Goal: Contribute content: Contribute content

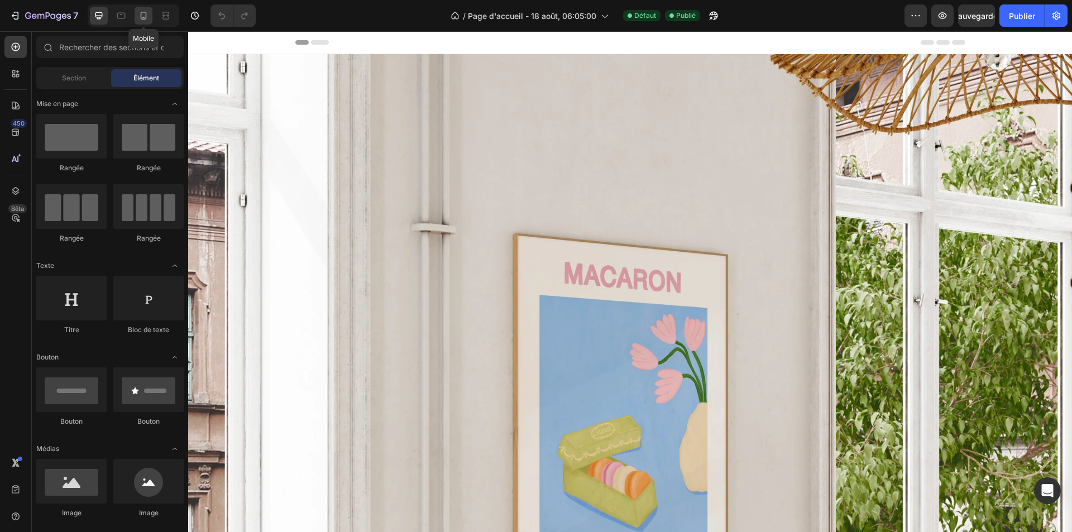
click at [141, 9] on div at bounding box center [144, 16] width 18 height 18
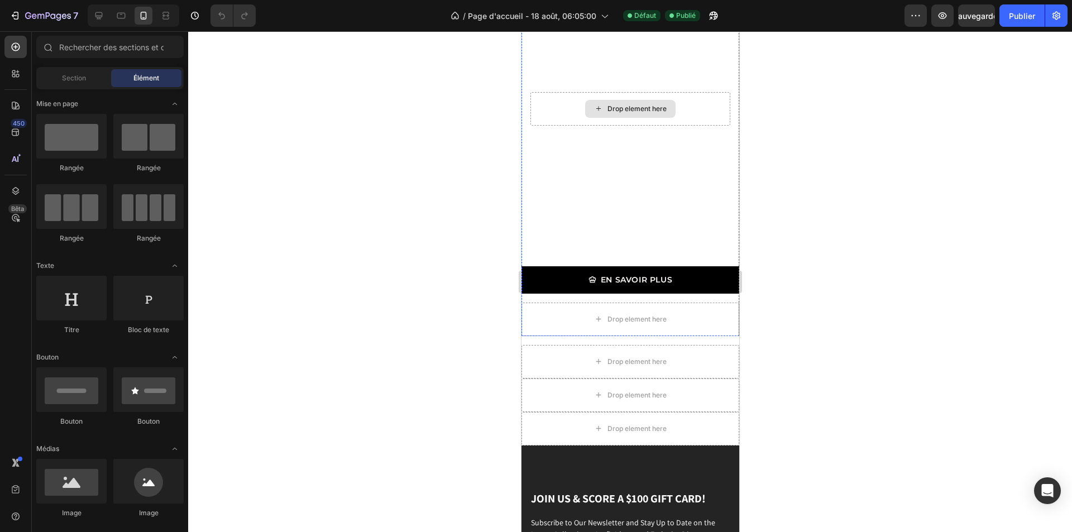
scroll to position [1732, 0]
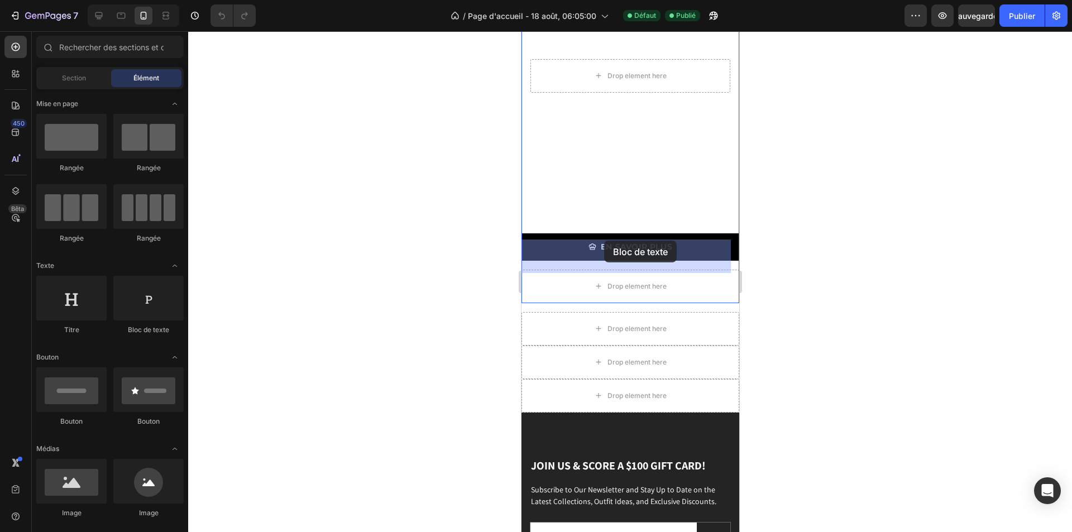
drag, startPoint x: 681, startPoint y: 331, endPoint x: 604, endPoint y: 241, distance: 119.2
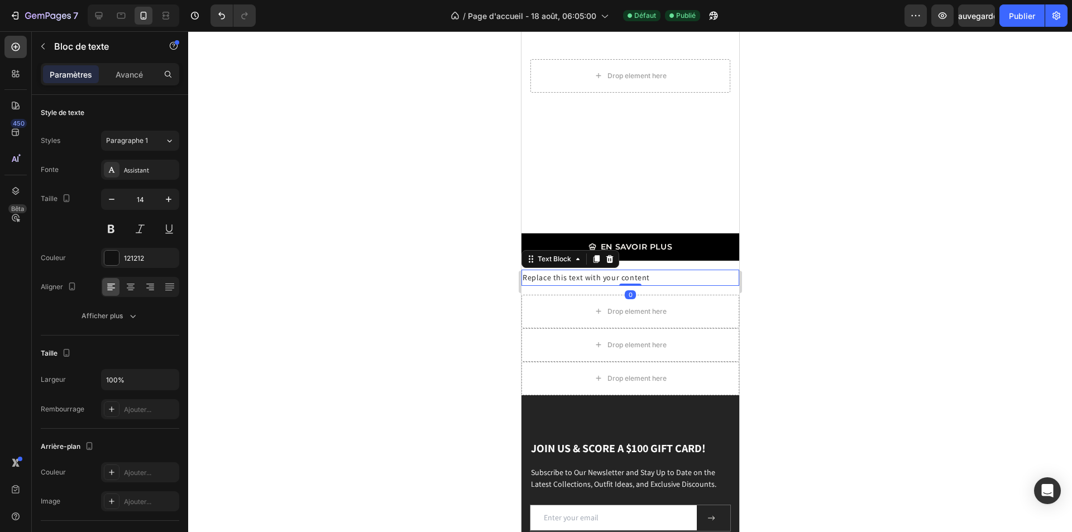
click at [596, 270] on div "Replace this text with your content" at bounding box center [630, 278] width 218 height 16
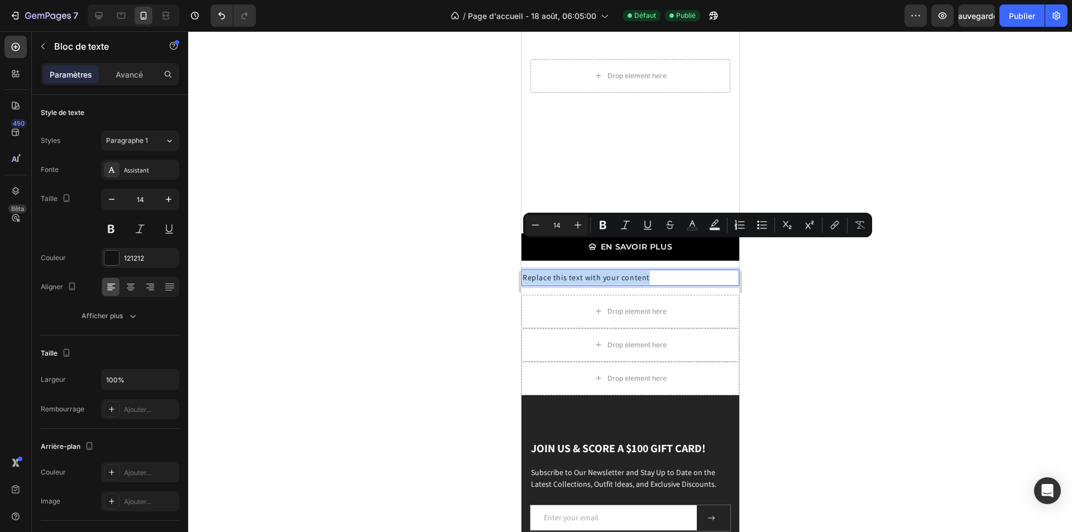
drag, startPoint x: 559, startPoint y: 249, endPoint x: 731, endPoint y: 254, distance: 172.7
click at [135, 173] on font "Assistant" at bounding box center [136, 170] width 25 height 8
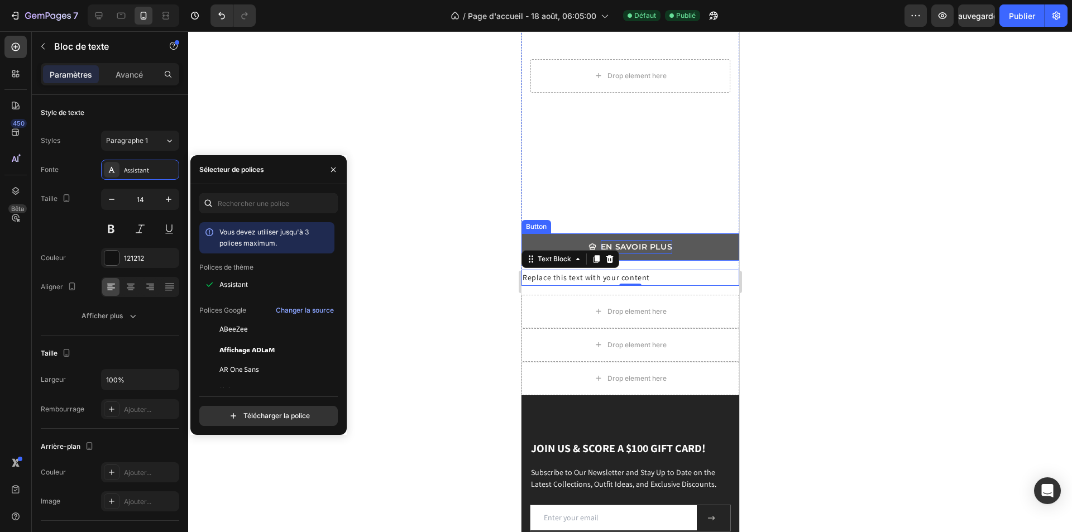
click at [643, 240] on p "EN SAVOIR PLUS" at bounding box center [635, 247] width 71 height 14
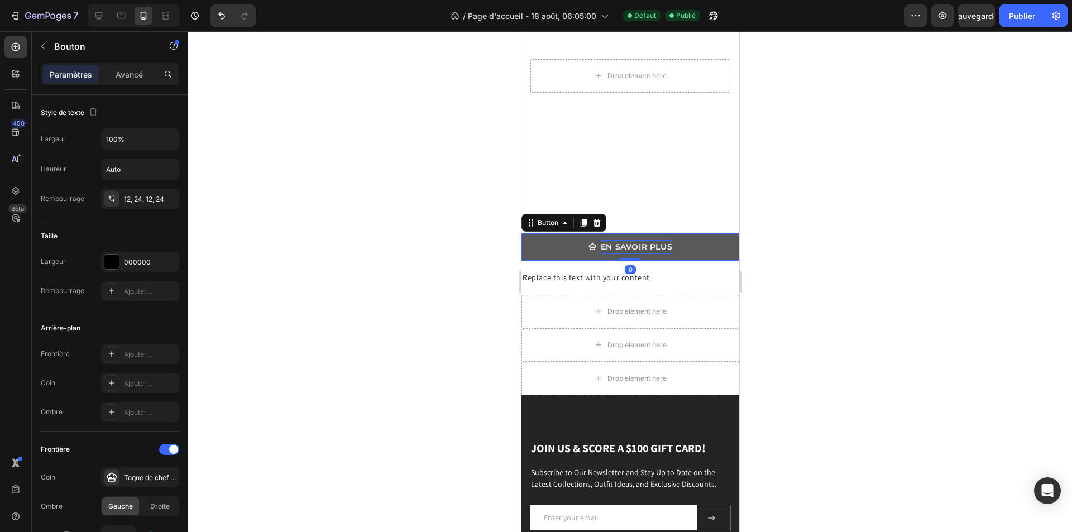
click at [600, 240] on p "EN SAVOIR PLUS" at bounding box center [635, 247] width 71 height 14
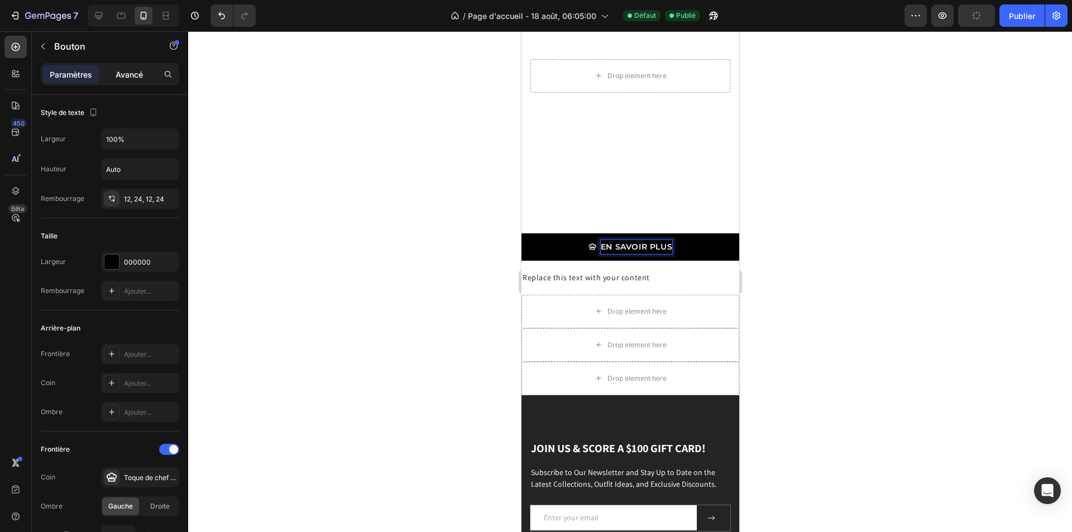
click at [125, 76] on font "Avancé" at bounding box center [129, 74] width 27 height 9
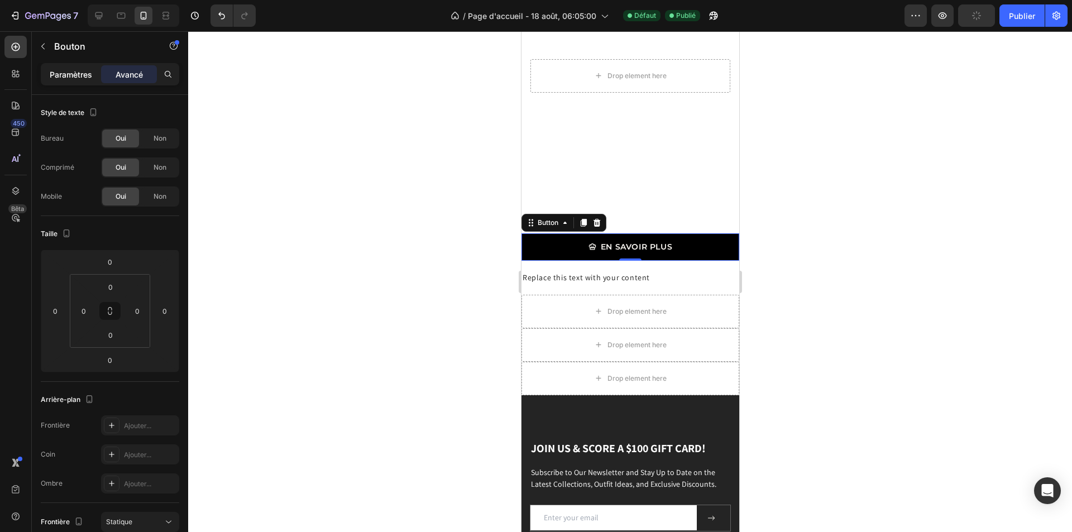
click at [82, 74] on font "Paramètres" at bounding box center [71, 74] width 42 height 9
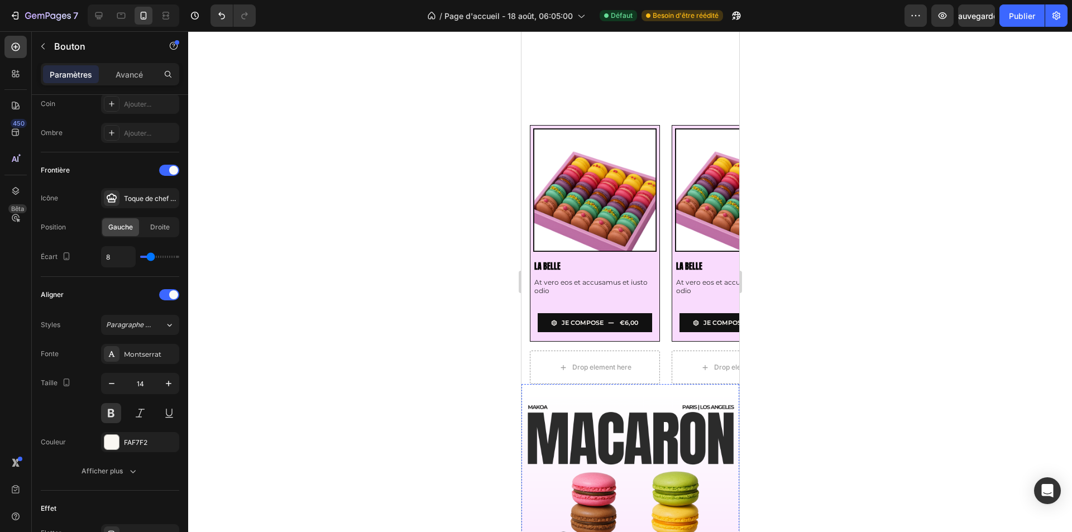
scroll to position [279, 0]
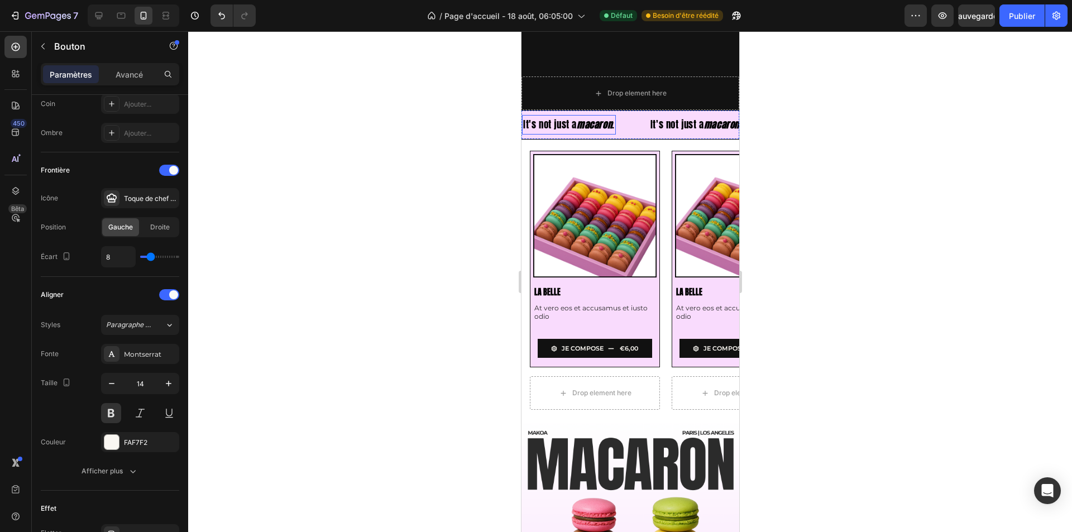
click at [603, 126] on strong "macaron" at bounding box center [593, 124] width 35 height 15
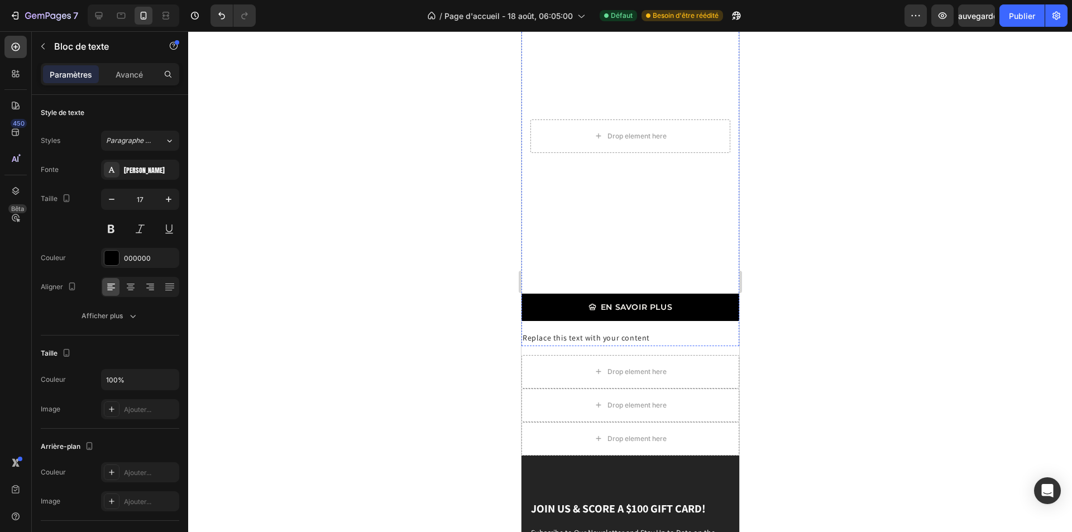
scroll to position [1676, 0]
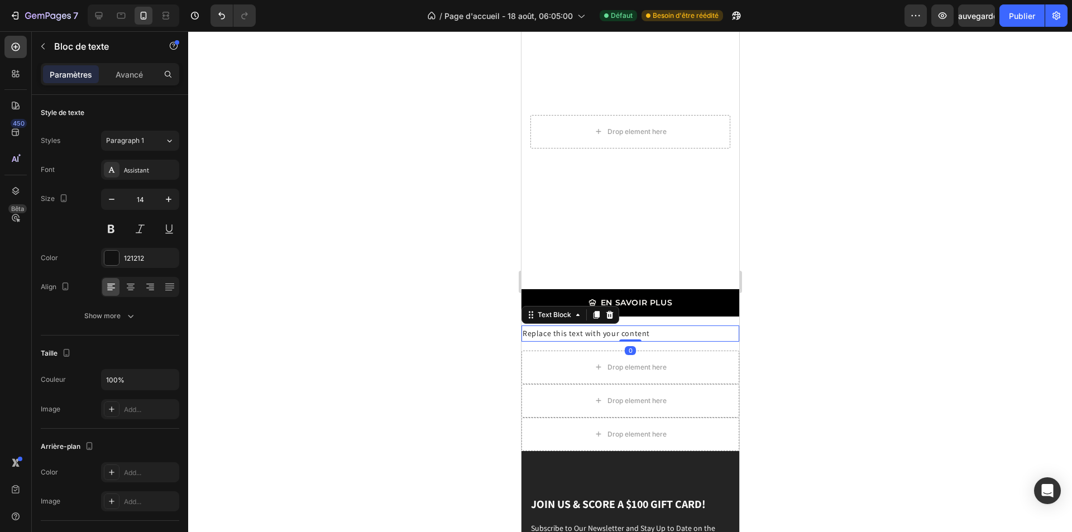
click at [586, 327] on p "Replace this text with your content" at bounding box center [630, 334] width 216 height 14
click at [140, 165] on div "Assistant" at bounding box center [150, 170] width 53 height 10
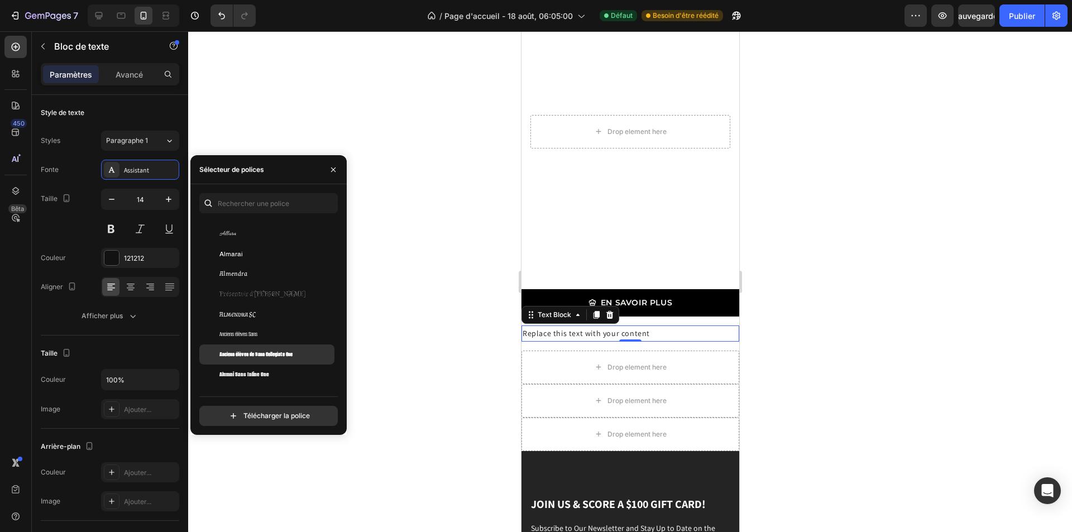
scroll to position [1117, 0]
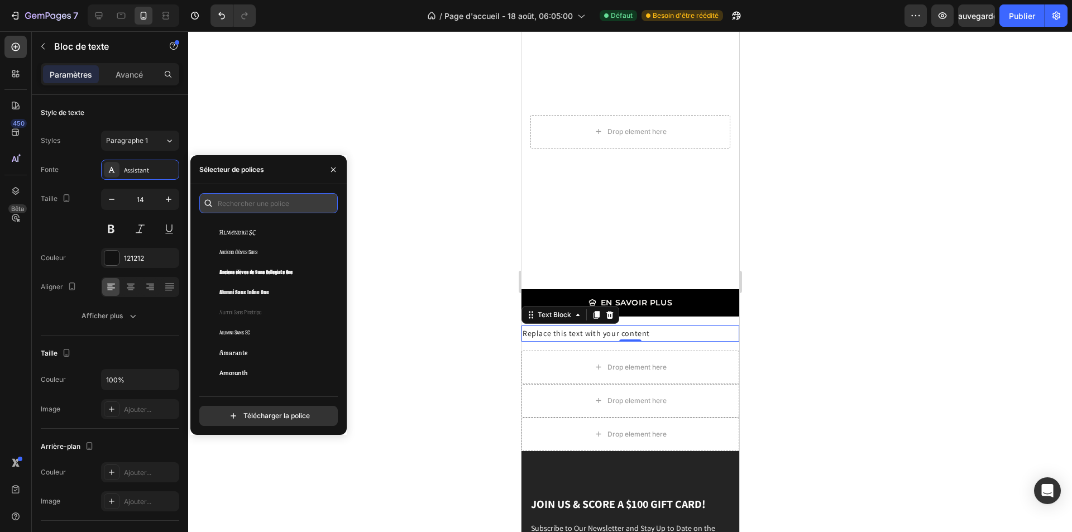
click at [245, 206] on input "text" at bounding box center [268, 203] width 139 height 20
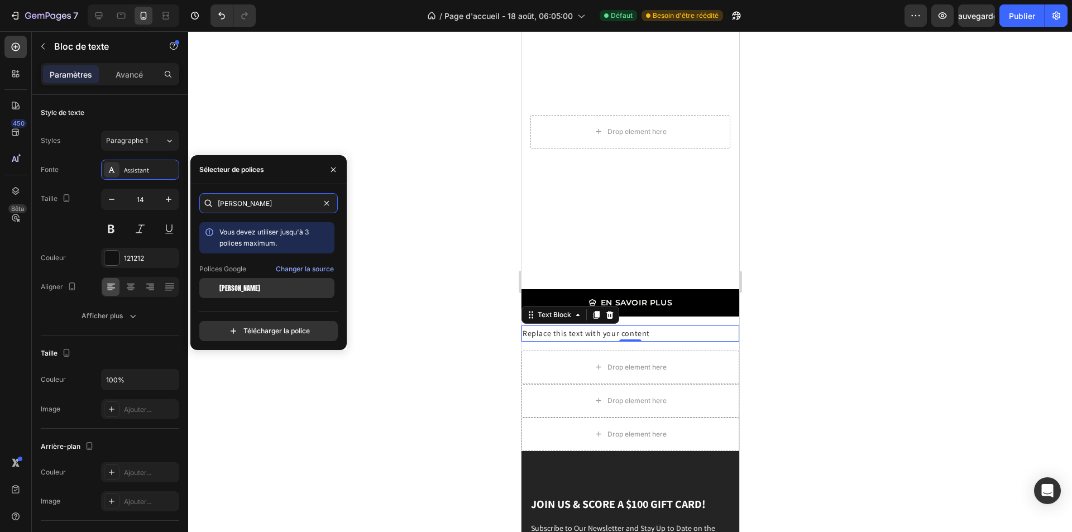
type input "[PERSON_NAME]"
click at [230, 280] on div "[PERSON_NAME]" at bounding box center [266, 288] width 135 height 20
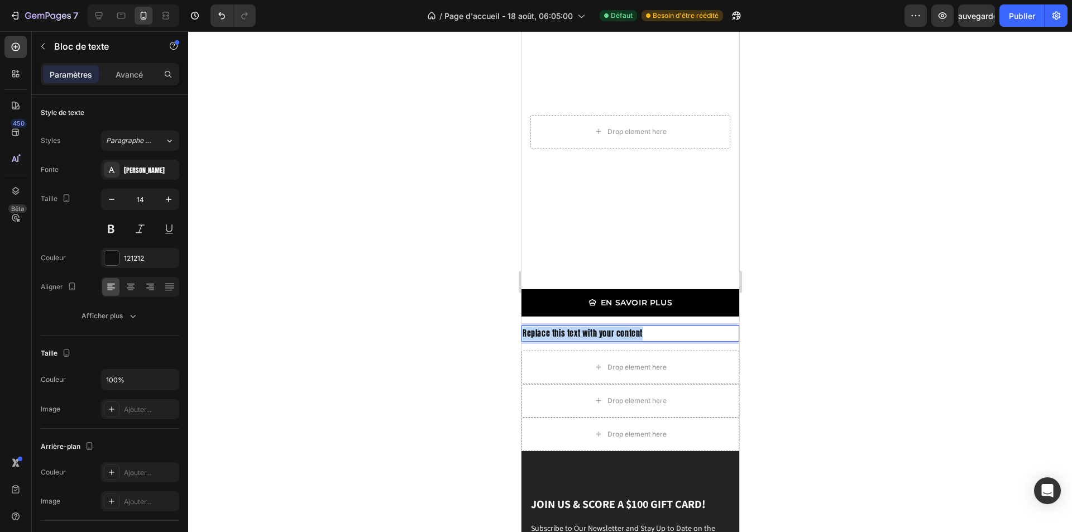
drag, startPoint x: 651, startPoint y: 301, endPoint x: 523, endPoint y: 307, distance: 128.6
click at [523, 327] on p "Replace this text with your content" at bounding box center [630, 334] width 216 height 14
drag, startPoint x: 590, startPoint y: 299, endPoint x: 1006, endPoint y: 333, distance: 417.0
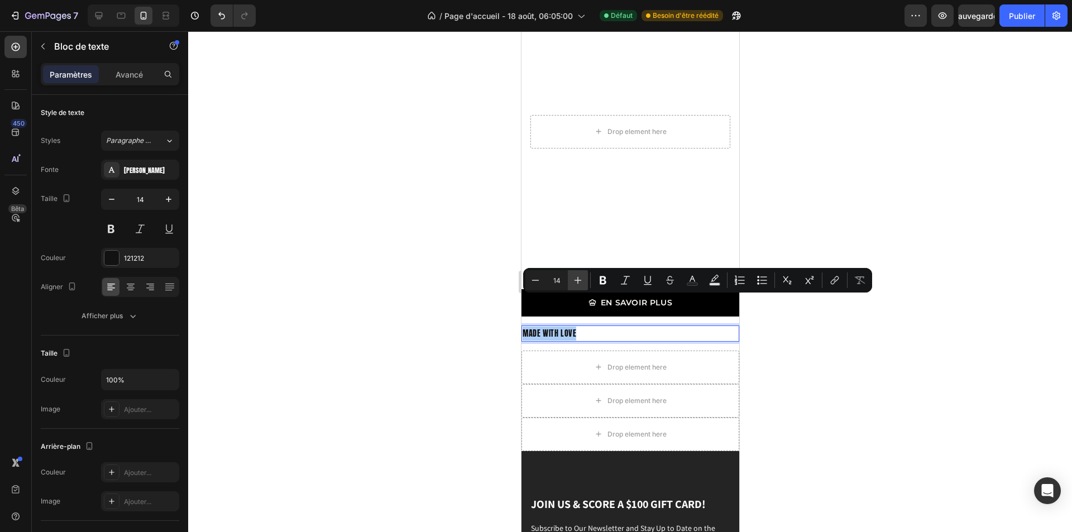
click at [578, 276] on icon "Barre d'outils contextuelle de l'éditeur" at bounding box center [578, 280] width 11 height 11
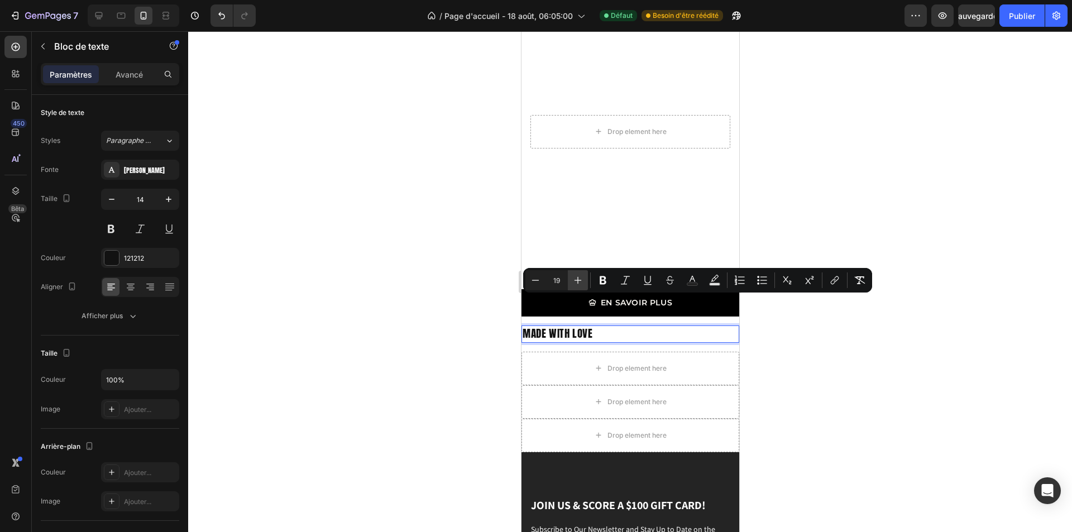
click at [578, 276] on icon "Barre d'outils contextuelle de l'éditeur" at bounding box center [578, 280] width 11 height 11
type input "20"
click at [132, 288] on icon at bounding box center [131, 288] width 8 height 1
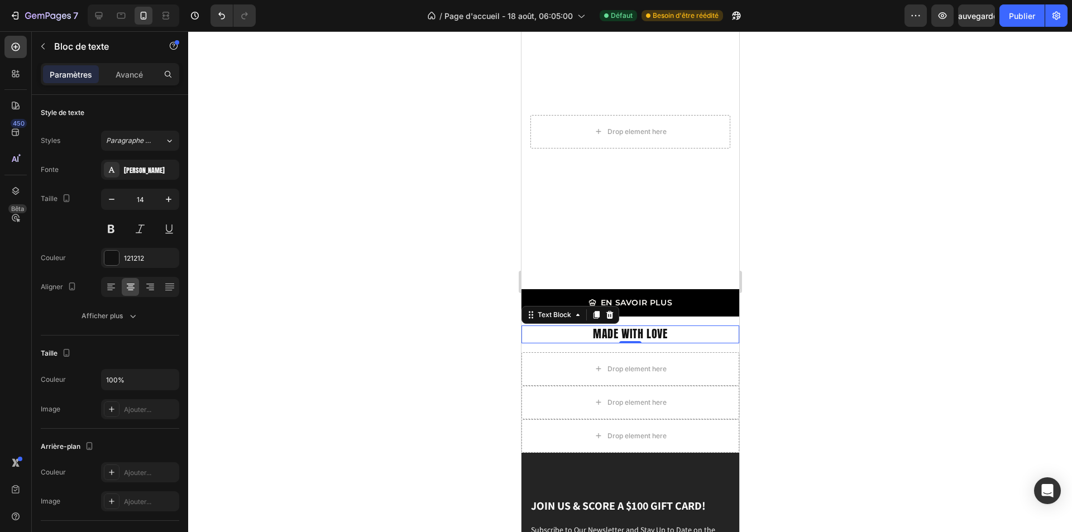
click at [781, 341] on div at bounding box center [630, 281] width 884 height 501
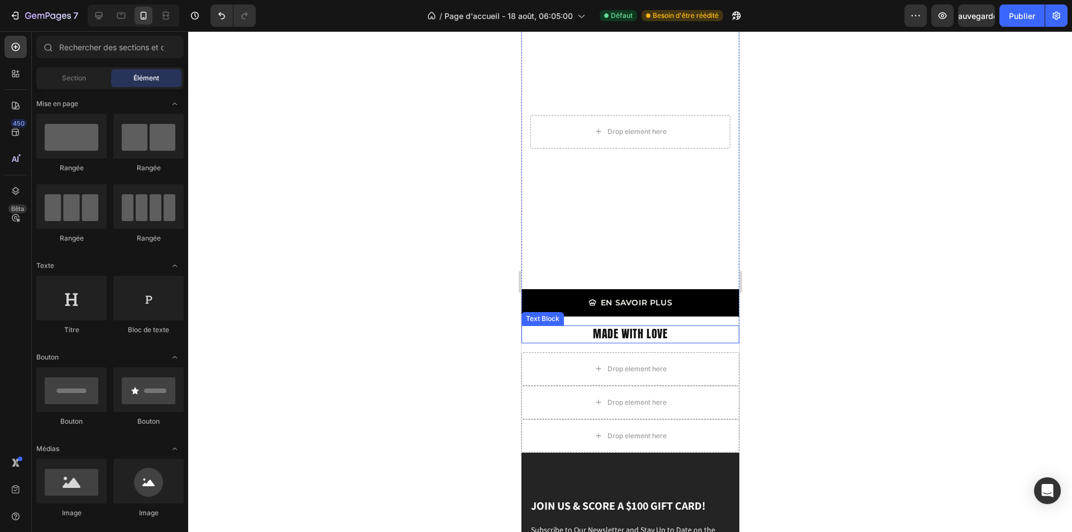
click at [668, 327] on p "MADE WITH LOVE" at bounding box center [630, 335] width 216 height 16
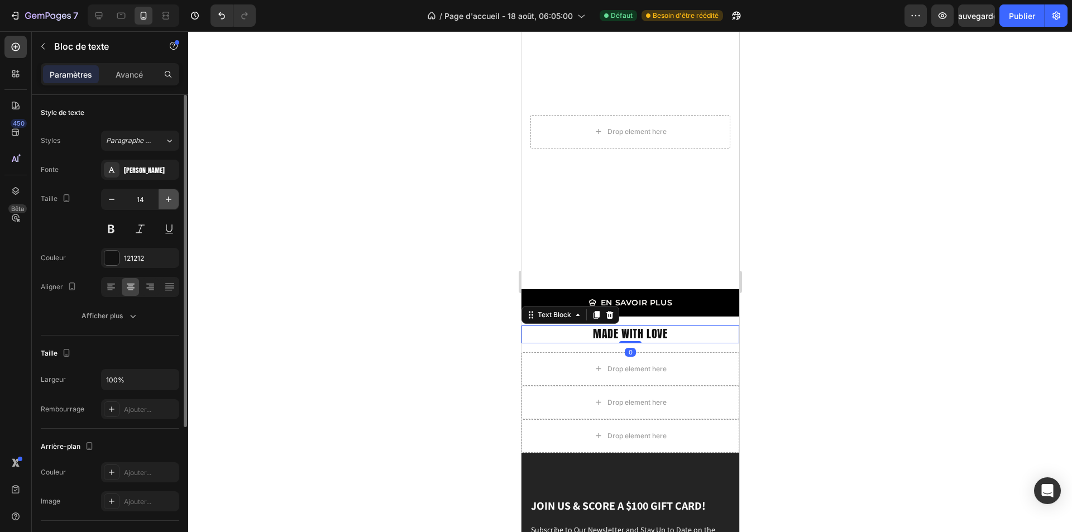
click at [165, 201] on icon "button" at bounding box center [168, 199] width 11 height 11
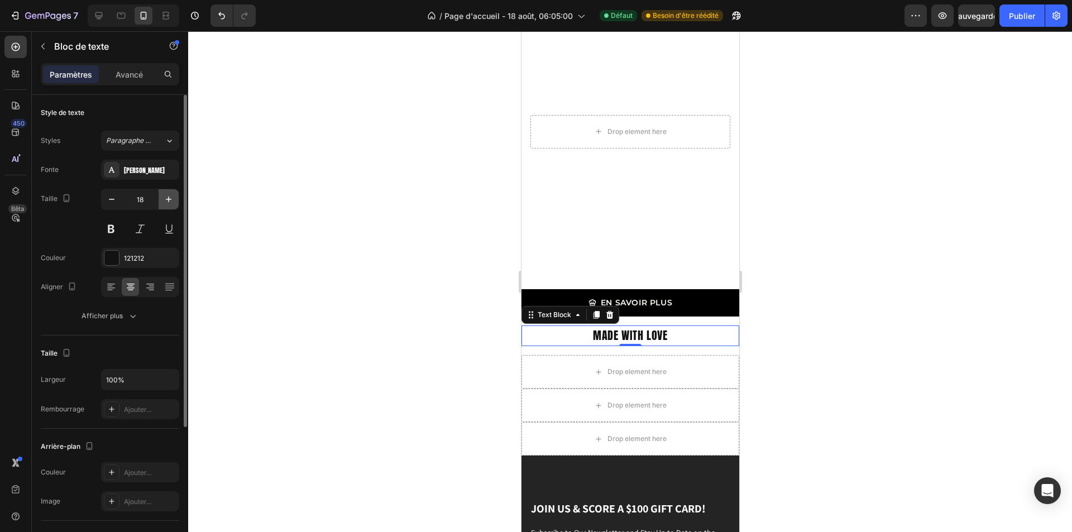
type input "19"
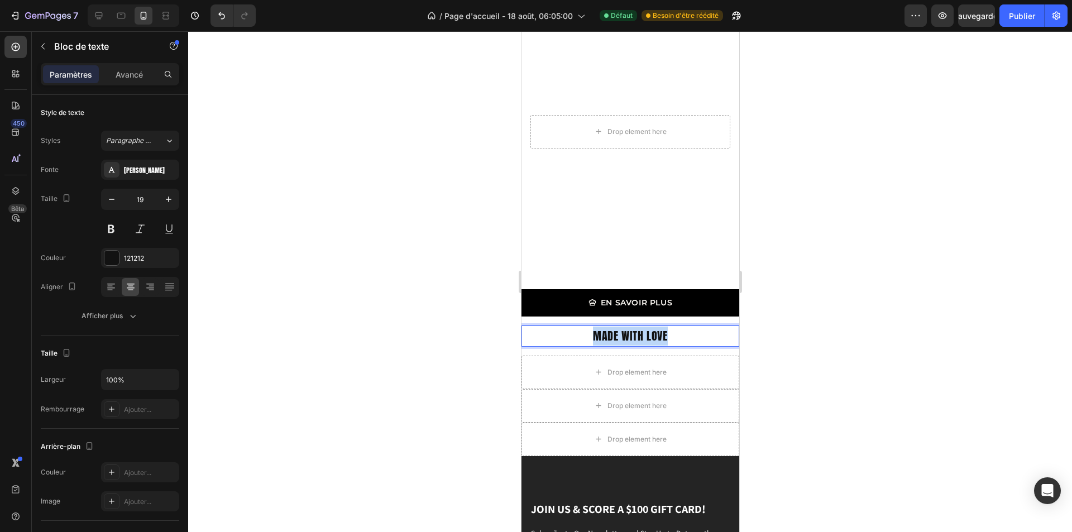
drag, startPoint x: 674, startPoint y: 304, endPoint x: 588, endPoint y: 304, distance: 86.0
click at [588, 327] on p "MADE WITH LOVE" at bounding box center [630, 336] width 216 height 19
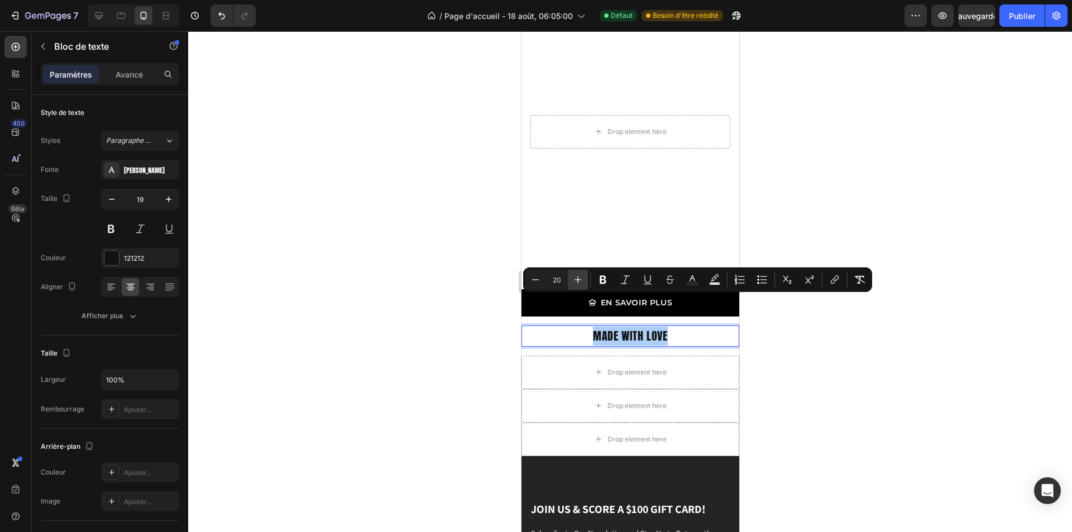
click at [575, 279] on icon "Editor contextual toolbar" at bounding box center [578, 279] width 11 height 11
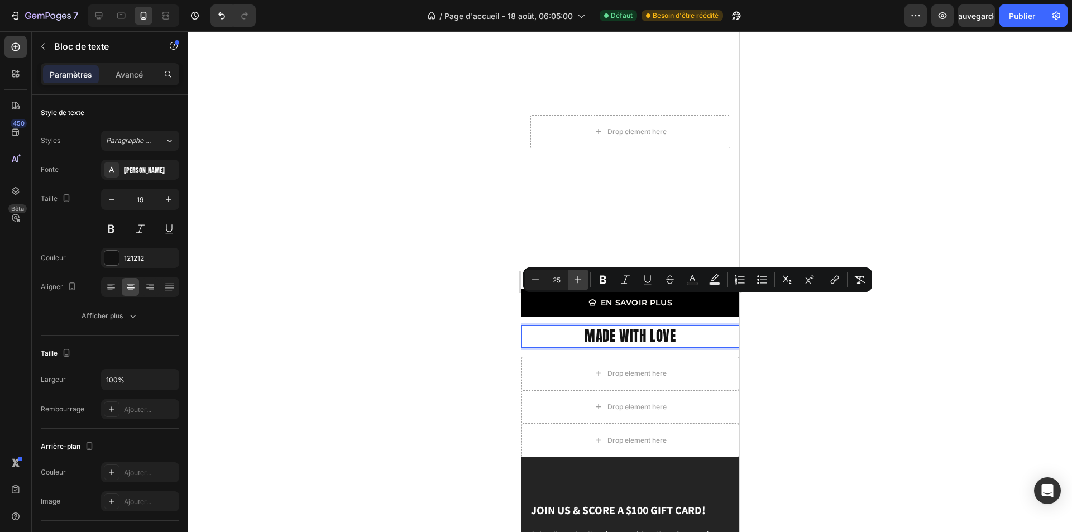
click at [575, 279] on icon "Editor contextual toolbar" at bounding box center [578, 279] width 11 height 11
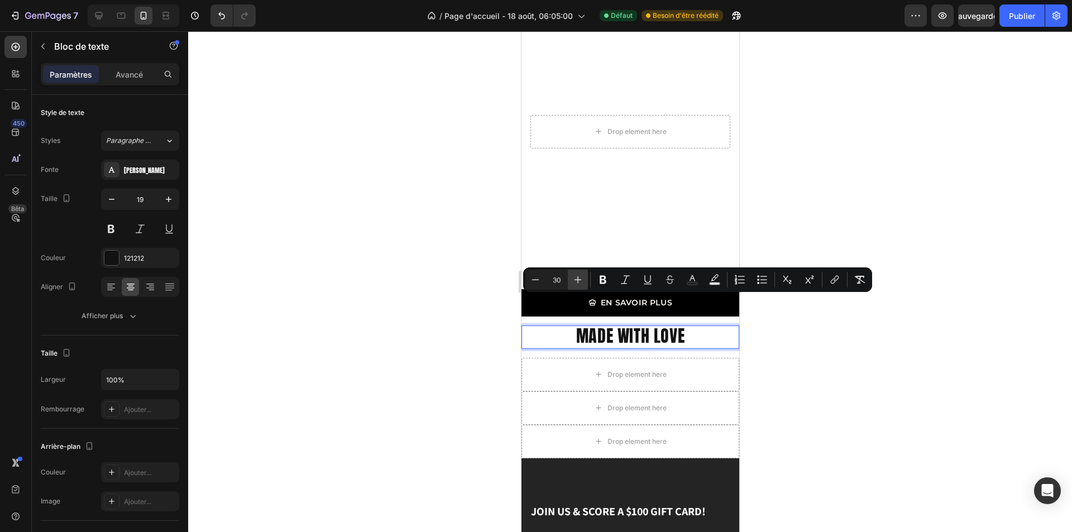
click at [575, 279] on icon "Editor contextual toolbar" at bounding box center [578, 279] width 11 height 11
type input "33"
click at [578, 359] on div "Drop element here" at bounding box center [630, 376] width 218 height 34
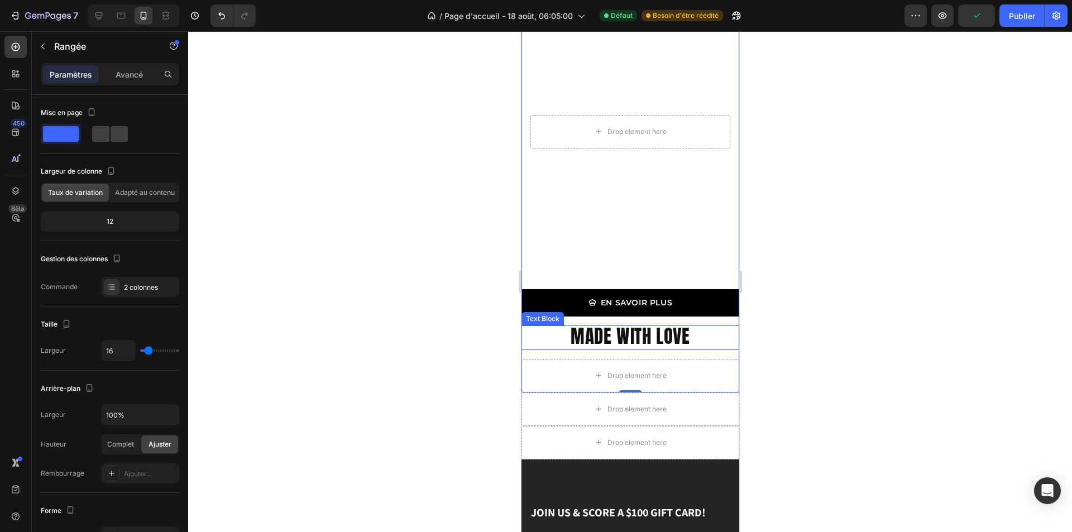
click at [551, 327] on p "MADE WITH LOVE" at bounding box center [630, 338] width 216 height 22
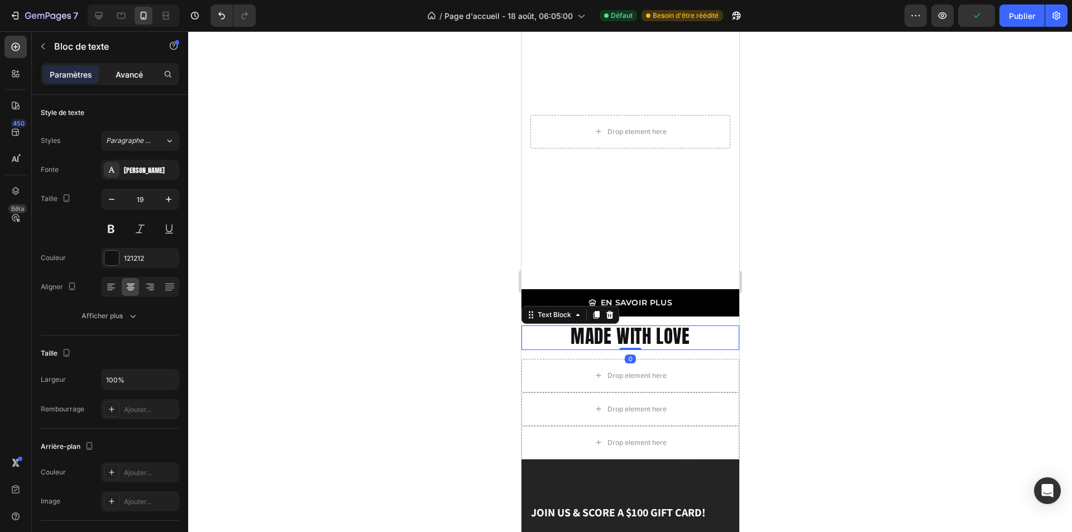
click at [139, 70] on font "Avancé" at bounding box center [129, 74] width 27 height 9
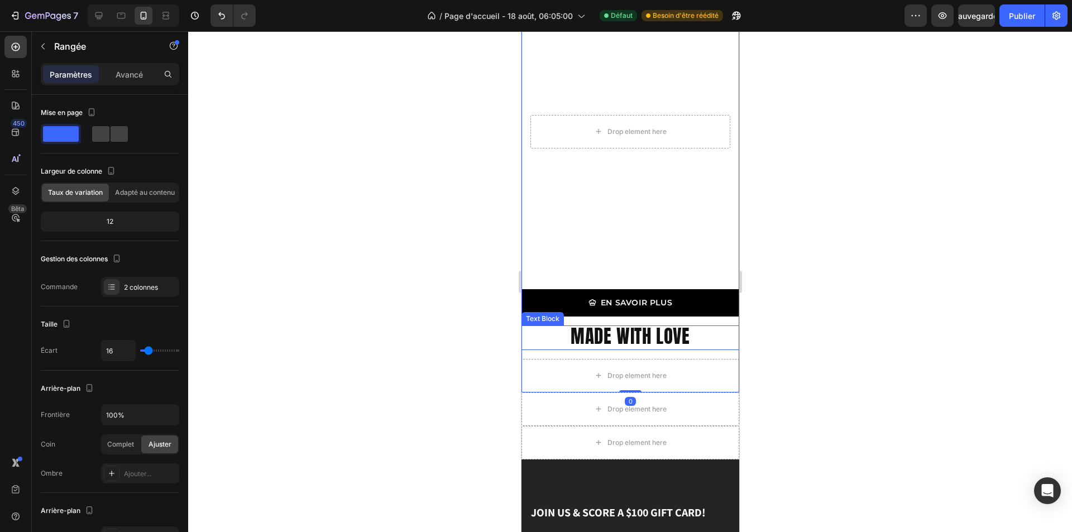
click at [570, 322] on span "MADE WITH LOVE" at bounding box center [629, 336] width 119 height 28
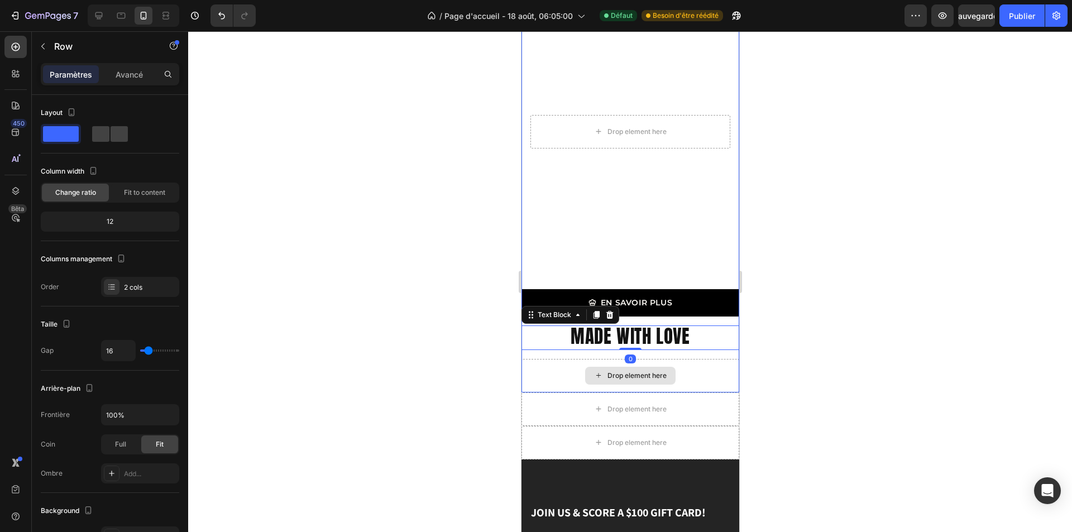
click at [547, 359] on div "Drop element here" at bounding box center [630, 376] width 218 height 34
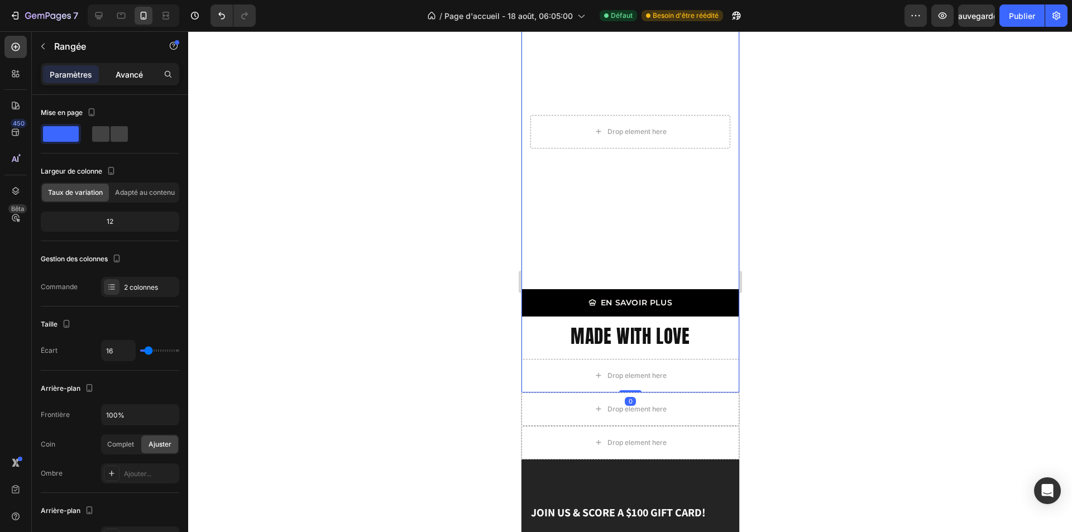
click at [140, 68] on div "Avancé" at bounding box center [129, 74] width 56 height 18
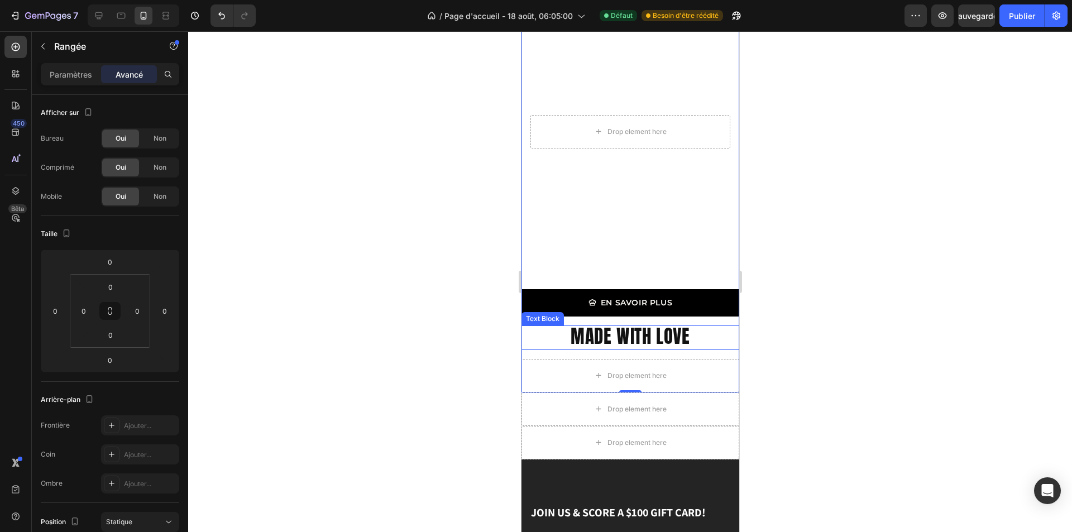
click at [556, 327] on p "MADE WITH LOVE" at bounding box center [630, 338] width 216 height 22
click at [533, 311] on icon at bounding box center [530, 315] width 9 height 9
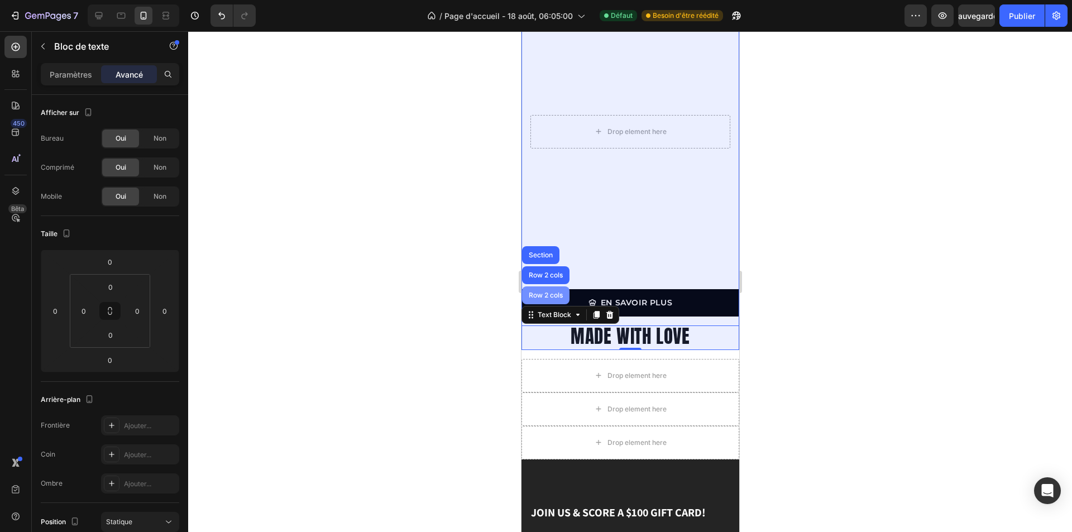
click at [542, 287] on div "Row 2 cols" at bounding box center [545, 296] width 47 height 18
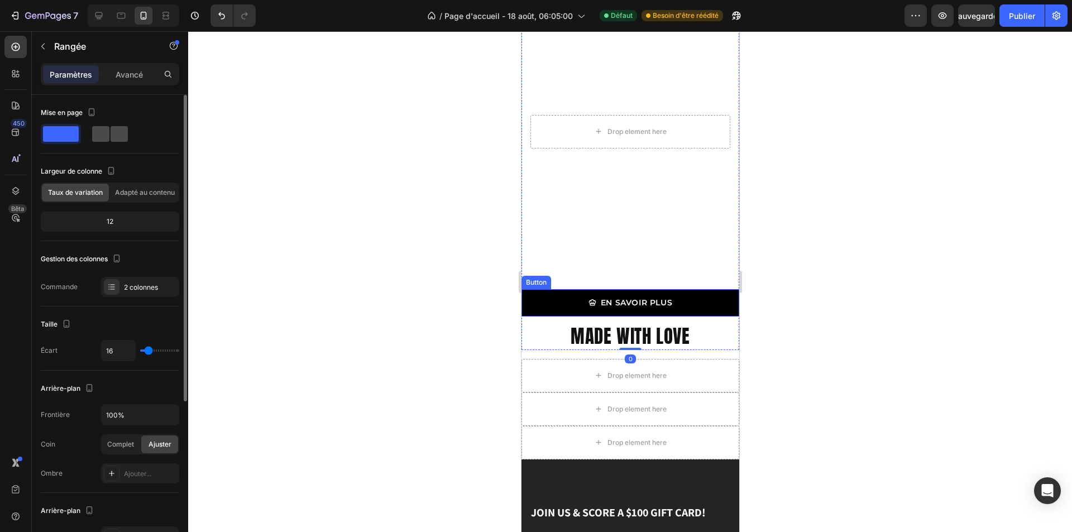
click at [119, 128] on span at bounding box center [119, 134] width 17 height 16
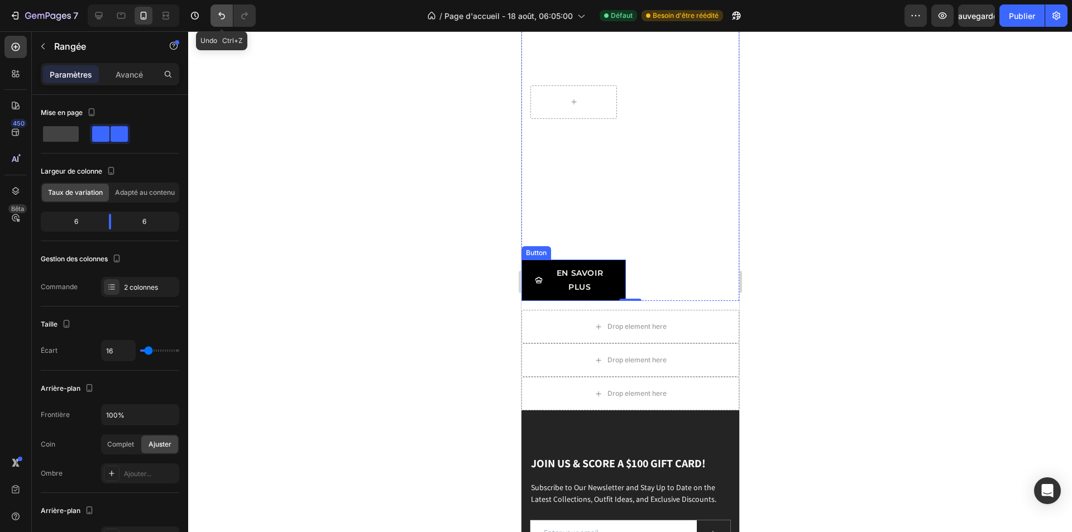
click at [218, 20] on icon "Annuler/Rétablir" at bounding box center [221, 15] width 11 height 11
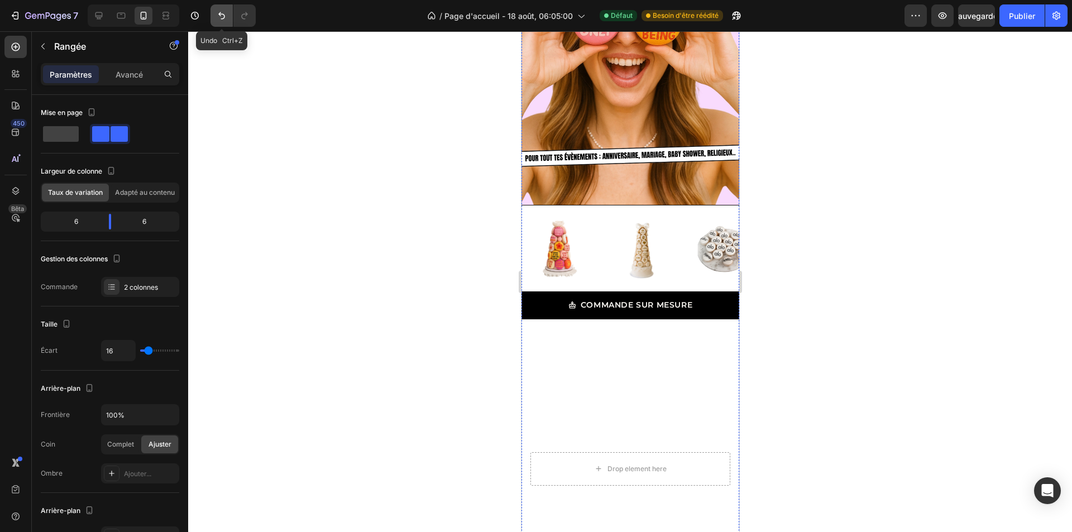
scroll to position [1676, 0]
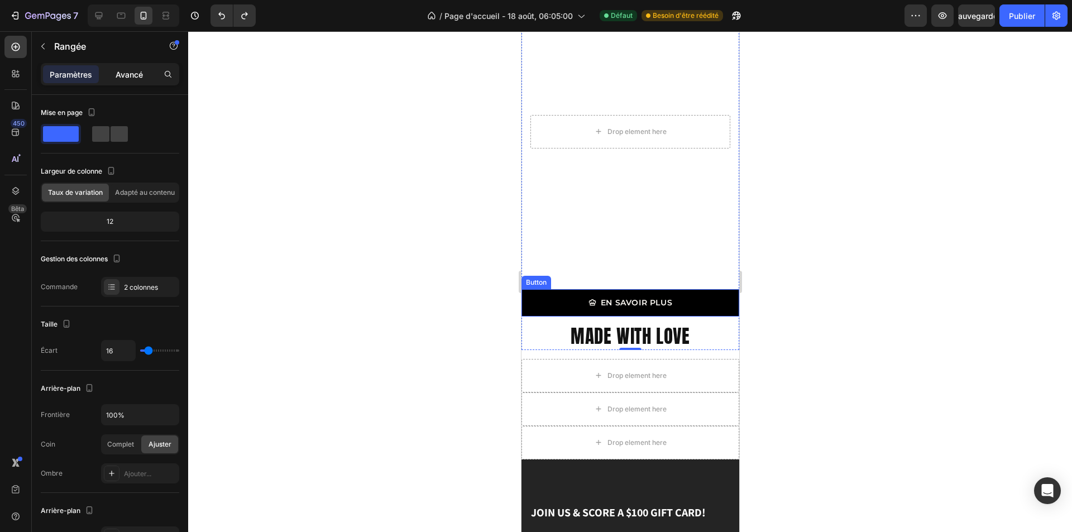
click at [116, 73] on font "Avancé" at bounding box center [129, 74] width 27 height 9
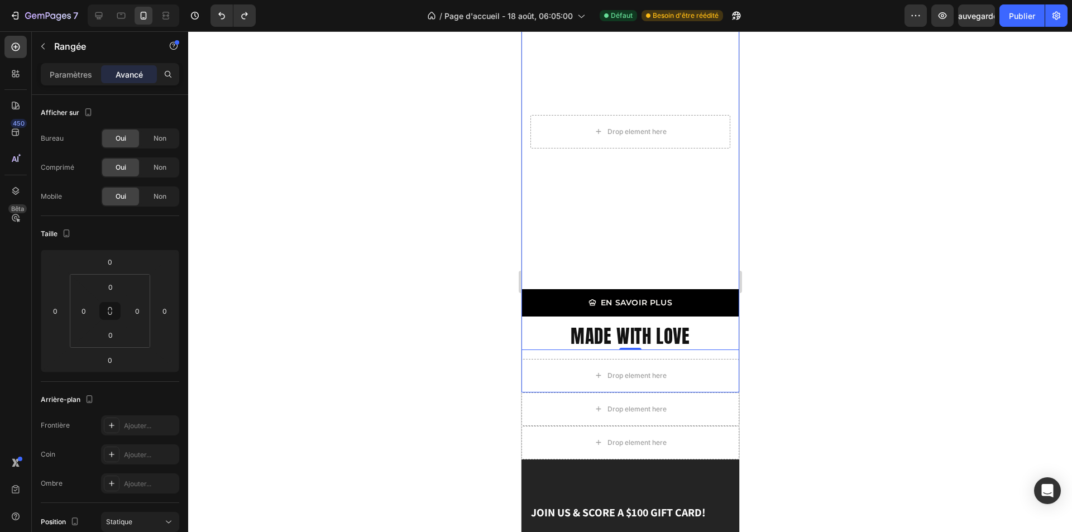
click at [46, 47] on icon "button" at bounding box center [43, 46] width 9 height 9
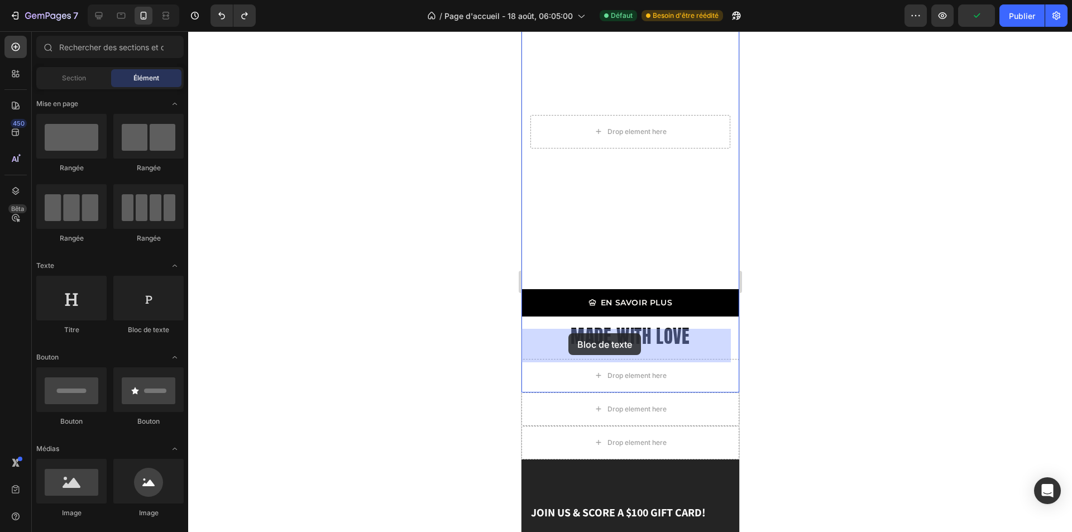
drag, startPoint x: 664, startPoint y: 340, endPoint x: 568, endPoint y: 333, distance: 95.7
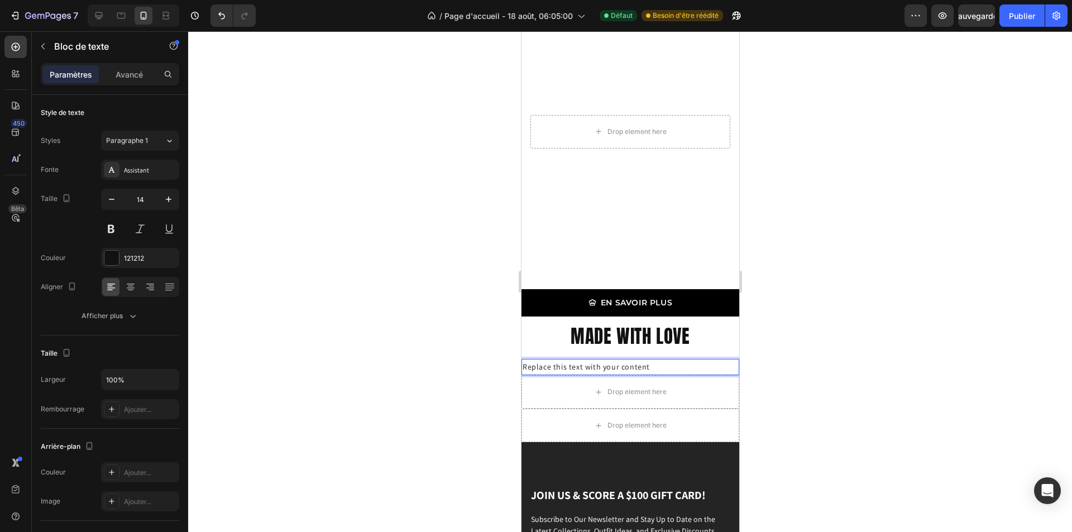
click at [636, 359] on div "Replace this text with your content" at bounding box center [630, 367] width 218 height 16
click at [119, 73] on font "Avancé" at bounding box center [129, 74] width 27 height 9
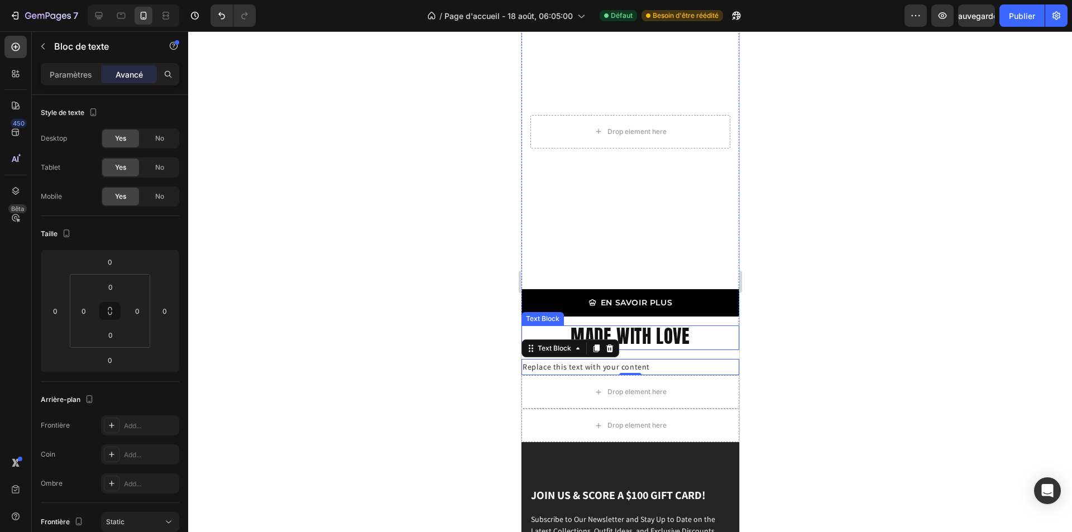
click at [651, 322] on span "MADE WITH LOVE" at bounding box center [629, 336] width 119 height 28
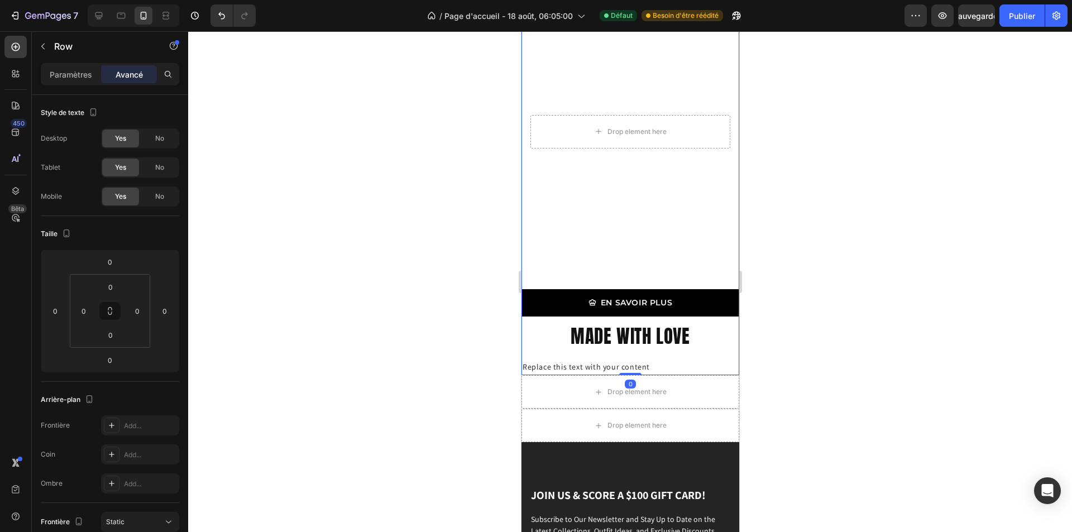
click at [554, 360] on p "Replace this text with your content" at bounding box center [630, 367] width 216 height 14
click at [640, 360] on p "Replace this text with your content" at bounding box center [630, 367] width 216 height 14
click at [561, 375] on div "Drop element here" at bounding box center [630, 392] width 218 height 34
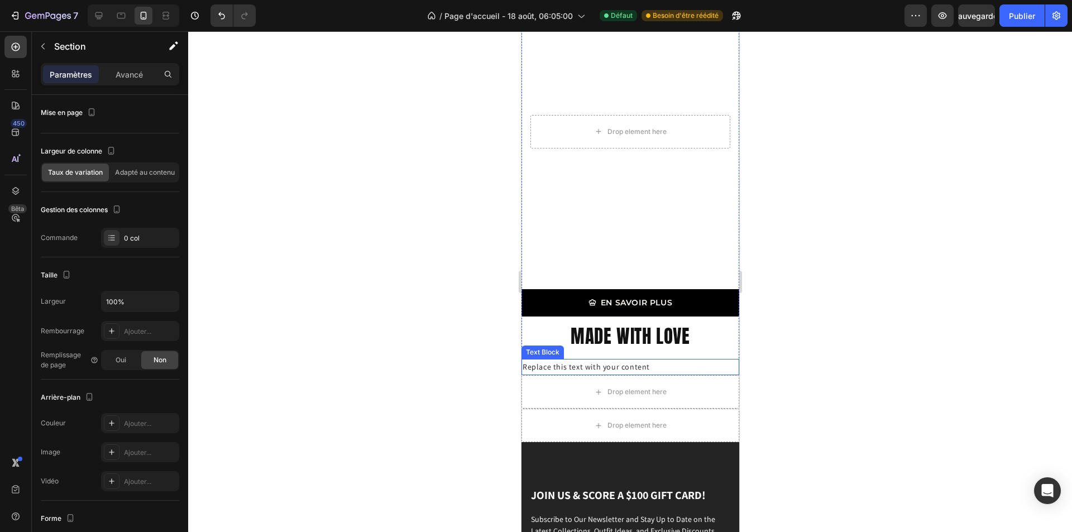
click at [555, 360] on p "Replace this text with your content" at bounding box center [630, 367] width 216 height 14
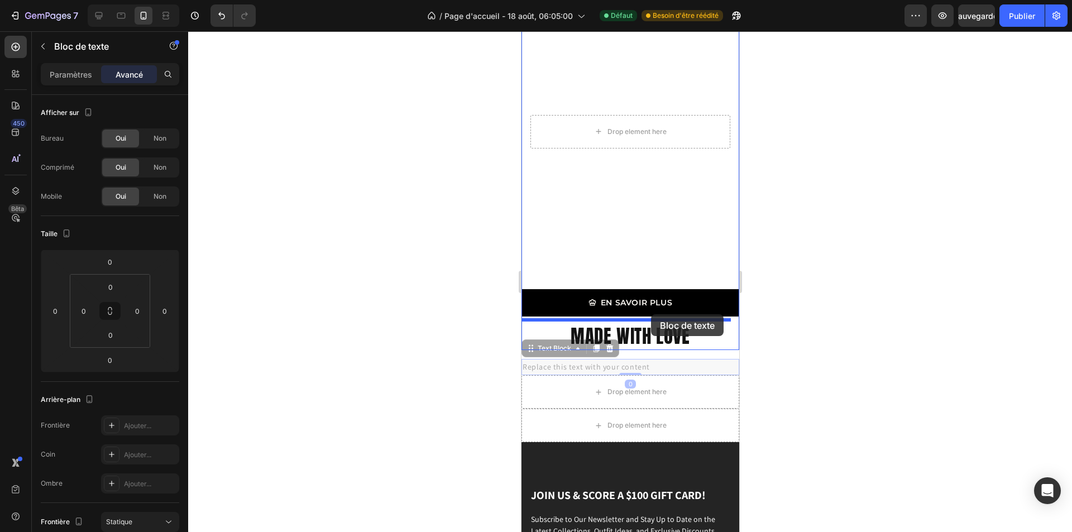
drag, startPoint x: 536, startPoint y: 320, endPoint x: 651, endPoint y: 314, distance: 115.2
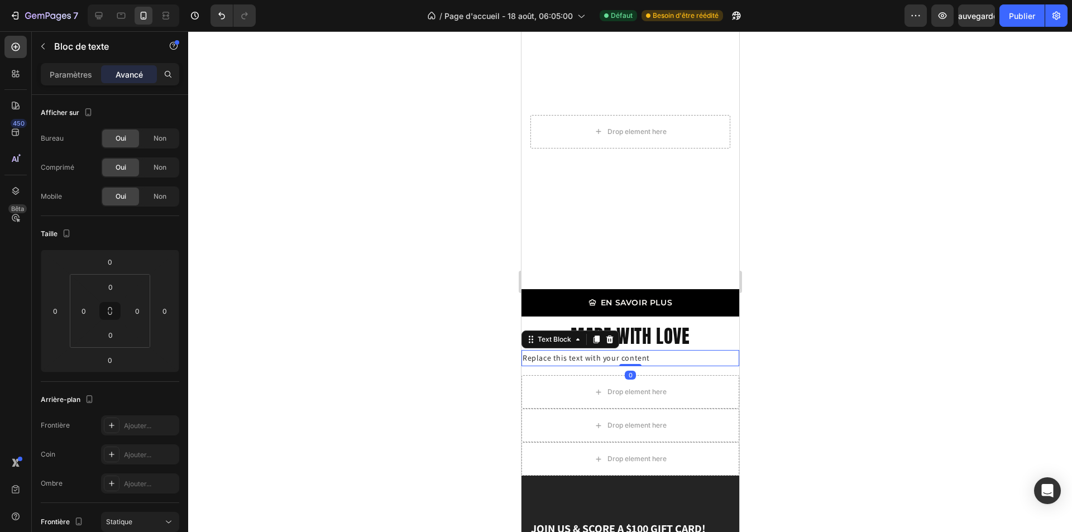
click at [644, 350] on div "Replace this text with your content" at bounding box center [630, 358] width 218 height 16
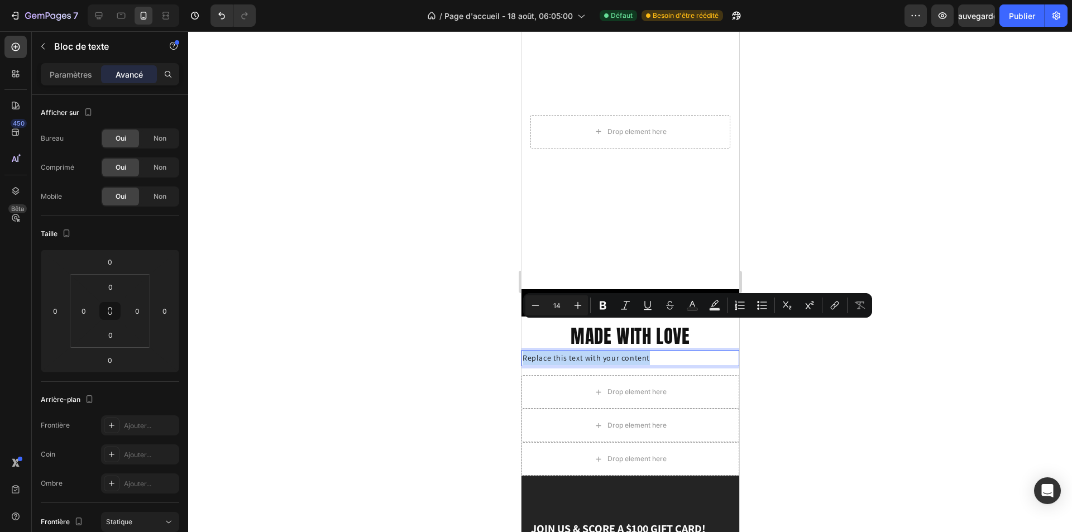
drag, startPoint x: 651, startPoint y: 328, endPoint x: 524, endPoint y: 332, distance: 126.9
click at [524, 351] on p "Replace this text with your content" at bounding box center [630, 358] width 216 height 14
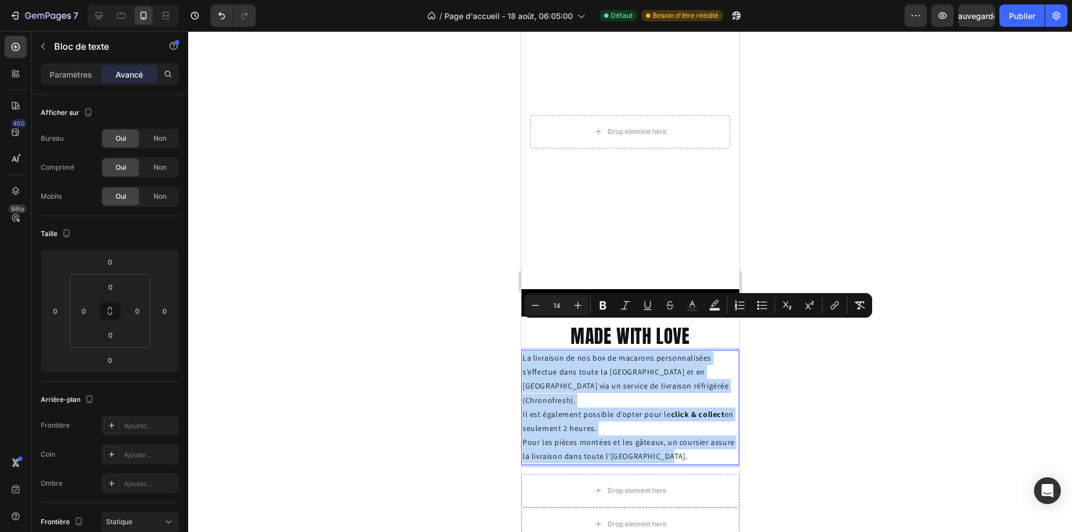
drag, startPoint x: 667, startPoint y: 412, endPoint x: 521, endPoint y: 325, distance: 169.6
click at [521, 350] on div "La livraison de nos box de macarons personnalisées s’effectue dans toute la [GE…" at bounding box center [630, 407] width 218 height 115
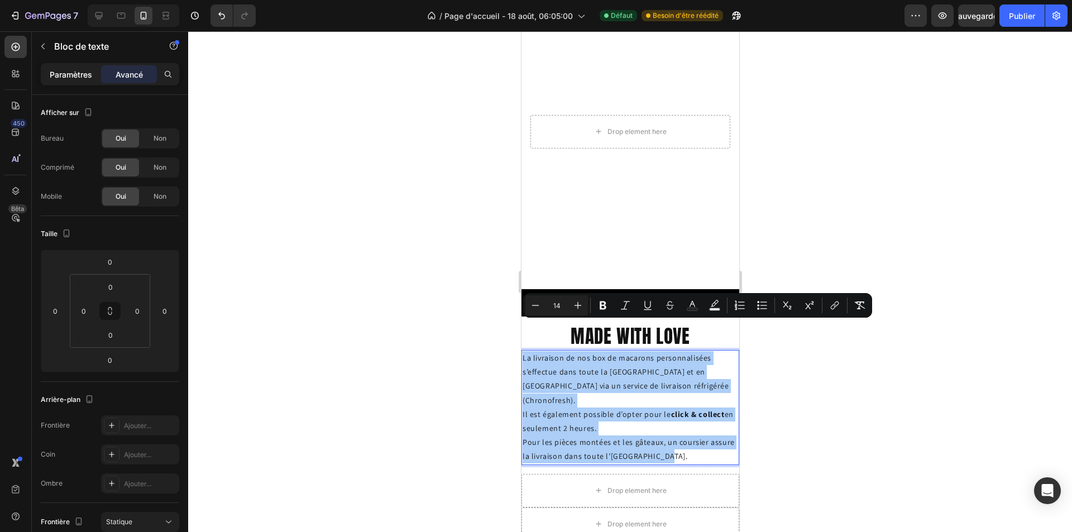
click at [75, 75] on font "Paramètres" at bounding box center [71, 74] width 42 height 9
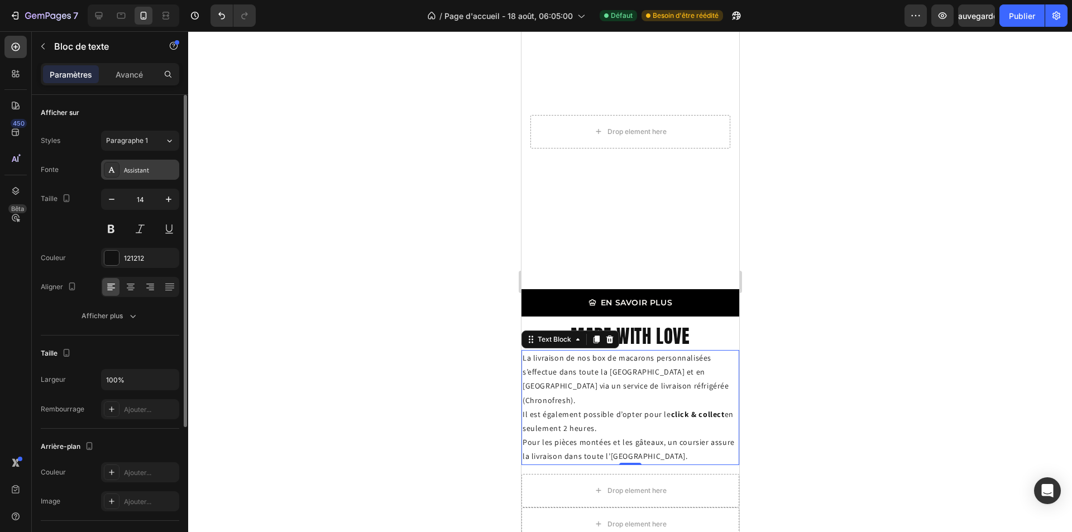
click at [143, 171] on font "Assistant" at bounding box center [136, 170] width 25 height 8
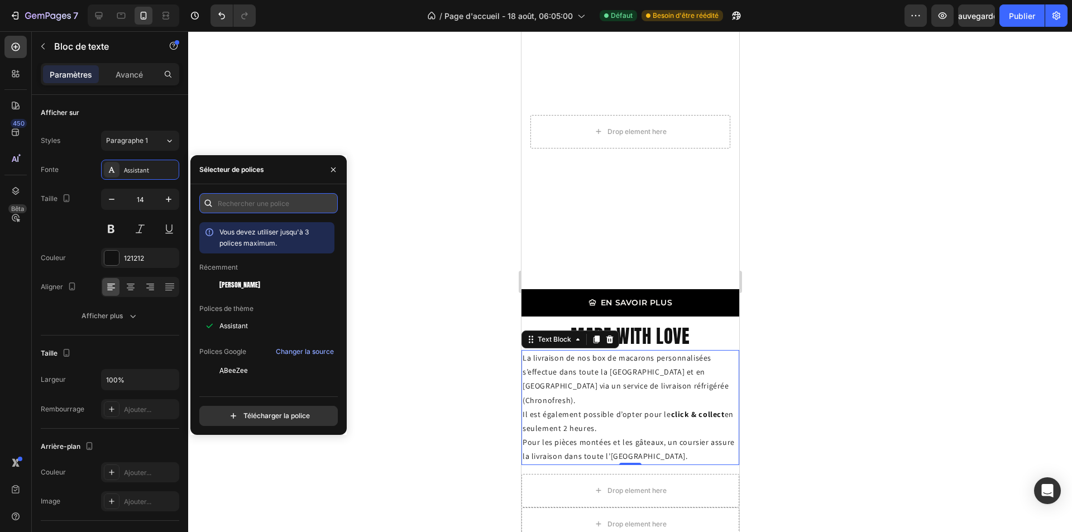
click at [264, 209] on input "text" at bounding box center [268, 203] width 139 height 20
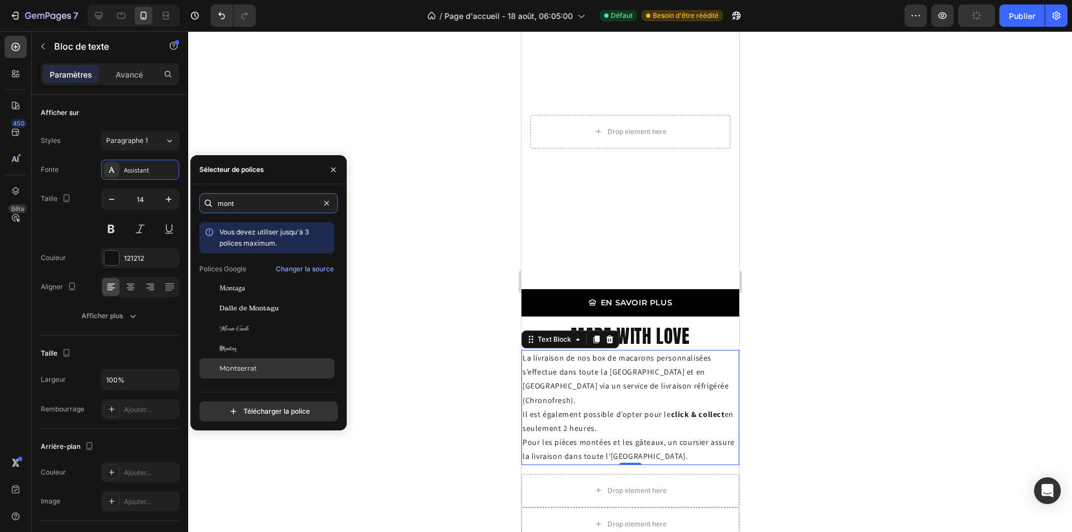
type input "mont"
click at [287, 360] on div "Montserrat" at bounding box center [266, 369] width 135 height 20
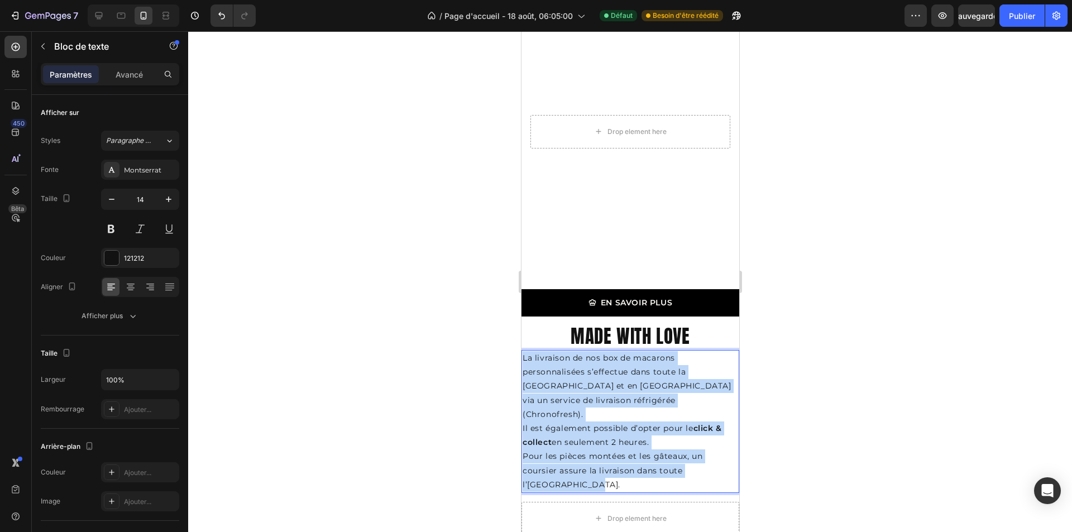
drag, startPoint x: 569, startPoint y: 440, endPoint x: 1037, endPoint y: 357, distance: 474.8
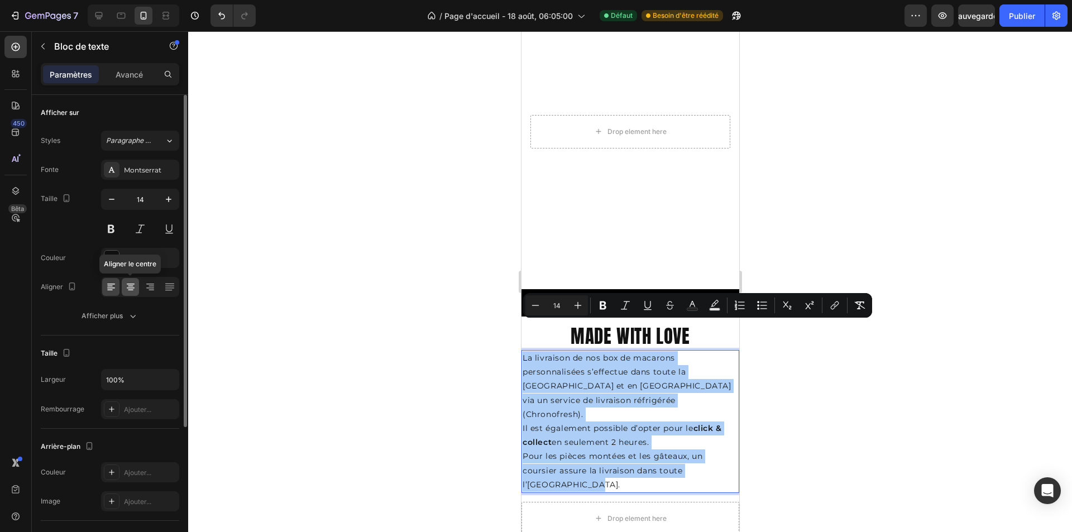
click at [127, 285] on icon at bounding box center [130, 287] width 11 height 11
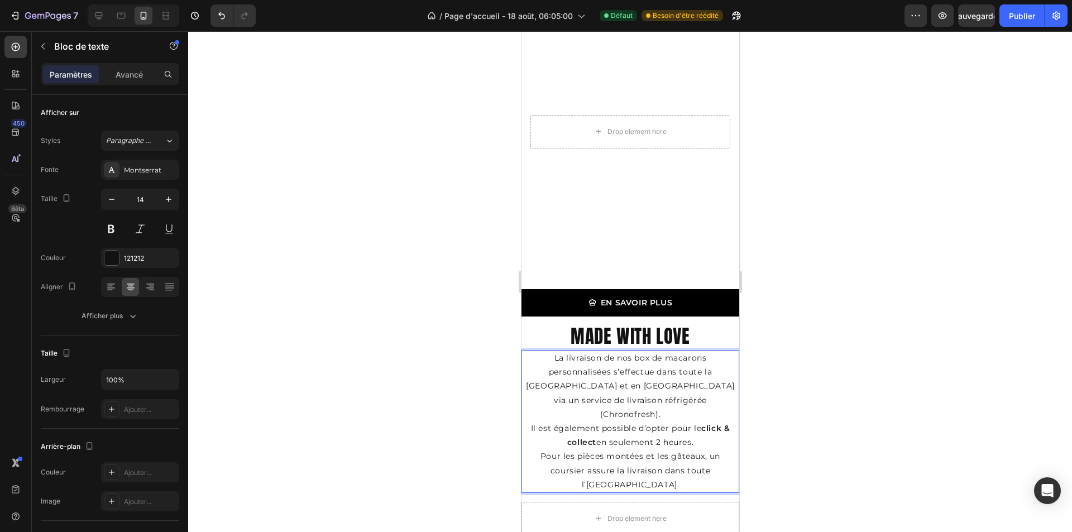
click at [643, 437] on p "La livraison de nos box de macarons personnalisées s’effectue dans toute la [GE…" at bounding box center [630, 421] width 216 height 141
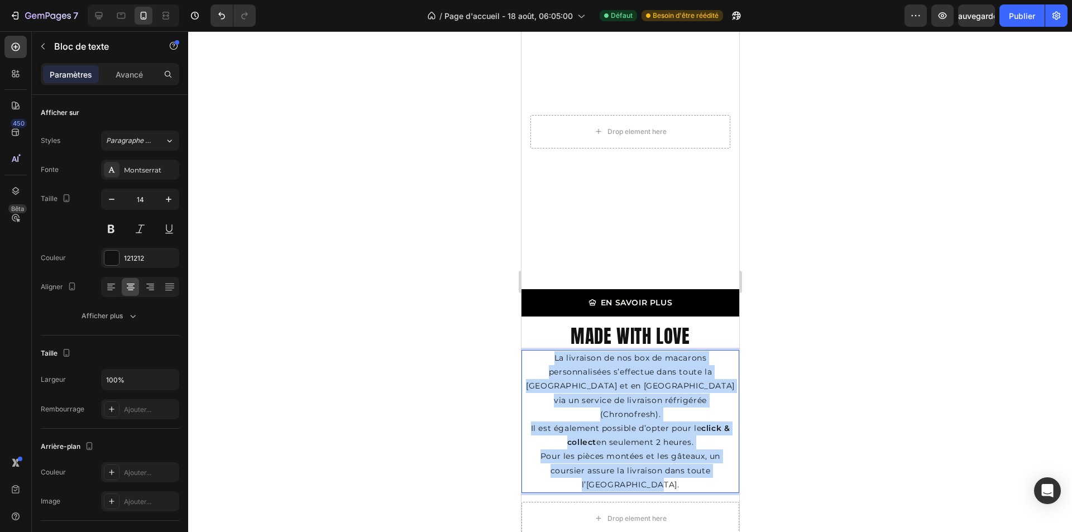
drag, startPoint x: 644, startPoint y: 440, endPoint x: 542, endPoint y: 328, distance: 150.6
click at [542, 351] on p "La livraison de nos box de macarons personnalisées s’effectue dans toute la [GE…" at bounding box center [630, 421] width 216 height 141
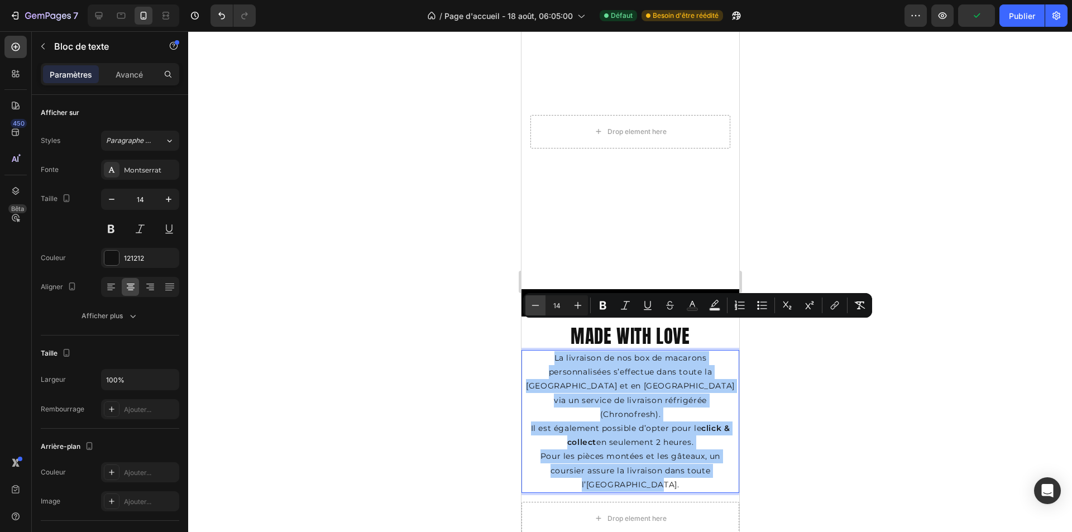
click at [540, 307] on icon "Barre d'outils contextuelle de l'éditeur" at bounding box center [535, 305] width 11 height 11
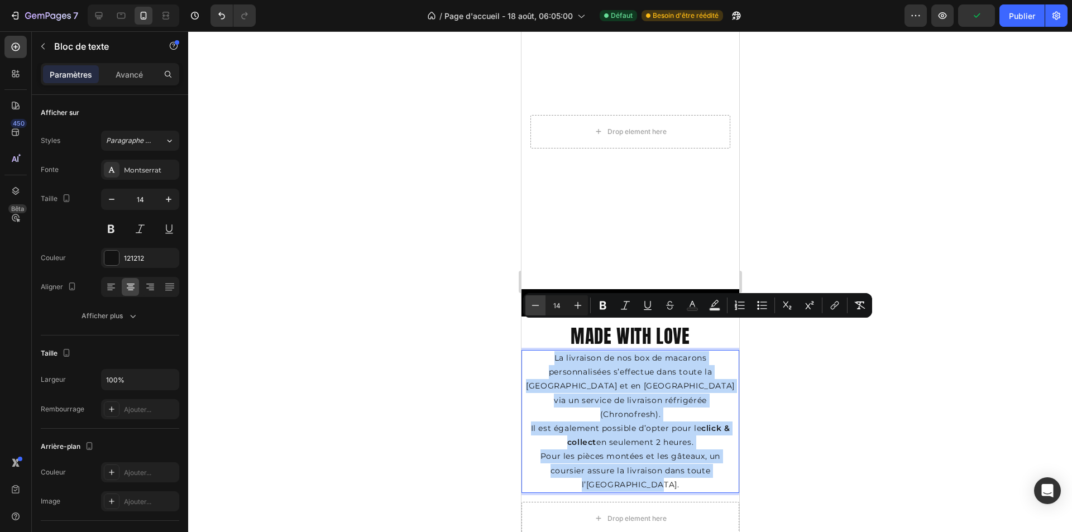
type input "13"
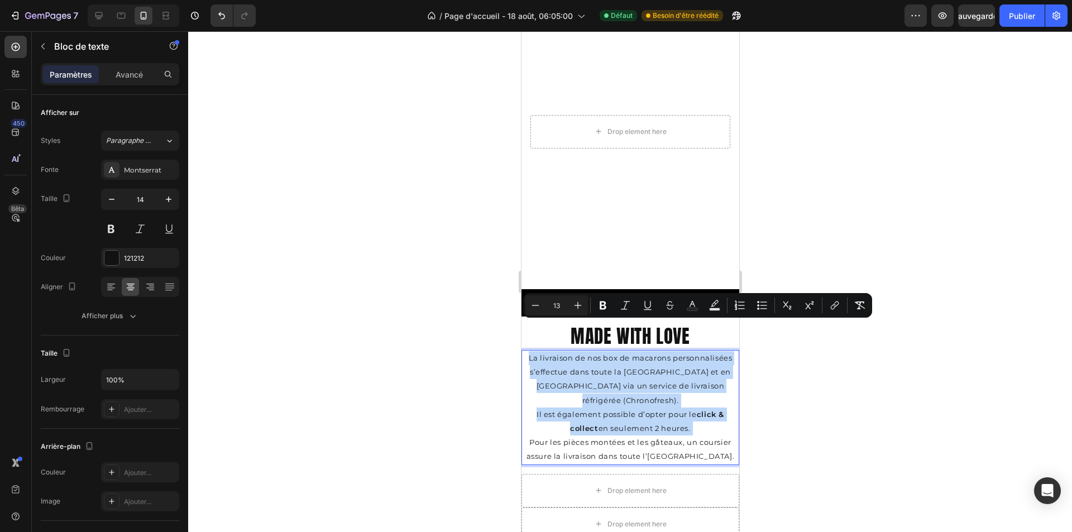
click at [640, 438] on span "Pour les pièces montées et les gâteaux, un coursier assure la livraison dans to…" at bounding box center [630, 449] width 208 height 23
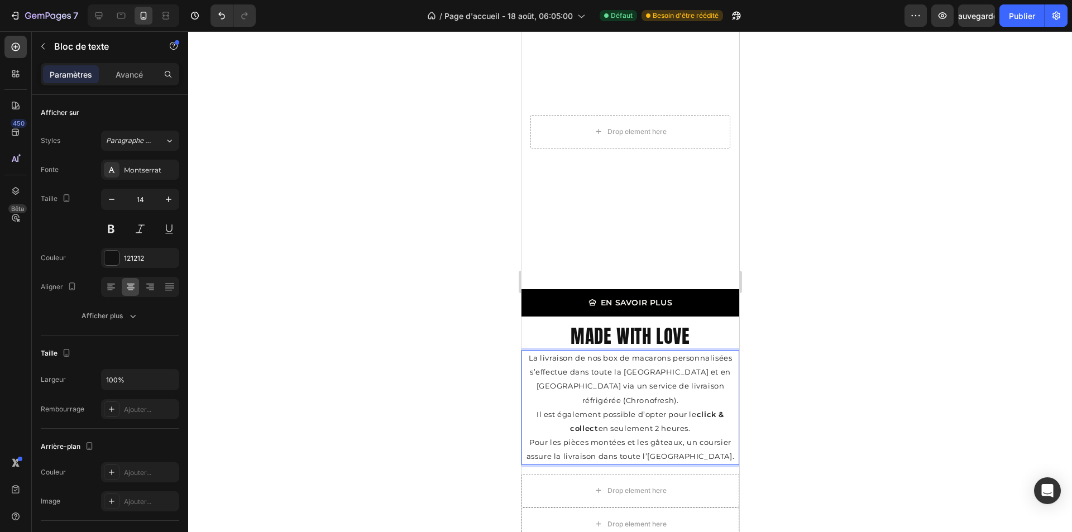
click at [667, 359] on span "La livraison de nos box de macarons personnalisées s’effectue dans toute la [GE…" at bounding box center [630, 379] width 204 height 51
click at [660, 357] on span "La livraison de nos box de macarons personnalisées s’effectue dans toute la [GE…" at bounding box center [630, 379] width 204 height 51
click at [708, 357] on span "La livraison de nos box de macarons personnalisées s’effectue dans toute la [GE…" at bounding box center [630, 379] width 204 height 51
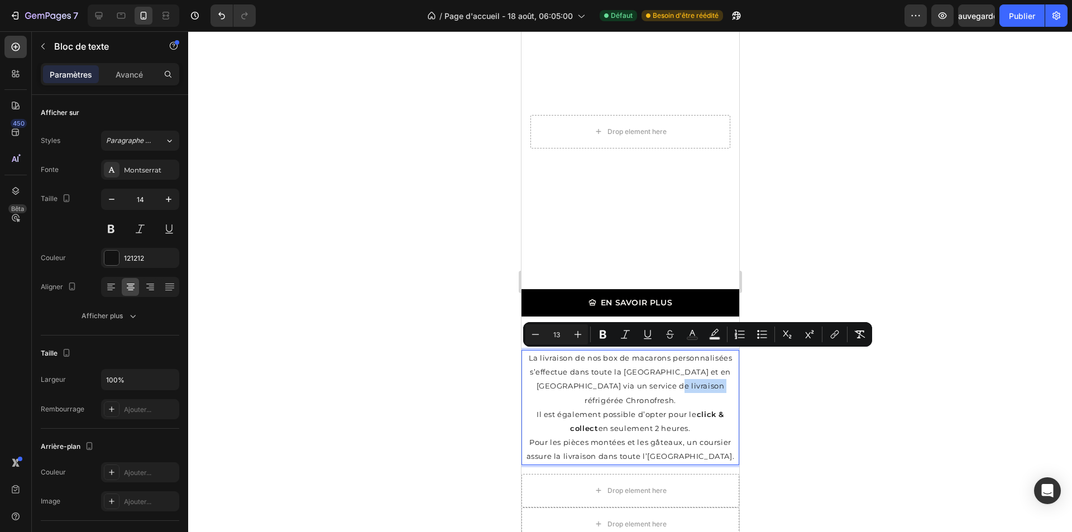
drag, startPoint x: 657, startPoint y: 357, endPoint x: 708, endPoint y: 354, distance: 50.4
click at [708, 354] on span "La livraison de nos box de macarons personnalisées s’effectue dans toute la [GE…" at bounding box center [630, 379] width 204 height 51
click at [607, 336] on icon "Barre d'outils contextuelle de l'éditeur" at bounding box center [603, 334] width 11 height 11
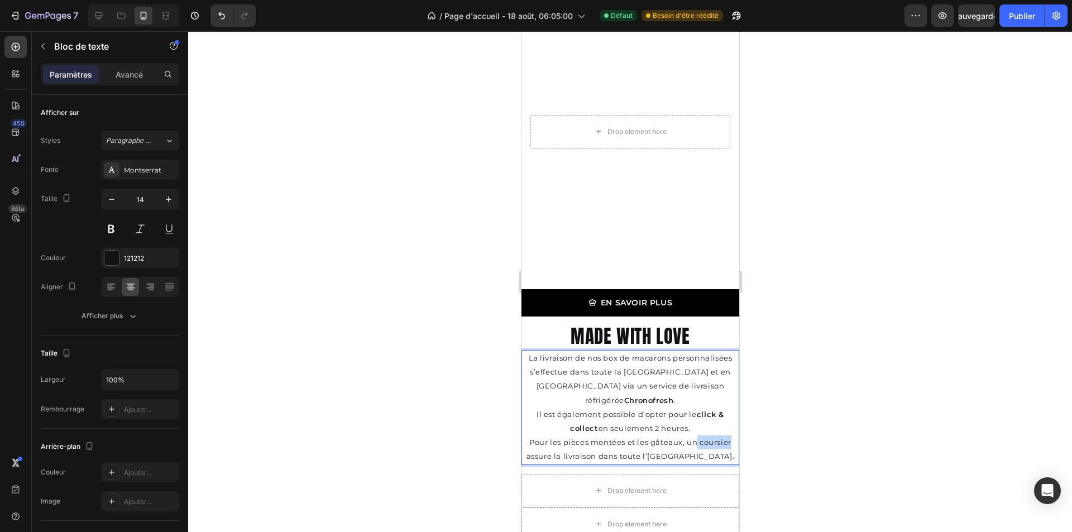
drag, startPoint x: 690, startPoint y: 398, endPoint x: 727, endPoint y: 398, distance: 36.9
click at [727, 398] on p "La livraison de nos box de macarons personnalisées s’effectue dans toute la [GE…" at bounding box center [630, 407] width 216 height 113
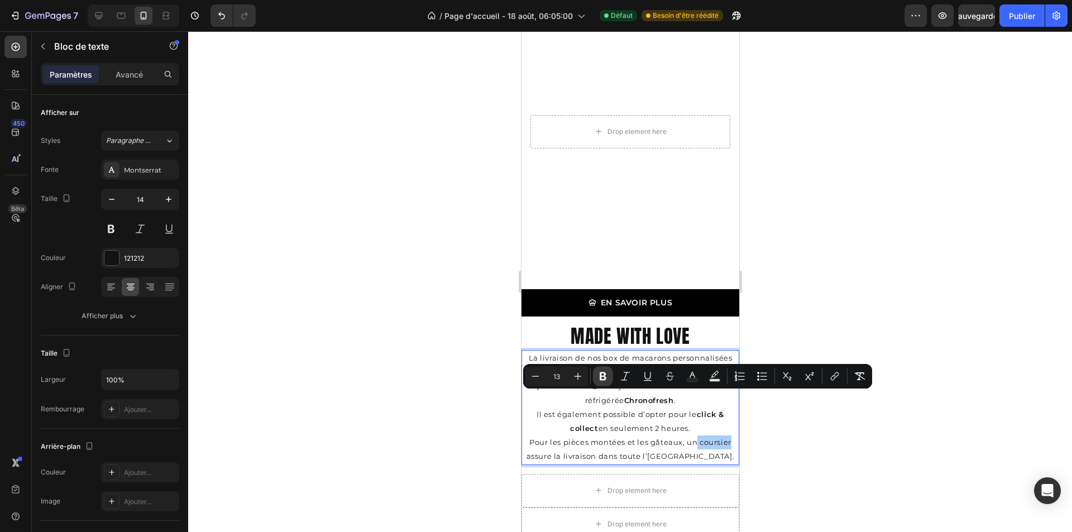
click at [610, 378] on button "Bold" at bounding box center [603, 376] width 20 height 20
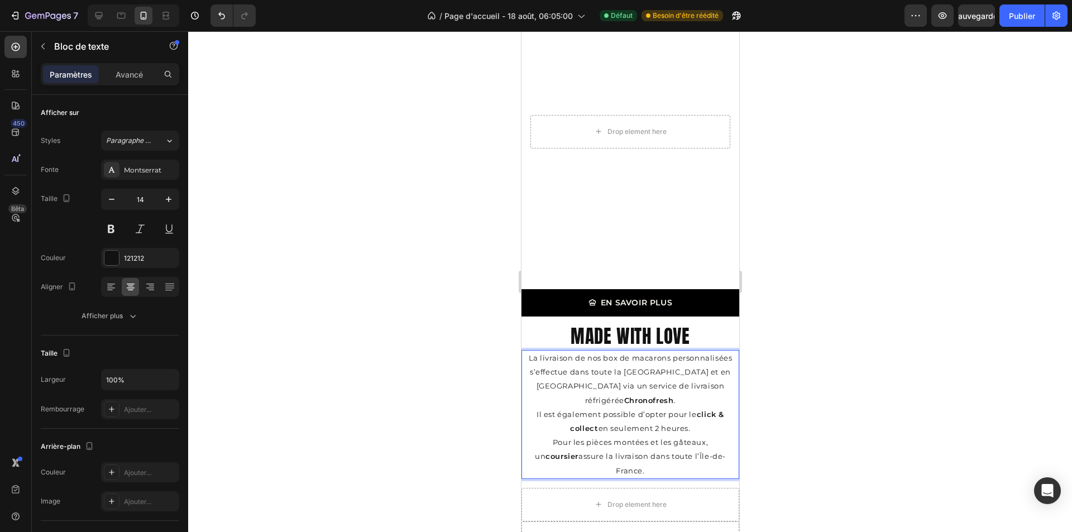
click at [709, 357] on span "La livraison de nos box de macarons personnalisées s’effectue dans toute la [GE…" at bounding box center [630, 379] width 204 height 51
click at [714, 359] on p "La livraison de nos box de macarons personnalisées s’effectue dans toute la [GE…" at bounding box center [630, 414] width 216 height 127
drag, startPoint x: 560, startPoint y: 328, endPoint x: 550, endPoint y: 331, distance: 10.8
click at [533, 354] on strong "ne" at bounding box center [528, 358] width 10 height 9
click at [655, 370] on p "La livraison de nos box de macarons personnalisées s’effectue dans toute la [GE…" at bounding box center [630, 414] width 216 height 127
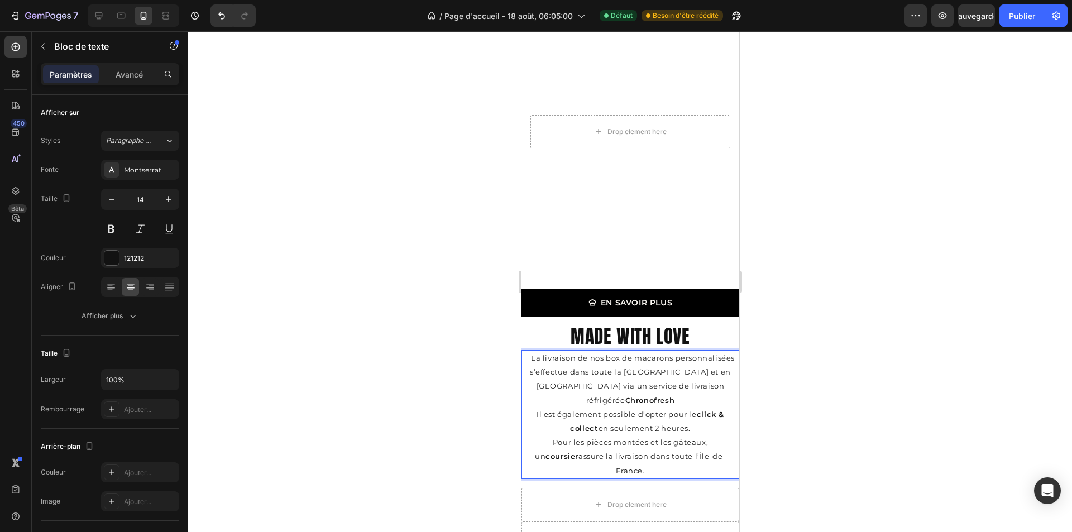
click at [645, 396] on strong "Chronofresh" at bounding box center [650, 400] width 50 height 9
click at [652, 374] on p "La livraison de nos box de macarons personnalisées s’effectue dans toute la [GE…" at bounding box center [630, 414] width 216 height 127
click at [531, 354] on strong "Rich Text Editor. Editing area: main" at bounding box center [528, 358] width 5 height 9
click at [675, 396] on strong "Chronofresh" at bounding box center [650, 400] width 50 height 9
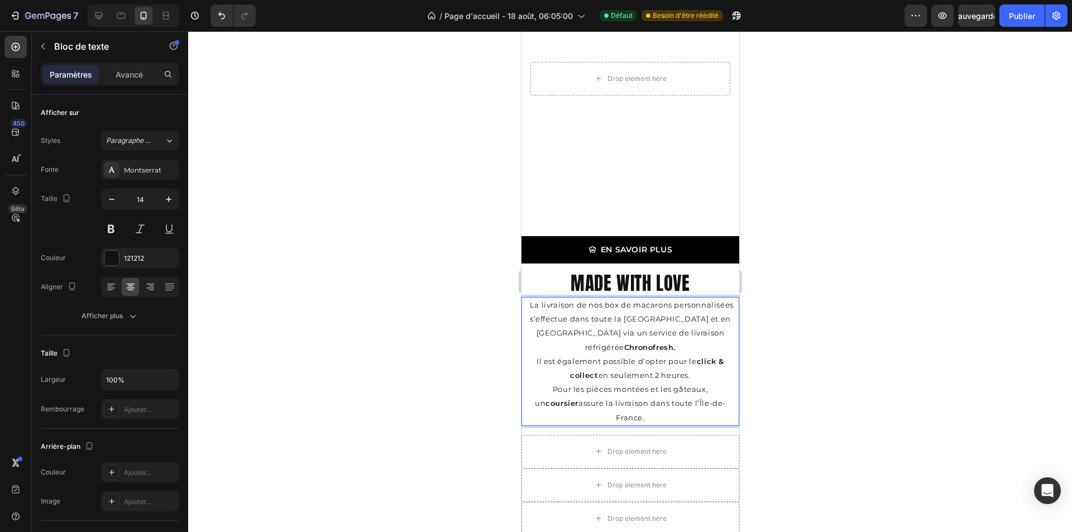
scroll to position [1732, 0]
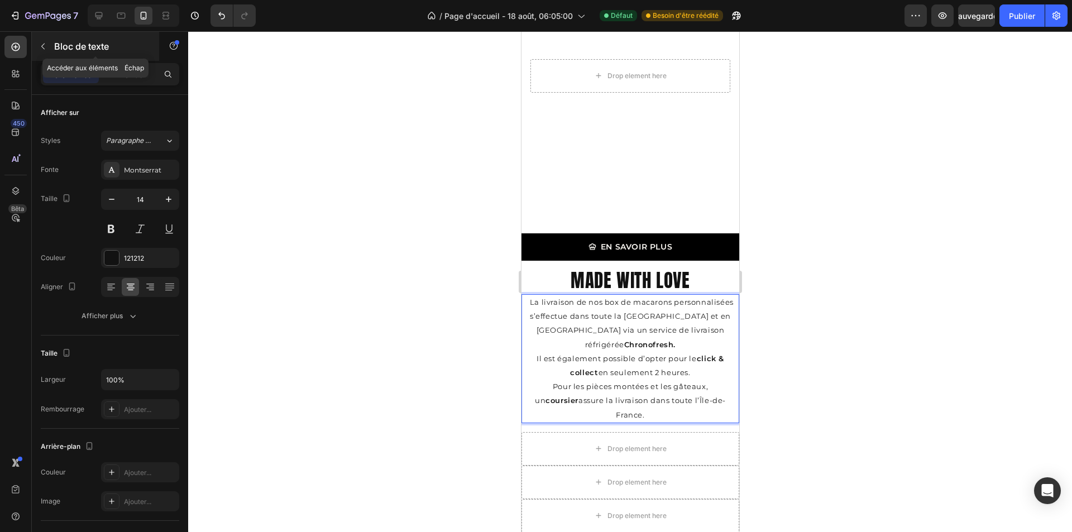
click at [43, 46] on icon "button" at bounding box center [43, 46] width 9 height 9
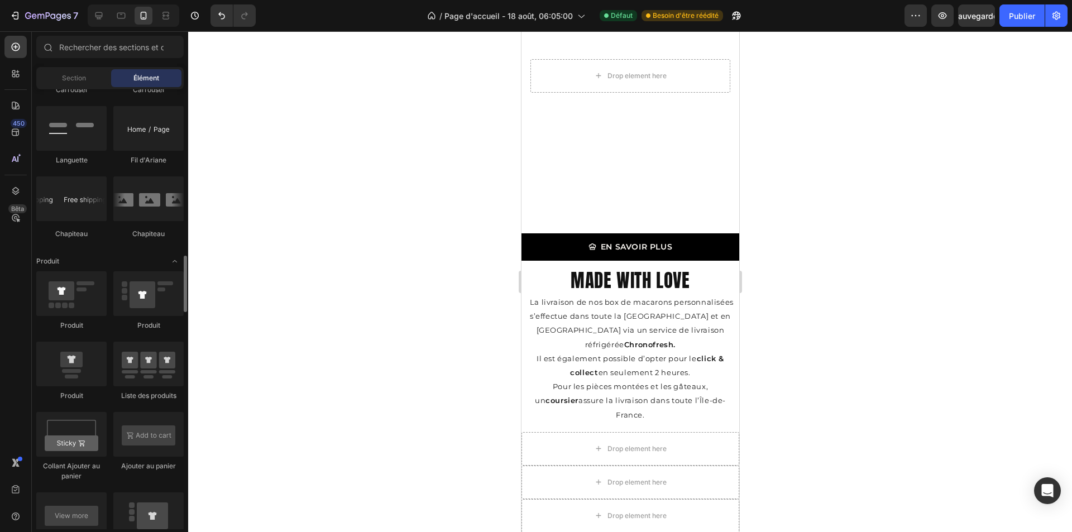
scroll to position [1229, 0]
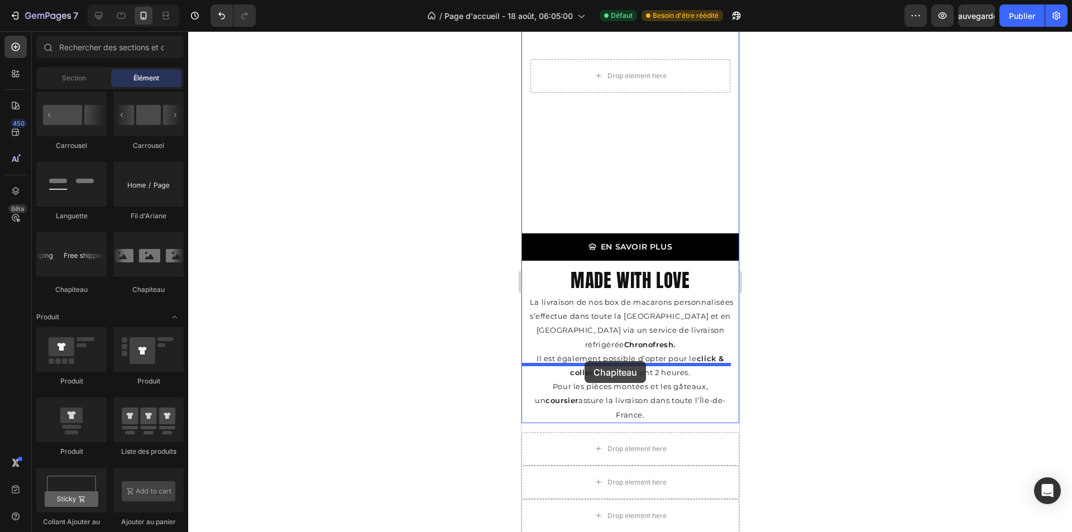
drag, startPoint x: 605, startPoint y: 289, endPoint x: 584, endPoint y: 361, distance: 75.7
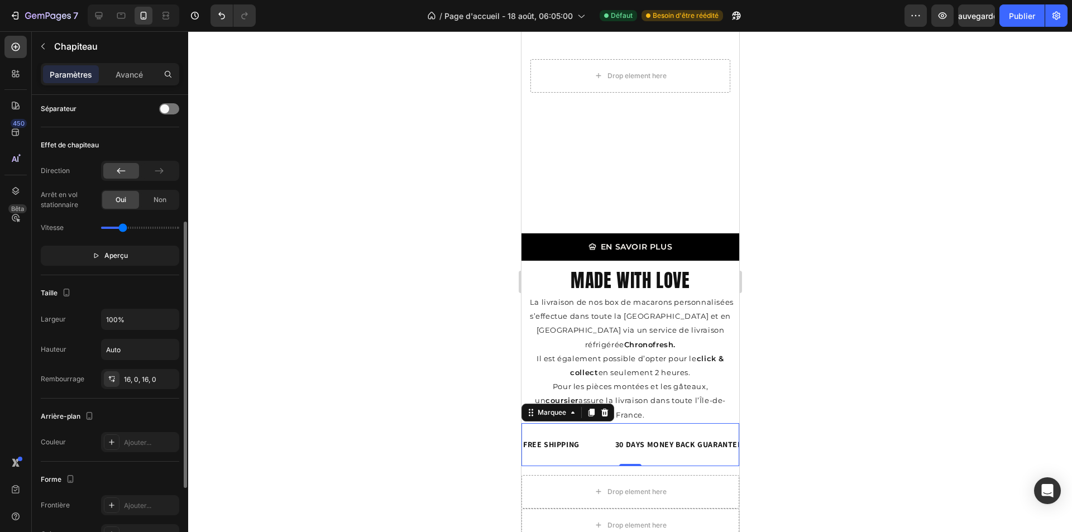
scroll to position [335, 0]
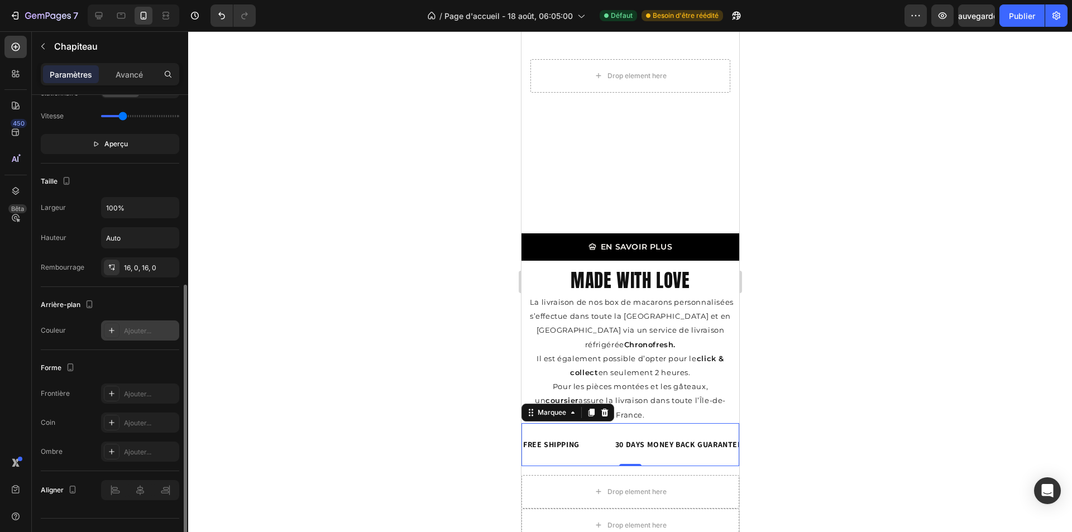
click at [126, 326] on div "Ajouter..." at bounding box center [150, 331] width 53 height 10
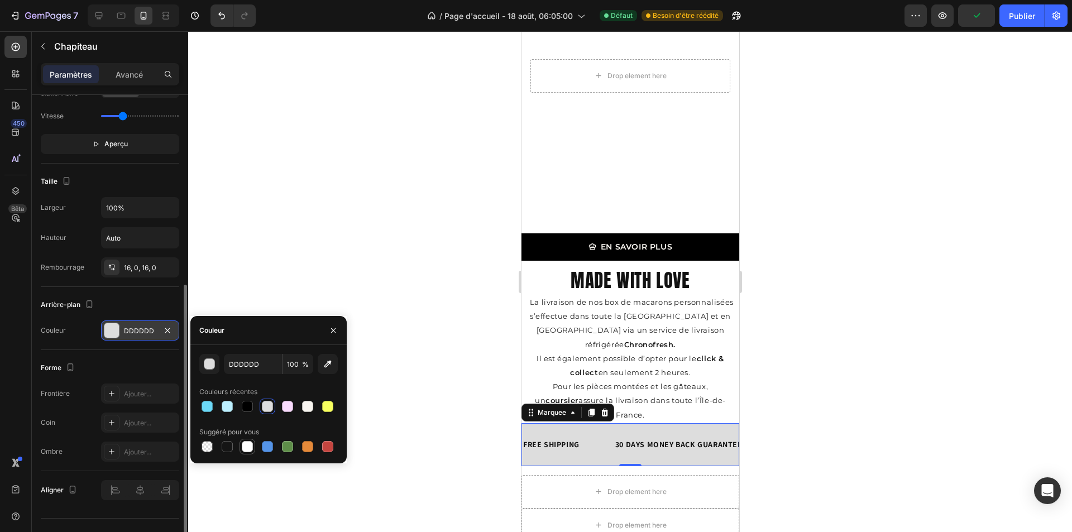
click at [250, 445] on div at bounding box center [247, 446] width 11 height 11
type input "FFFFFF"
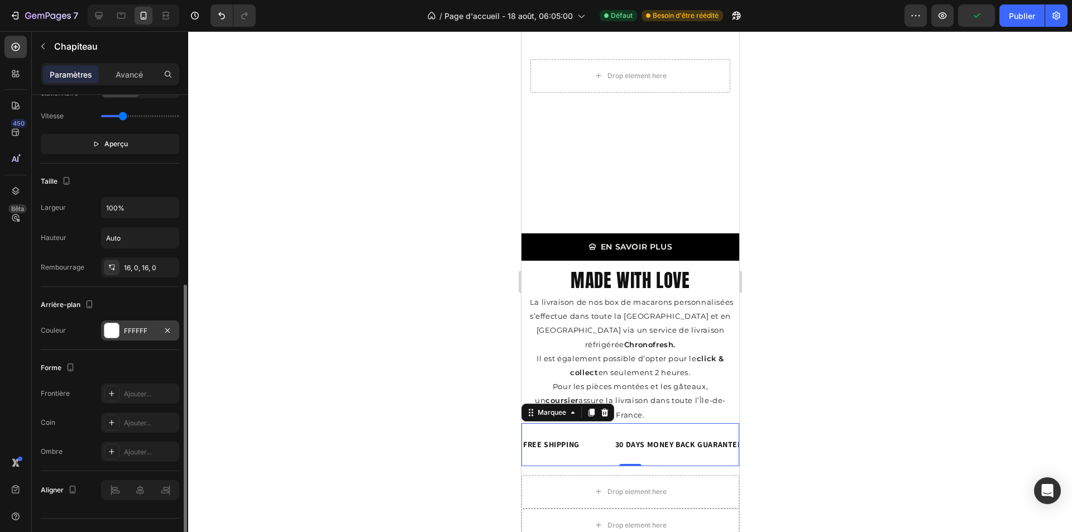
click at [428, 407] on div at bounding box center [630, 281] width 884 height 501
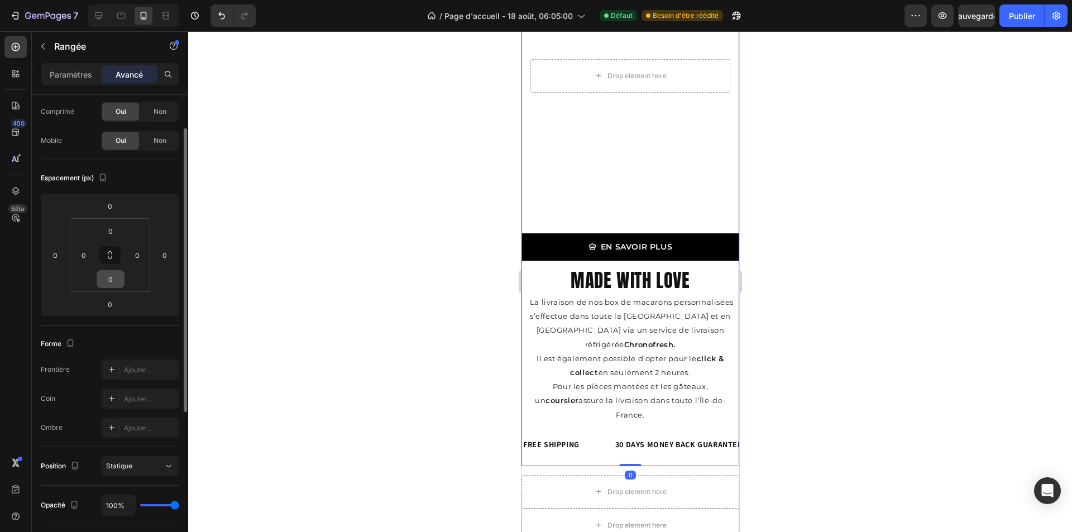
scroll to position [112, 0]
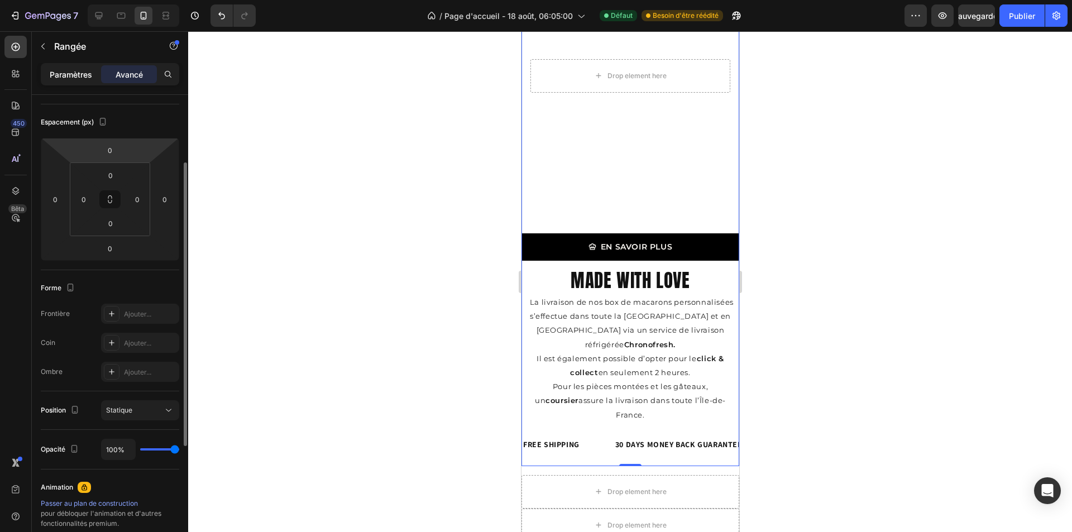
click at [80, 75] on font "Paramètres" at bounding box center [71, 74] width 42 height 9
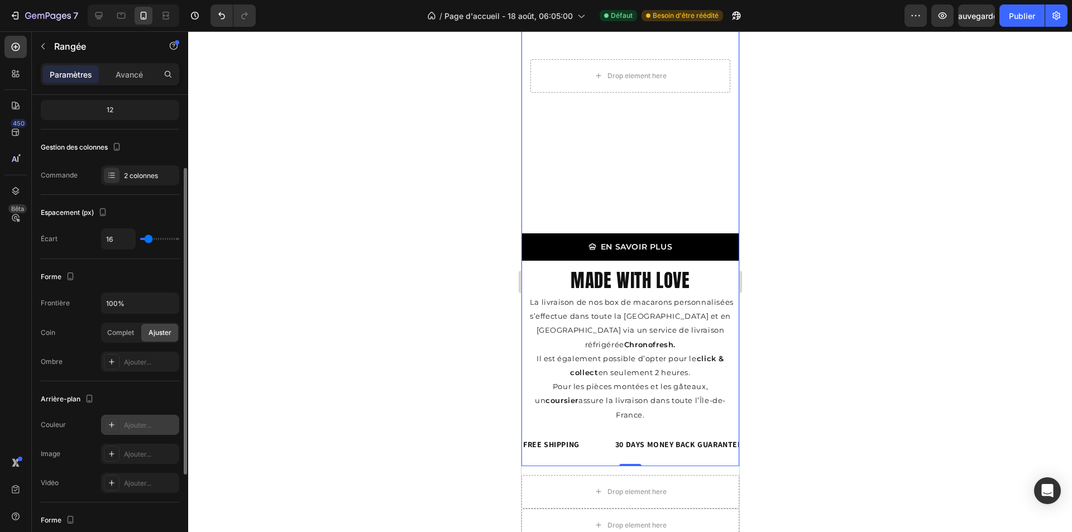
click at [116, 421] on div at bounding box center [112, 425] width 16 height 16
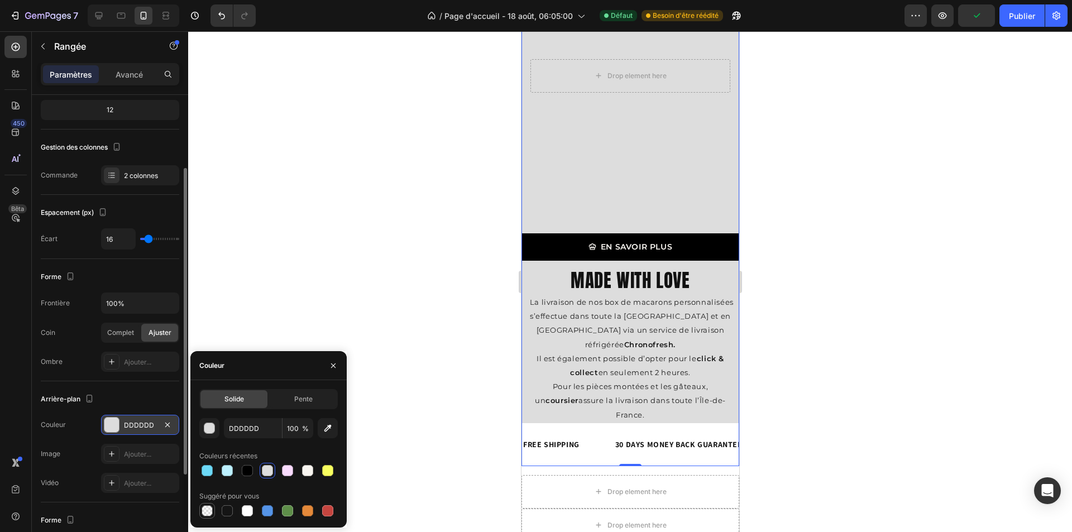
click at [208, 516] on div at bounding box center [207, 510] width 11 height 11
type input "000000"
type input "0"
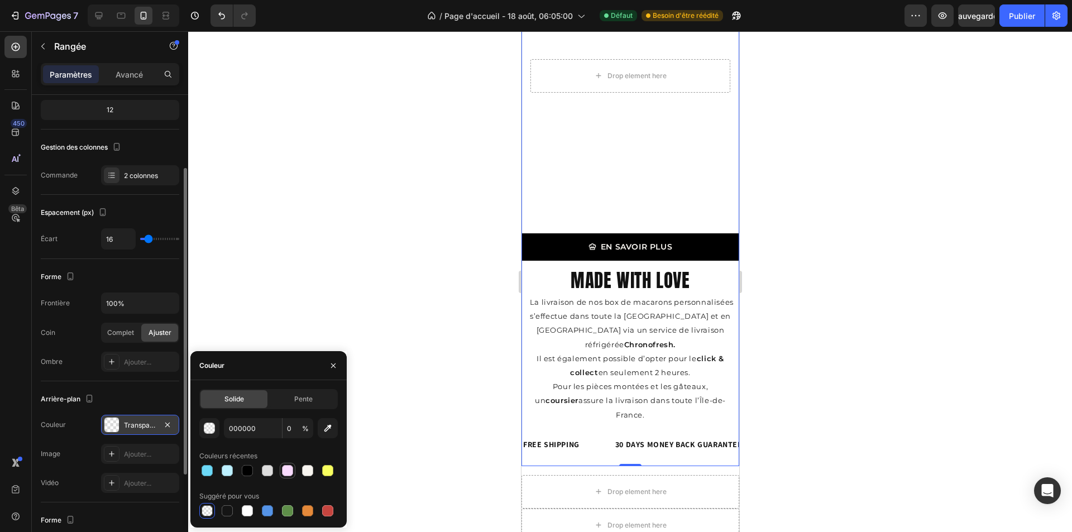
click at [288, 469] on div at bounding box center [287, 470] width 11 height 11
type input "F9DBFD"
type input "100"
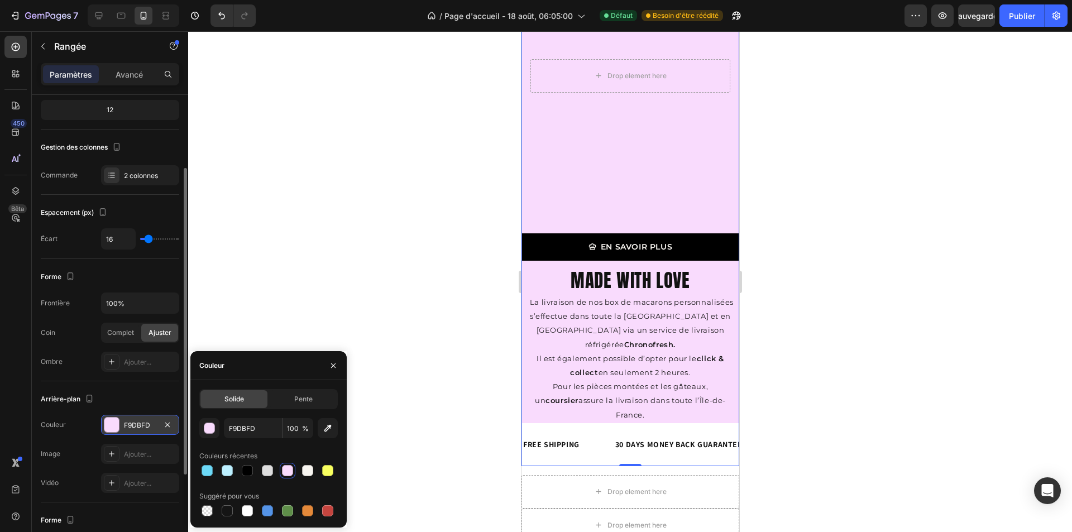
click at [462, 376] on div at bounding box center [630, 281] width 884 height 501
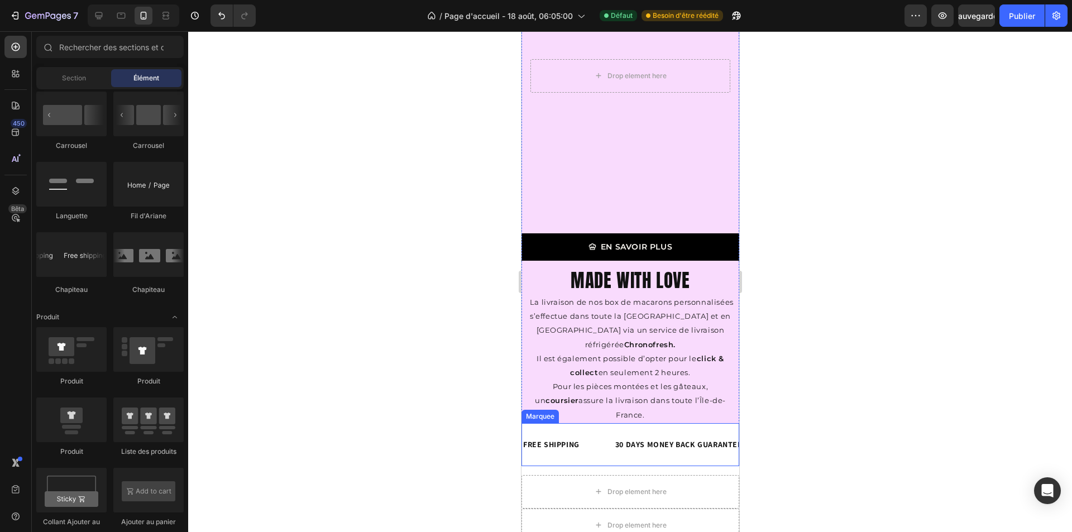
click at [541, 423] on div "FREE SHIPPING Text Block 30 DAYS MONEY BACK GUARANTEE Text Block LIMITED TIME 5…" at bounding box center [630, 444] width 218 height 43
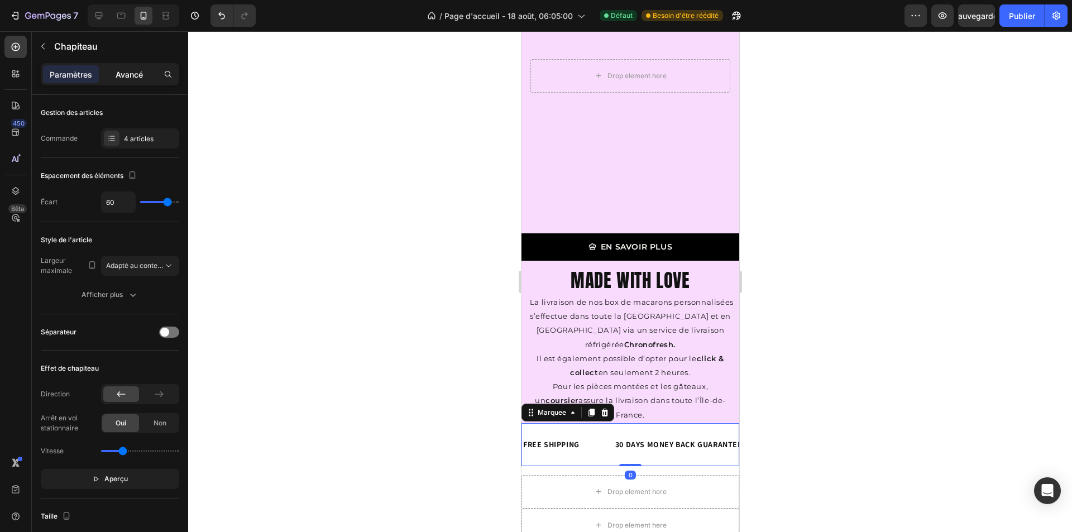
click at [132, 81] on div "Avancé" at bounding box center [129, 74] width 56 height 18
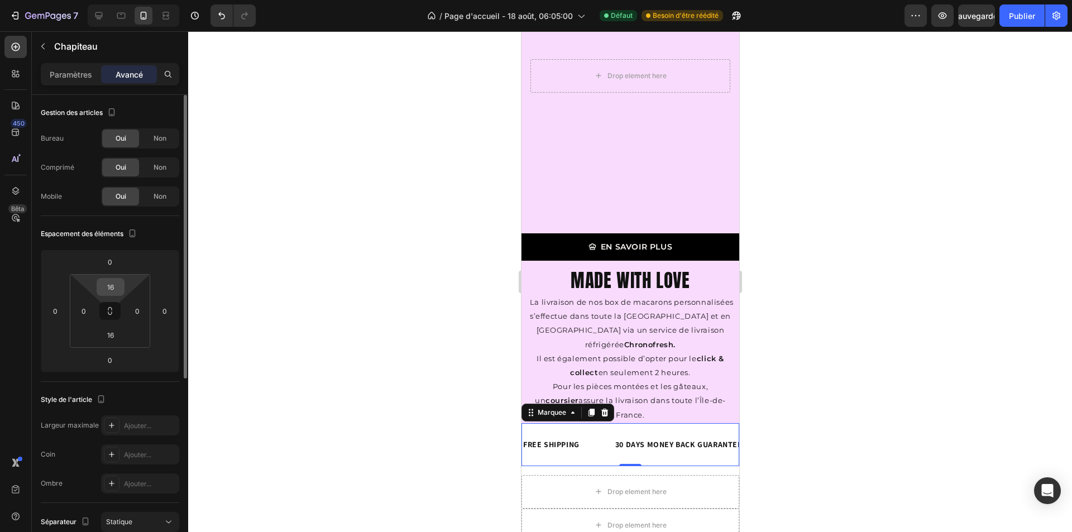
click at [102, 287] on input "16" at bounding box center [110, 287] width 22 height 17
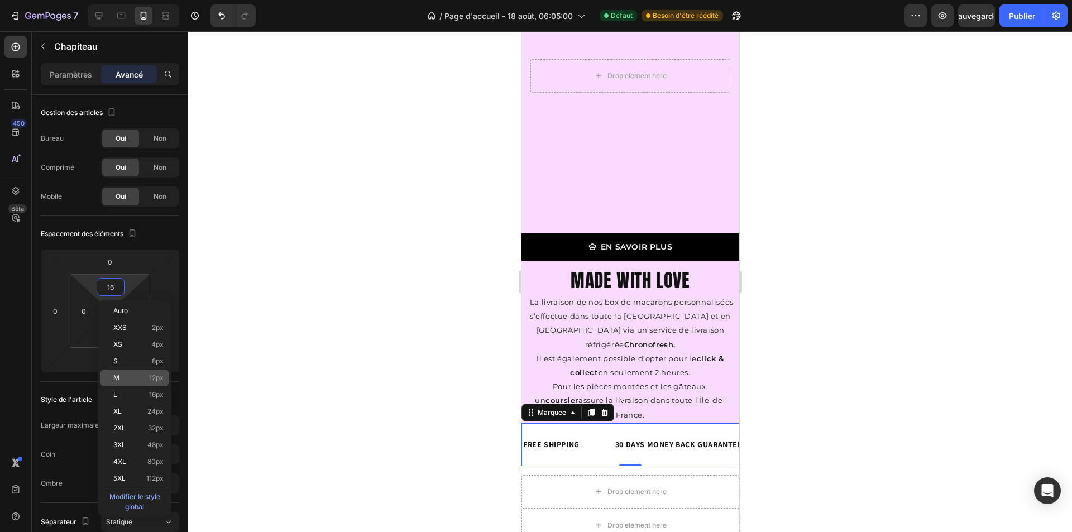
click at [135, 379] on p "M 12px" at bounding box center [138, 378] width 50 height 8
type input "12"
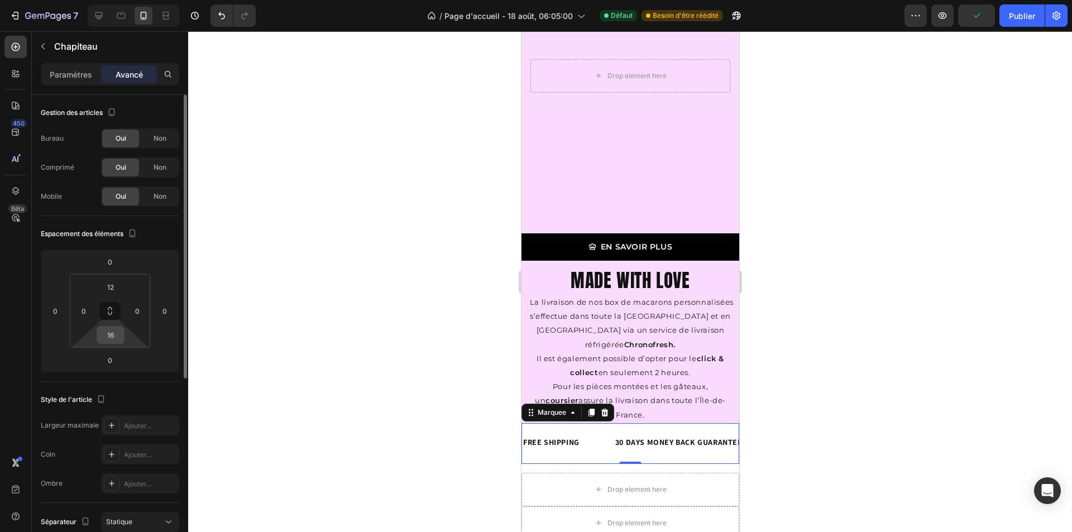
click at [115, 331] on input "16" at bounding box center [110, 335] width 22 height 17
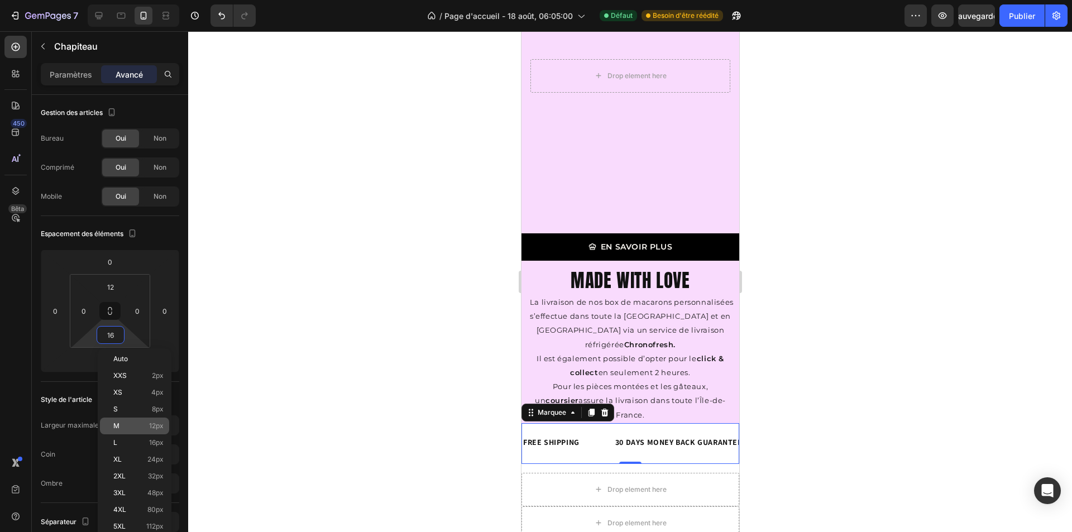
click at [130, 427] on p "M 12px" at bounding box center [138, 426] width 50 height 8
type input "12"
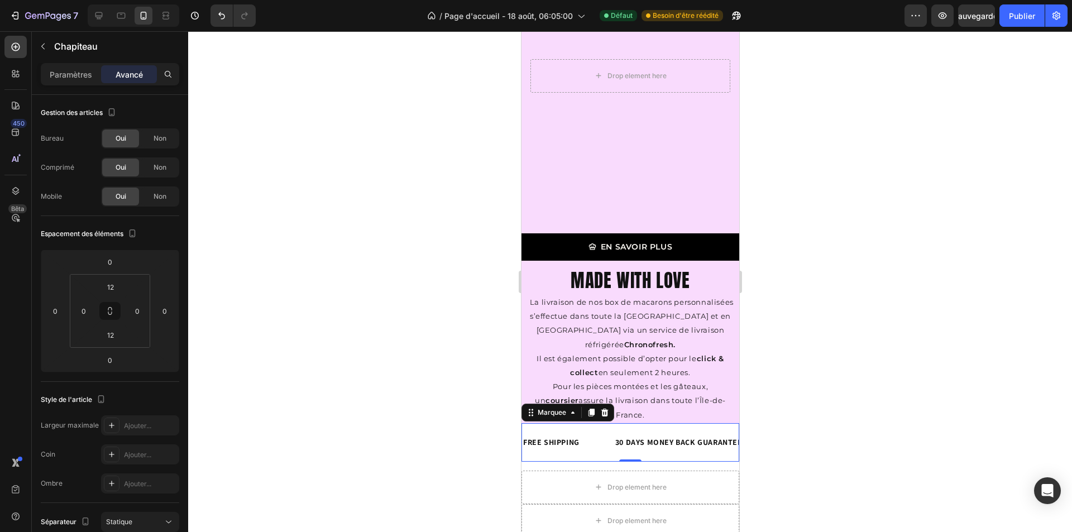
click at [410, 390] on div at bounding box center [630, 281] width 884 height 501
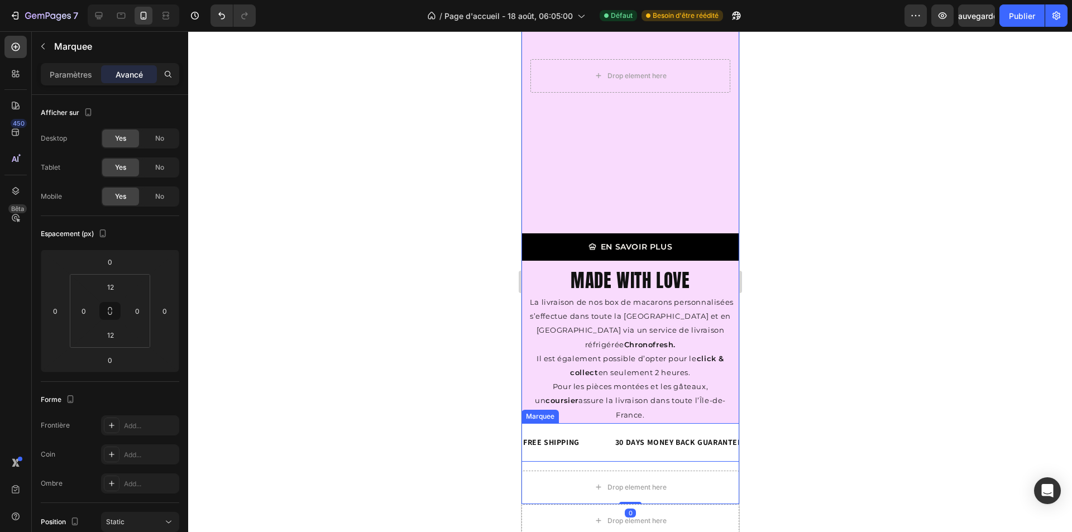
click at [542, 423] on div "FREE SHIPPING Text Block 30 DAYS MONEY BACK GUARANTEE Text Block LIMITED TIME 5…" at bounding box center [630, 442] width 218 height 39
click at [74, 70] on font "Paramètres" at bounding box center [71, 74] width 42 height 9
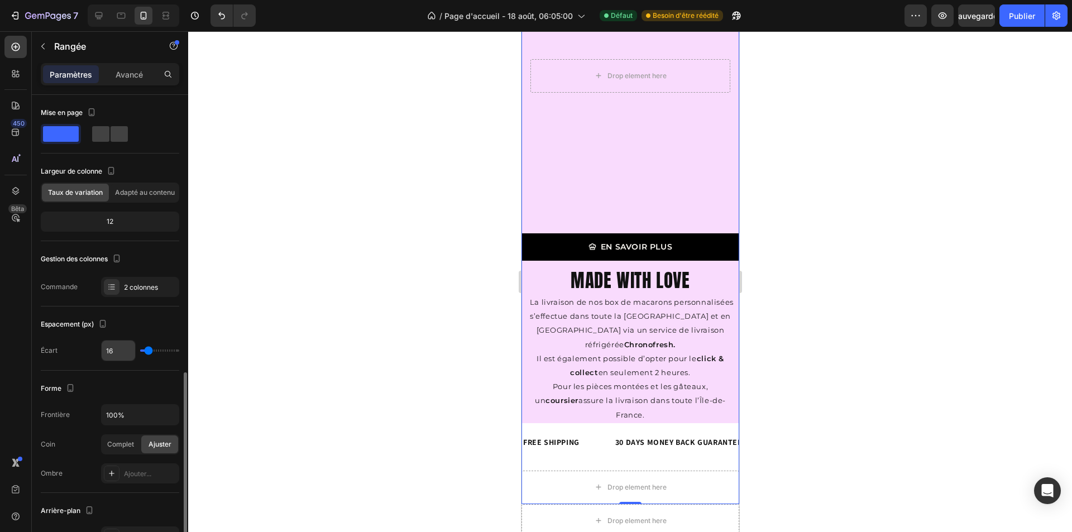
scroll to position [223, 0]
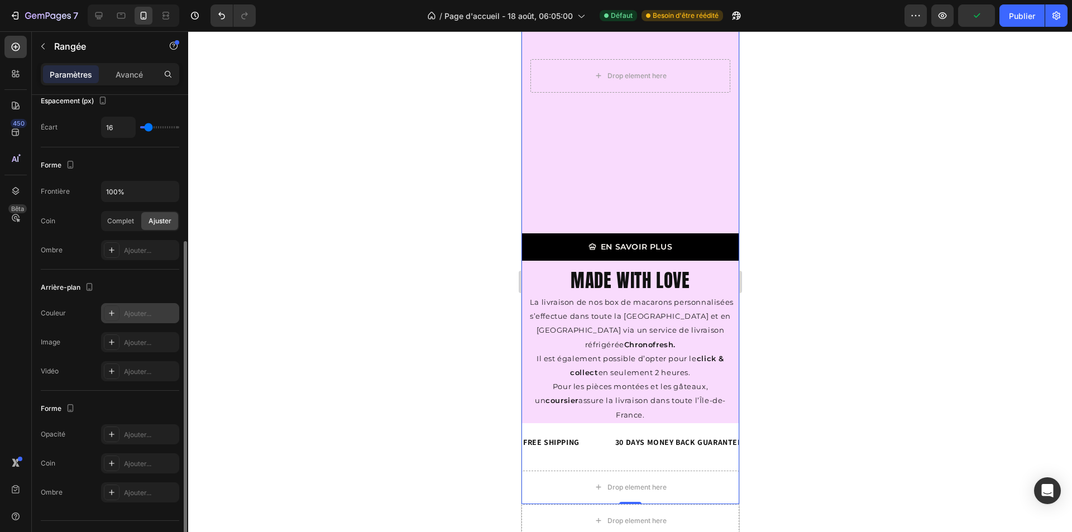
click at [116, 315] on icon at bounding box center [111, 313] width 9 height 9
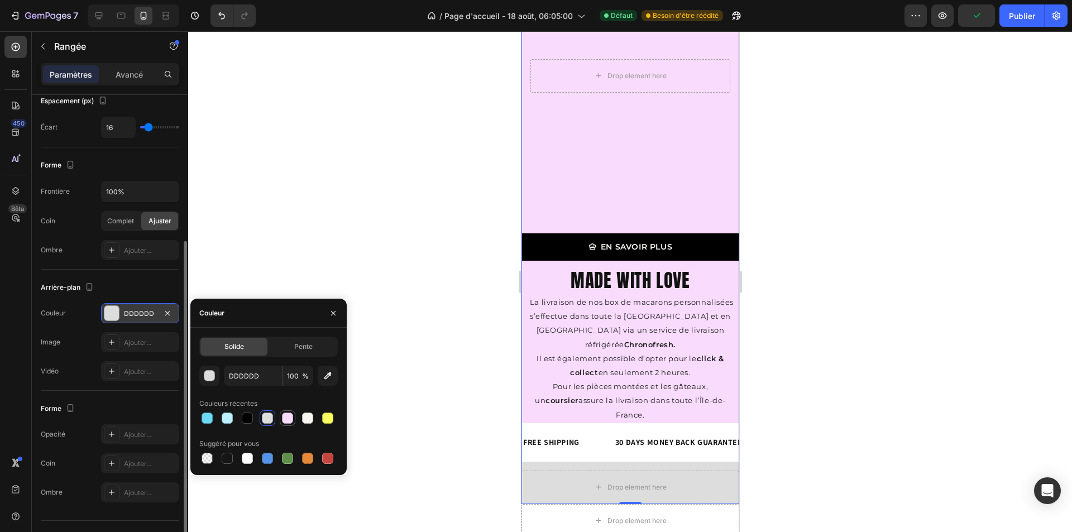
click at [285, 414] on div at bounding box center [287, 418] width 11 height 11
type input "F9DBFD"
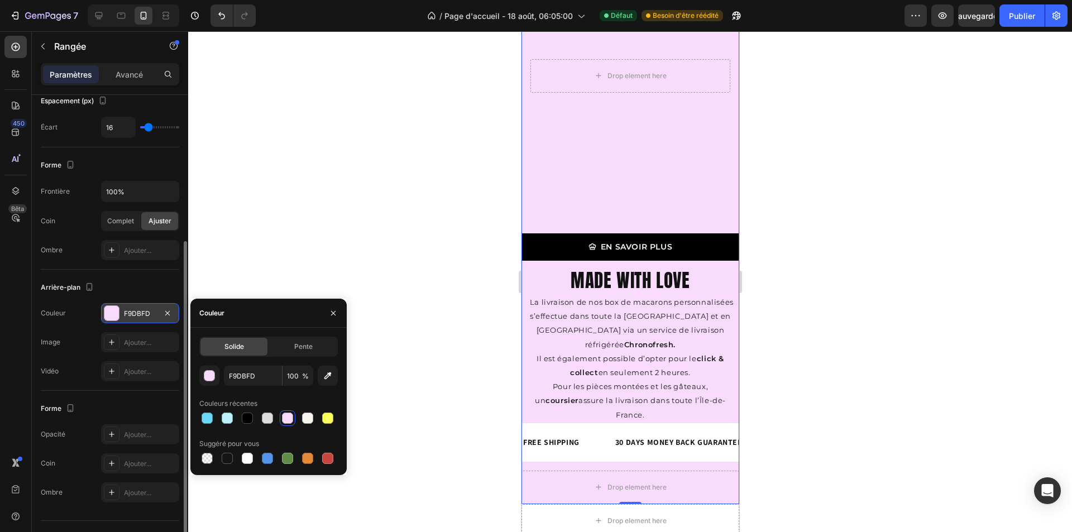
click at [424, 379] on div at bounding box center [630, 281] width 884 height 501
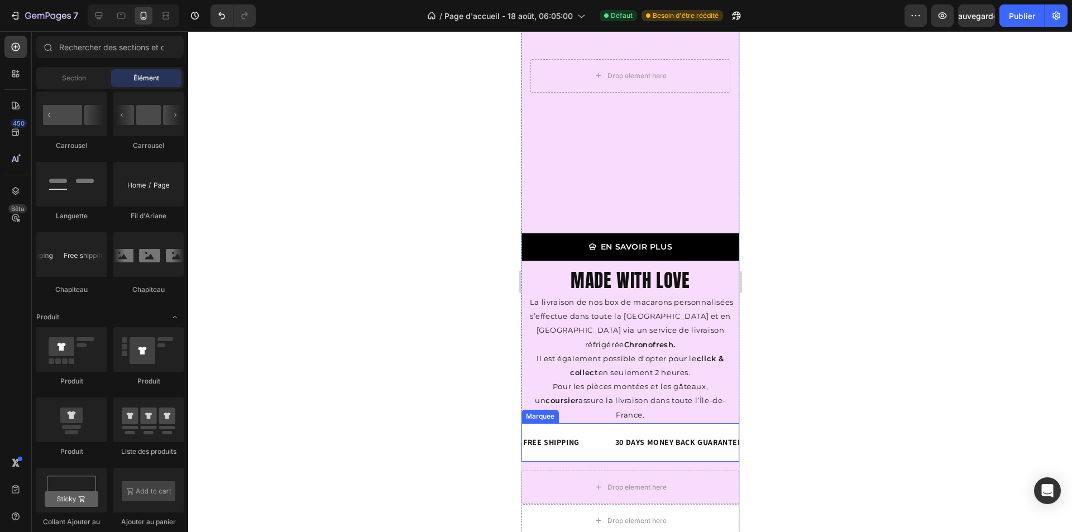
click at [588, 423] on div "FREE SHIPPING Text Block 30 DAYS MONEY BACK GUARANTEE Text Block LIMITED TIME 5…" at bounding box center [630, 442] width 218 height 39
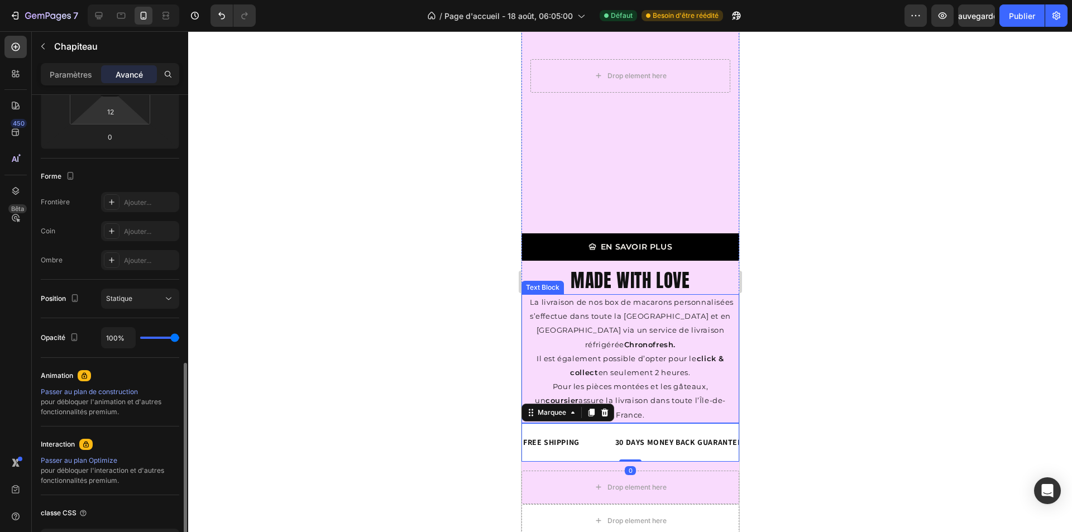
scroll to position [306, 0]
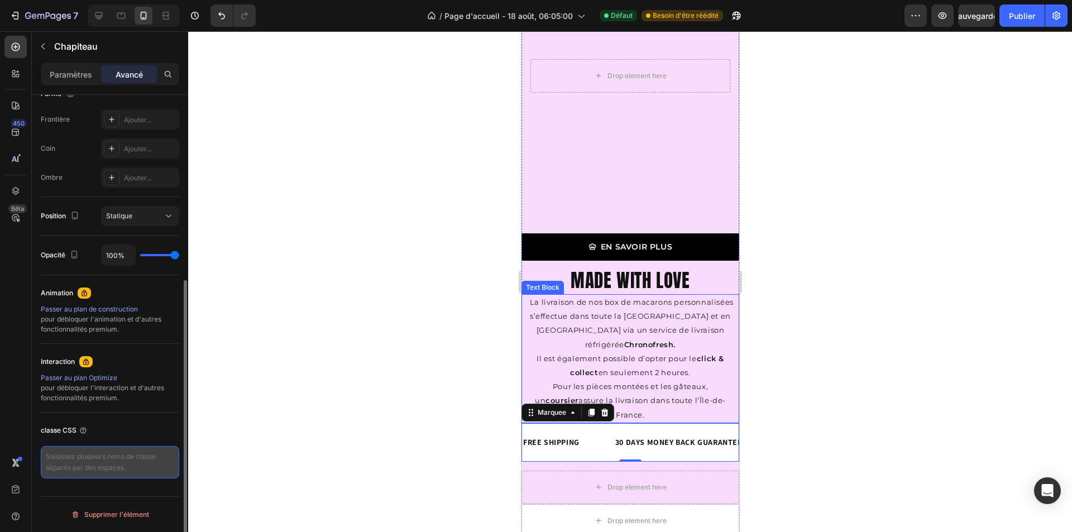
click at [63, 461] on textarea at bounding box center [110, 462] width 139 height 32
paste textarea "::-webkit-scrollbar-thumb { clip-path: polygon( 0% 0%, 100% 0%, 100% 20%, 0% 40…"
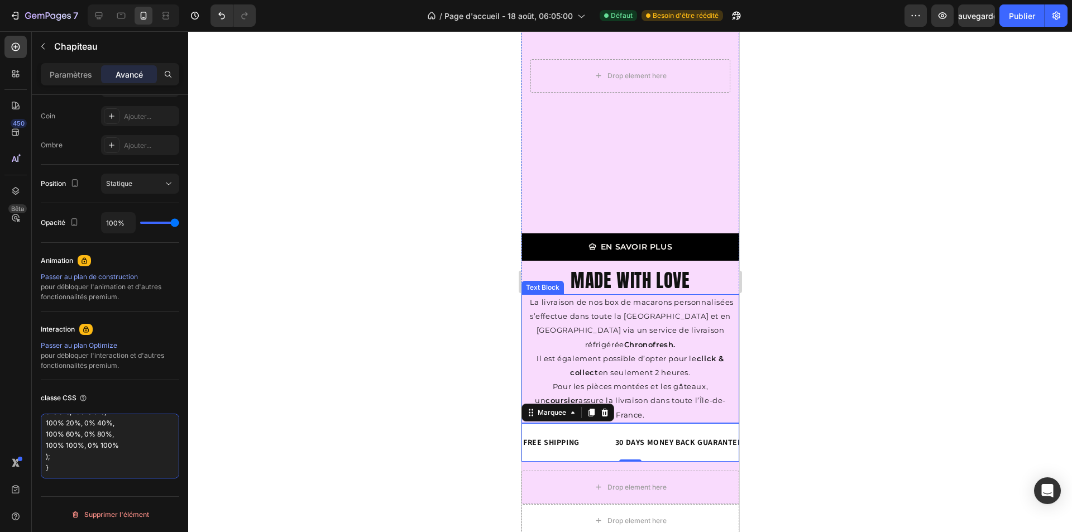
scroll to position [51, 0]
type textarea "::-webkit-scrollbar-thumb { clip-path: polygon( 0% 0%, 100% 0%, 100% 20%, 0% 40…"
click at [208, 398] on div at bounding box center [630, 281] width 884 height 501
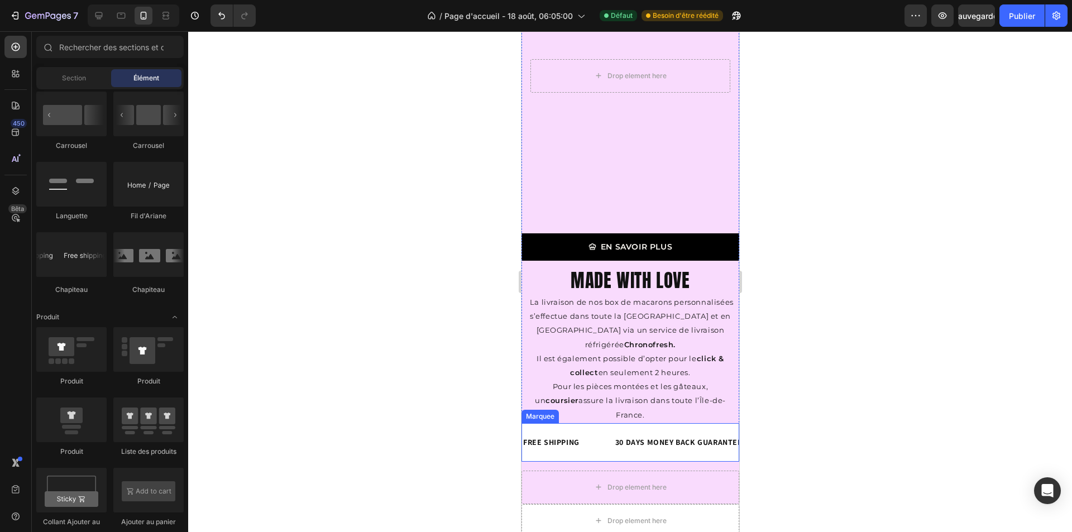
click at [596, 423] on div "FREE SHIPPING Text Block 30 DAYS MONEY BACK GUARANTEE Text Block LIMITED TIME 5…" at bounding box center [630, 442] width 218 height 39
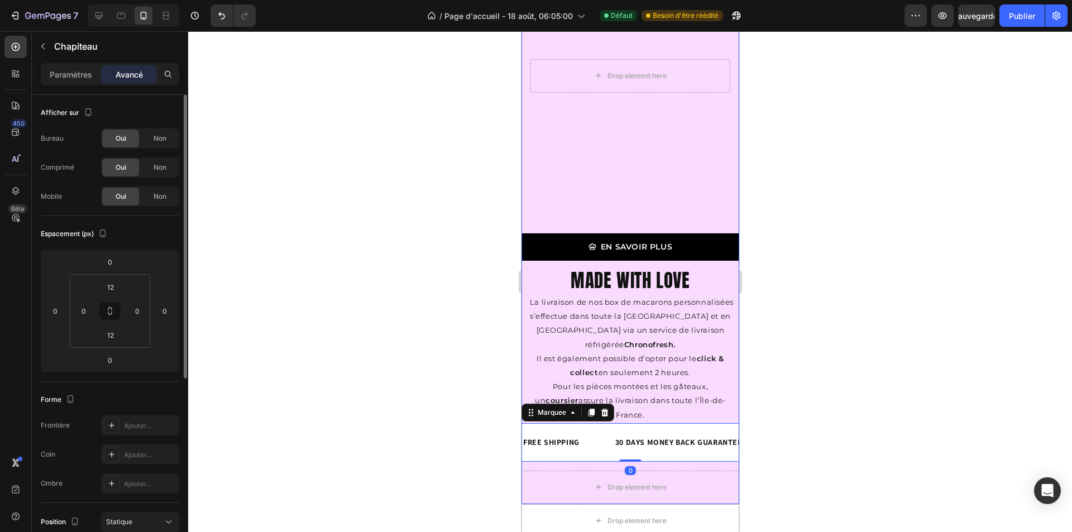
scroll to position [223, 0]
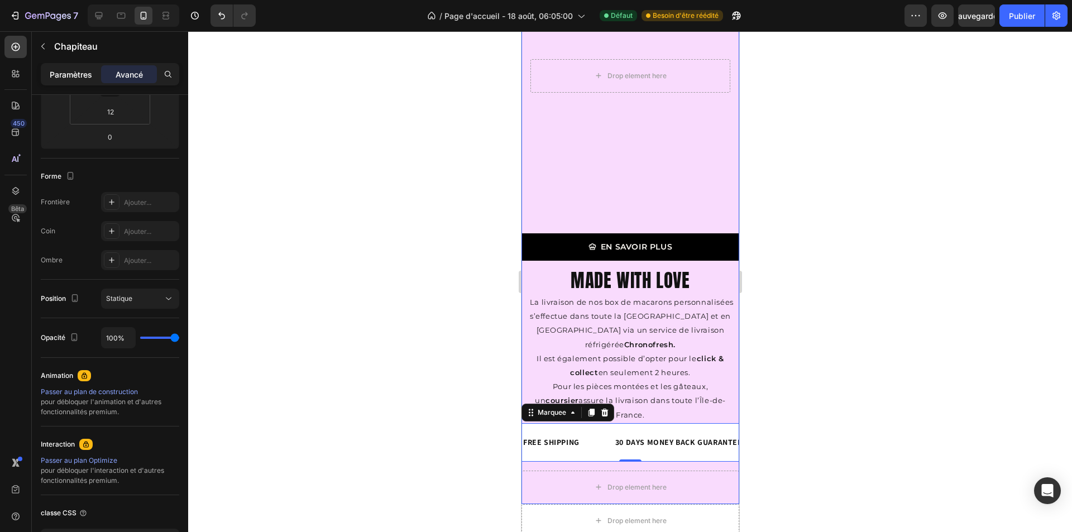
click at [52, 72] on font "Paramètres" at bounding box center [71, 74] width 42 height 9
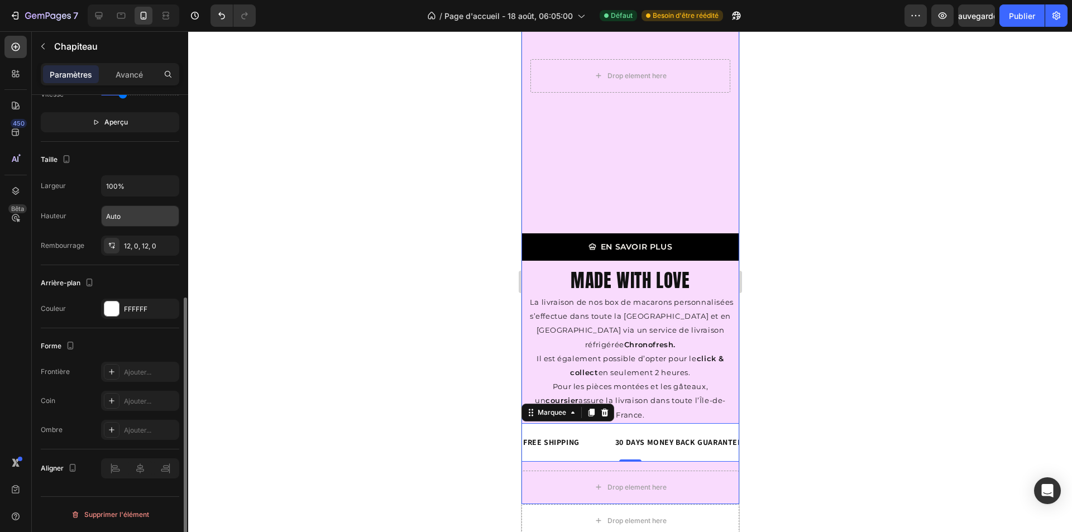
scroll to position [245, 0]
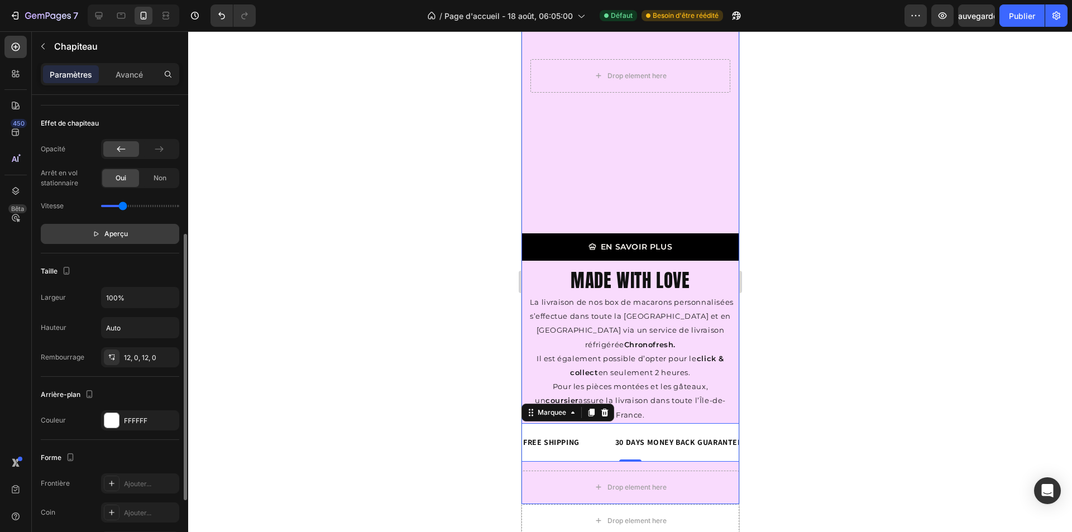
click at [101, 232] on p "Aperçu" at bounding box center [110, 233] width 36 height 11
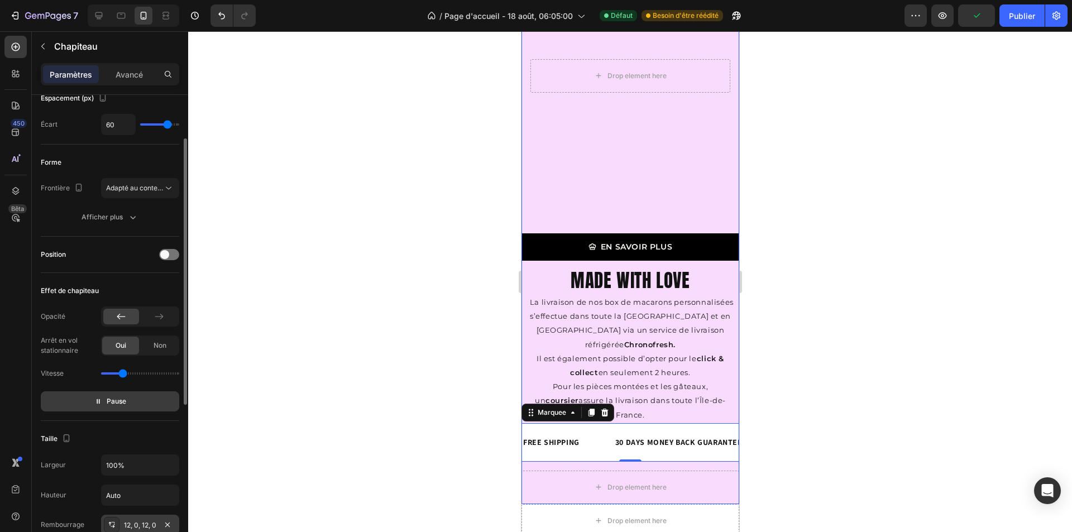
scroll to position [0, 0]
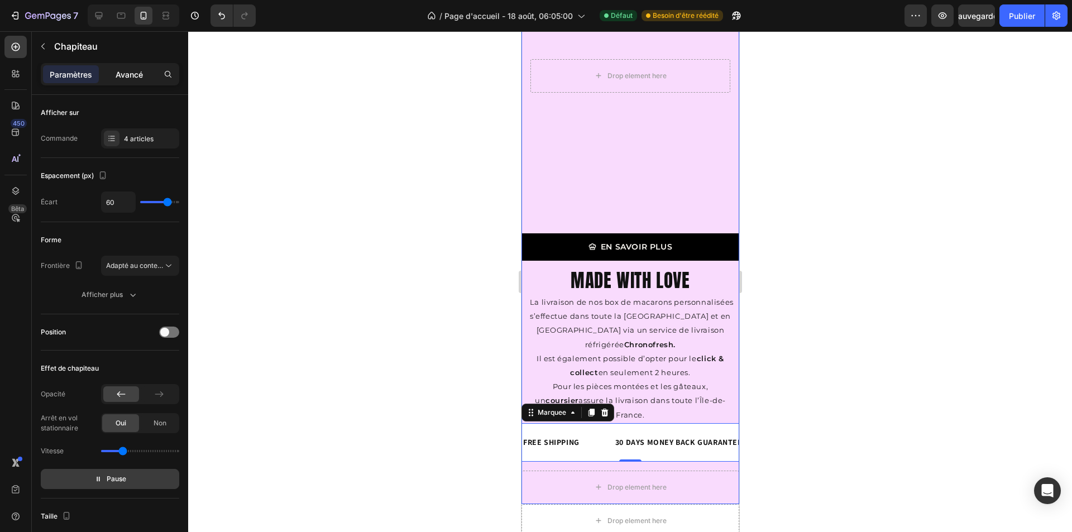
click at [131, 75] on font "Avancé" at bounding box center [129, 74] width 27 height 9
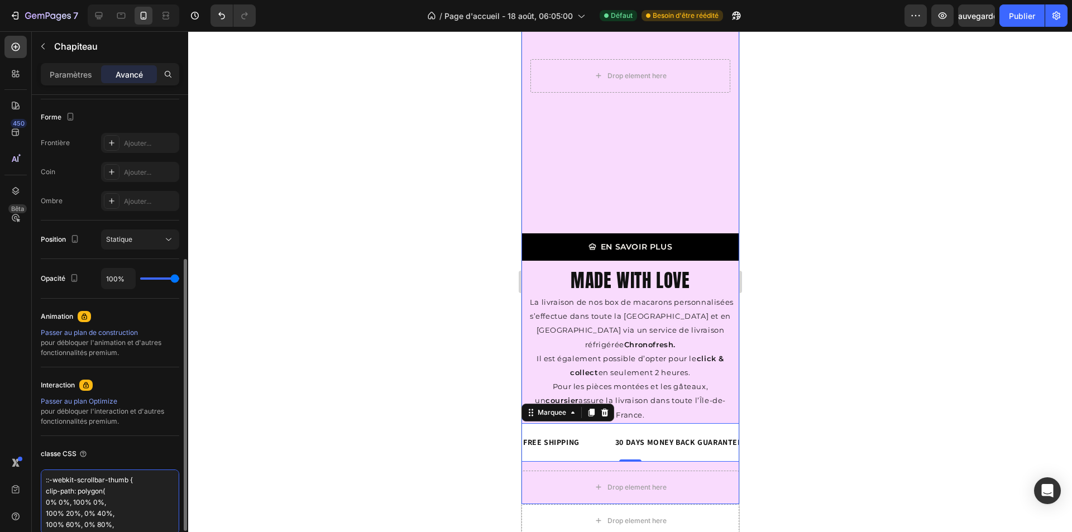
click at [54, 481] on textarea "::-webkit-scrollbar-thumb { clip-path: polygon( 0% 0%, 100% 0%, 100% 20%, 0% 40…" at bounding box center [110, 502] width 139 height 65
drag, startPoint x: 51, startPoint y: 480, endPoint x: 41, endPoint y: 479, distance: 9.6
click at [41, 479] on textarea "::-webkit-scrollbar-thumb { clip-path: polygon( 0% 0%, 100% 0%, 100% 20%, 0% 40…" at bounding box center [110, 502] width 139 height 65
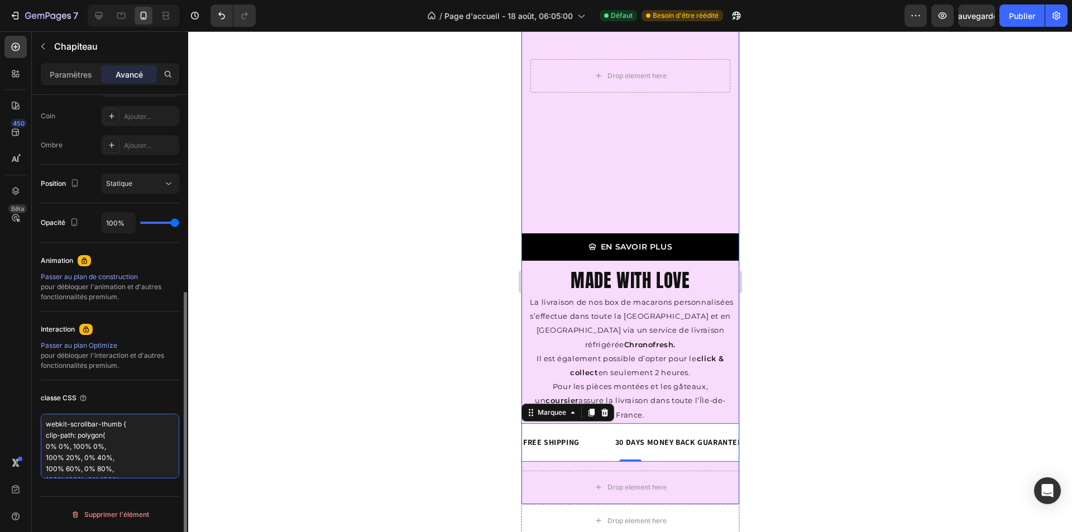
drag, startPoint x: 121, startPoint y: 425, endPoint x: 41, endPoint y: 421, distance: 79.9
click at [41, 425] on textarea "webkit-scrollbar-thumb { clip-path: polygon( 0% 0%, 100% 0%, 100% 20%, 0% 40%, …" at bounding box center [110, 446] width 139 height 65
drag, startPoint x: 57, startPoint y: 426, endPoint x: 36, endPoint y: 423, distance: 20.9
click at [36, 423] on div "Afficher sur Bureau Oui Non Comprimé Oui Non Mobile Oui Non Espacement (px) 0 0…" at bounding box center [110, 160] width 156 height 808
click at [46, 437] on textarea "clip-path: polygon( 0% 0%, 100% 0%, 100% 20%, 0% 40%, 100% 60%, 0% 80%, 100% 10…" at bounding box center [110, 446] width 139 height 65
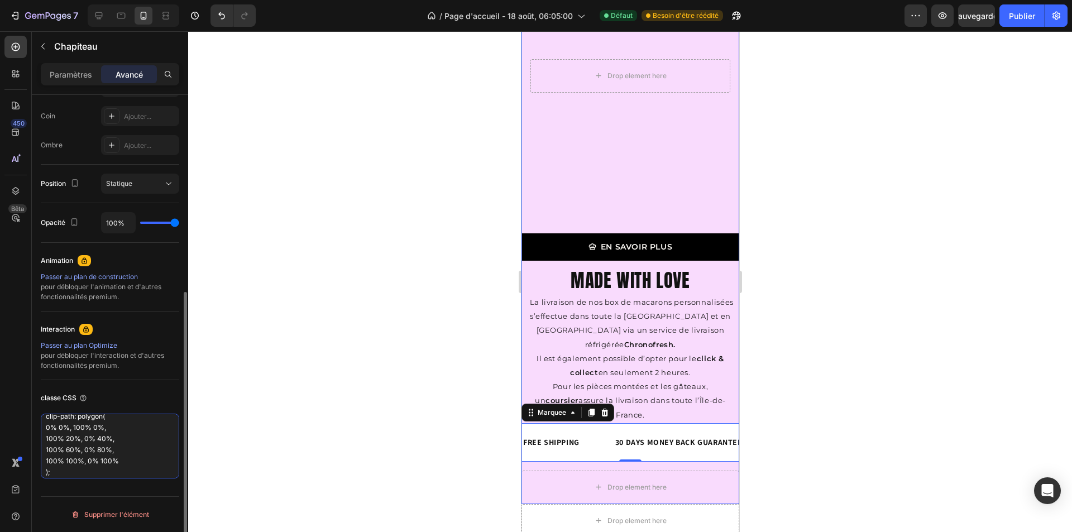
scroll to position [23, 0]
type textarea "clip-path: polygon( 0% 0%, 100% 0%, 100% 20%, 0% 40%, 100% 60%, 0% 80%, 100% 10…"
click at [231, 437] on div at bounding box center [630, 281] width 884 height 501
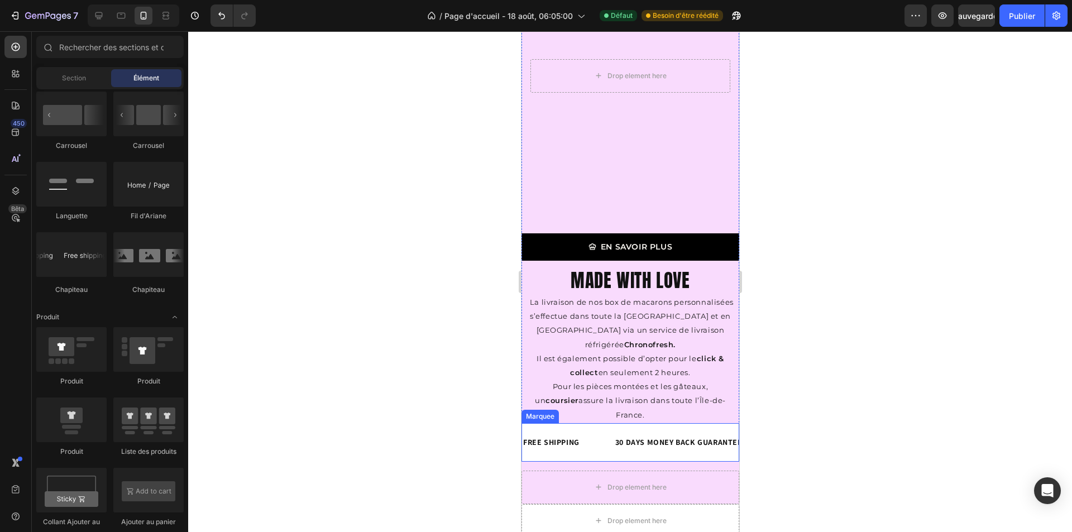
click at [547, 423] on div "FREE SHIPPING Text Block 30 DAYS MONEY BACK GUARANTEE Text Block LIMITED TIME 5…" at bounding box center [630, 442] width 218 height 39
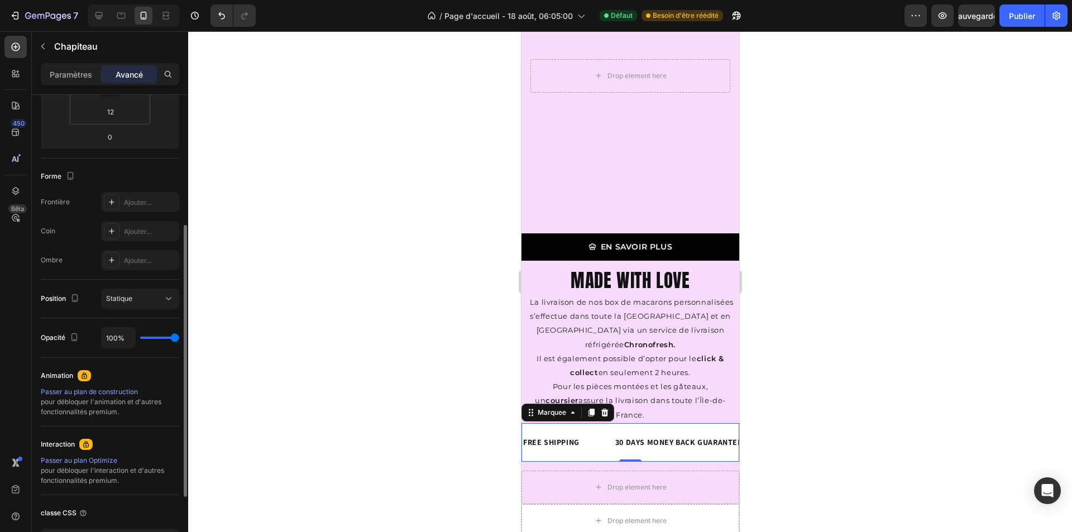
scroll to position [338, 0]
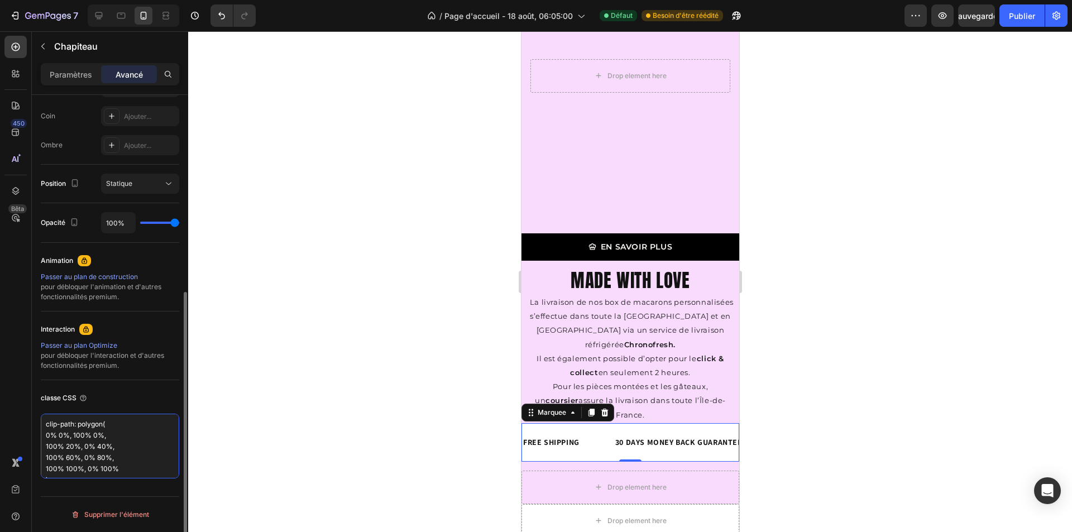
drag, startPoint x: 122, startPoint y: 464, endPoint x: 35, endPoint y: 394, distance: 110.9
click at [35, 394] on div "Afficher sur Bureau Oui Non Comprimé Oui Non Mobile Oui Non Espacement (px) 0 0…" at bounding box center [110, 160] width 156 height 808
type textarea "); }"
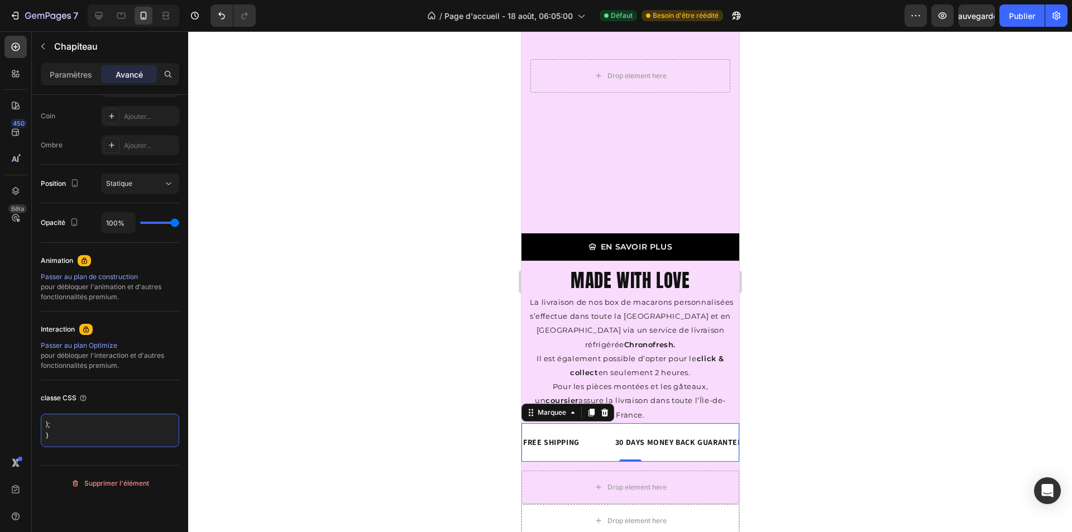
scroll to position [0, 0]
drag, startPoint x: 53, startPoint y: 442, endPoint x: 23, endPoint y: 411, distance: 43.5
click at [23, 411] on div "450 Bêta Sections(18) Éléments (83) Section Élément Hero Section Product Detail…" at bounding box center [94, 281] width 188 height 501
paste textarea "<div class="gp-wave-bar"></div>"
type textarea "<div class="gp-wave-bar"></div>"
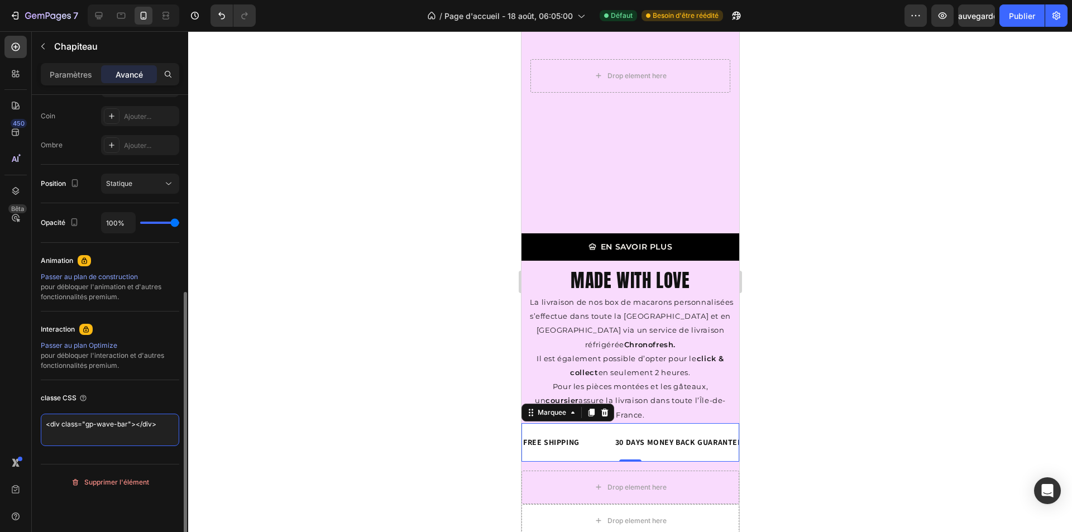
scroll to position [4, 0]
click at [265, 284] on div at bounding box center [630, 281] width 884 height 501
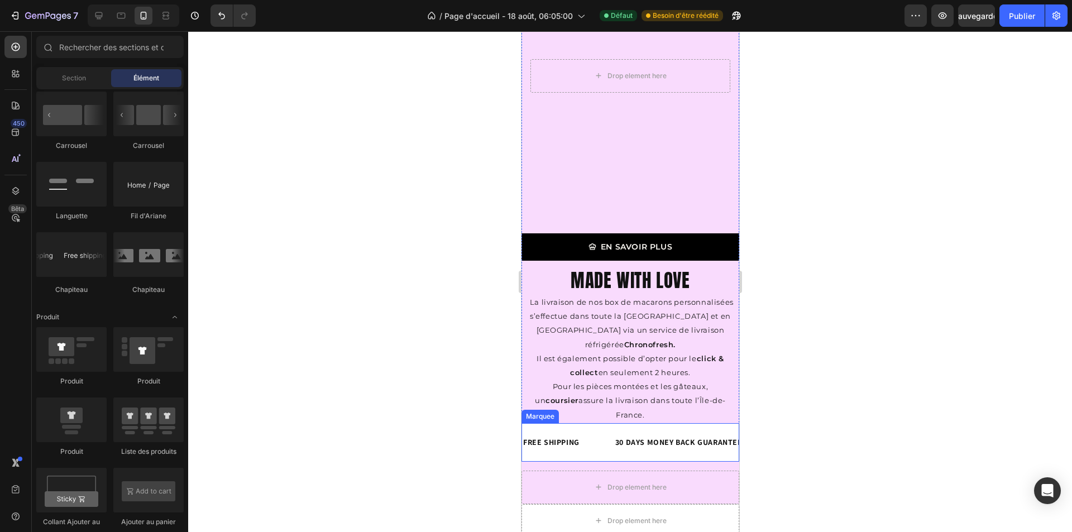
click at [584, 423] on div "FREE SHIPPING Text Block 30 DAYS MONEY BACK GUARANTEE Text Block LIMITED TIME 5…" at bounding box center [630, 442] width 218 height 39
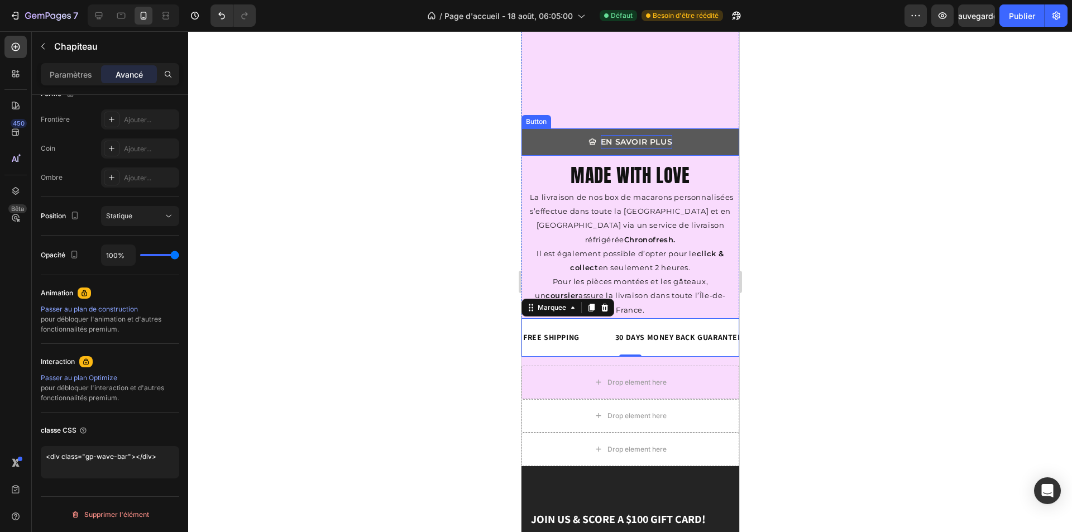
scroll to position [1843, 0]
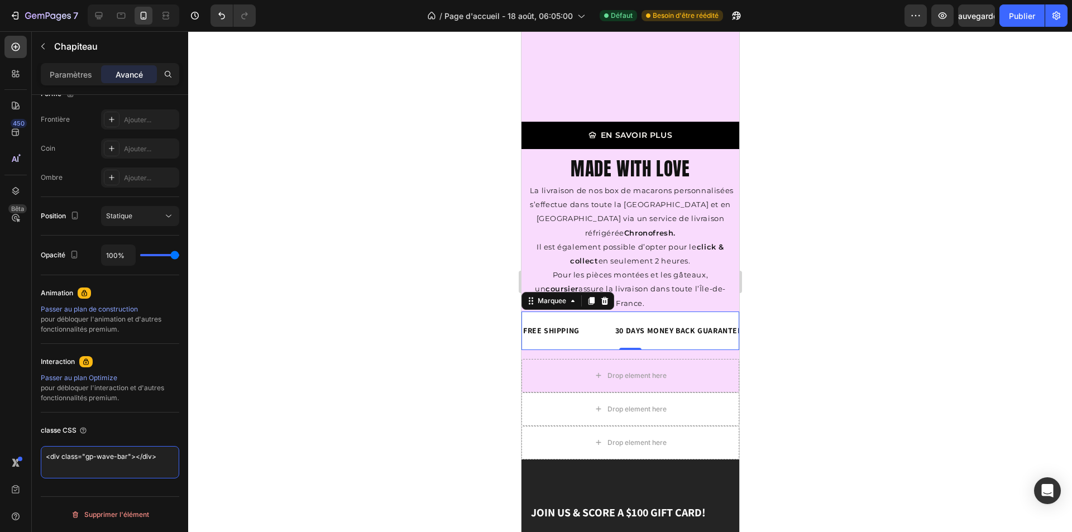
drag, startPoint x: 161, startPoint y: 457, endPoint x: 28, endPoint y: 454, distance: 133.0
click at [28, 454] on div "450 Bêta Sections(18) Éléments (83) Section Élément Hero Section Product Detail…" at bounding box center [94, 281] width 188 height 501
paste textarea "wave-bar"
type textarea "wave-bar"
click at [258, 407] on div at bounding box center [630, 281] width 884 height 501
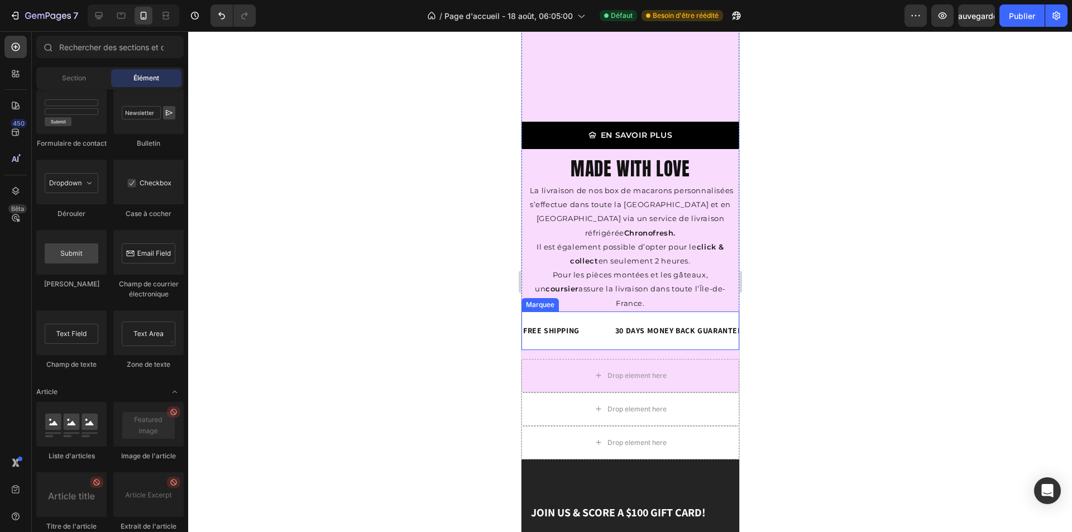
scroll to position [2960, 0]
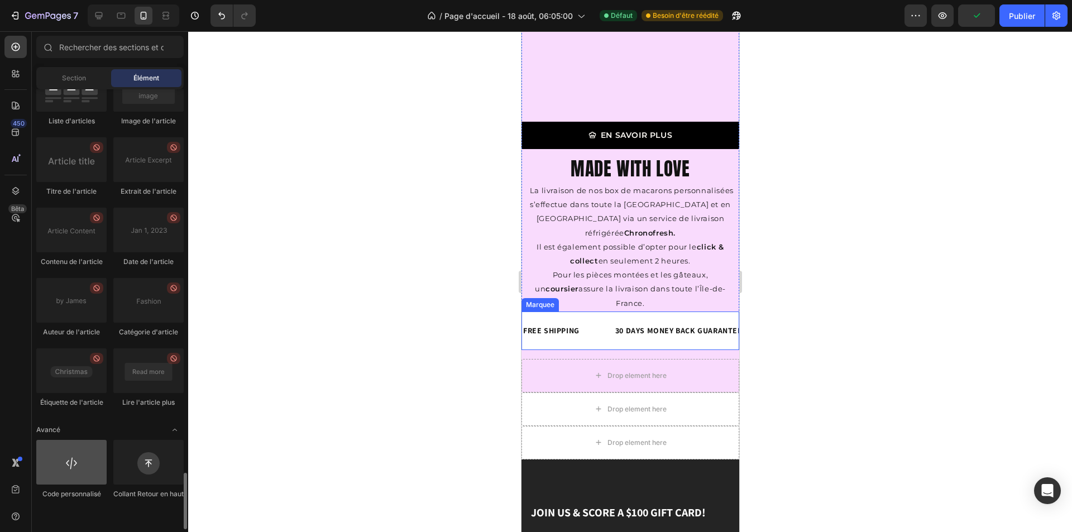
click at [66, 459] on div at bounding box center [71, 462] width 70 height 45
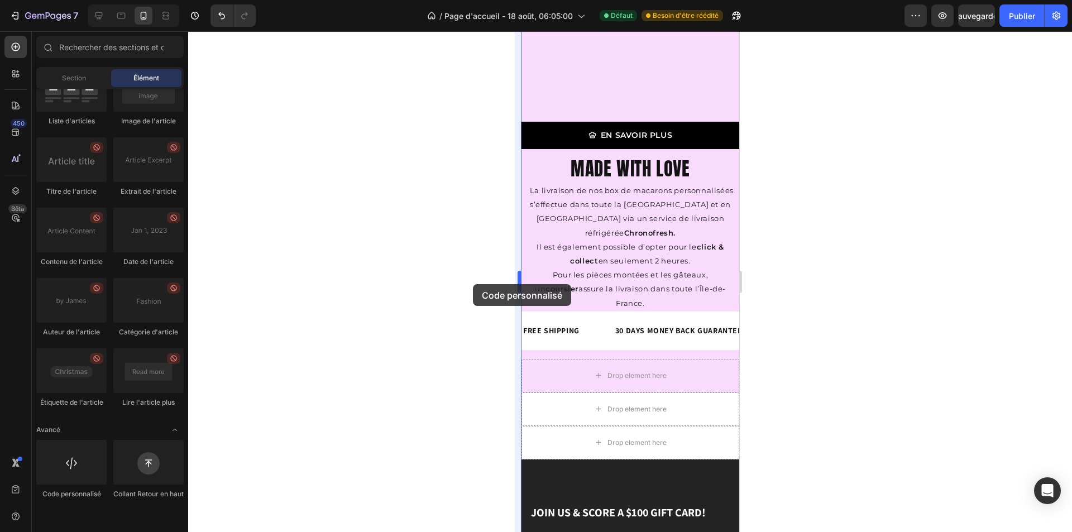
scroll to position [1845, 0]
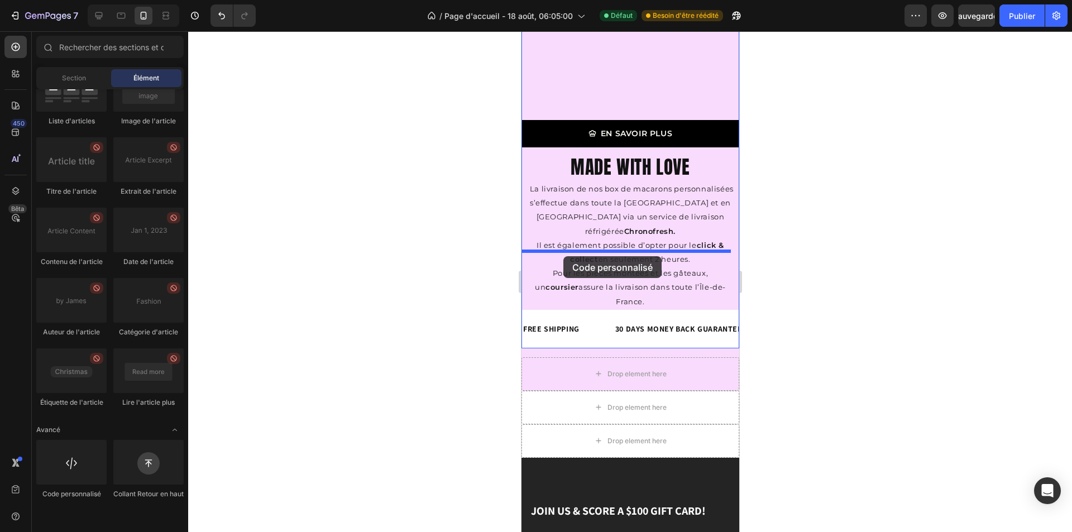
drag, startPoint x: 588, startPoint y: 490, endPoint x: 563, endPoint y: 256, distance: 235.3
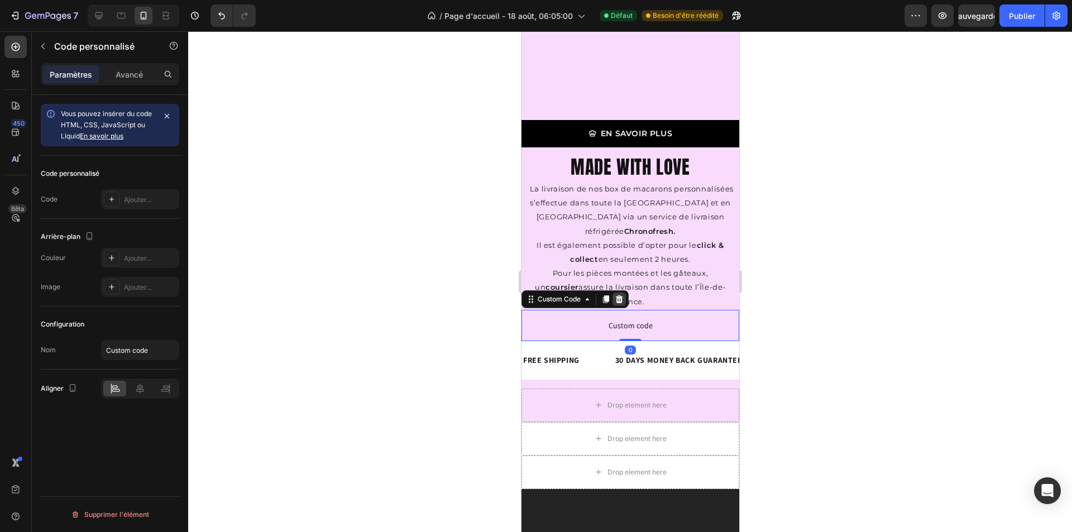
click at [621, 295] on icon at bounding box center [619, 299] width 7 height 8
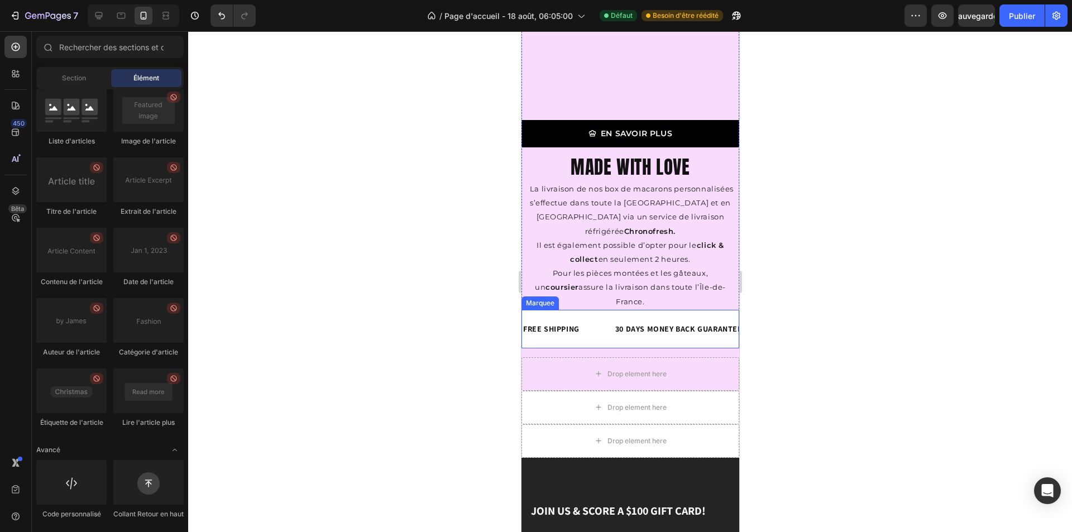
click at [530, 310] on div "FREE SHIPPING Text Block 30 DAYS MONEY BACK GUARANTEE Text Block LIMITED TIME 5…" at bounding box center [630, 329] width 218 height 39
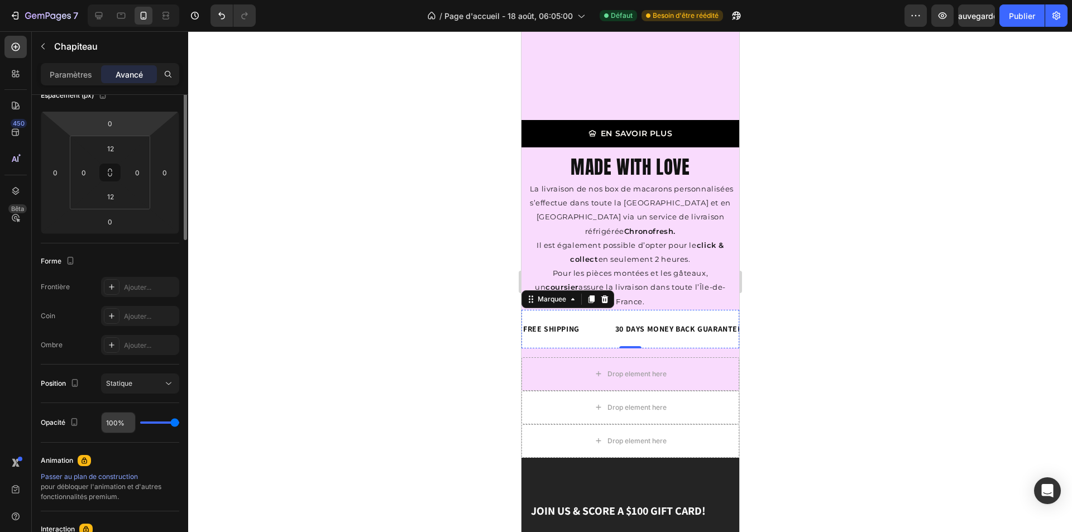
scroll to position [0, 0]
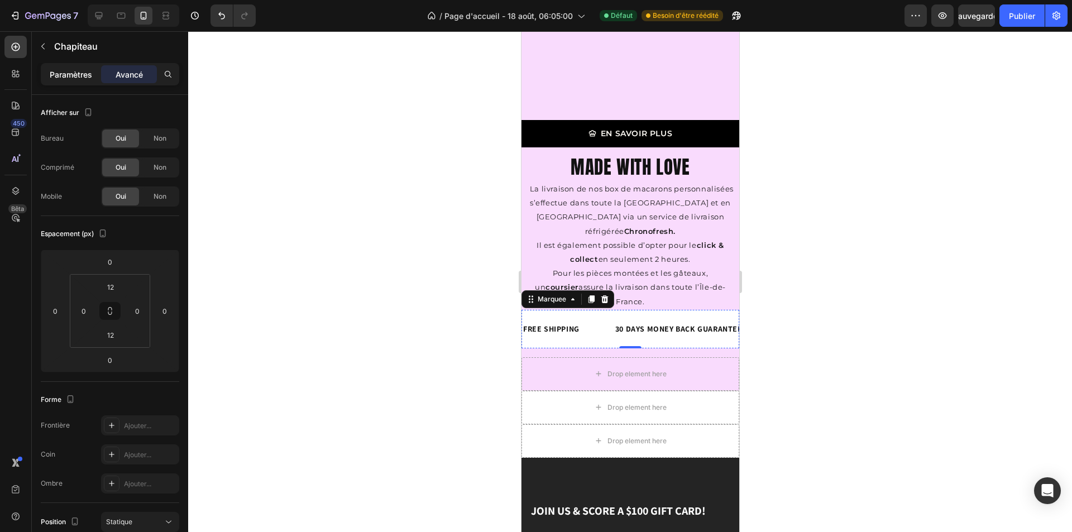
click at [78, 76] on font "Paramètres" at bounding box center [71, 74] width 42 height 9
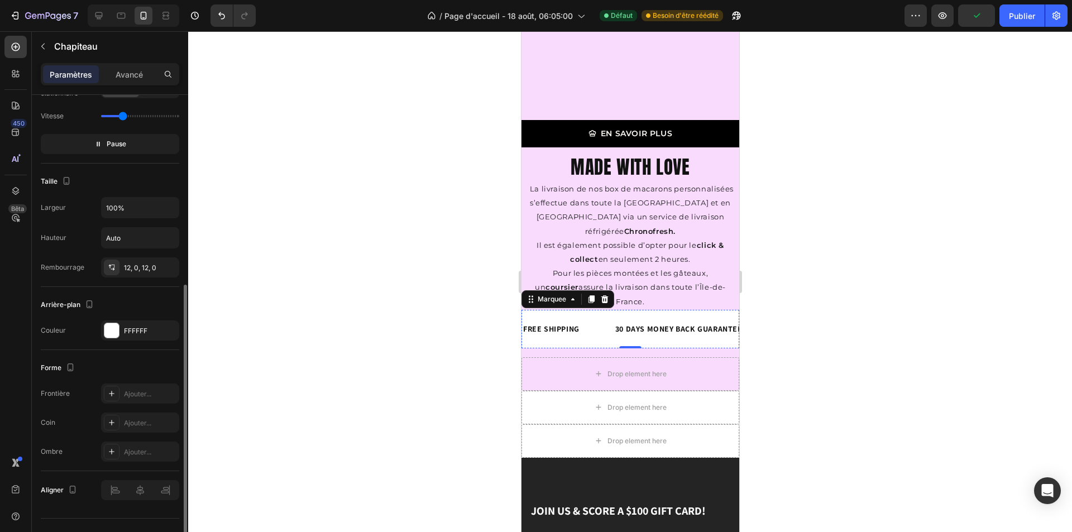
scroll to position [357, 0]
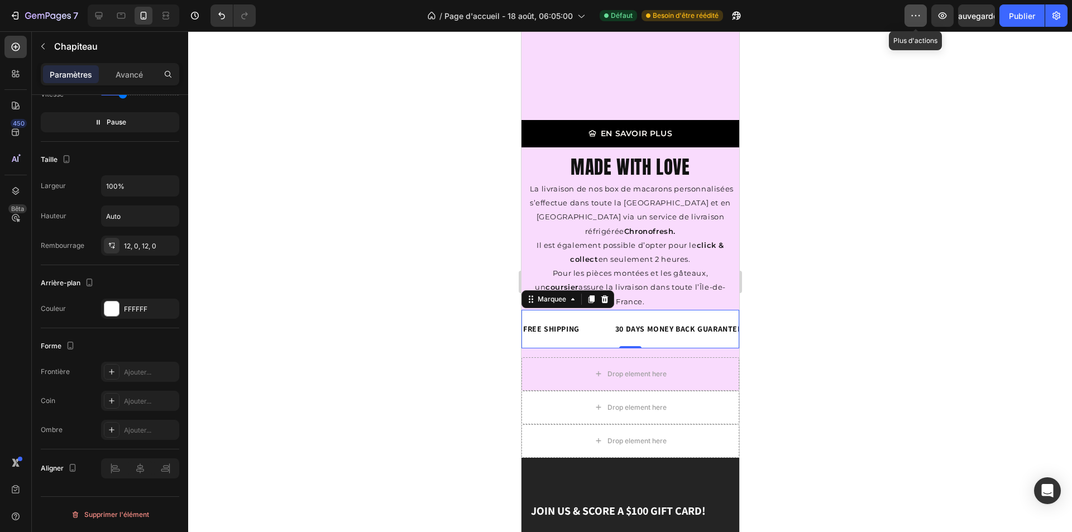
click at [909, 7] on button "button" at bounding box center [916, 15] width 22 height 22
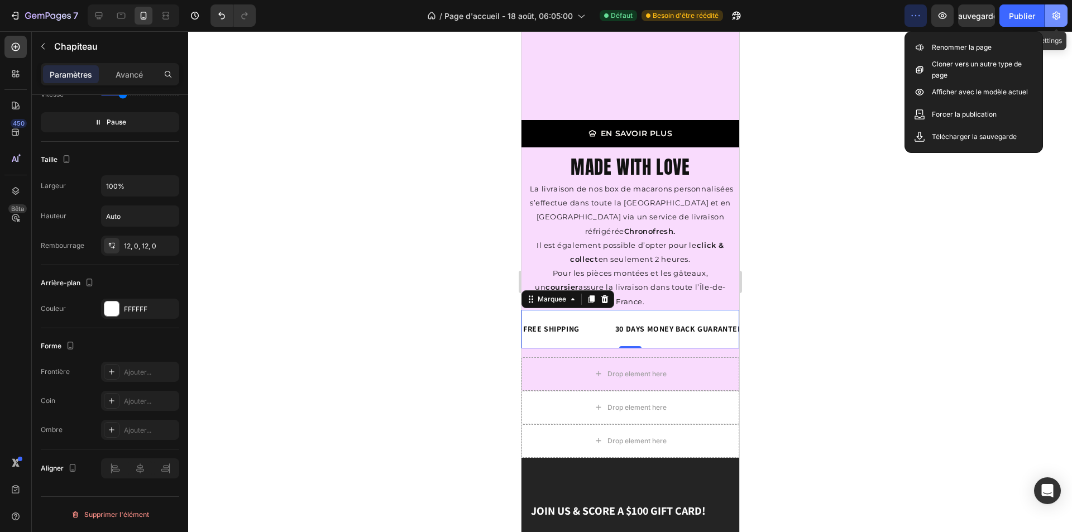
click at [1057, 18] on icon "button" at bounding box center [1056, 15] width 11 height 11
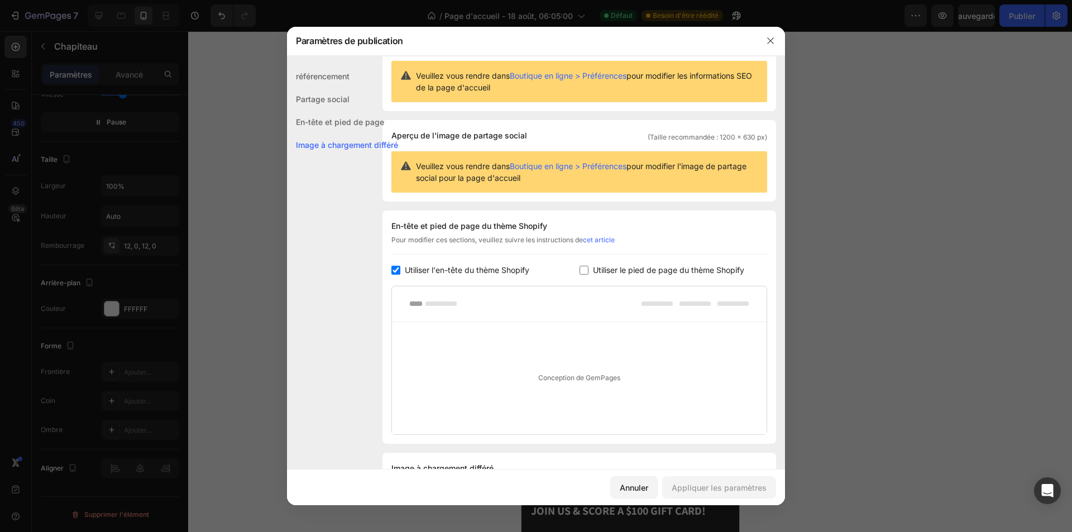
scroll to position [0, 0]
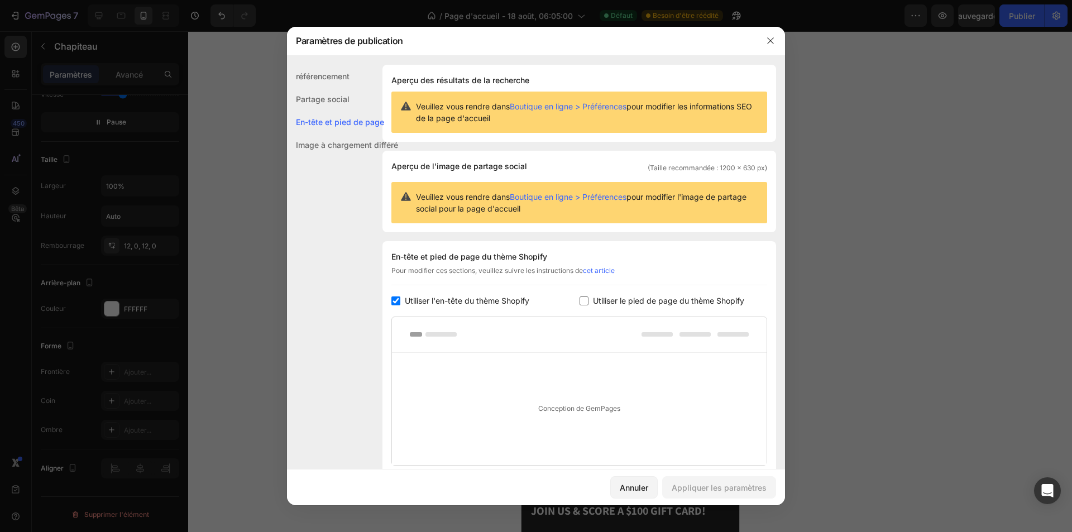
click at [330, 74] on font "référencement" at bounding box center [323, 75] width 54 height 9
click at [775, 43] on icon "button" at bounding box center [770, 40] width 9 height 9
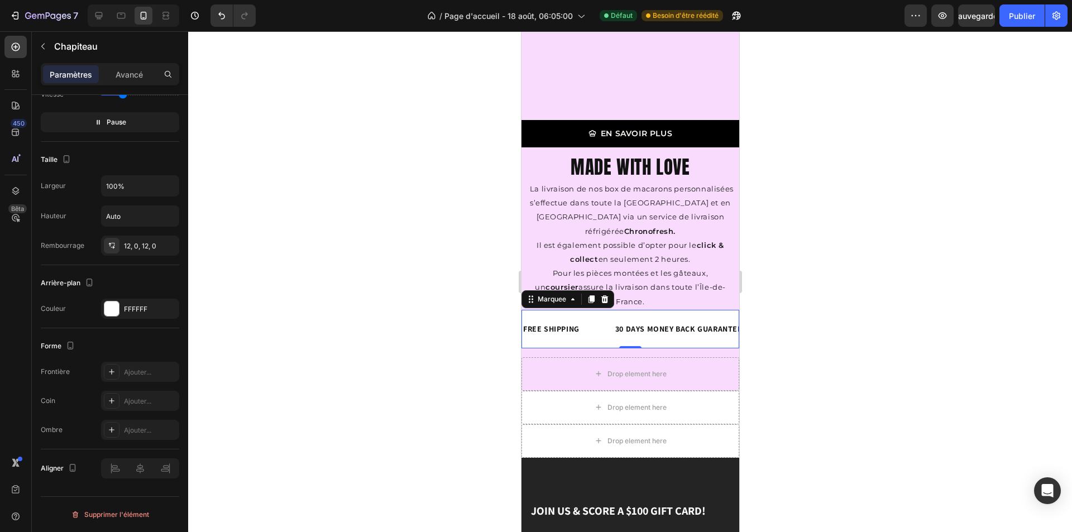
click at [566, 317] on div "FREE SHIPPING Text Block" at bounding box center [566, 329] width 92 height 25
click at [141, 74] on font "Avancé" at bounding box center [129, 74] width 27 height 9
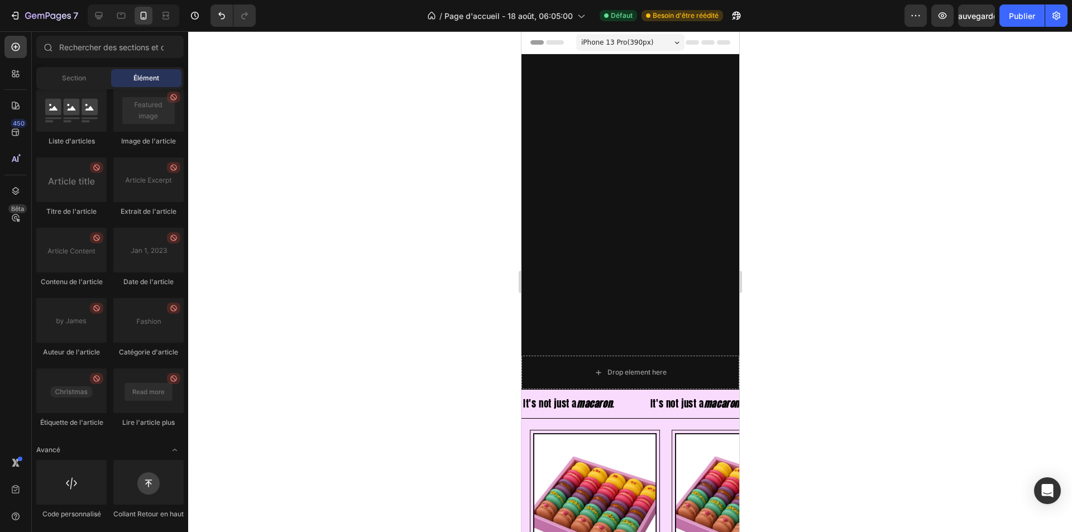
click at [537, 42] on icon at bounding box center [534, 43] width 8 height 8
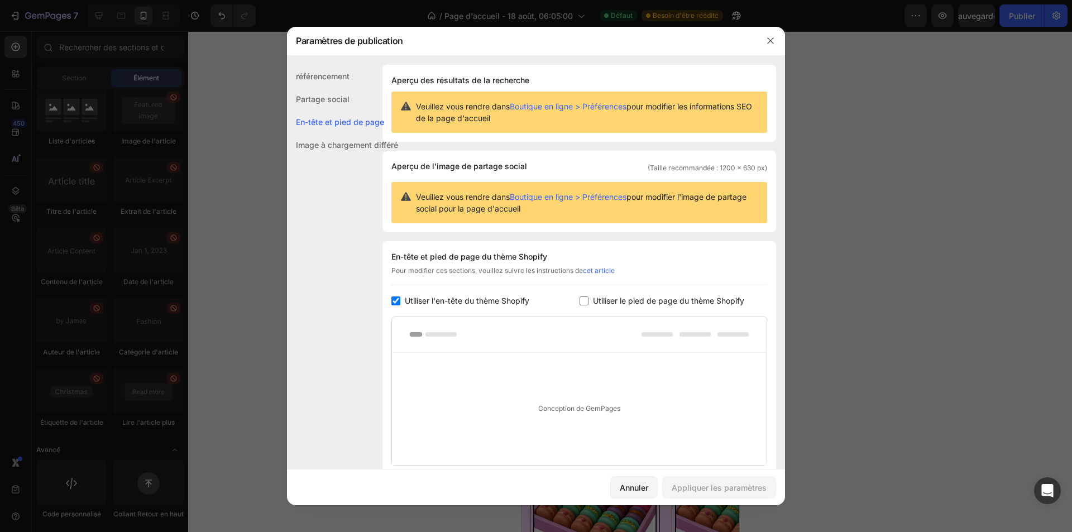
scroll to position [64, 0]
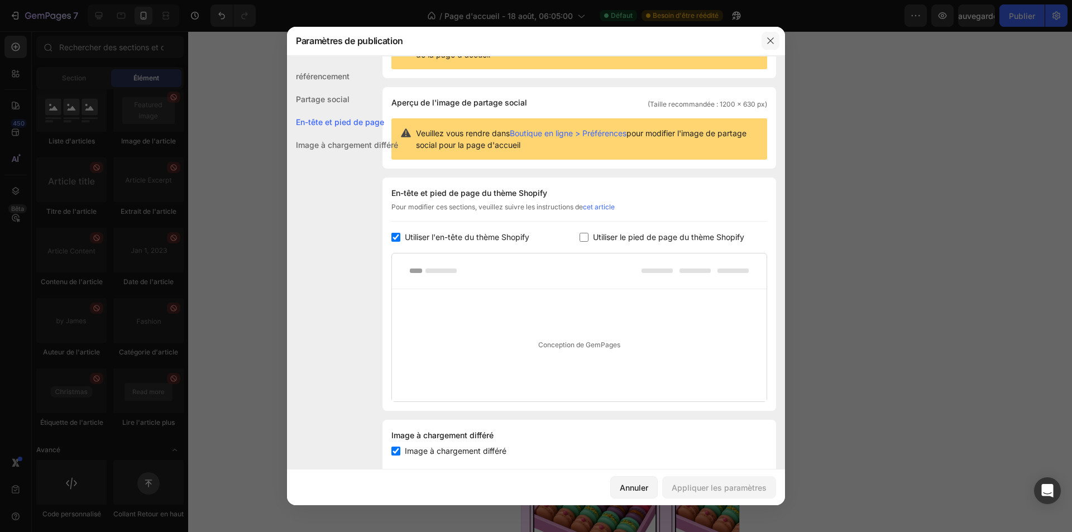
click at [767, 39] on icon "button" at bounding box center [770, 40] width 9 height 9
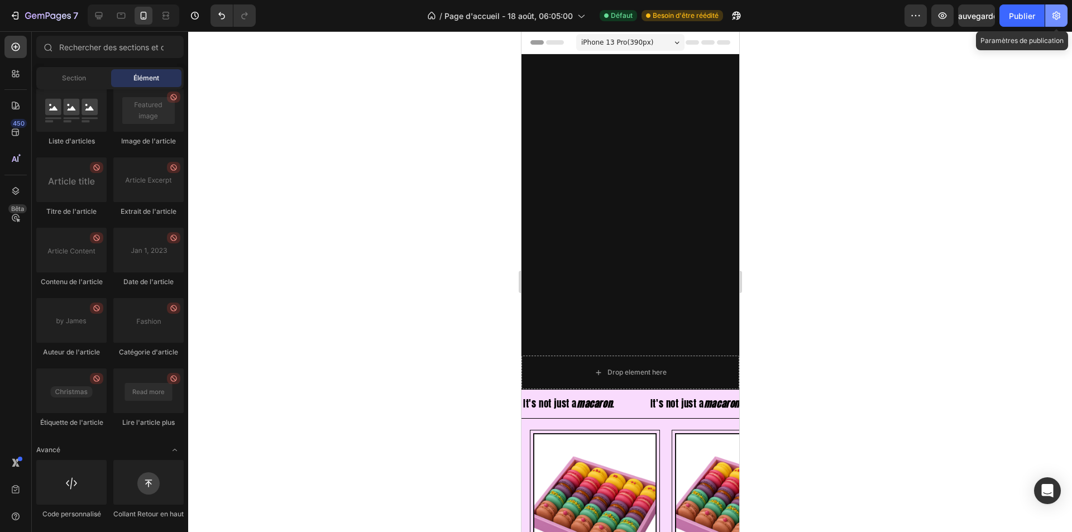
click at [1061, 17] on icon "button" at bounding box center [1056, 15] width 11 height 11
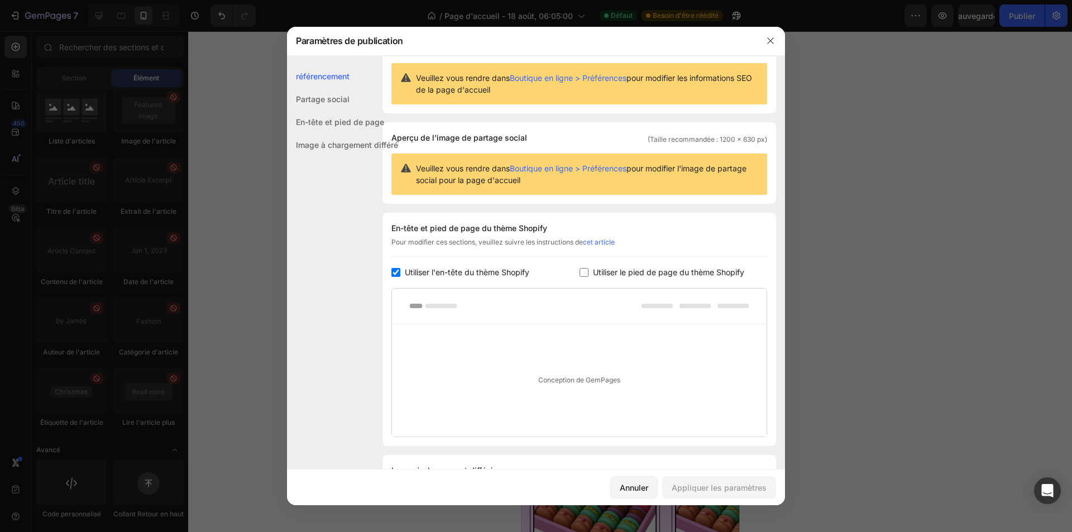
scroll to position [0, 0]
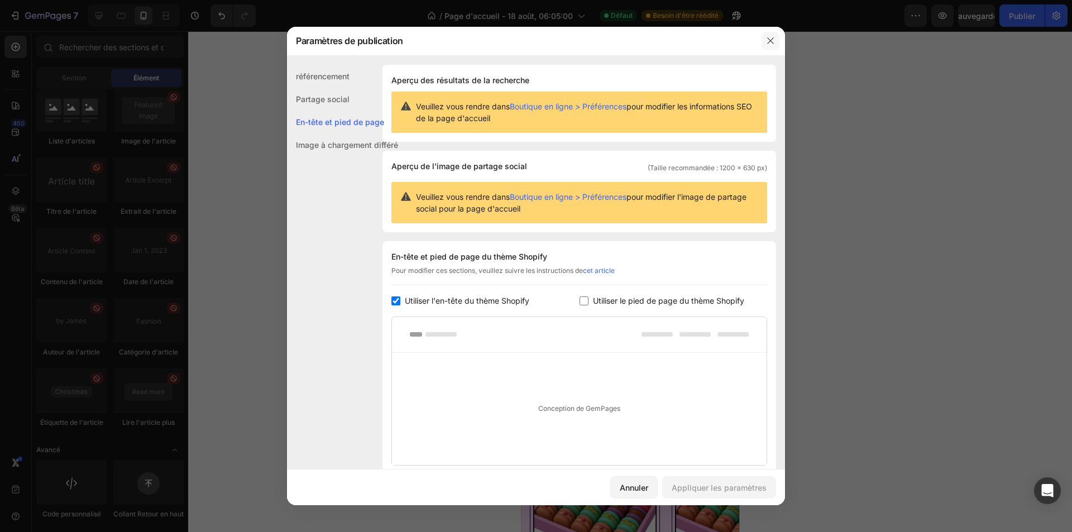
click at [770, 36] on button "button" at bounding box center [771, 41] width 18 height 18
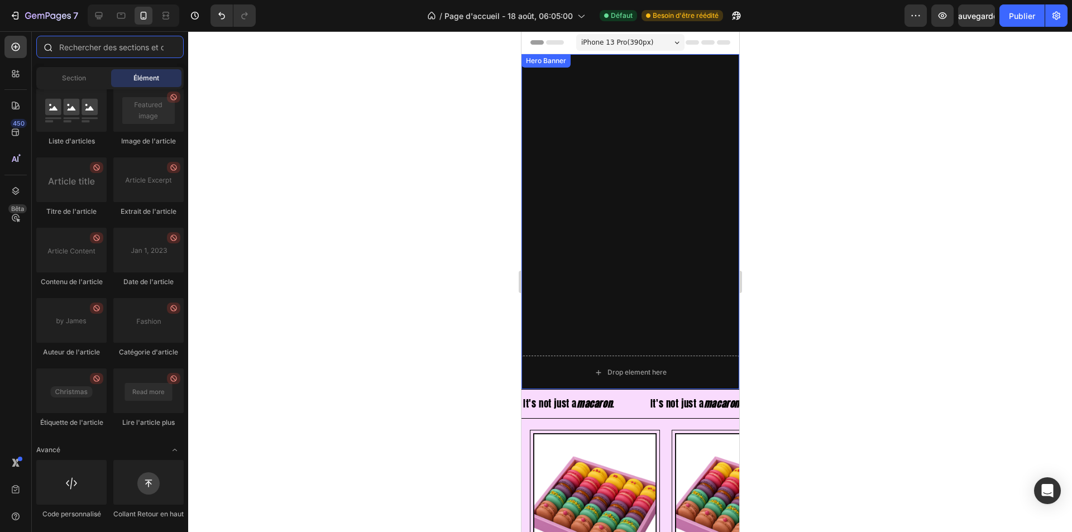
click at [139, 52] on input "text" at bounding box center [109, 47] width 147 height 22
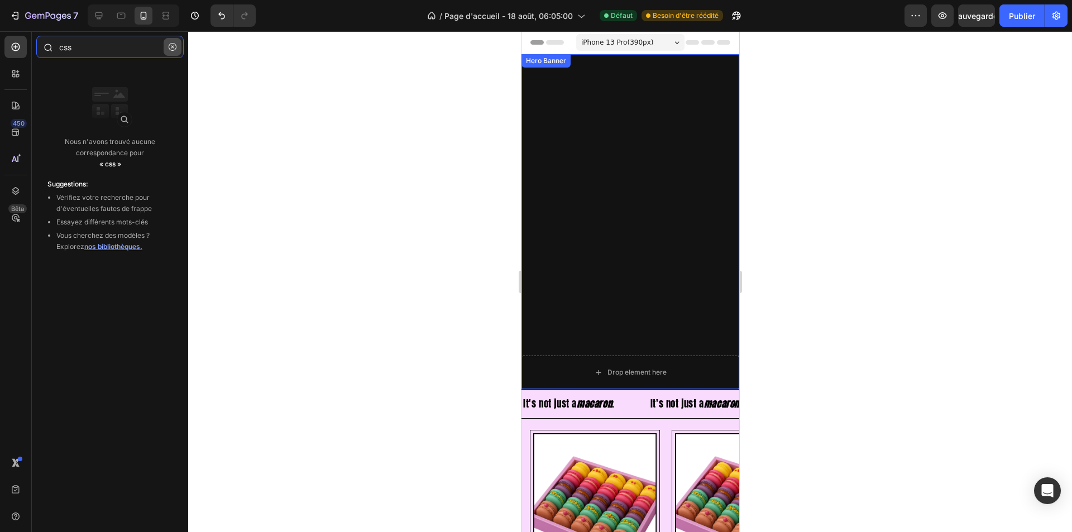
type input "css"
click at [168, 46] on button "button" at bounding box center [173, 47] width 18 height 18
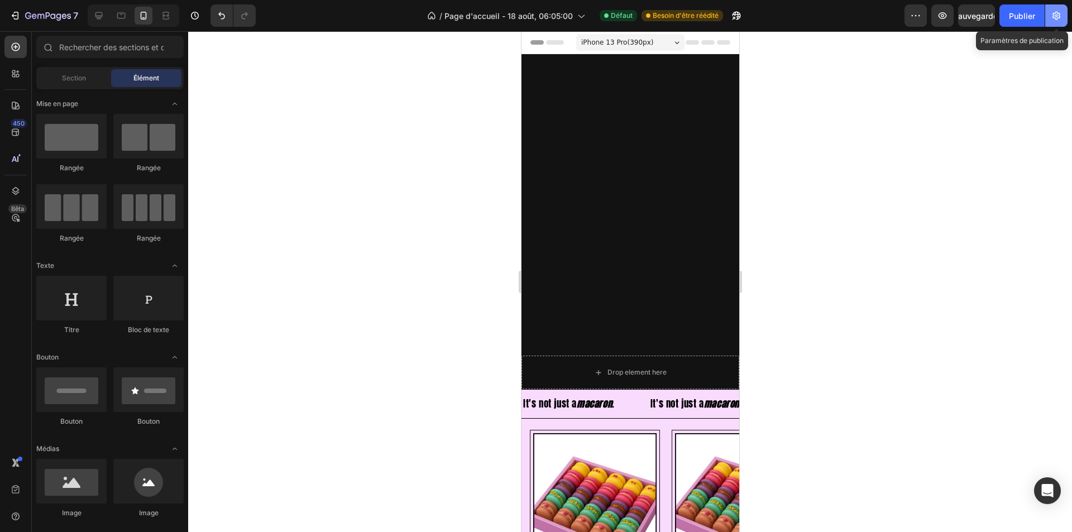
click at [1062, 15] on icon "button" at bounding box center [1056, 15] width 11 height 11
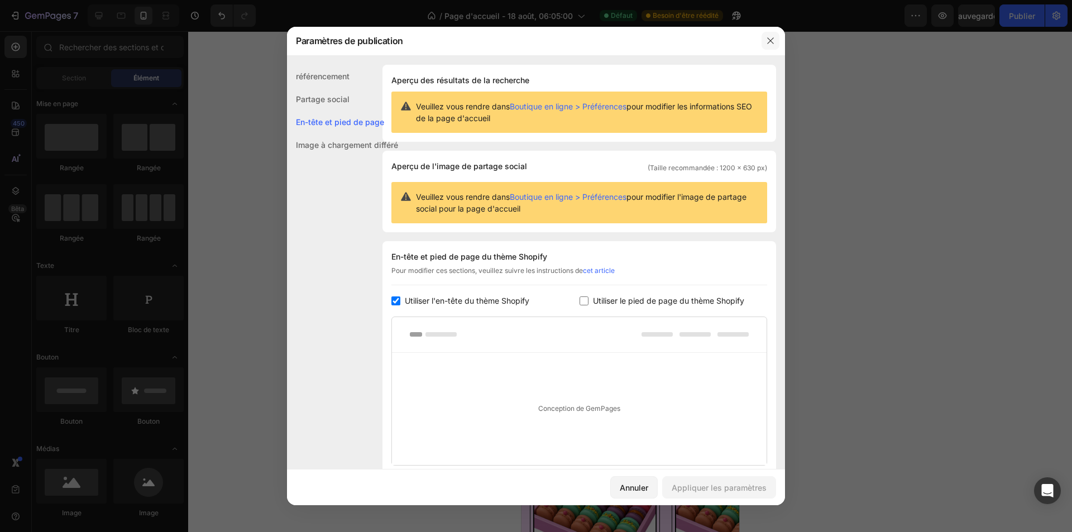
click at [775, 42] on button "button" at bounding box center [771, 41] width 18 height 18
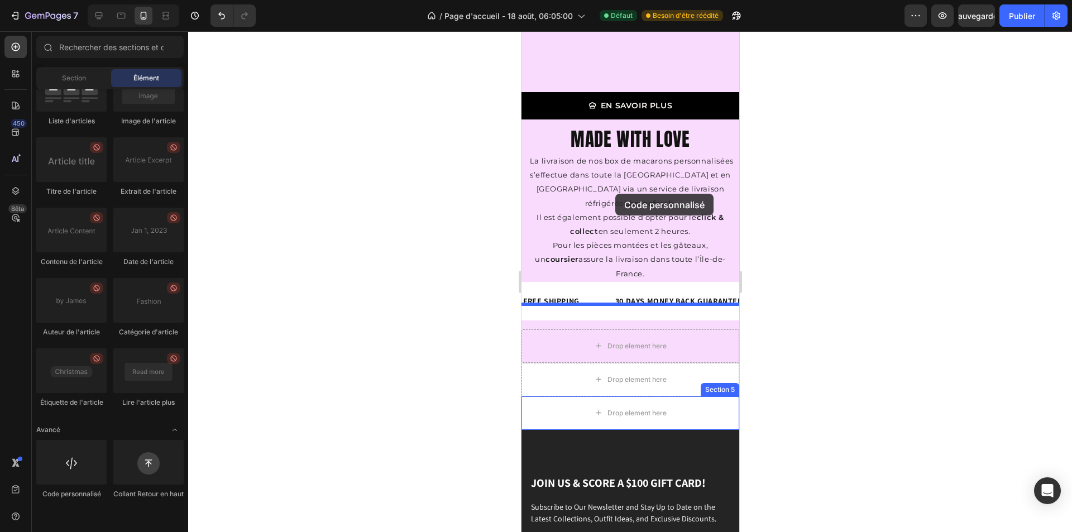
scroll to position [1872, 0]
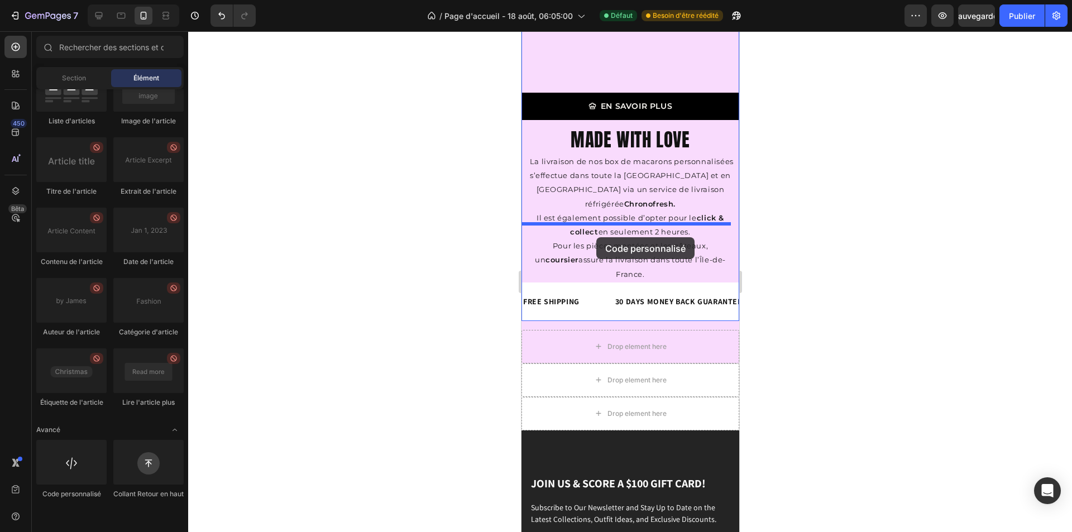
drag, startPoint x: 603, startPoint y: 514, endPoint x: 596, endPoint y: 237, distance: 276.6
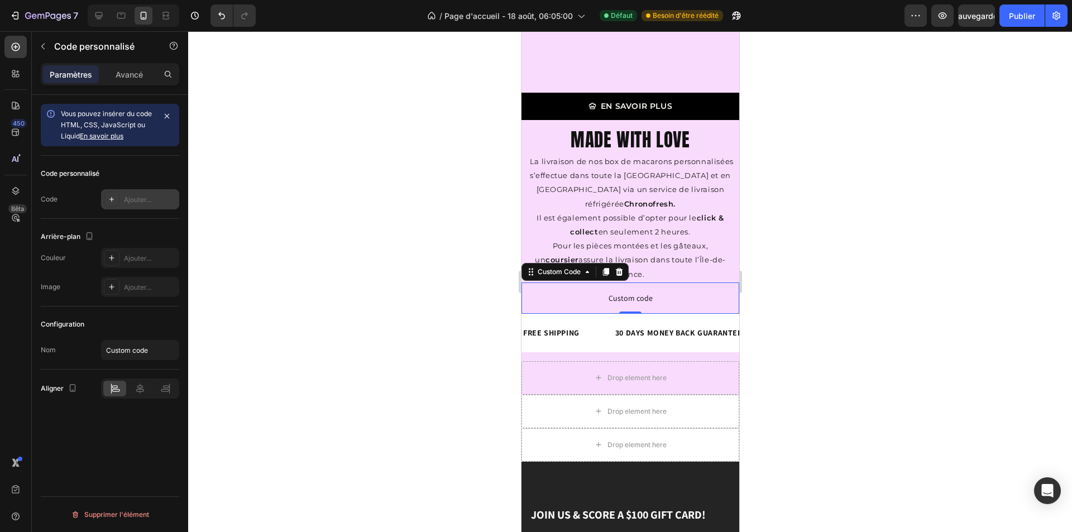
click at [127, 197] on font "Ajouter..." at bounding box center [137, 199] width 27 height 8
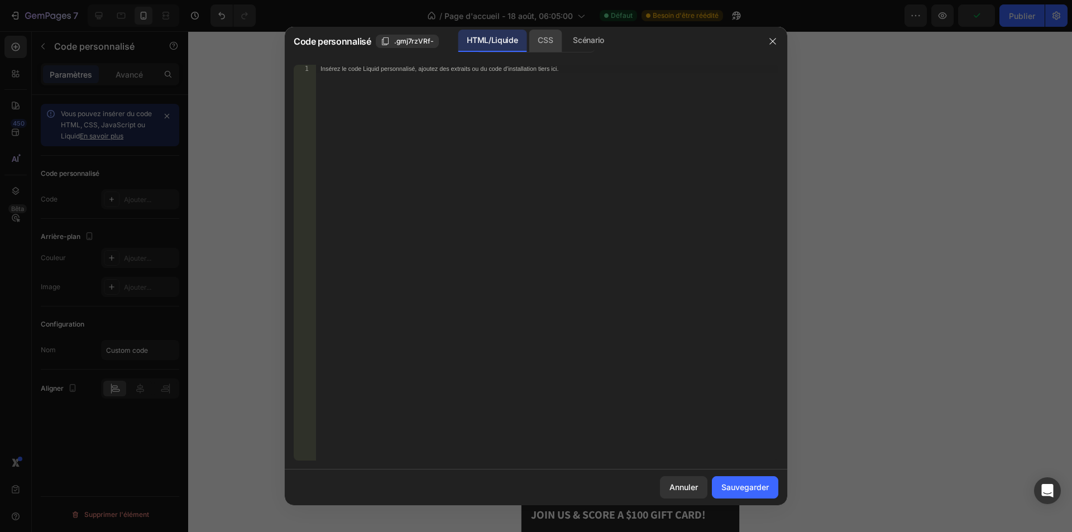
click at [564, 37] on div "CSS" at bounding box center [588, 41] width 49 height 22
click at [776, 46] on button "button" at bounding box center [773, 41] width 18 height 18
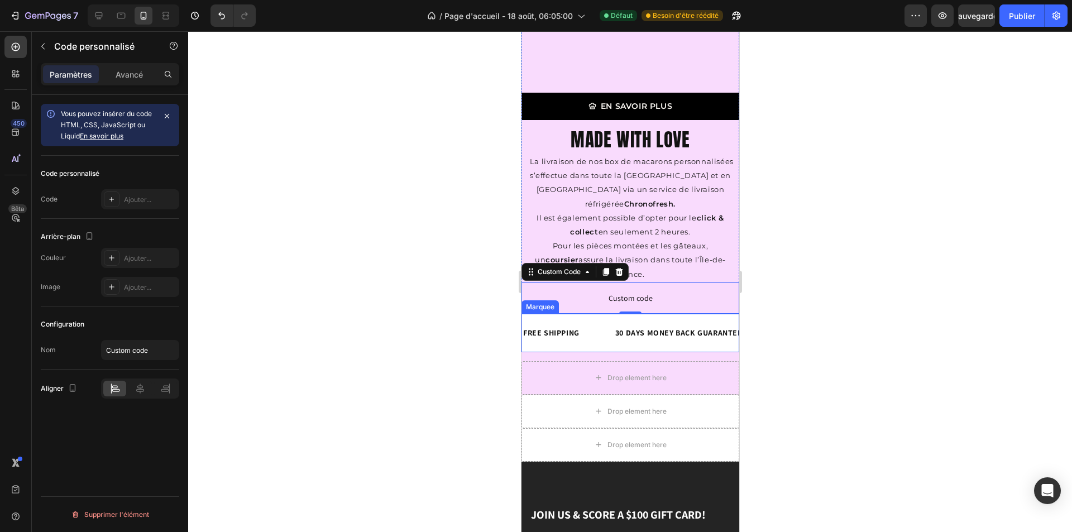
click at [600, 321] on div "FREE SHIPPING Text Block" at bounding box center [568, 333] width 92 height 25
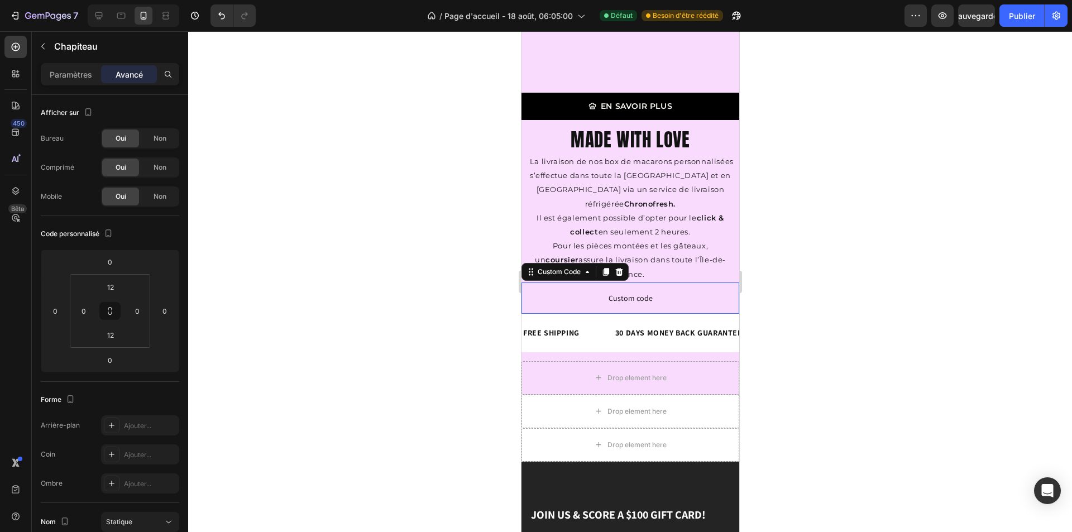
click at [641, 292] on span "Custom code" at bounding box center [630, 298] width 218 height 13
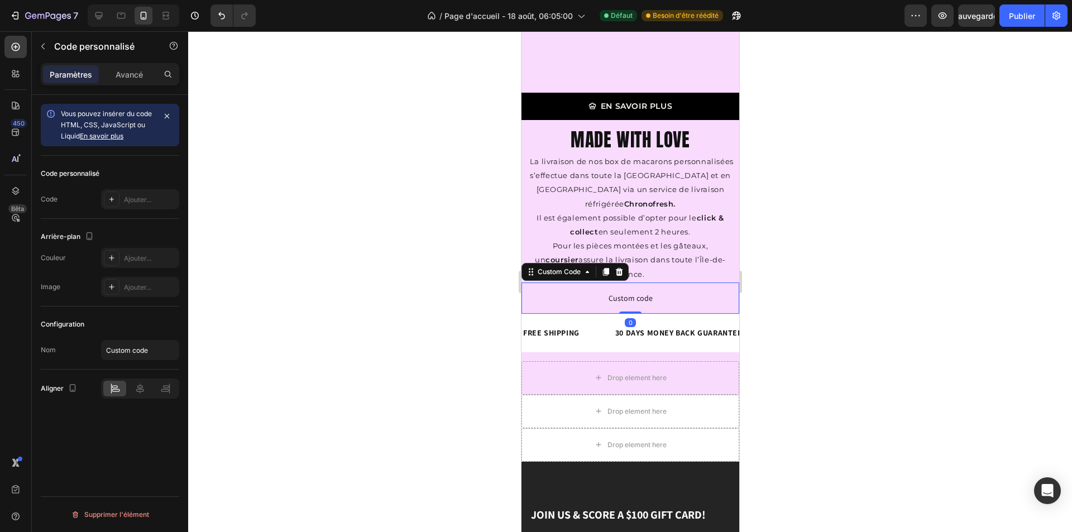
click at [135, 189] on div "Code personnalisé Code Ajouter..." at bounding box center [110, 187] width 139 height 63
click at [135, 196] on font "Ajouter..." at bounding box center [137, 199] width 27 height 8
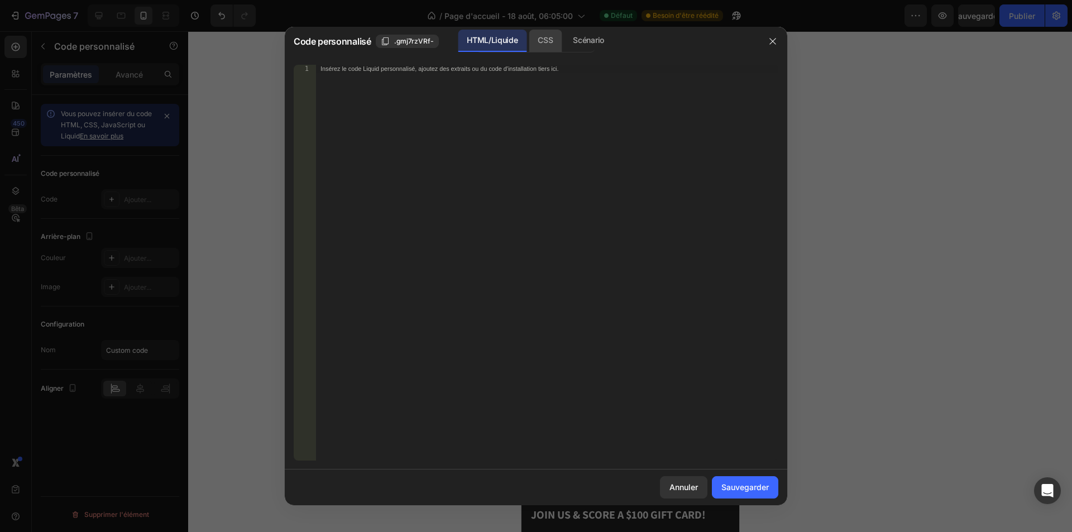
click at [564, 42] on div "CSS" at bounding box center [588, 41] width 49 height 22
click at [431, 76] on div "Insert the CSS code to style your content here." at bounding box center [547, 271] width 462 height 412
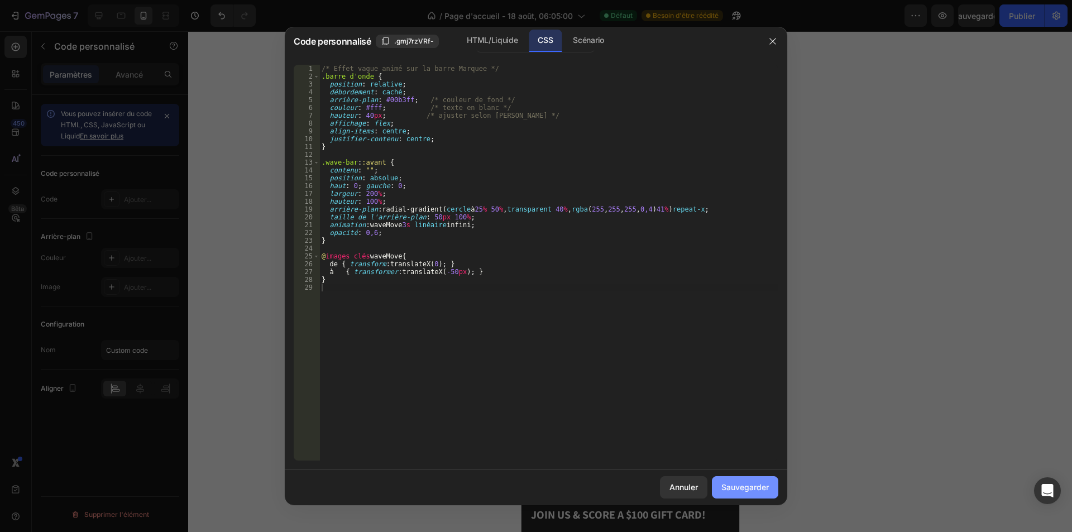
click at [728, 493] on font "Sauvegarder" at bounding box center [745, 487] width 47 height 12
type textarea "}"
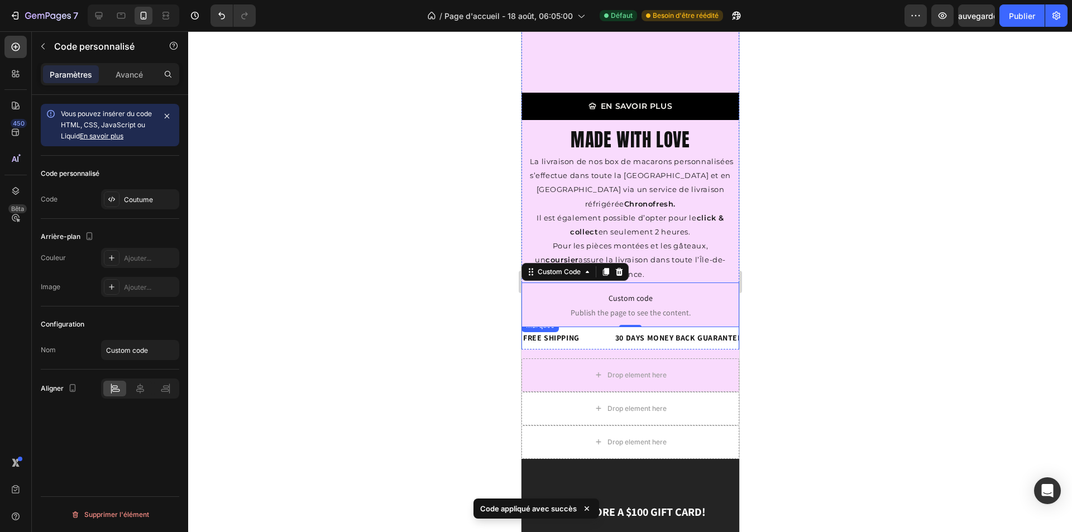
click at [583, 326] on div "FREE SHIPPING Text Block" at bounding box center [568, 338] width 92 height 25
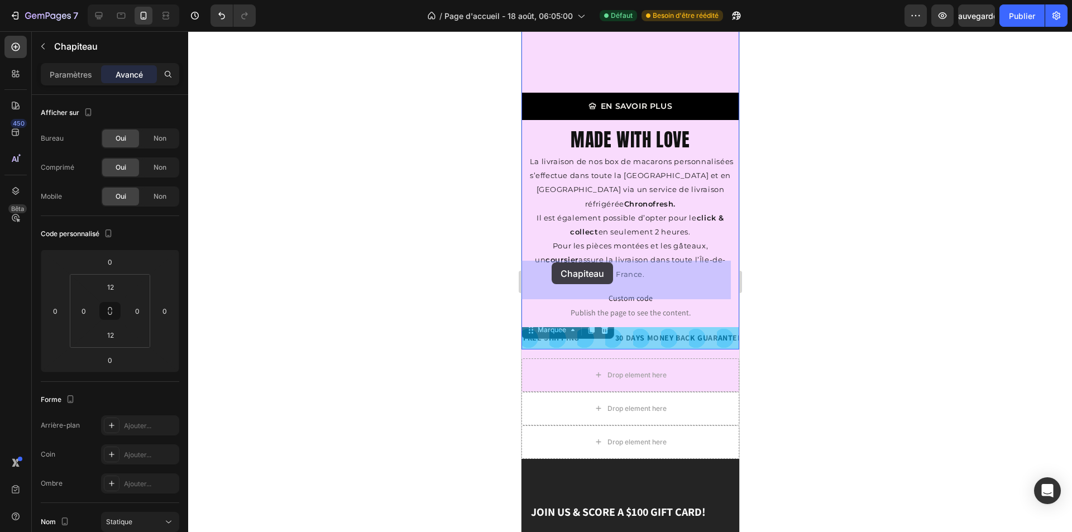
drag, startPoint x: 547, startPoint y: 273, endPoint x: 551, endPoint y: 263, distance: 10.8
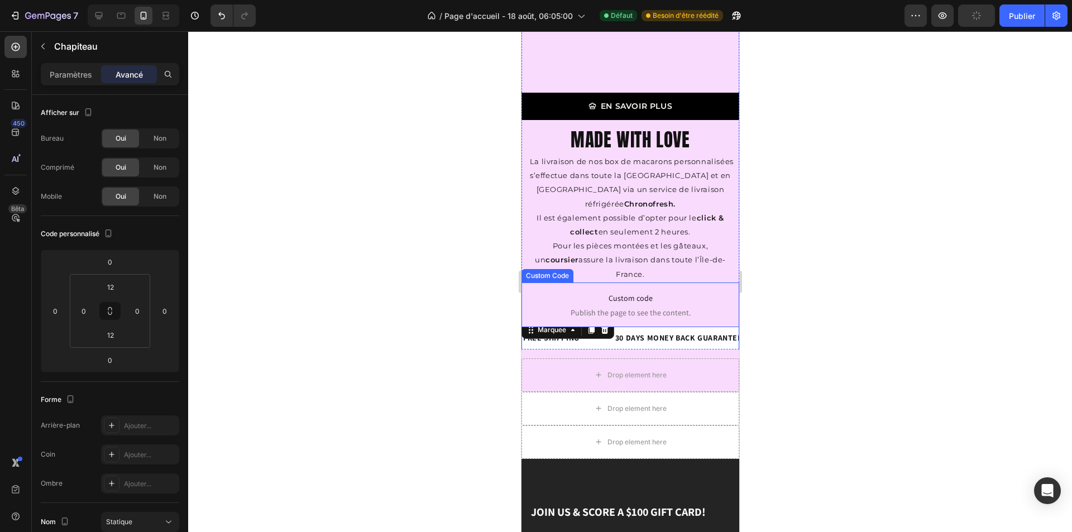
click at [545, 283] on p "Custom code Publish the page to see the content." at bounding box center [630, 305] width 218 height 45
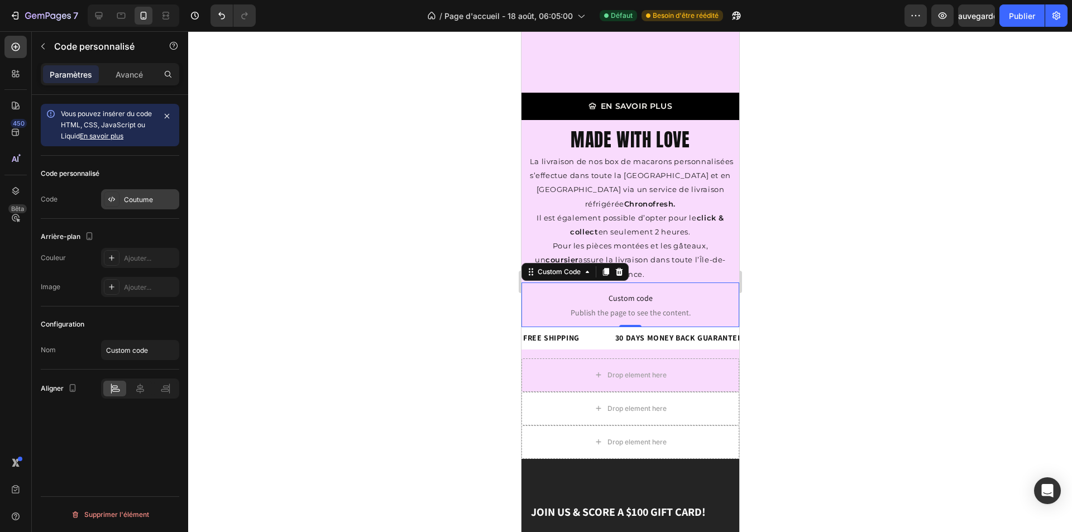
click at [142, 191] on div "Coutume" at bounding box center [140, 199] width 78 height 20
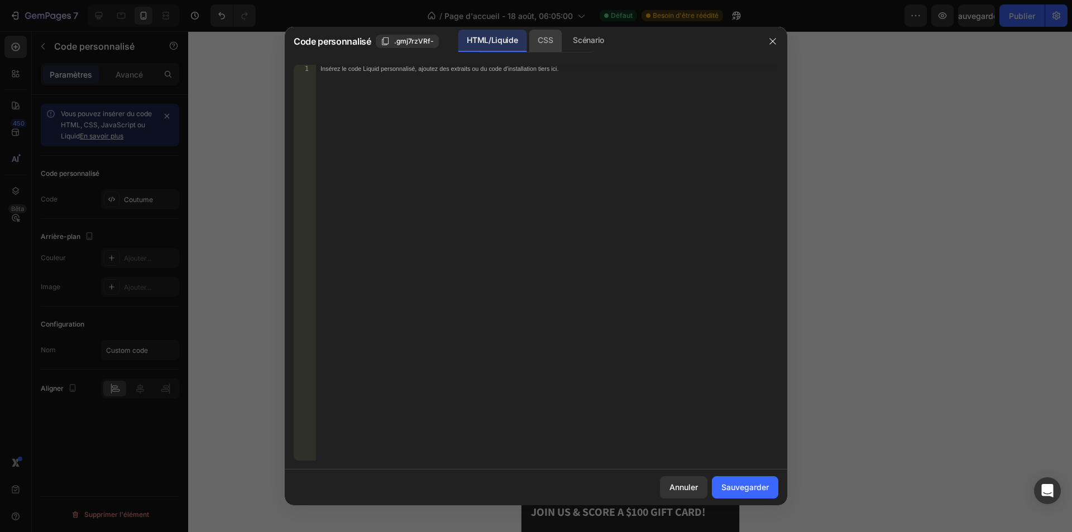
click at [551, 41] on font "CSS" at bounding box center [545, 39] width 15 height 9
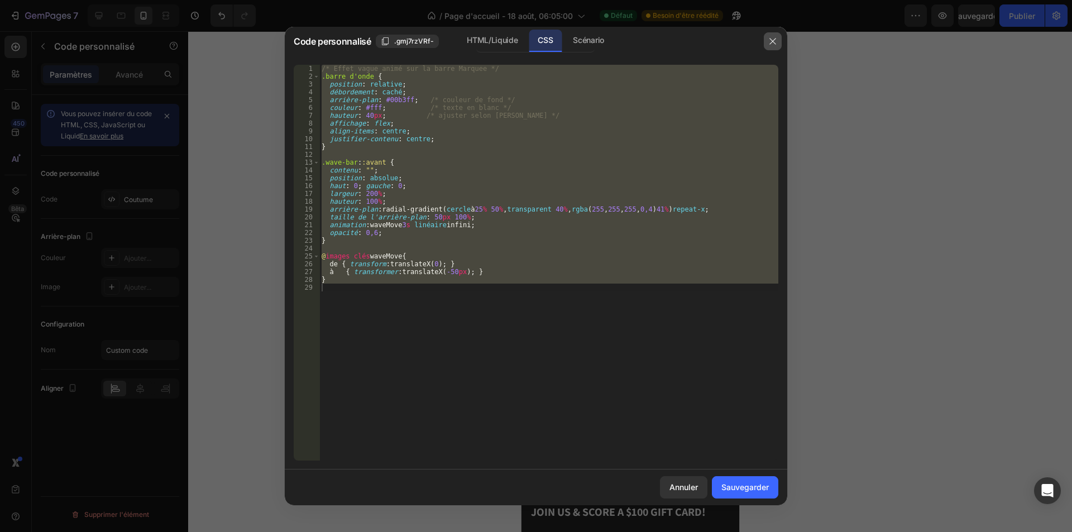
click at [774, 35] on button "button" at bounding box center [773, 41] width 18 height 18
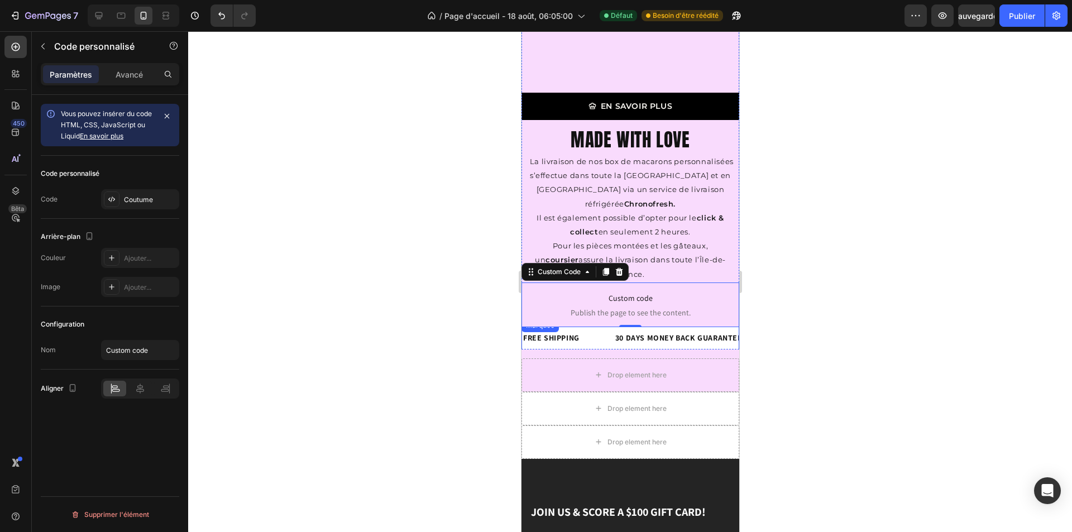
click at [590, 319] on div "FREE SHIPPING Text Block 30 DAYS MONEY BACK GUARANTEE Text Block LIMITED TIME 5…" at bounding box center [630, 338] width 218 height 39
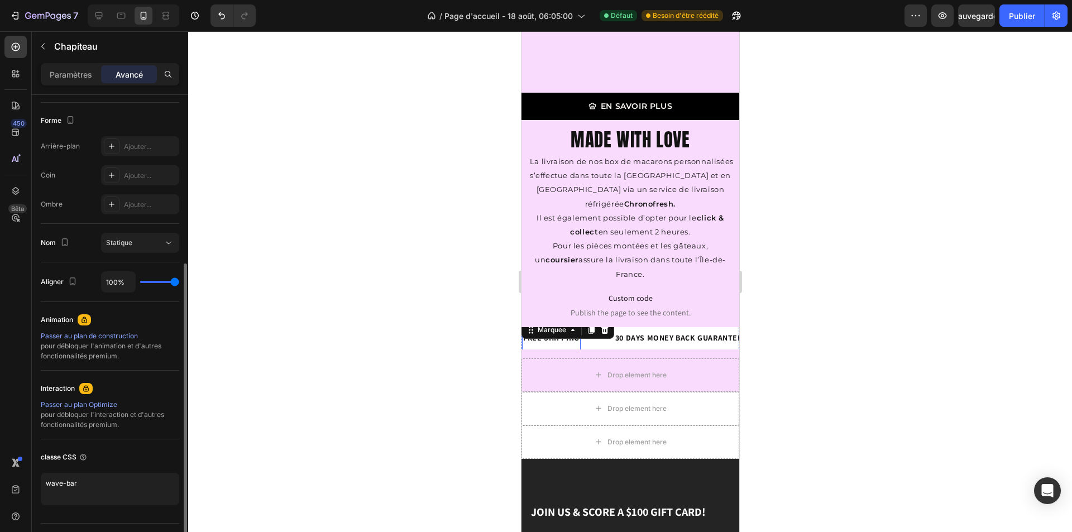
scroll to position [306, 0]
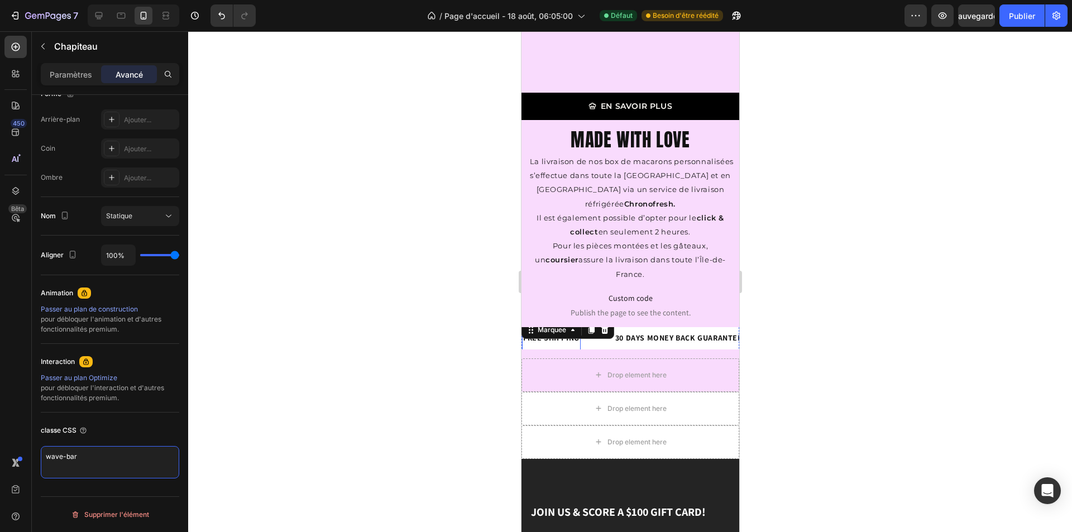
drag, startPoint x: 96, startPoint y: 465, endPoint x: 27, endPoint y: 446, distance: 70.7
click at [27, 446] on div "450 Bêta Sections(30) Éléments (83) Section Élément Section Héros Détails du pr…" at bounding box center [94, 281] width 188 height 501
paste textarea "/* Effet vague animé sur la barre Marquee */ .wave-bar { position: relative; ov…"
type textarea "/* Effet vague animé sur la barre Marquee */ .wave-bar { position: relative; ov…"
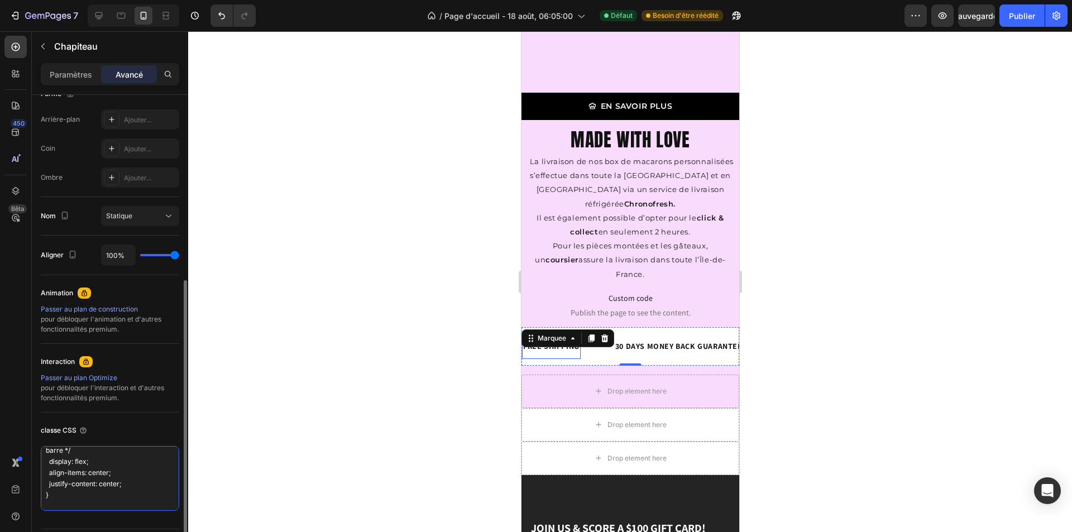
scroll to position [0, 0]
click at [264, 412] on div at bounding box center [630, 281] width 884 height 501
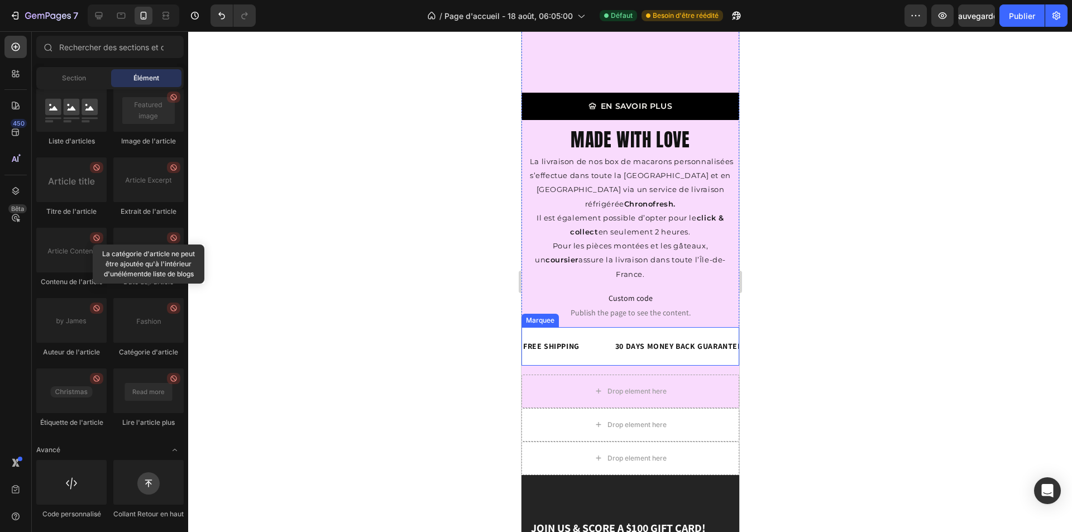
click at [588, 334] on div "FREE SHIPPING Text Block" at bounding box center [568, 346] width 92 height 25
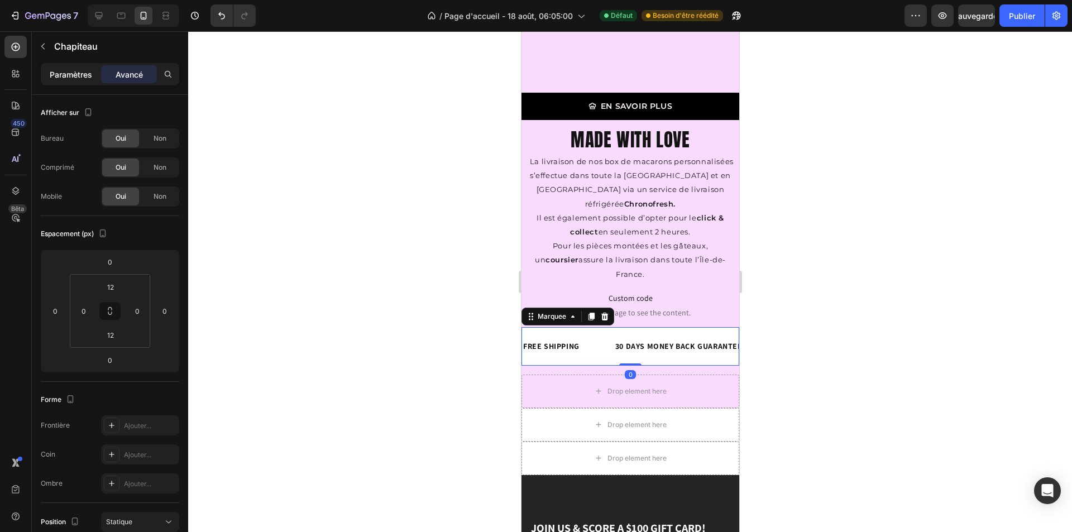
click at [78, 73] on font "Paramètres" at bounding box center [71, 74] width 42 height 9
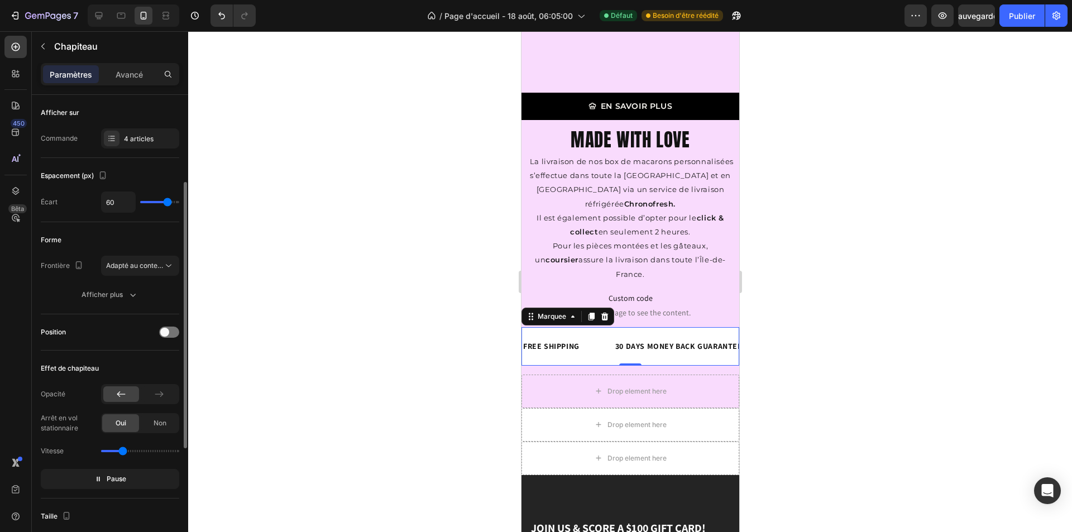
scroll to position [56, 0]
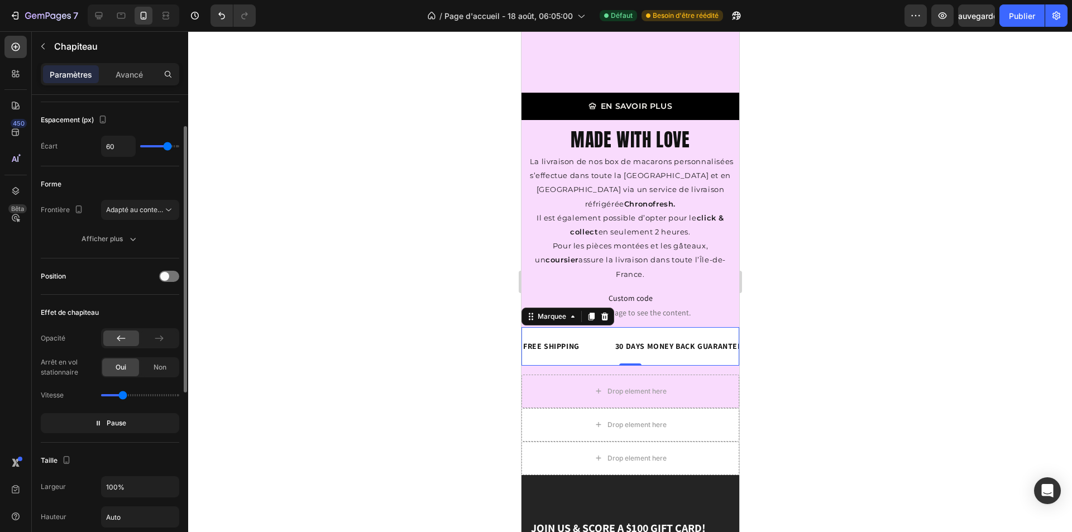
click at [87, 422] on button "Pause" at bounding box center [110, 423] width 139 height 20
click at [87, 422] on button "Aperçu" at bounding box center [110, 423] width 139 height 20
click at [87, 422] on button "Pause" at bounding box center [110, 423] width 139 height 20
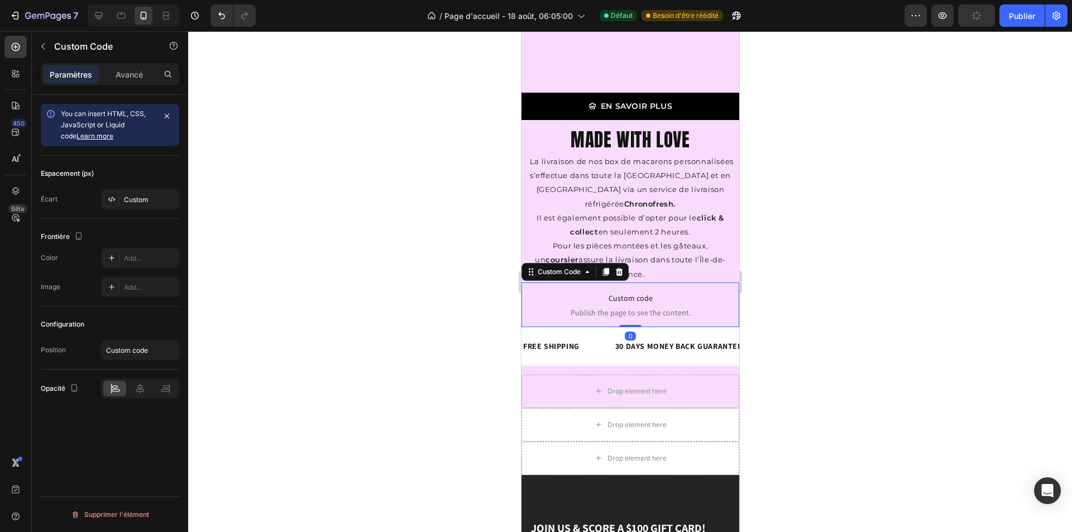
scroll to position [0, 0]
click at [666, 283] on p "Custom code Publish the page to see the content." at bounding box center [630, 305] width 218 height 45
click at [619, 265] on div at bounding box center [618, 271] width 13 height 13
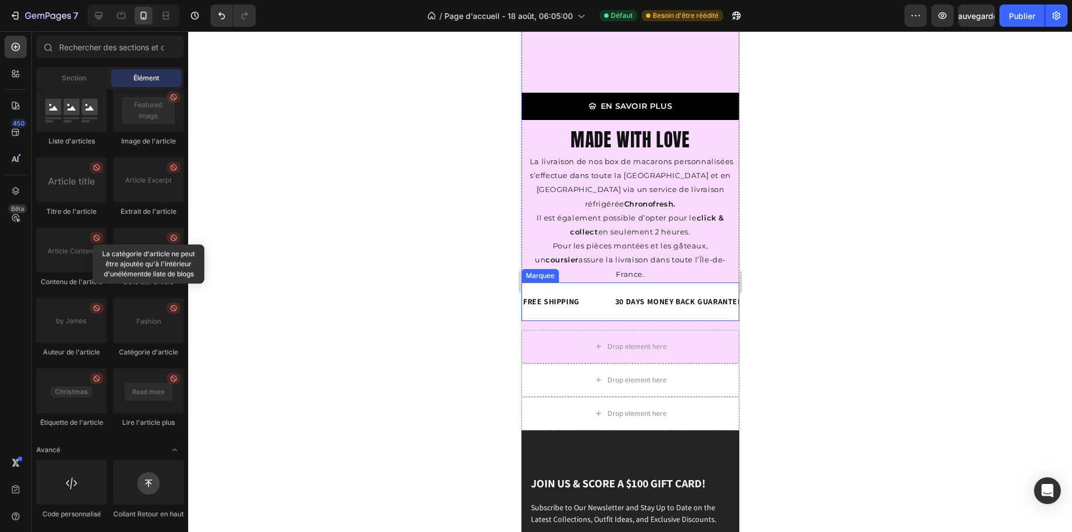
click at [546, 283] on div "FREE SHIPPING Text Block 30 DAYS MONEY BACK GUARANTEE Text Block LIMITED TIME 5…" at bounding box center [630, 302] width 218 height 39
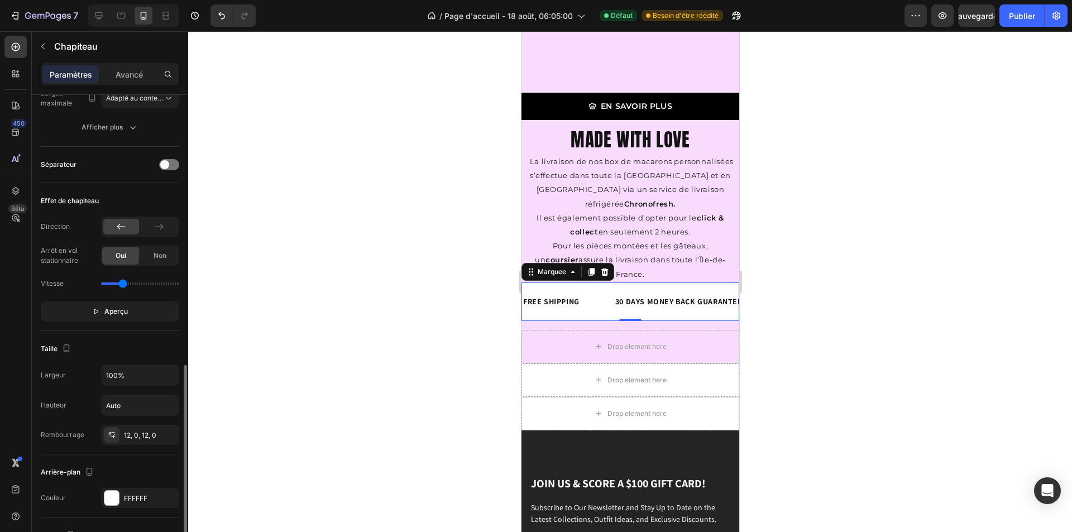
scroll to position [279, 0]
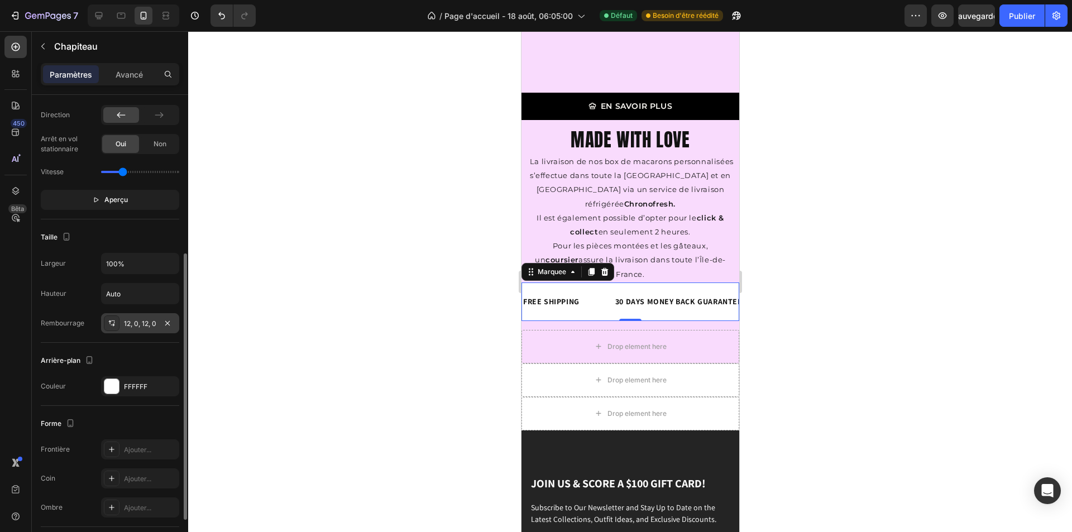
click at [142, 319] on div "12, 0, 12, 0" at bounding box center [140, 324] width 32 height 10
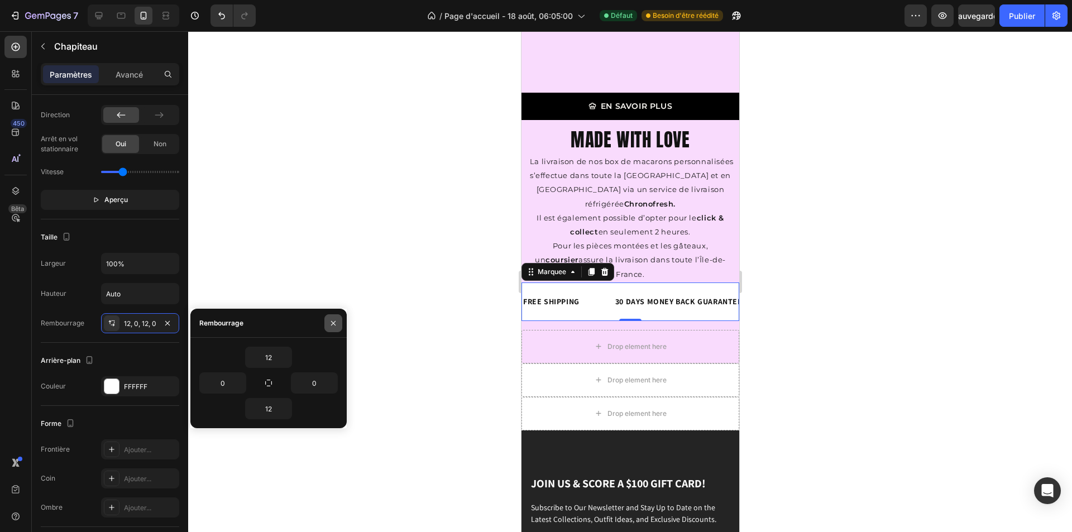
click at [335, 322] on icon "button" at bounding box center [333, 323] width 9 height 9
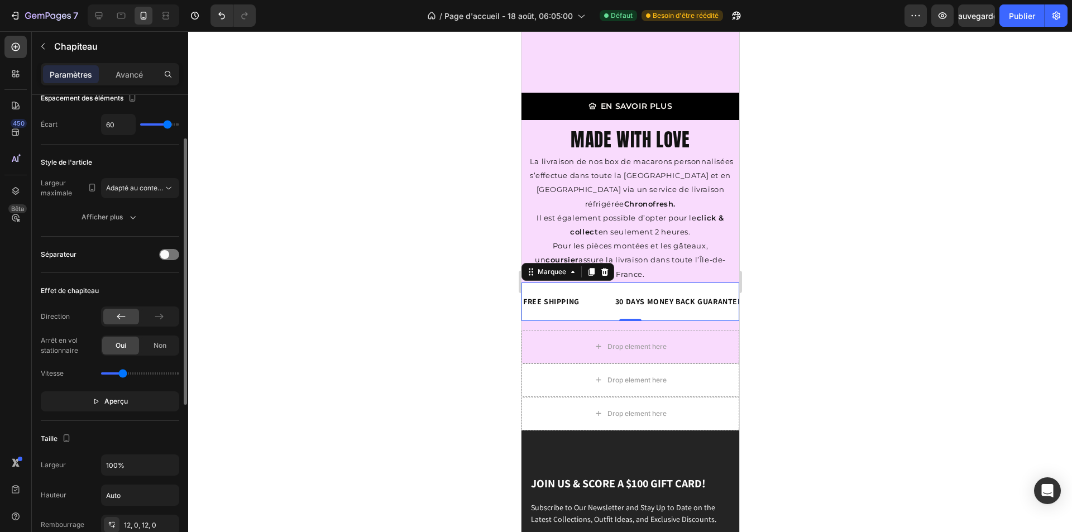
scroll to position [0, 0]
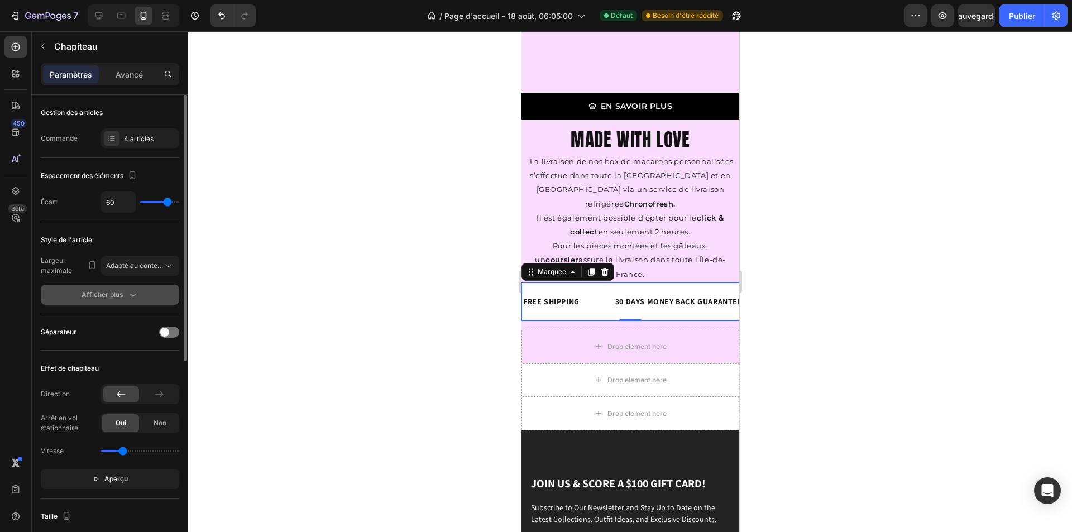
click at [134, 295] on icon "button" at bounding box center [134, 295] width 6 height 3
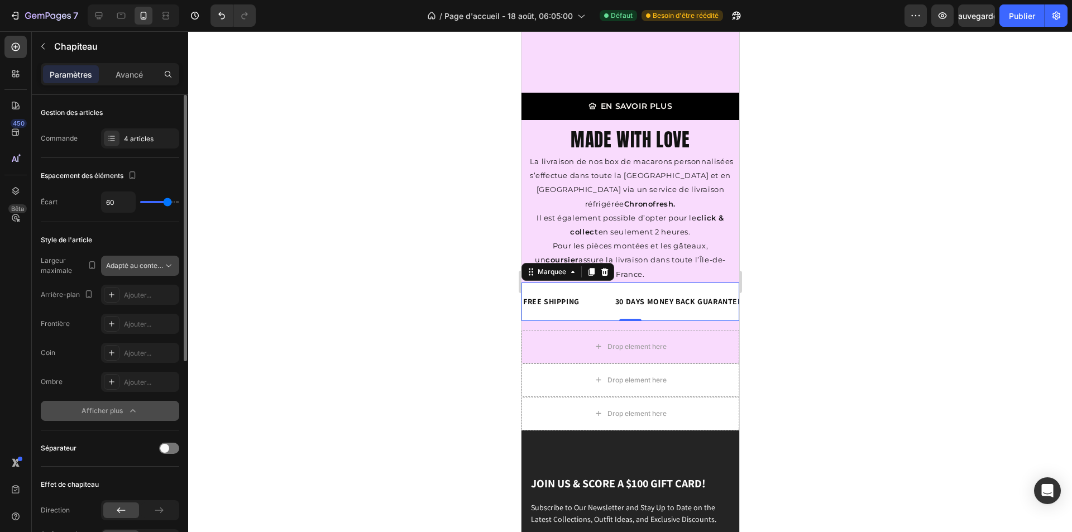
click at [167, 271] on button "Adapté au contenu" at bounding box center [140, 266] width 78 height 20
click at [166, 247] on div "Style de l'article" at bounding box center [110, 240] width 139 height 18
click at [142, 77] on font "Avancé" at bounding box center [129, 74] width 27 height 9
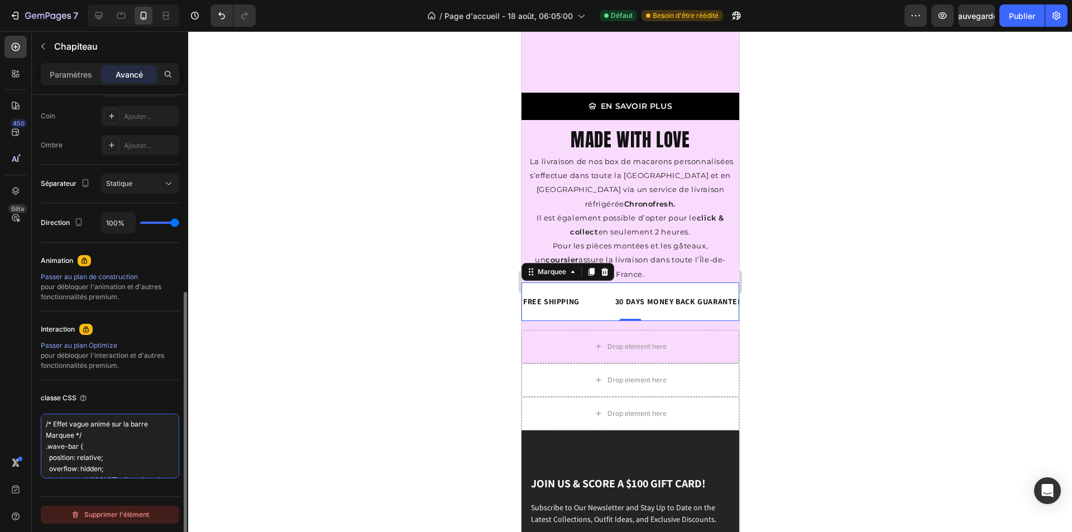
scroll to position [325, 0]
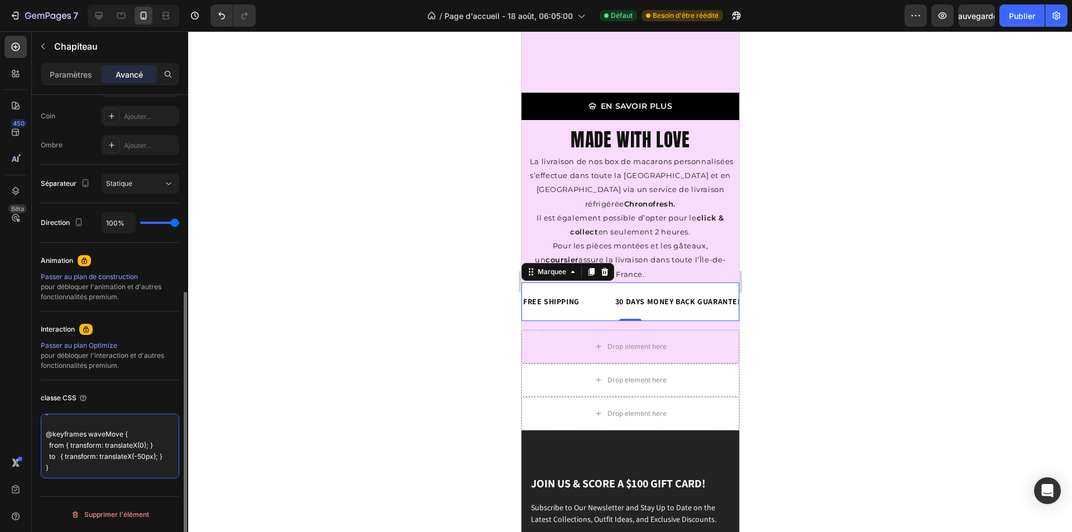
drag, startPoint x: 44, startPoint y: 418, endPoint x: 132, endPoint y: 527, distance: 139.8
click at [132, 527] on div "Gestion des articles Bureau Oui Non Comprimé Oui Non Mobile Oui Non Espacement …" at bounding box center [110, 160] width 156 height 808
paste textarea ".wave-bar { position: relative; overflow: hidden; background: #00b3ff; /* coule…"
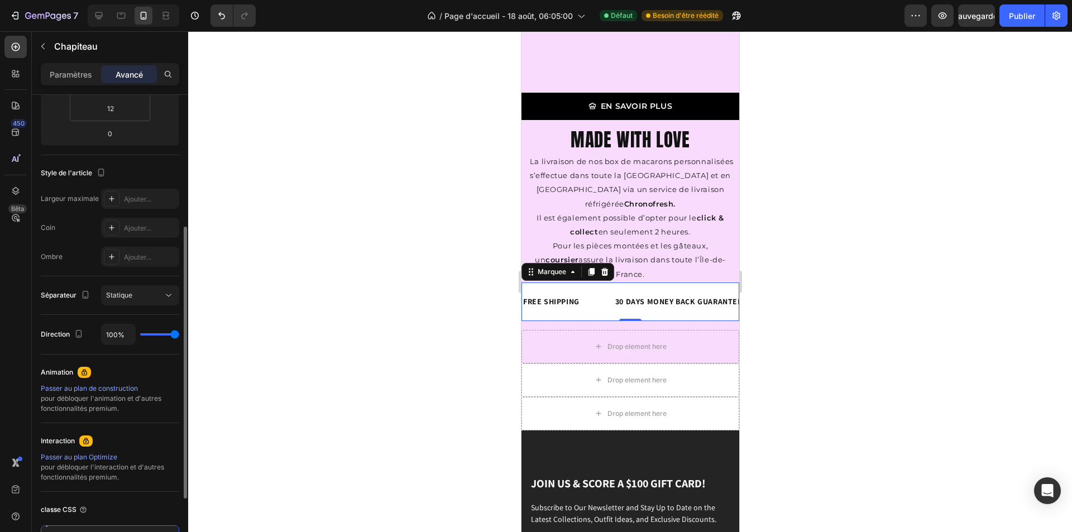
scroll to position [171, 0]
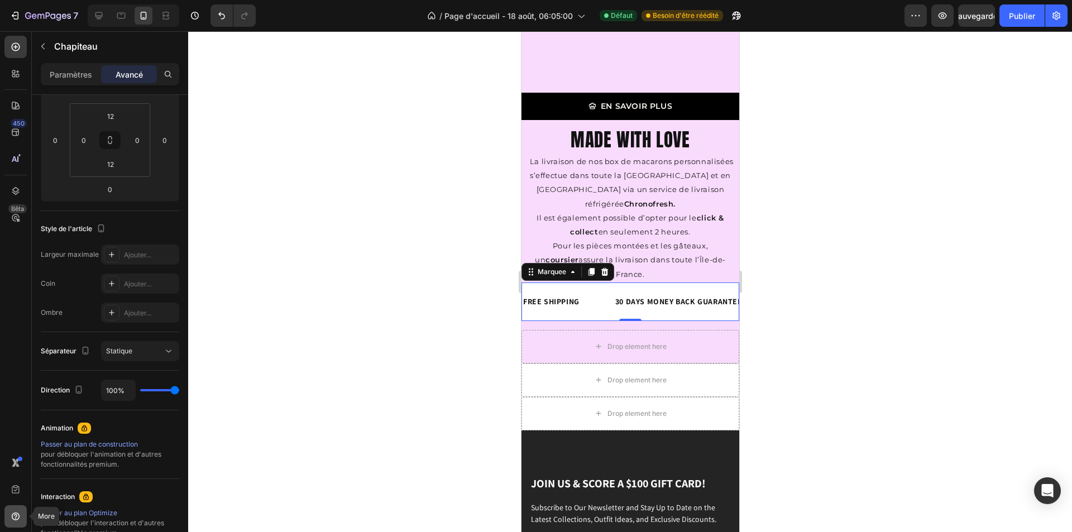
type textarea ".wave-bar { position: relative; overflow: hidden; background: #00b3ff; /* coule…"
click at [20, 512] on icon at bounding box center [15, 516] width 11 height 11
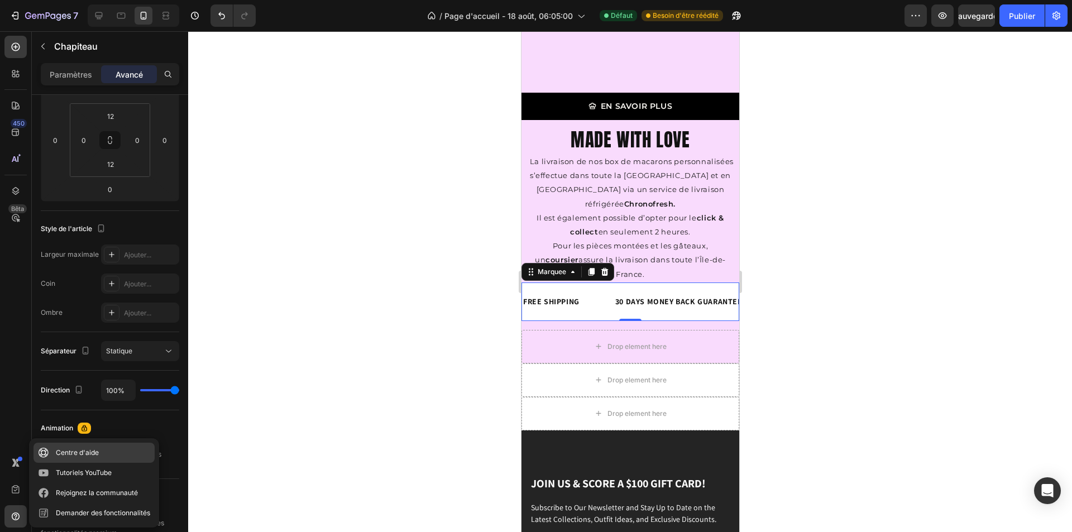
click at [89, 451] on font "Centre d'aide" at bounding box center [77, 453] width 43 height 8
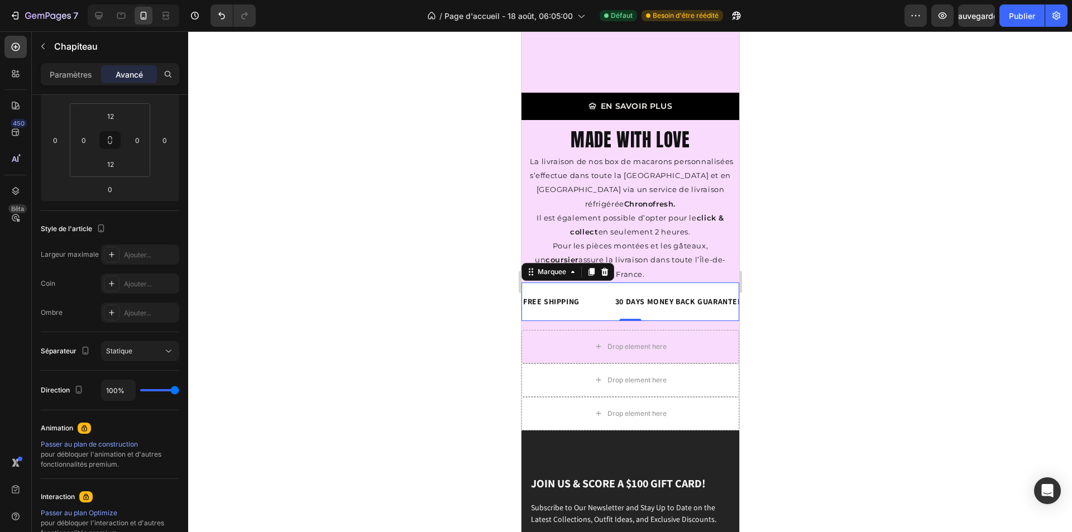
click at [786, 214] on div at bounding box center [630, 281] width 884 height 501
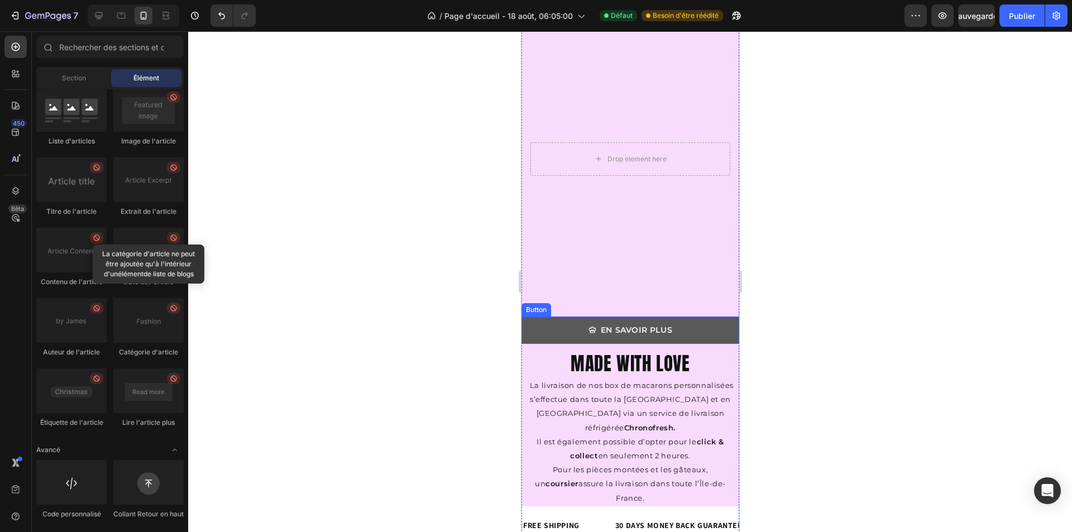
scroll to position [1761, 0]
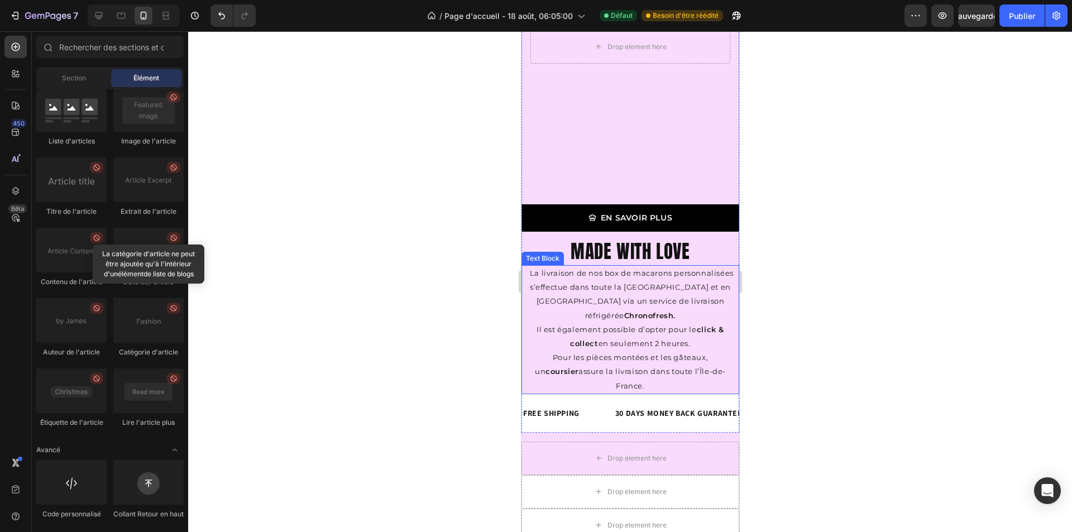
click at [595, 266] on p "La livraison de nos box de macarons personnalisées s’effectue dans toute la [GE…" at bounding box center [630, 329] width 216 height 127
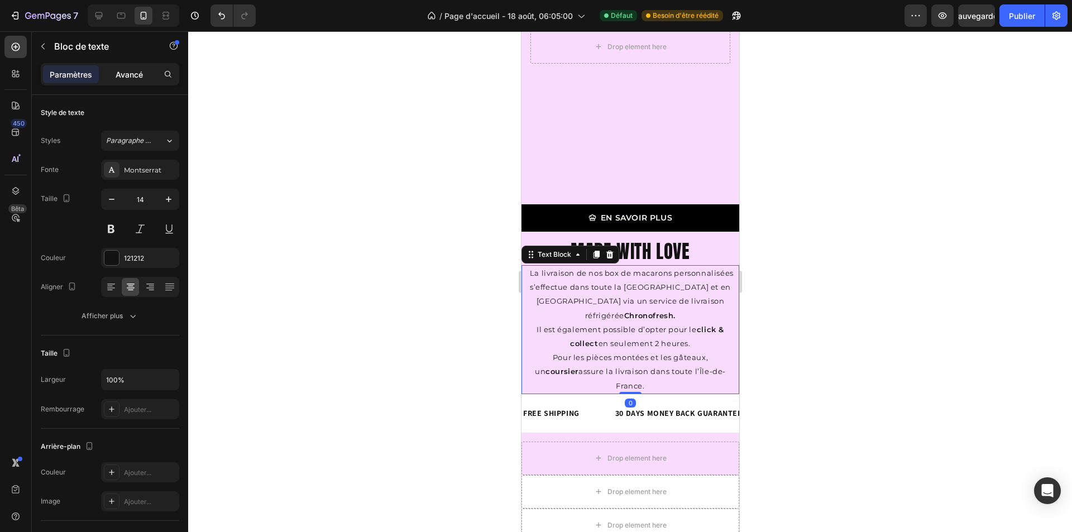
click at [134, 73] on font "Avancé" at bounding box center [129, 74] width 27 height 9
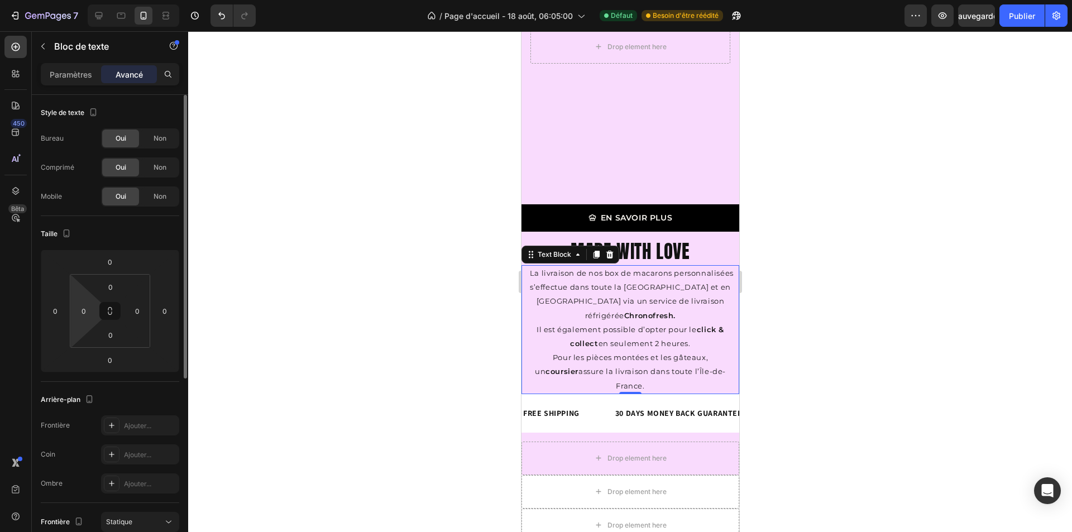
click at [82, 0] on html "7 / Page d'accueil - [DATE] 06:05:00 Défaut Besoin d'être réédité Aperçu Sauveg…" at bounding box center [536, 0] width 1072 height 0
click at [84, 309] on input "0" at bounding box center [83, 311] width 17 height 17
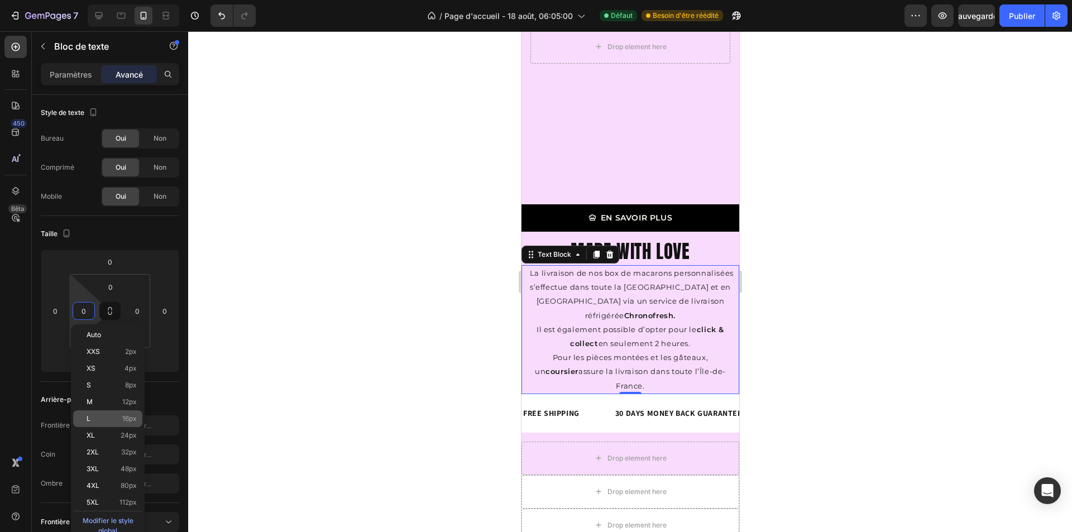
click at [111, 415] on p "L 16px" at bounding box center [112, 419] width 50 height 8
type input "16"
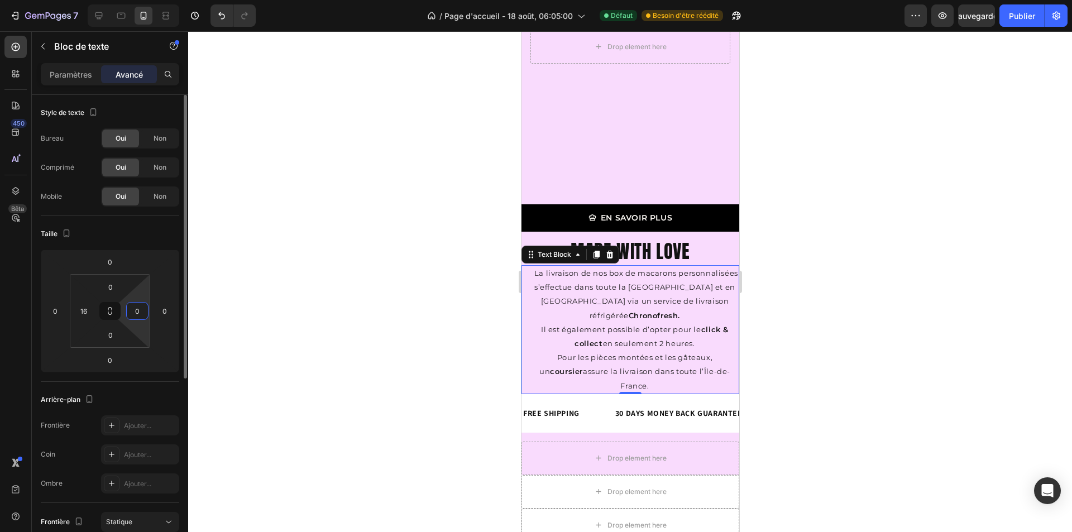
click at [131, 312] on input "0" at bounding box center [137, 311] width 17 height 17
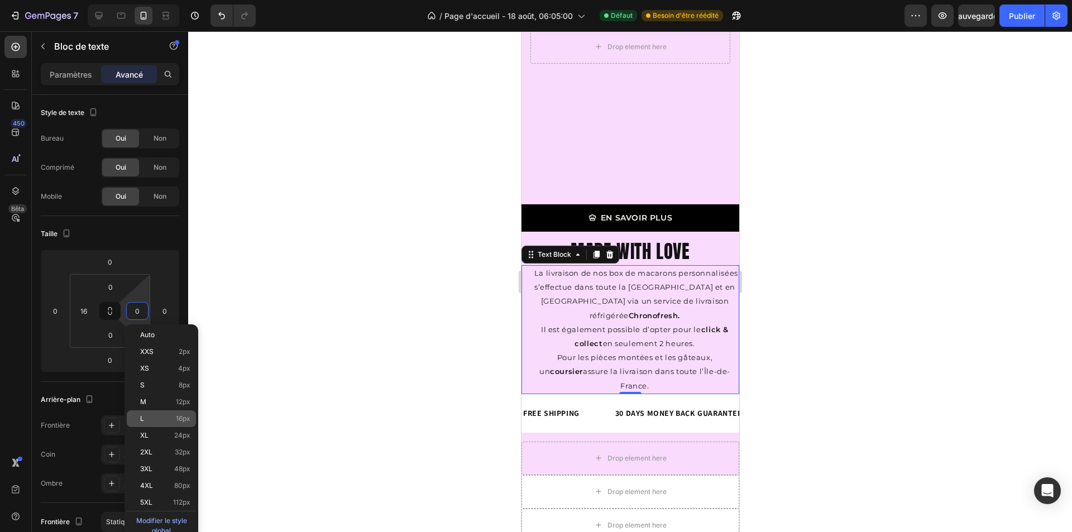
click at [161, 413] on div "L 16px" at bounding box center [161, 419] width 69 height 17
type input "16"
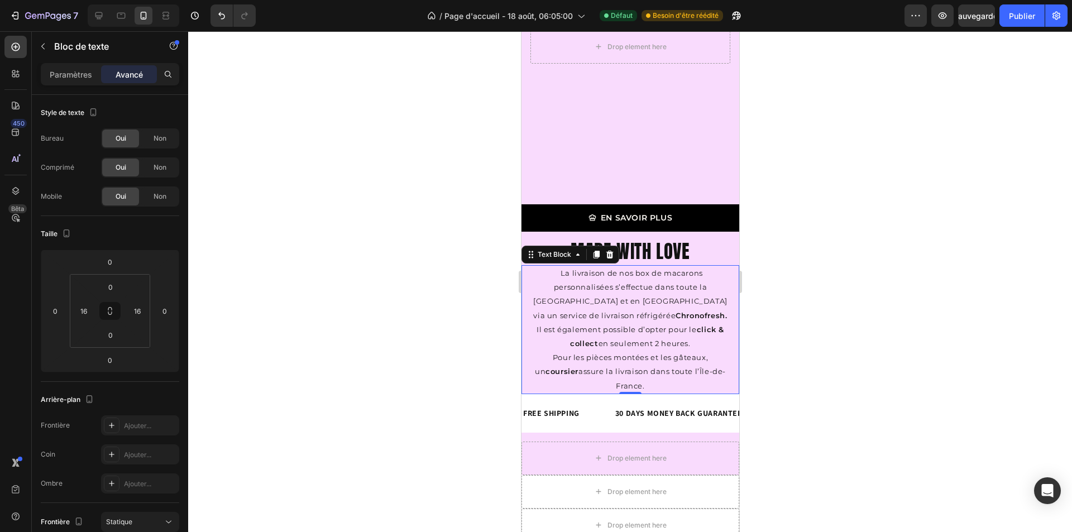
click at [818, 351] on div at bounding box center [630, 281] width 884 height 501
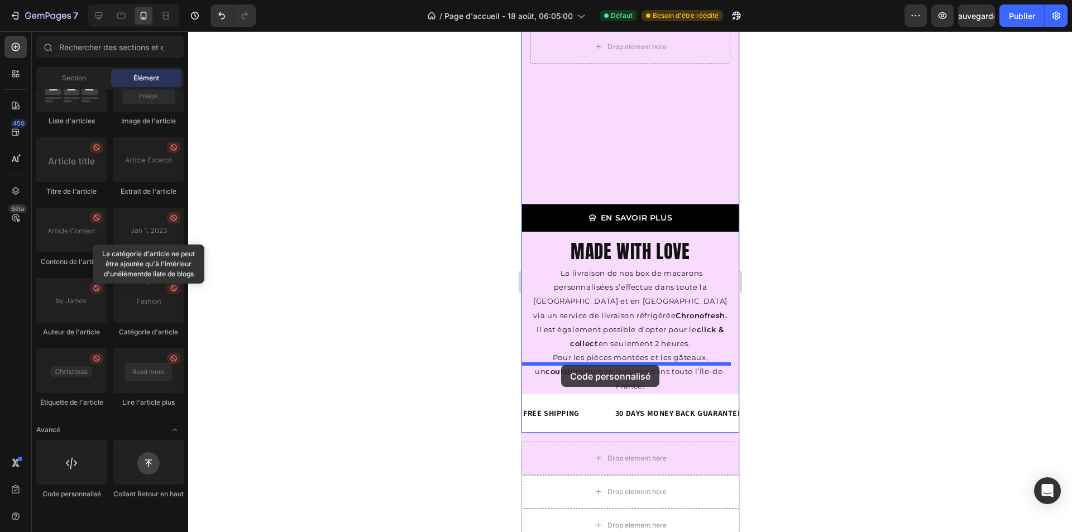
drag, startPoint x: 600, startPoint y: 500, endPoint x: 561, endPoint y: 365, distance: 140.3
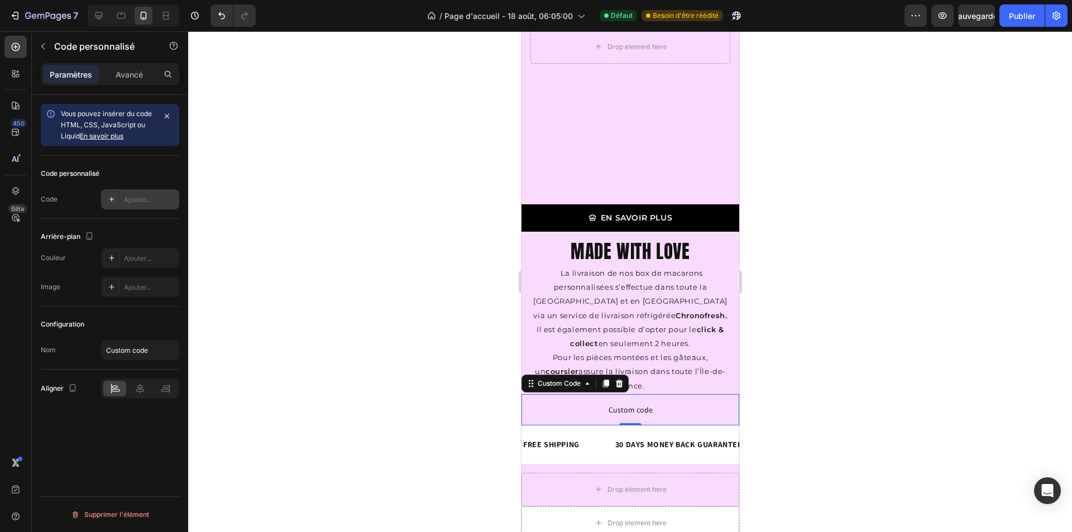
click at [126, 195] on div "Ajouter..." at bounding box center [150, 200] width 53 height 10
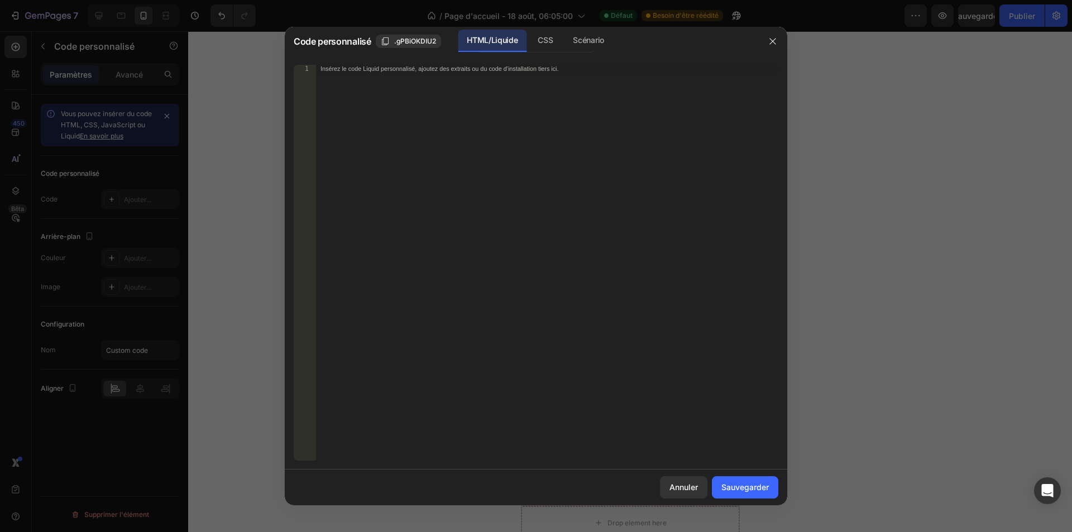
click at [440, 72] on font "Insérez le code Liquid personnalisé, ajoutez des extraits ou du code d'installa…" at bounding box center [440, 68] width 239 height 7
paste textarea "</div>"
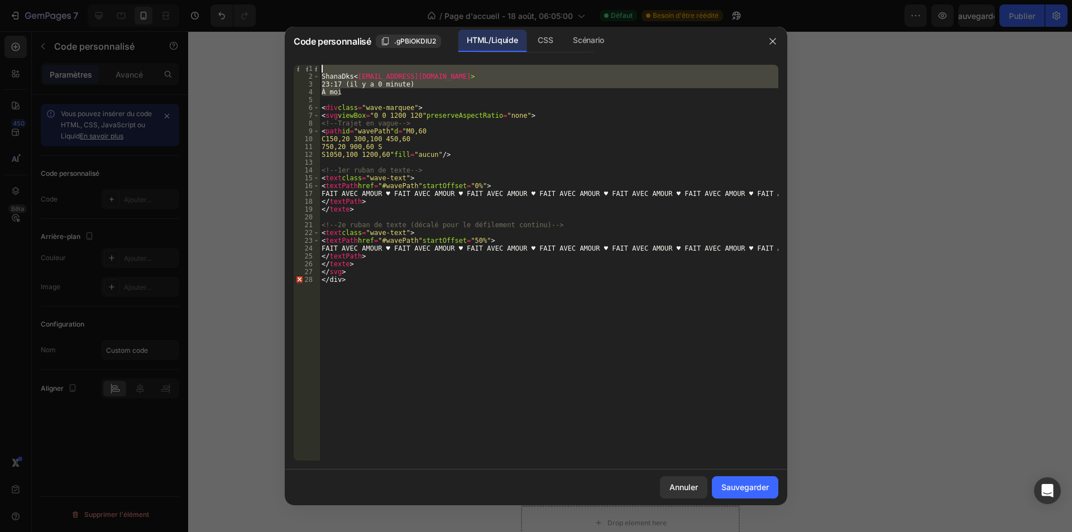
drag, startPoint x: 341, startPoint y: 96, endPoint x: 310, endPoint y: 68, distance: 41.1
click at [310, 68] on div "</div> 1 2 3 4 5 6 7 8 9 10 11 12 13 14 15 16 17 18 19 20 21 22 23 24 25 26 27 …" at bounding box center [536, 263] width 485 height 396
type textarea "[PERSON_NAME] <[EMAIL_ADDRESS][DOMAIN_NAME]>"
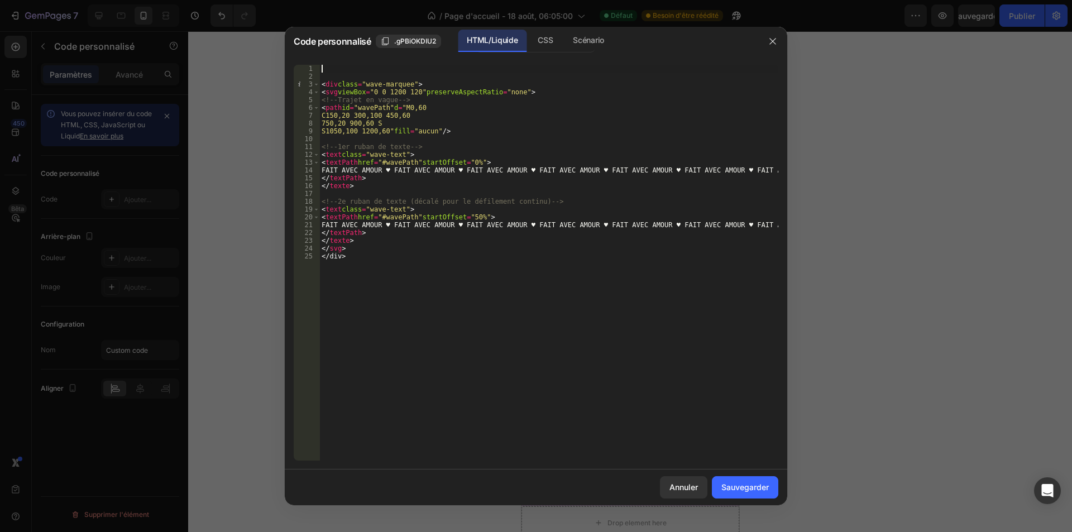
click at [327, 75] on div "< div class = "wave-marquee" > < svg viewBox = "0 0 1200 120" preserveAspectRat…" at bounding box center [548, 271] width 459 height 412
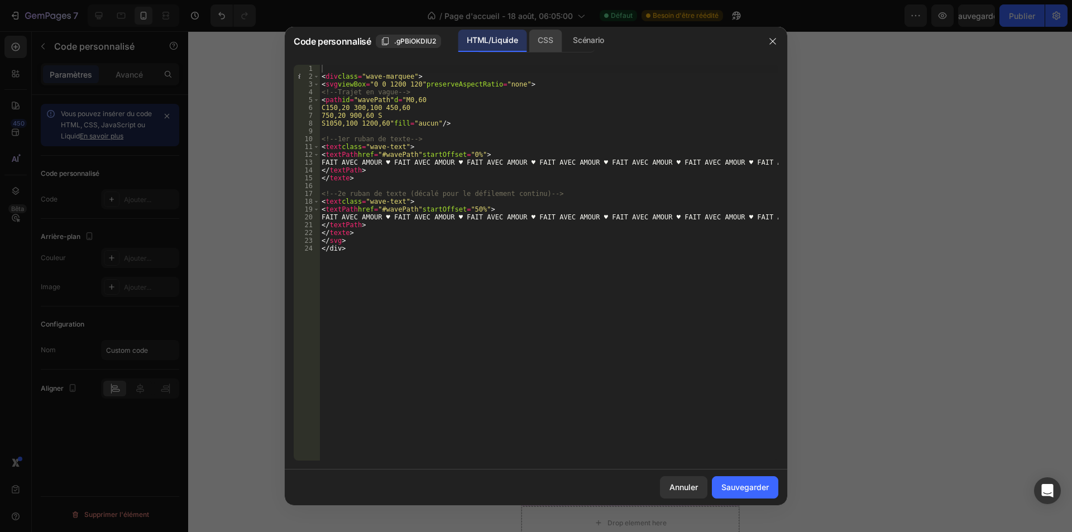
click at [548, 47] on font "CSS" at bounding box center [545, 40] width 15 height 13
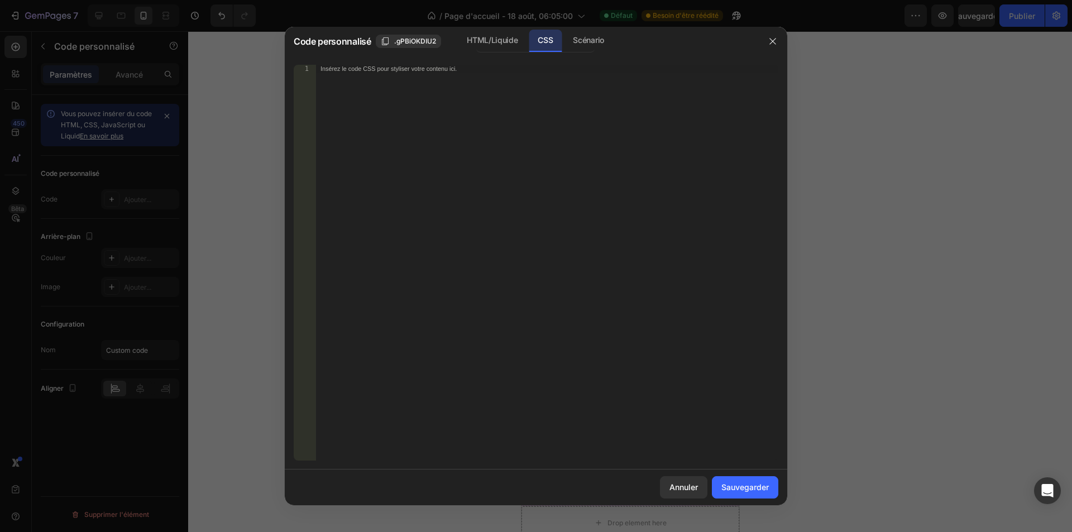
click at [401, 84] on div "Insérez le code CSS pour styliser votre contenu ici." at bounding box center [547, 271] width 462 height 412
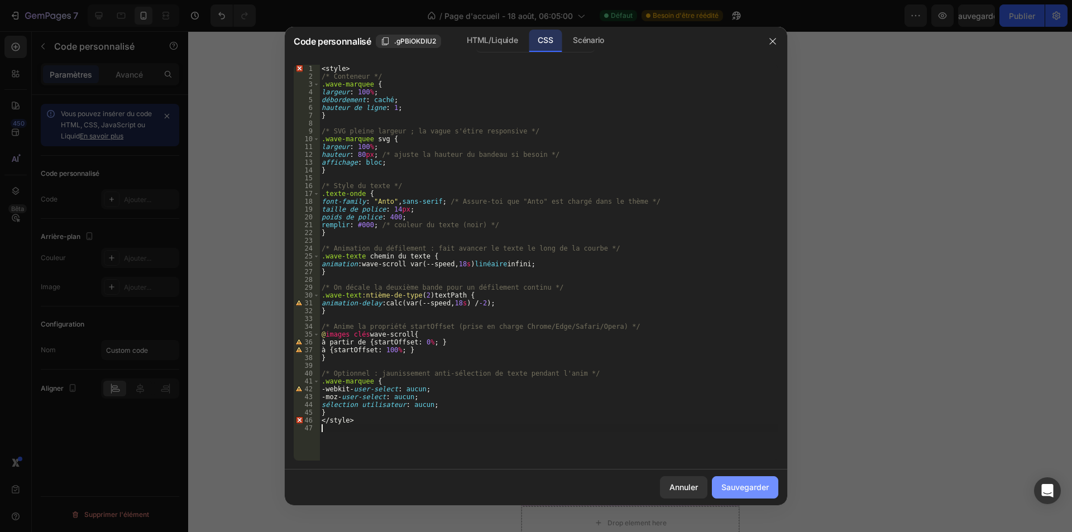
click at [764, 485] on font "Sauvegarder" at bounding box center [745, 487] width 47 height 9
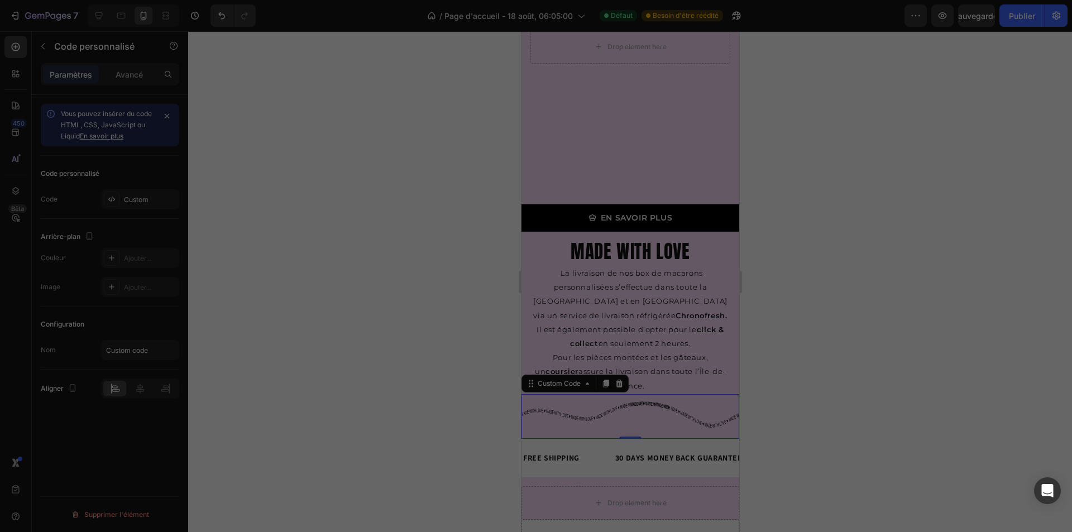
type textarea "</style>"
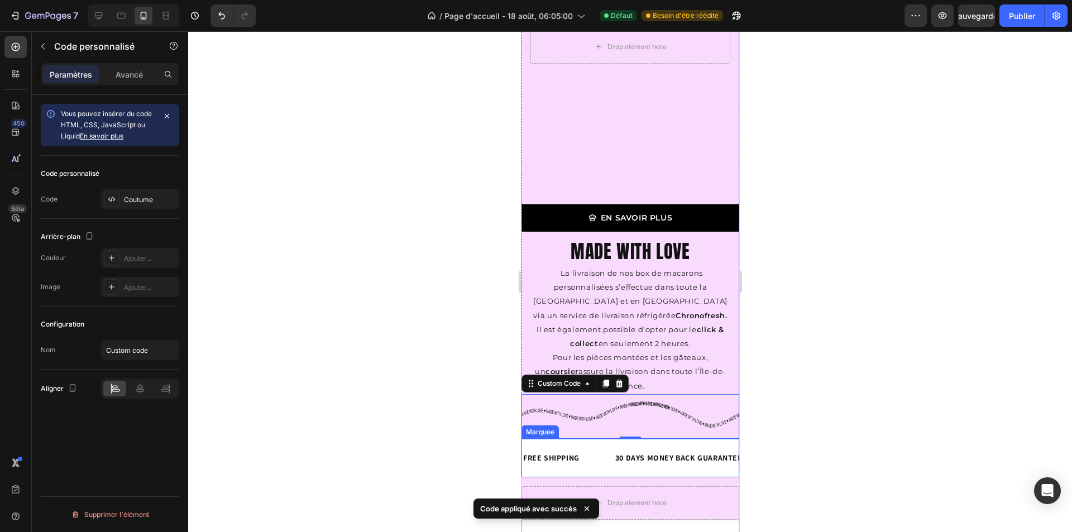
click at [166, 425] on div "Vous pouvez insérer du code HTML, CSS, JavaScript ou Liquid En savoir plus Code…" at bounding box center [110, 329] width 156 height 469
click at [467, 440] on div at bounding box center [630, 281] width 884 height 501
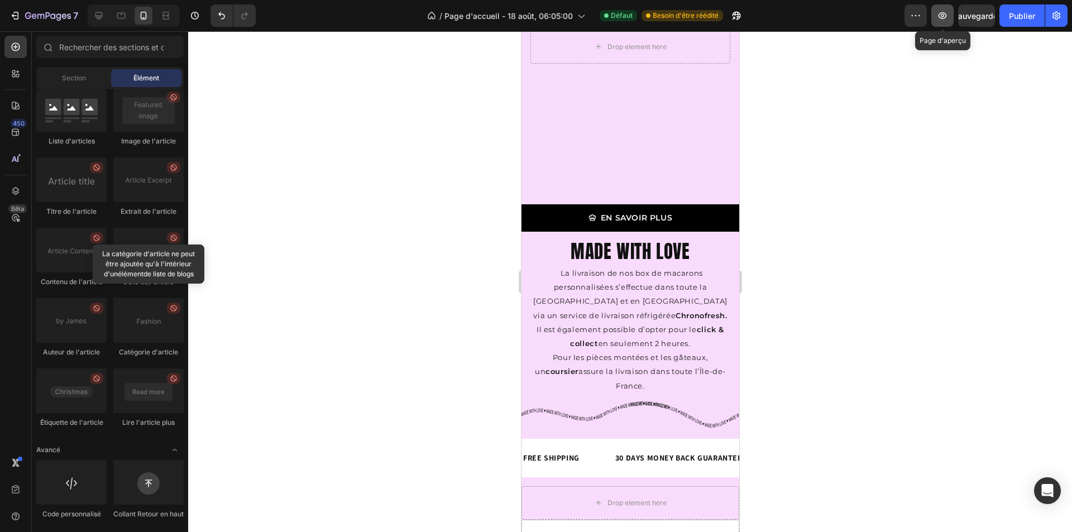
click at [938, 21] on button "button" at bounding box center [943, 15] width 22 height 22
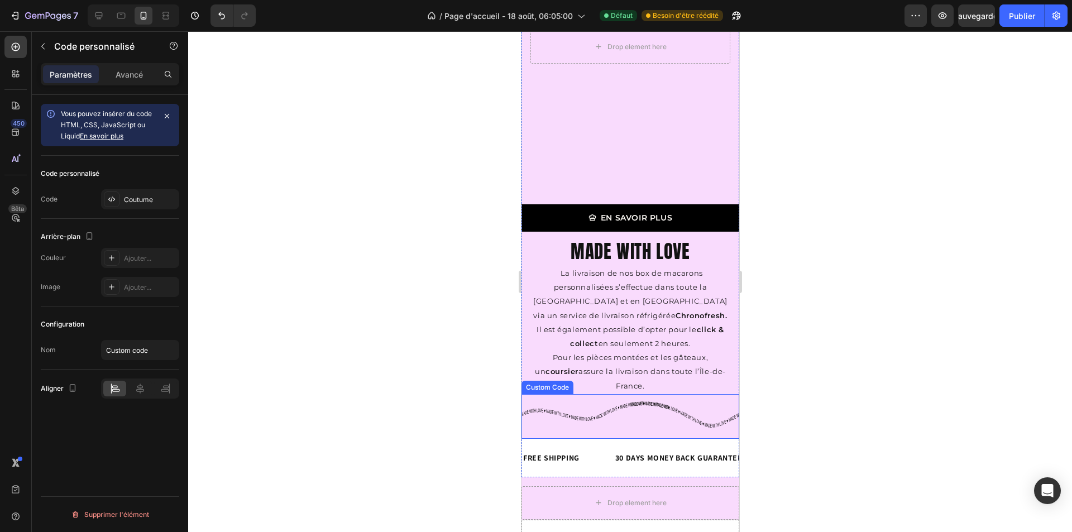
click at [536, 394] on icon "MADE WITH LOVE ♥ MADE WITH LOVE ♥ MADE WITH LOVE ♥ MADE WITH LOVE ♥ MADE WITH L…" at bounding box center [630, 416] width 218 height 45
click at [131, 352] on input "Custom code" at bounding box center [140, 350] width 78 height 20
click at [130, 193] on div "Coutume" at bounding box center [140, 199] width 78 height 20
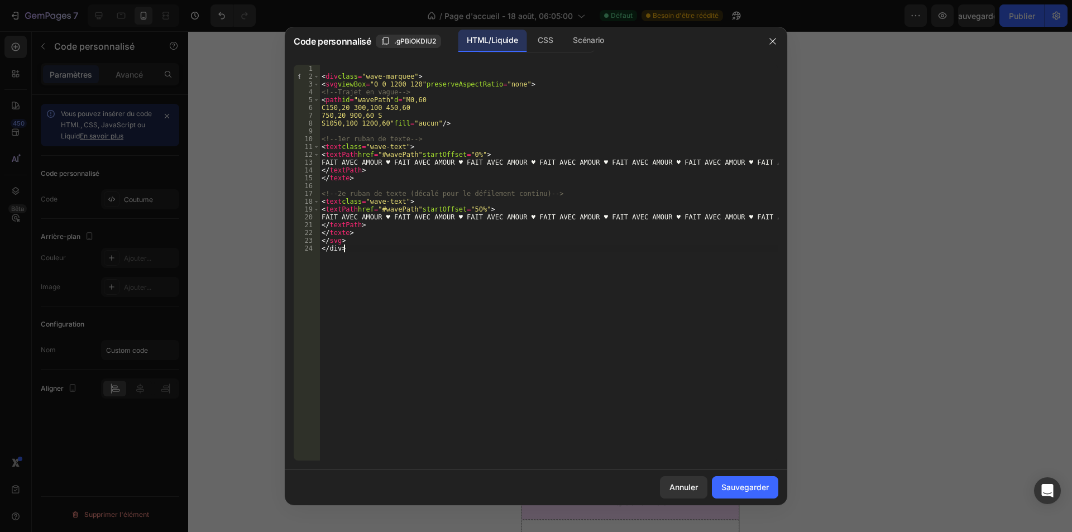
click at [444, 256] on div "< div class = "wave-marquee" > < svg viewBox = "0 0 1200 120" preserveAspectRat…" at bounding box center [548, 271] width 459 height 412
click at [545, 45] on font "CSS" at bounding box center [545, 39] width 15 height 9
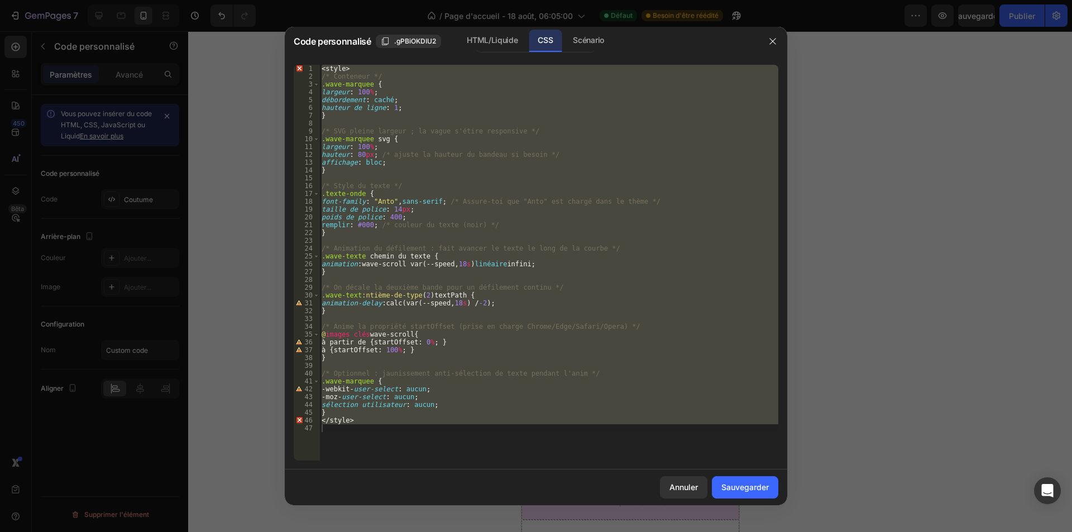
type textarea "</style>"
click at [387, 437] on div "< style > /* Conteneur */ .wave-marquee { largeur : 100 % ; débordement : caché…" at bounding box center [548, 263] width 459 height 396
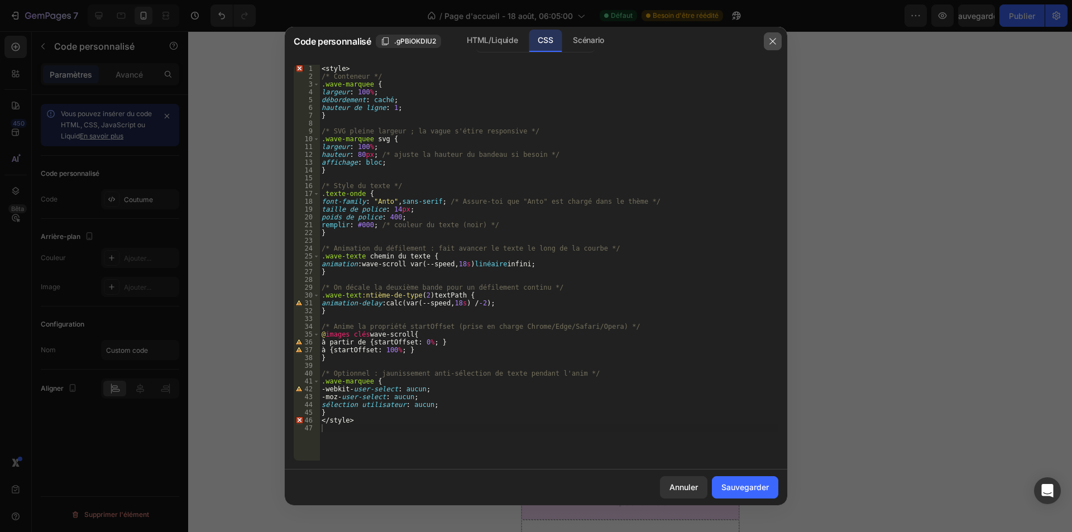
click at [775, 44] on icon "button" at bounding box center [773, 41] width 9 height 9
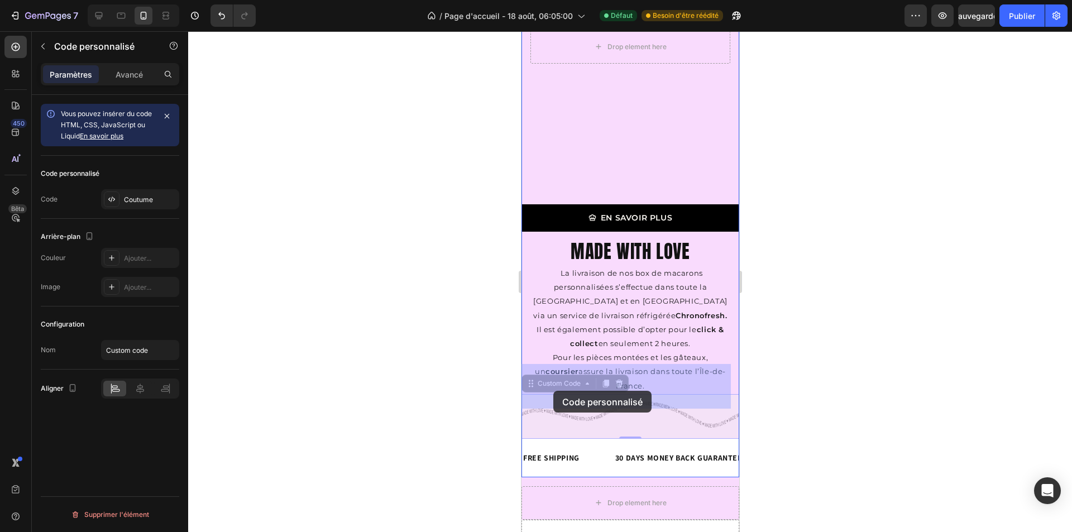
drag, startPoint x: 554, startPoint y: 385, endPoint x: 553, endPoint y: 391, distance: 5.7
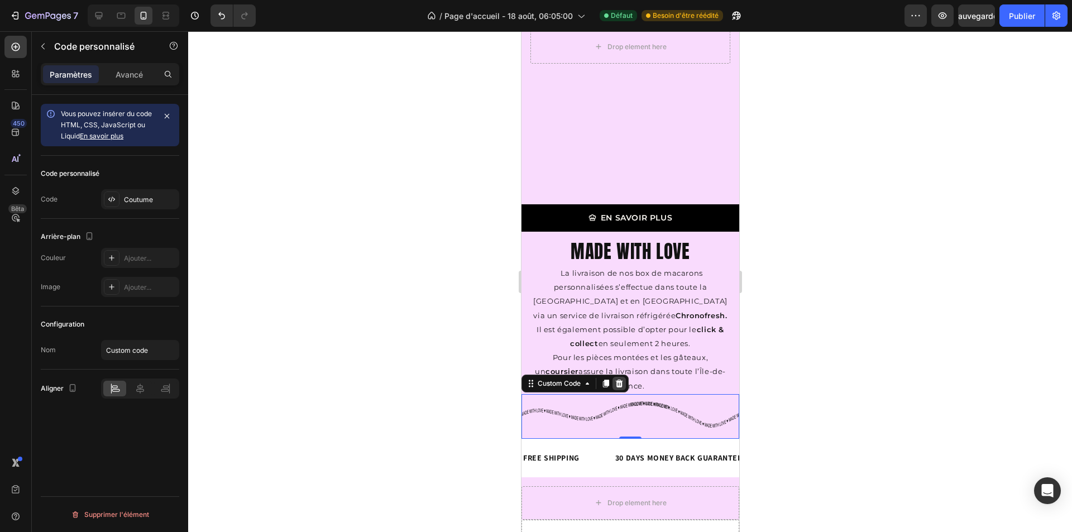
click at [616, 379] on icon at bounding box center [618, 383] width 9 height 9
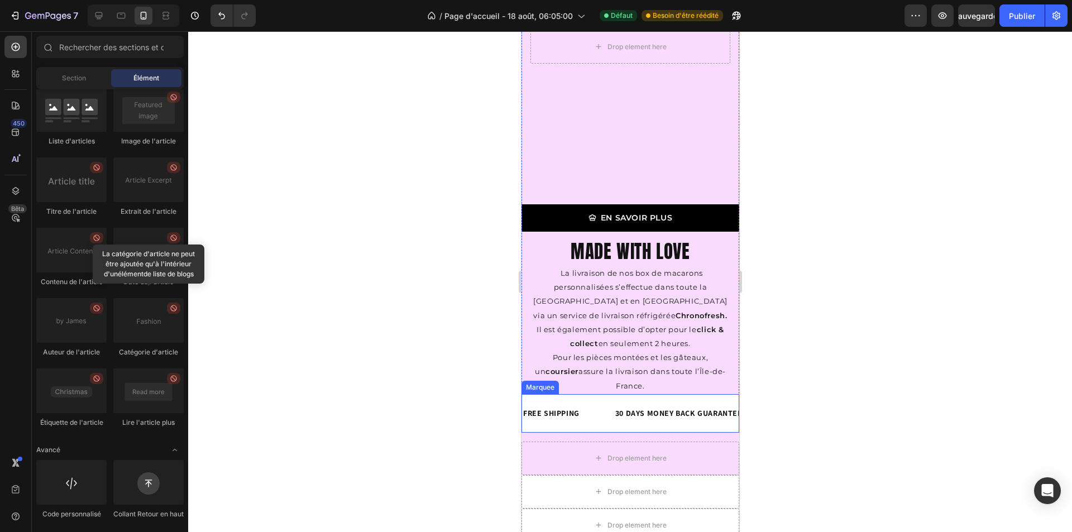
click at [591, 401] on div "FREE SHIPPING Text Block" at bounding box center [566, 413] width 92 height 25
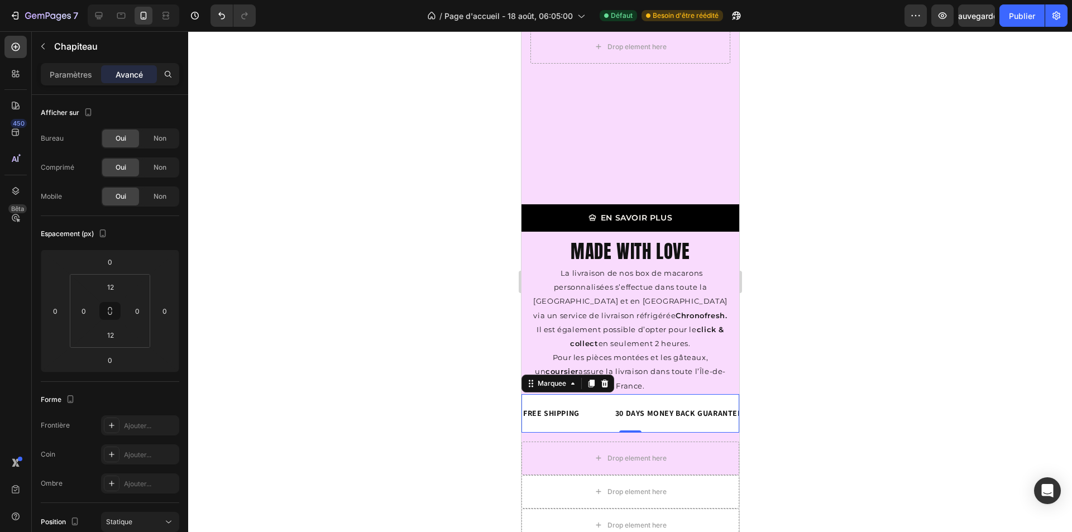
click at [783, 282] on div at bounding box center [630, 281] width 884 height 501
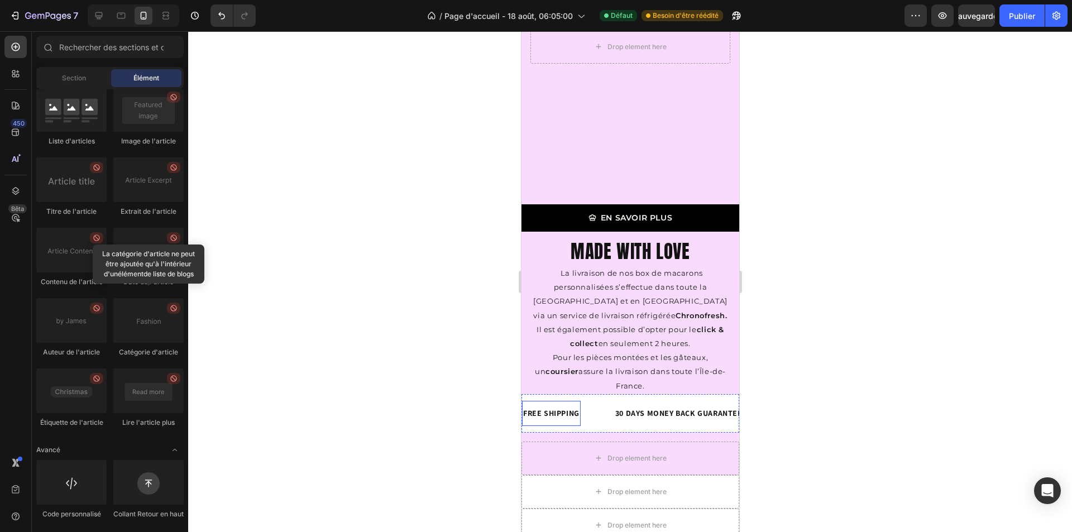
click at [576, 406] on div "FREE SHIPPING" at bounding box center [551, 414] width 59 height 16
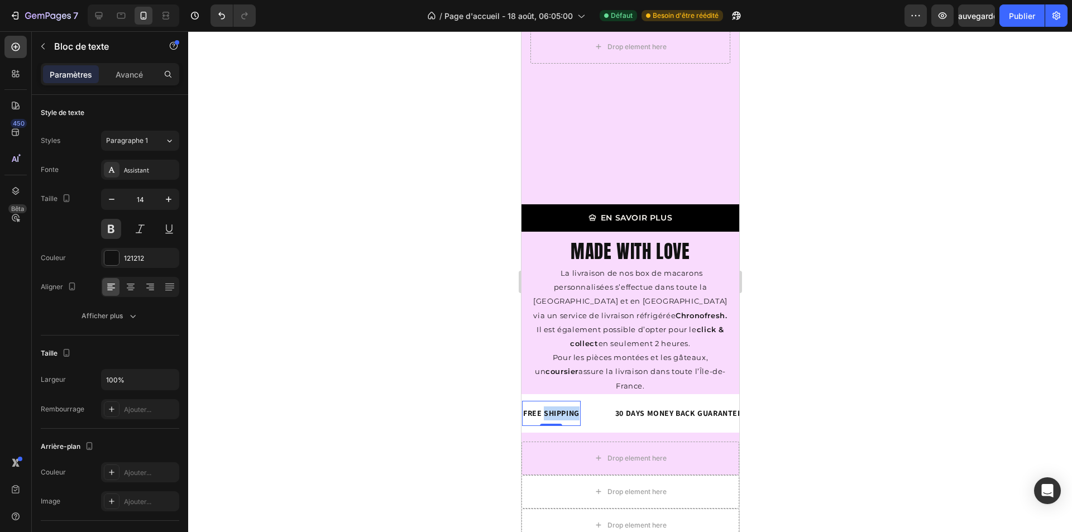
click at [576, 406] on div "FREE SHIPPING" at bounding box center [548, 414] width 59 height 16
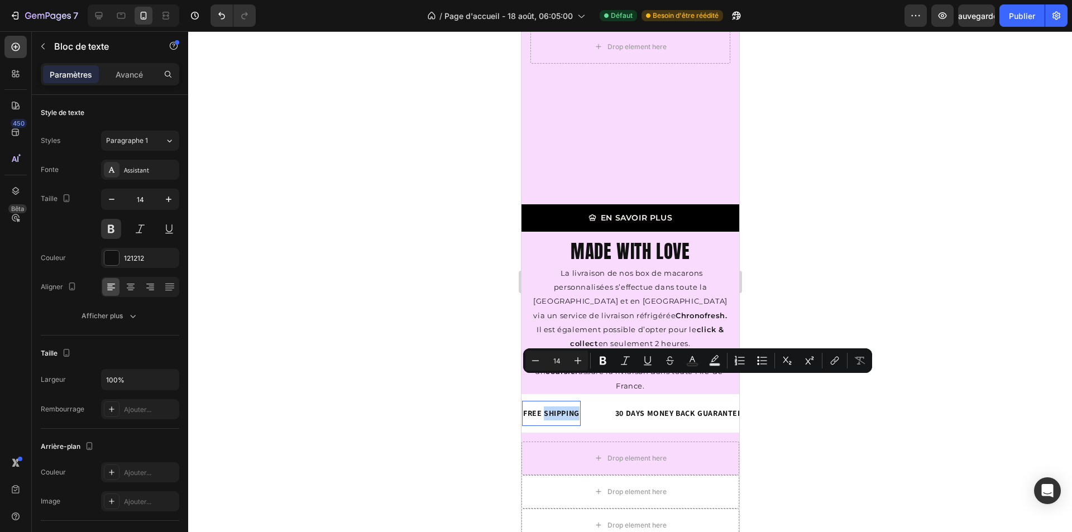
click at [569, 407] on p "FREE SHIPPING" at bounding box center [550, 414] width 56 height 14
drag, startPoint x: 524, startPoint y: 384, endPoint x: 580, endPoint y: 388, distance: 56.0
click at [579, 406] on div "FREE SHIPPING" at bounding box center [550, 414] width 59 height 16
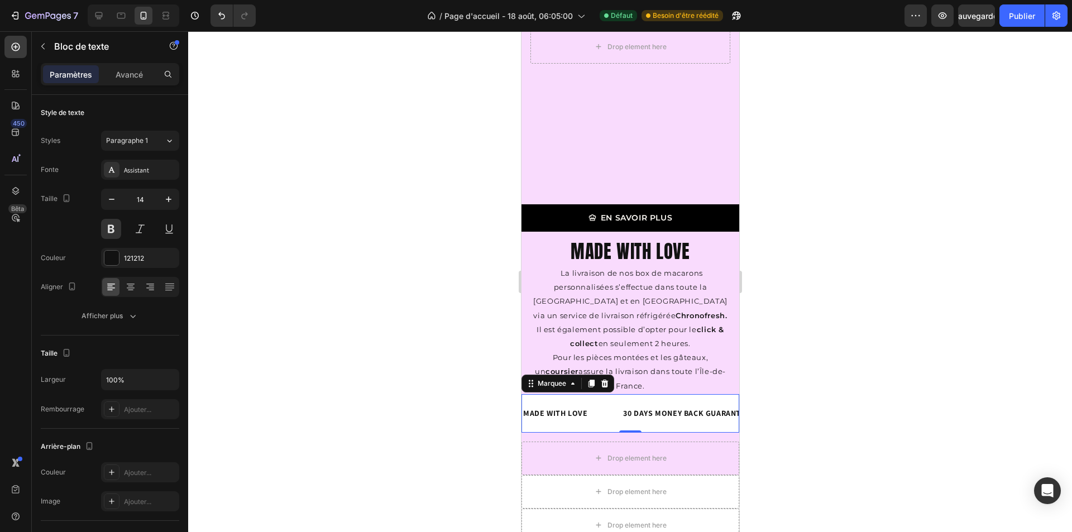
click at [607, 401] on div "MADE WITH LOVE Text Block" at bounding box center [570, 413] width 100 height 25
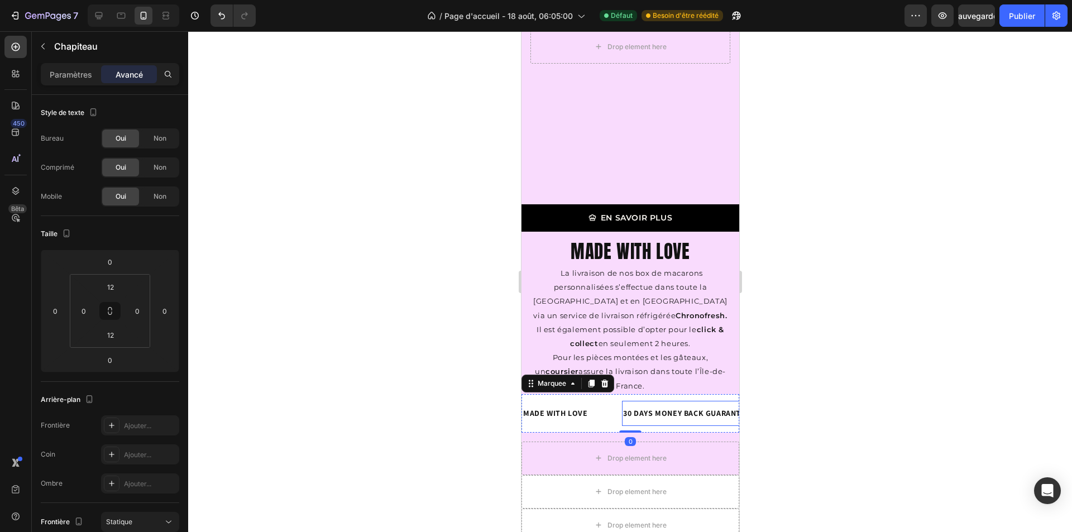
click at [635, 406] on div "30 DAYS MONEY BACK GUARANTEE" at bounding box center [685, 414] width 130 height 16
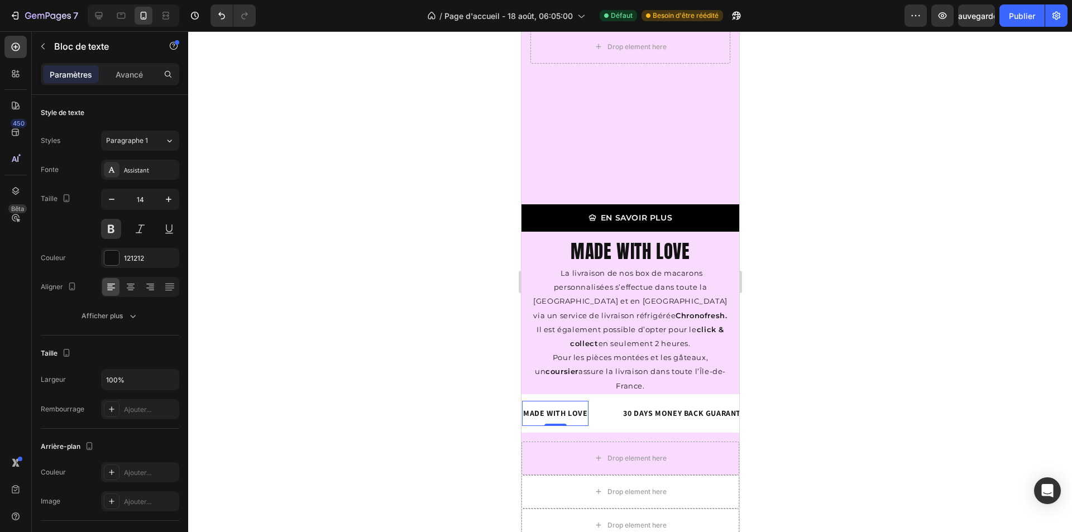
click at [580, 407] on p "MADE WITH LOVE" at bounding box center [554, 414] width 64 height 14
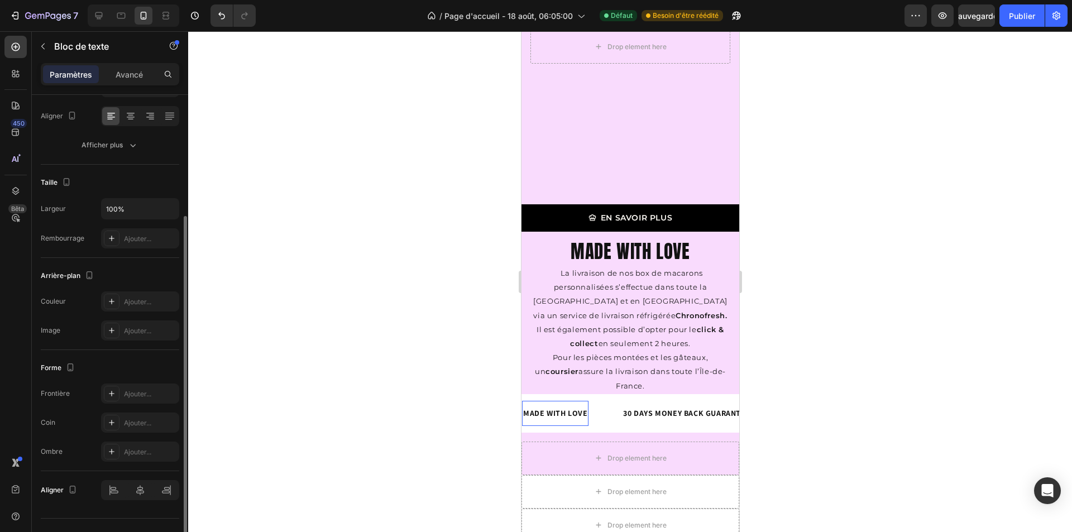
click at [583, 407] on p "MADE WITH LOVE" at bounding box center [554, 414] width 64 height 14
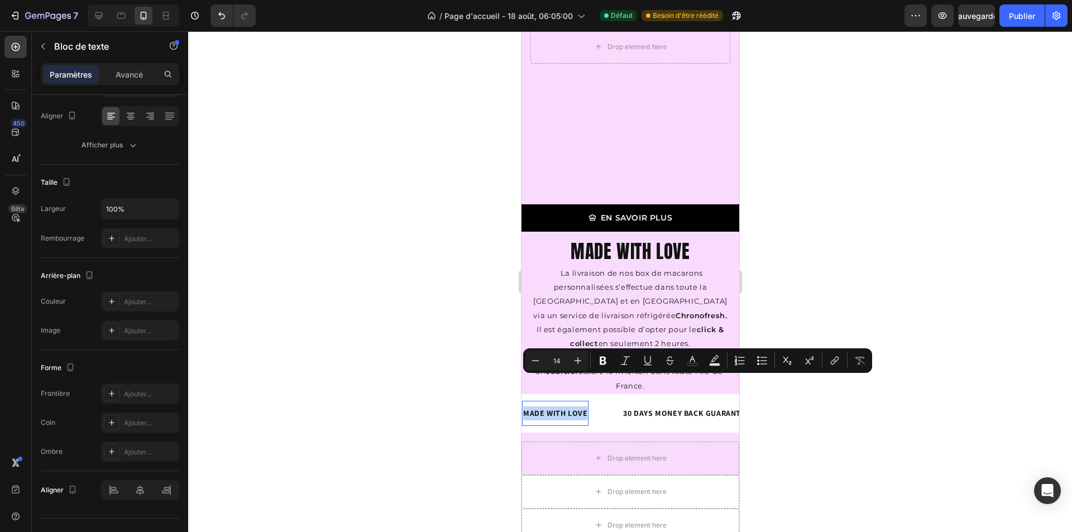
drag, startPoint x: 585, startPoint y: 384, endPoint x: 523, endPoint y: 385, distance: 62.0
click at [523, 407] on p "MADE WITH LOVE" at bounding box center [550, 414] width 64 height 14
copy p "MADE WITH LOVE"
click at [647, 406] on div "30 DAYS MONEY BACK GUARANTEE" at bounding box center [685, 414] width 130 height 16
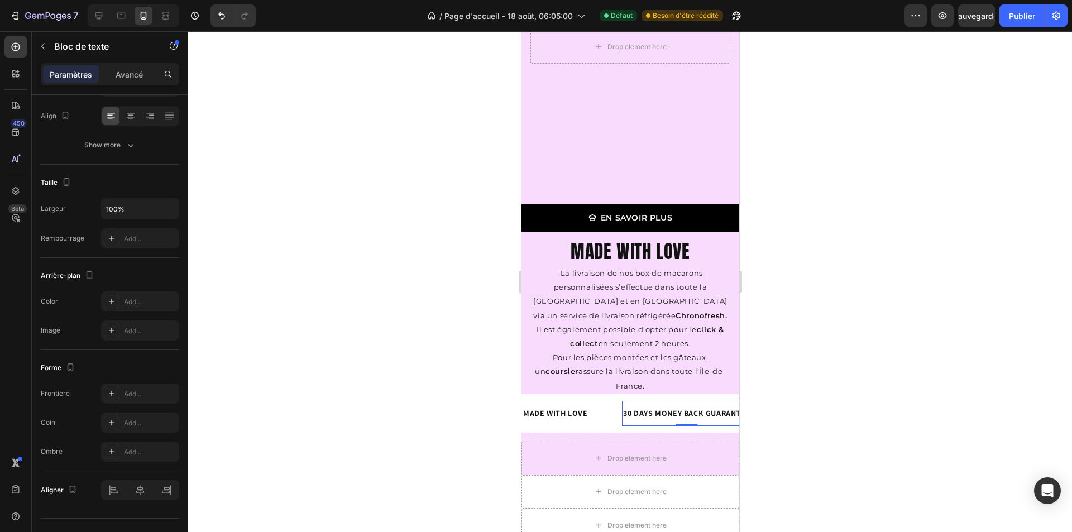
click at [647, 406] on div "30 DAYS MONEY BACK GUARANTEE" at bounding box center [687, 414] width 130 height 16
click at [623, 407] on p "30 DAYS MONEY BACK GUARANTEE" at bounding box center [684, 414] width 127 height 14
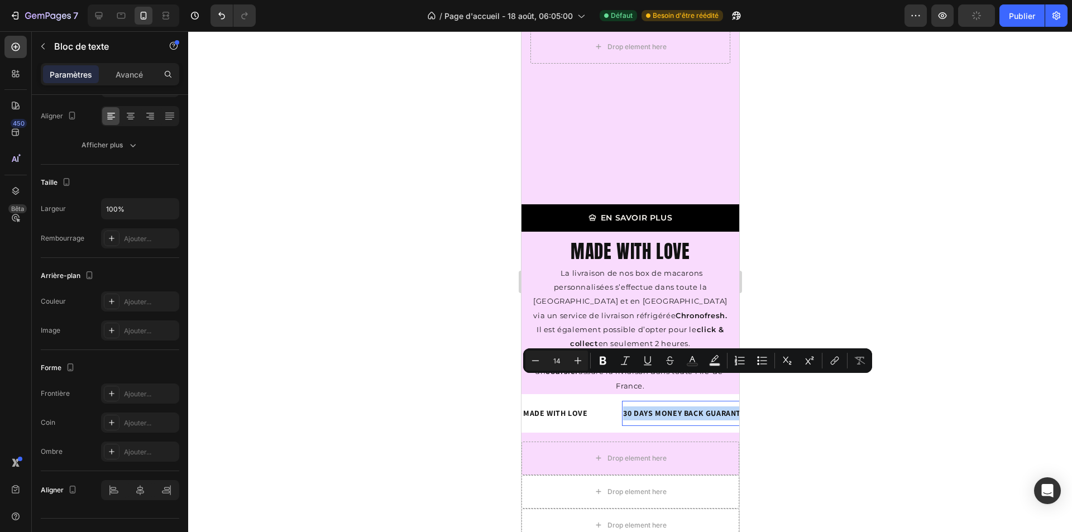
drag, startPoint x: 623, startPoint y: 382, endPoint x: 728, endPoint y: 383, distance: 104.5
click at [728, 407] on p "30 DAYS MONEY BACK GUARANTEE" at bounding box center [684, 414] width 127 height 14
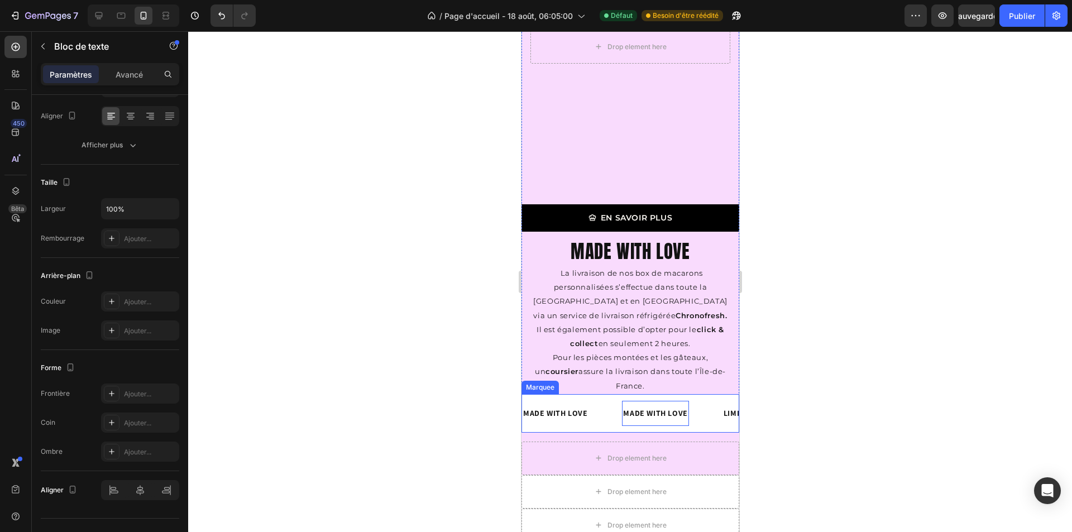
click at [702, 401] on div "MADE WITH LOVE Text Block 0" at bounding box center [668, 413] width 100 height 25
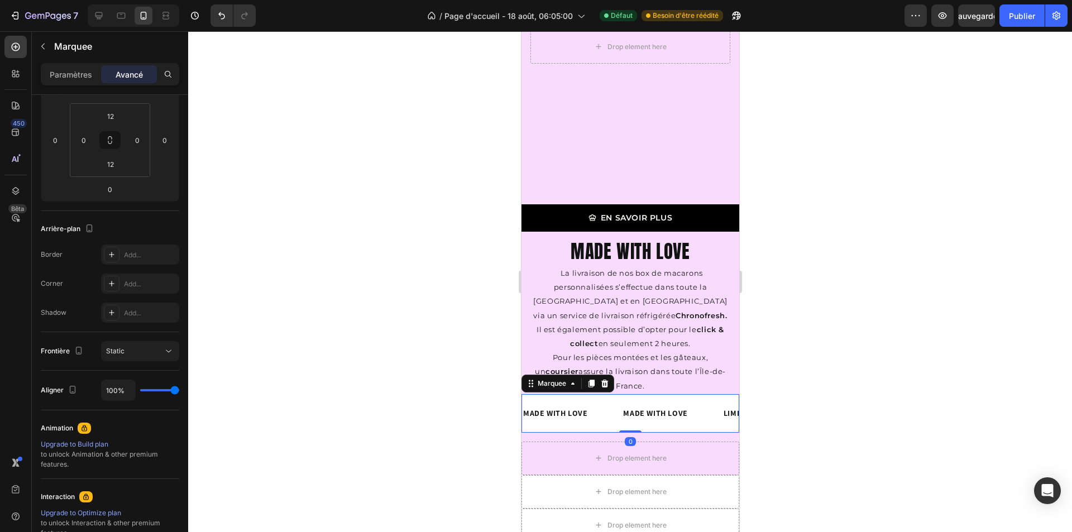
scroll to position [0, 0]
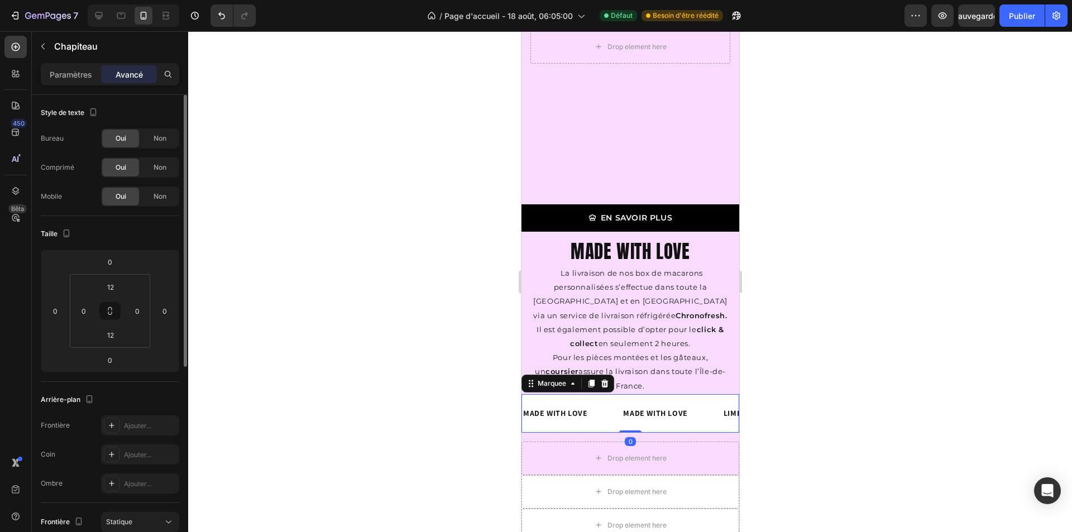
click at [788, 407] on div at bounding box center [630, 281] width 884 height 501
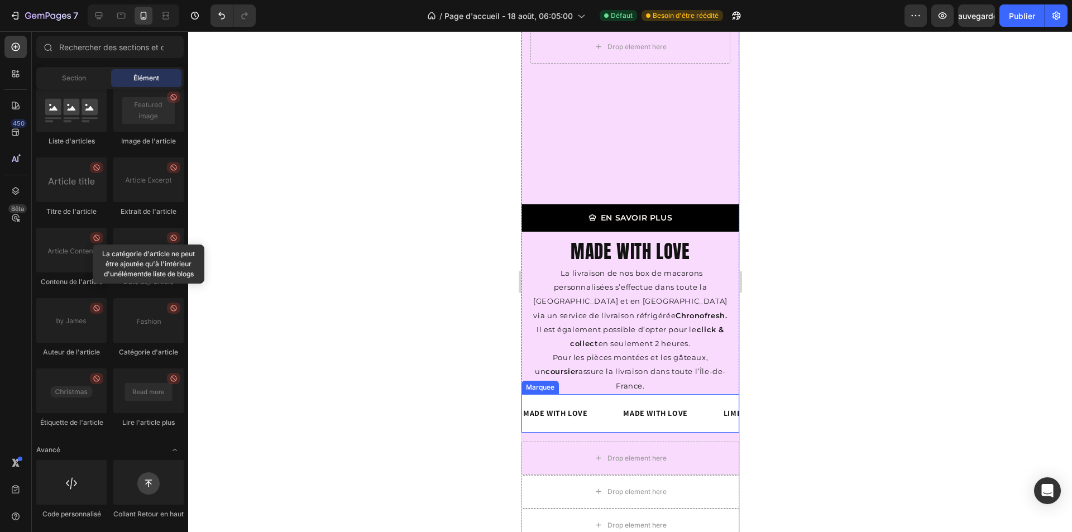
click at [528, 398] on div "MADE WITH LOVE Text Block MADE WITH LOVE Text Block LIMITED TIME 50% OFF SALE T…" at bounding box center [630, 413] width 218 height 39
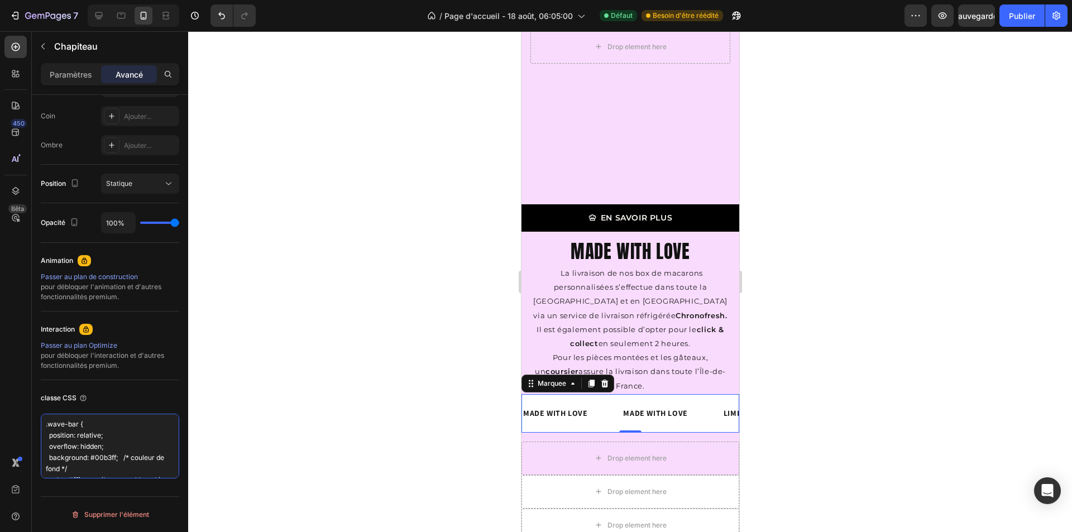
drag, startPoint x: 113, startPoint y: 466, endPoint x: 31, endPoint y: 365, distance: 129.5
click at [31, 365] on div "450 Bêta Sections(30) Éléments (83) Section Élément Section Héros Détails du pr…" at bounding box center [94, 281] width 188 height 501
paste textarea "/* Taille du scroll */ ::-webkit-scrollbar { width: 12px; /* largeur */ } /* Fo…"
type textarea "/* Taille du scroll */ ::-webkit-scrollbar { width: 12px; /* largeur */ } /* Fo…"
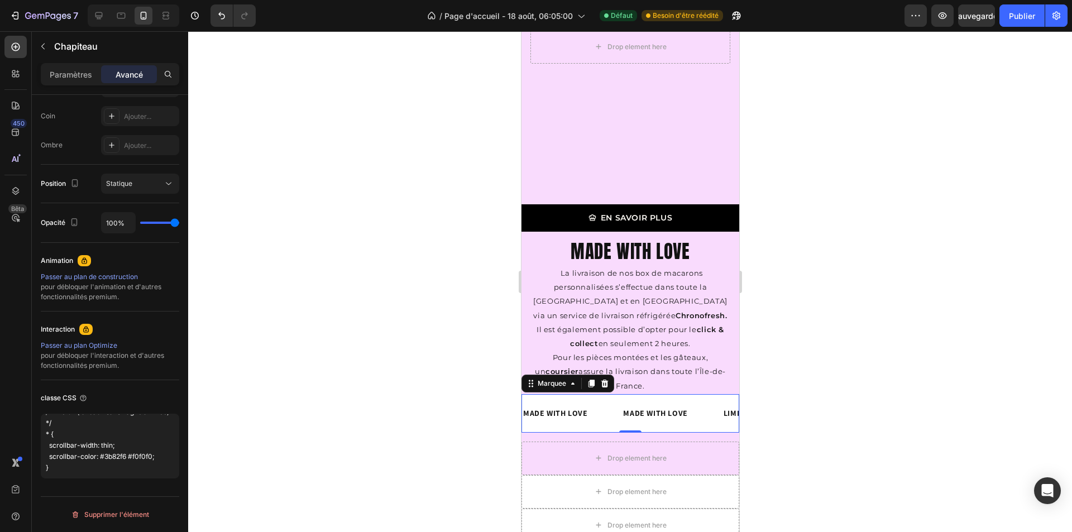
scroll to position [403, 0]
click at [203, 425] on div at bounding box center [630, 281] width 884 height 501
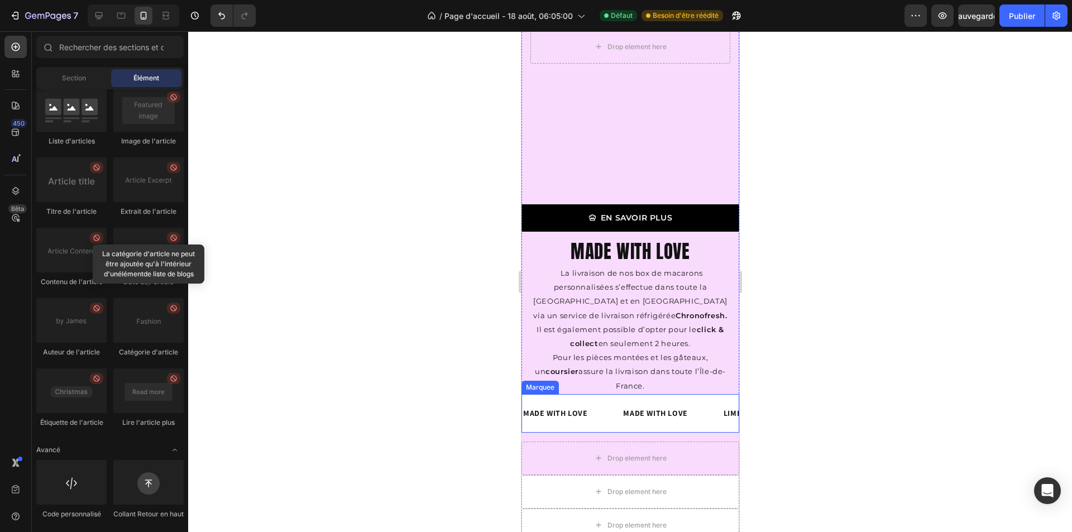
click at [531, 398] on div "MADE WITH LOVE Text Block MADE WITH LOVE Text Block LIMITED TIME 50% OFF SALE T…" at bounding box center [630, 413] width 218 height 39
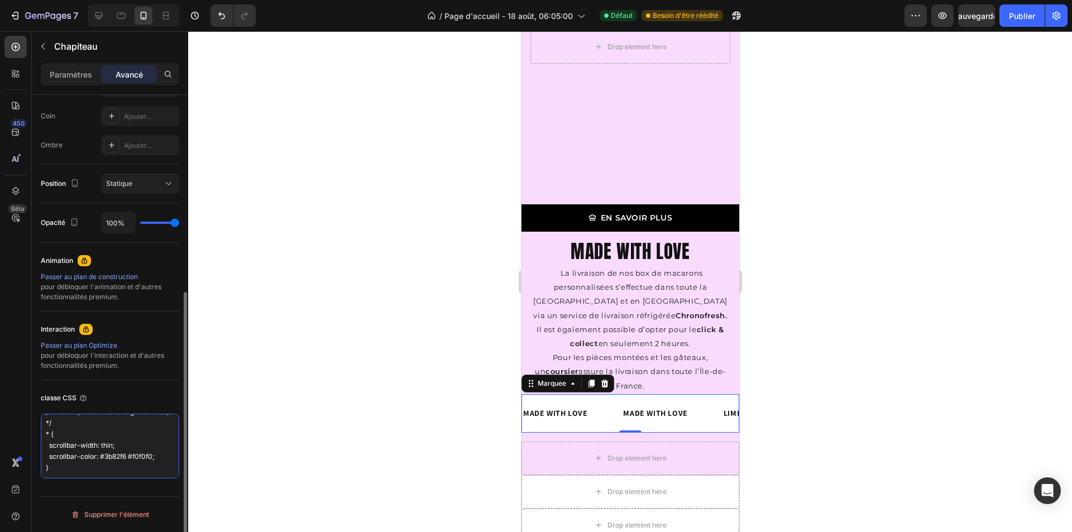
scroll to position [0, 0]
drag, startPoint x: 130, startPoint y: 469, endPoint x: 22, endPoint y: 320, distance: 183.6
click at [22, 320] on div "450 Bêta Sections(30) Éléments (83) Section Élément Section Héros Détails du pr…" at bounding box center [94, 281] width 188 height 501
click at [115, 441] on textarea "/* Taille du scroll */ ::-webkit-scrollbar { width: 12px; /* largeur */ } /* Fo…" at bounding box center [110, 446] width 139 height 65
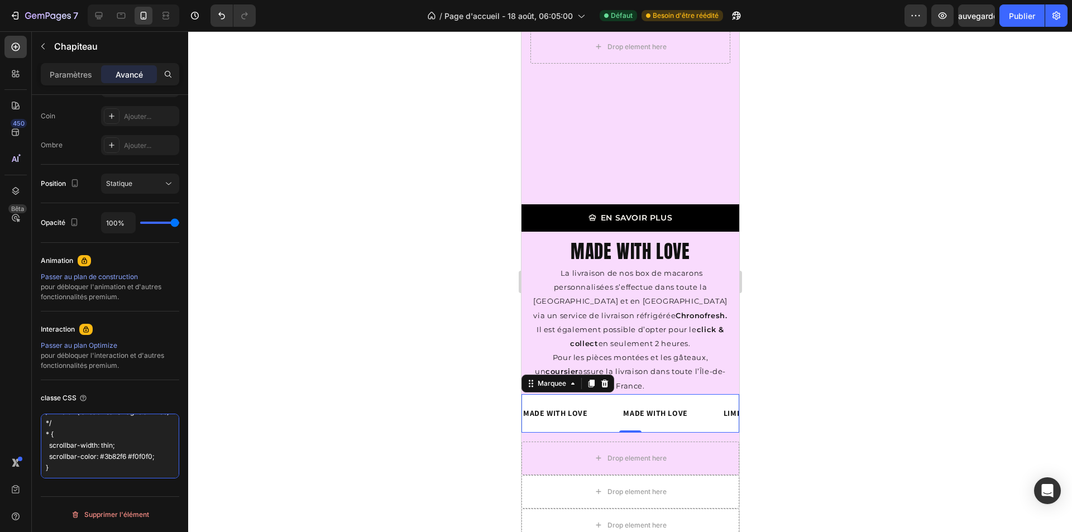
drag, startPoint x: 47, startPoint y: 424, endPoint x: 219, endPoint y: 504, distance: 189.9
click at [219, 0] on div "7 / Page d'accueil - [DATE] 06:05:00 Défaut Besoin d'être réédité Aperçu Sauveg…" at bounding box center [536, 0] width 1072 height 0
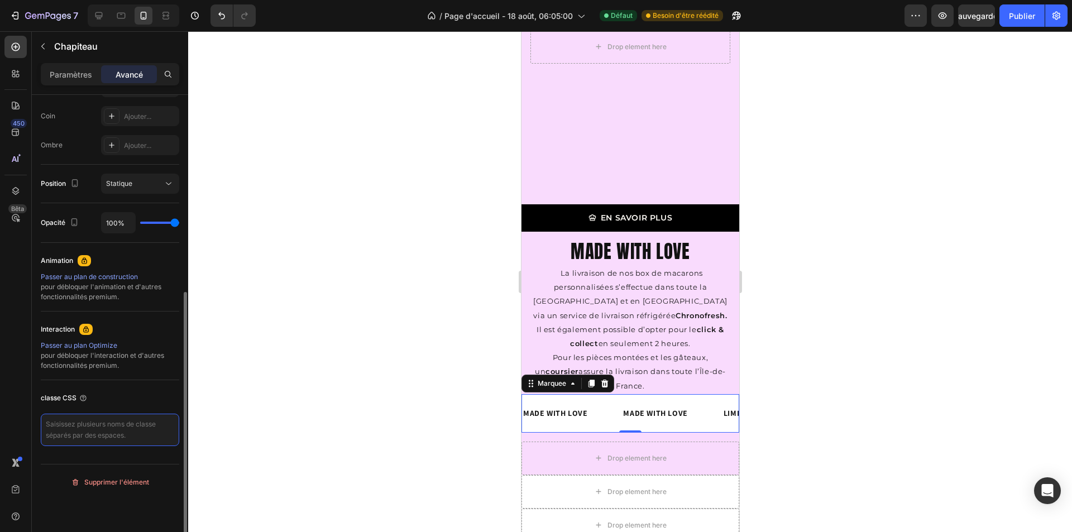
paste textarea "::-webkit-scrollbar-thumb { border-radius: 999px; background: linear-gradient(9…"
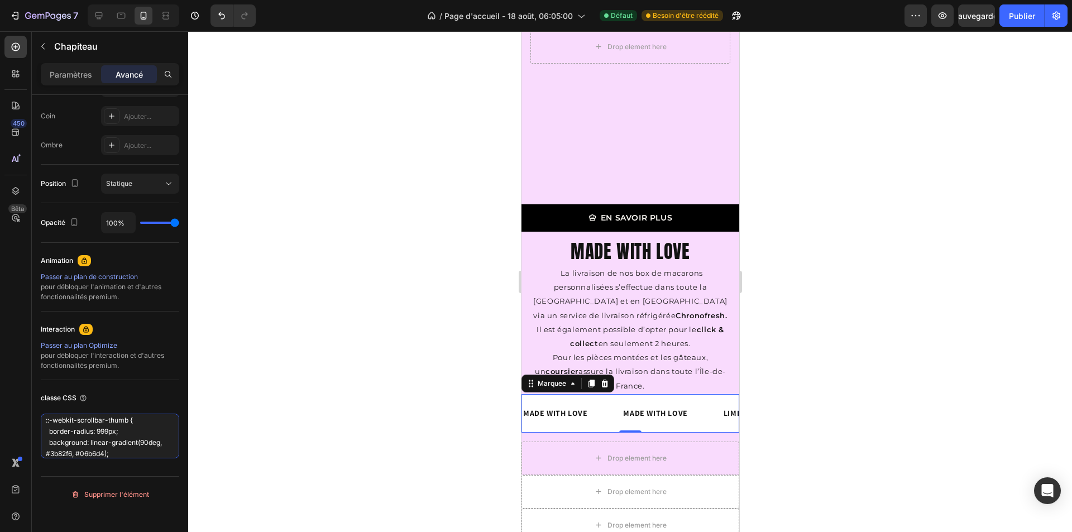
type textarea "::-webkit-scrollbar-thumb { border-radius: 999px; background: linear-gradient(9…"
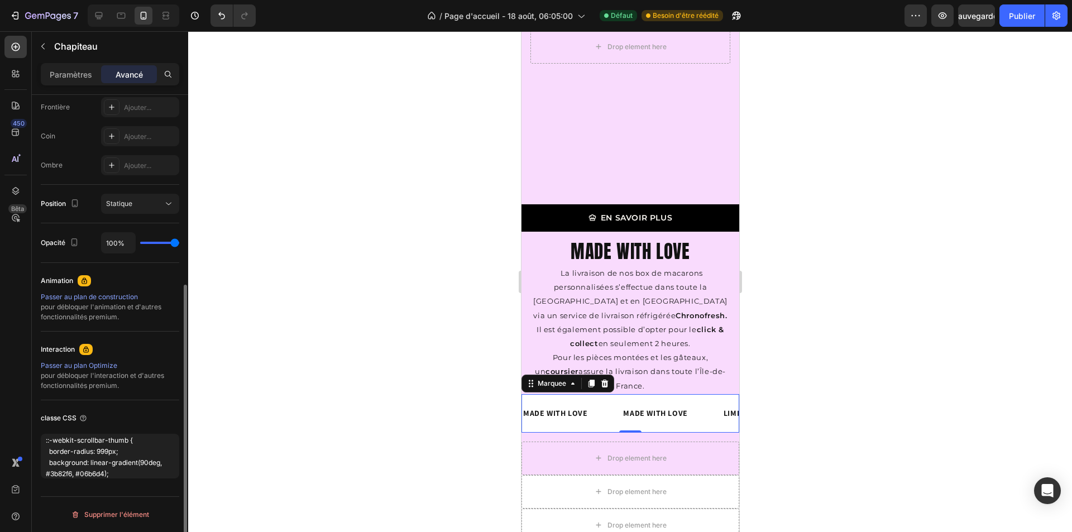
scroll to position [318, 0]
click at [363, 423] on div at bounding box center [630, 281] width 884 height 501
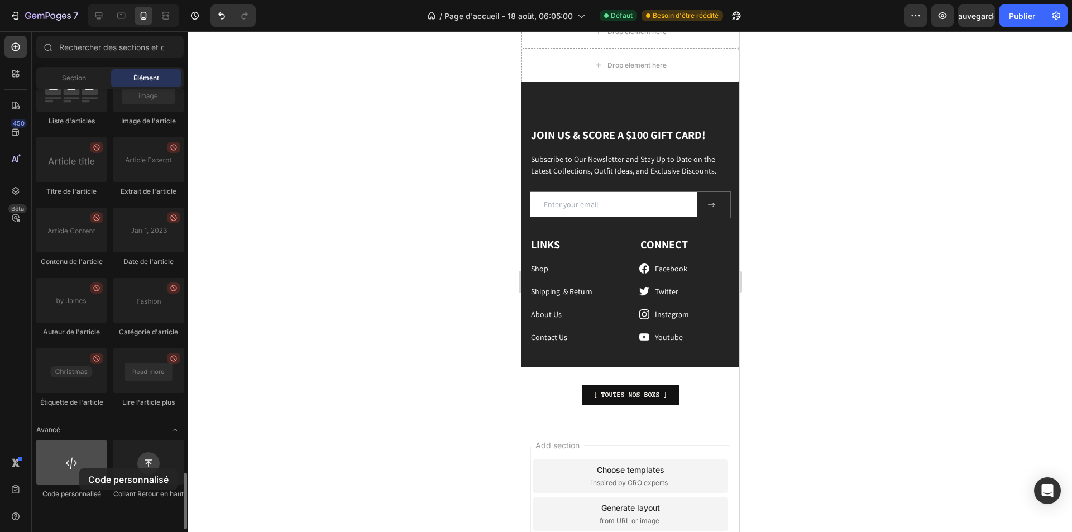
scroll to position [2292, 0]
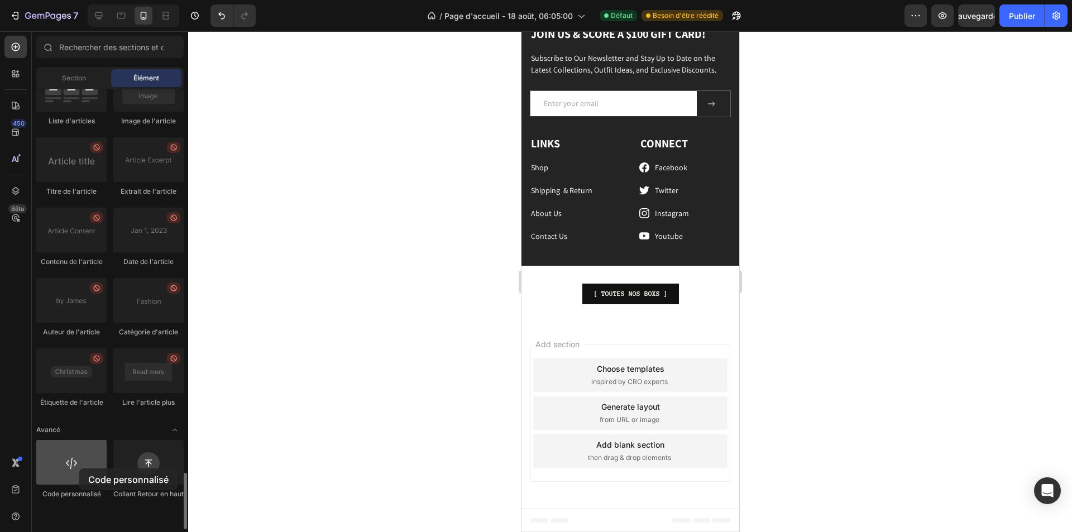
click at [79, 469] on div at bounding box center [71, 462] width 70 height 45
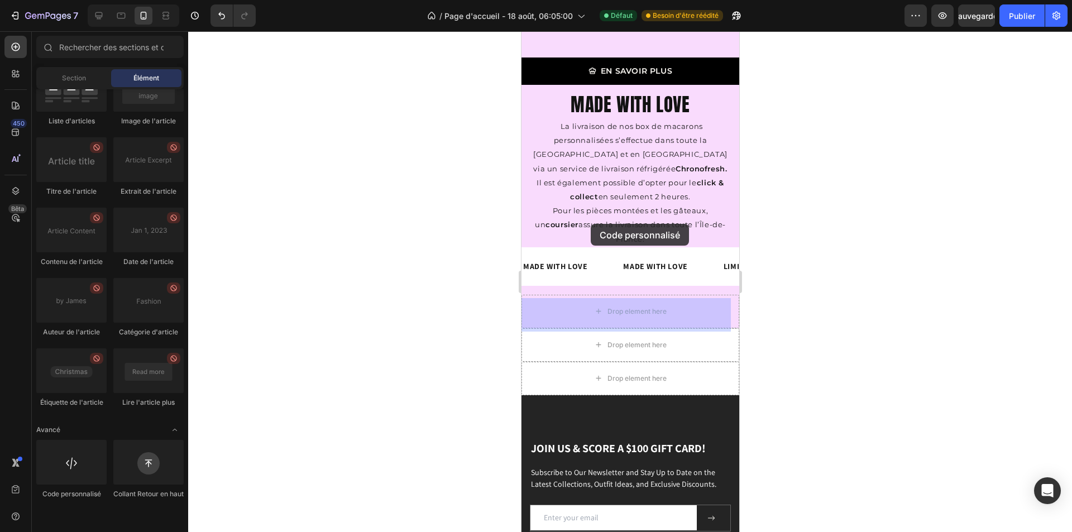
scroll to position [1885, 0]
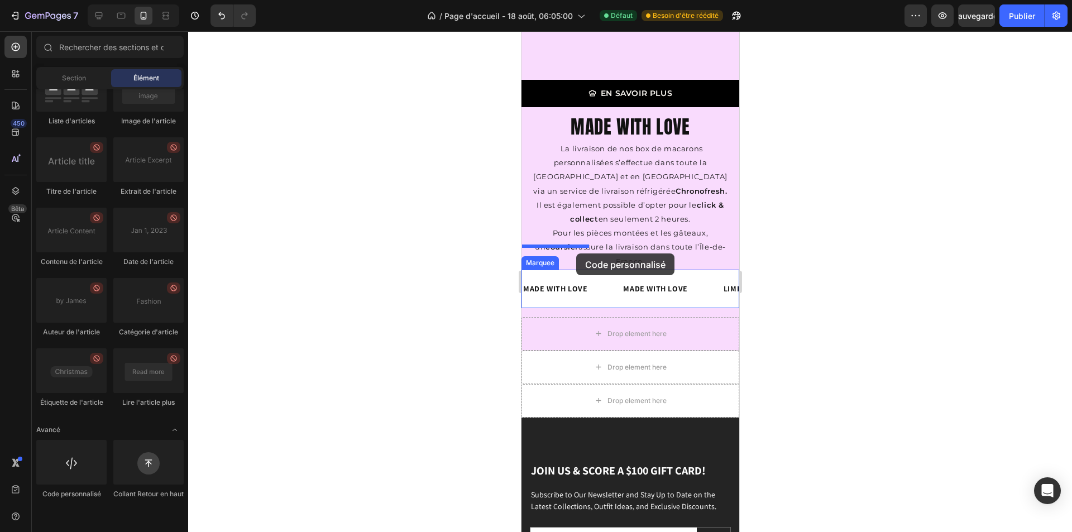
drag, startPoint x: 589, startPoint y: 500, endPoint x: 576, endPoint y: 254, distance: 247.2
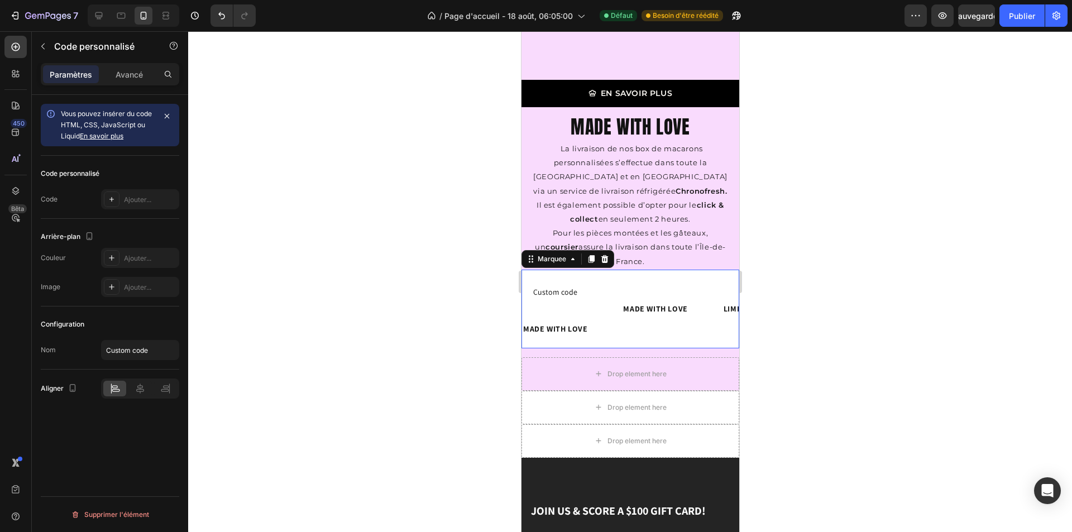
click at [620, 293] on div "Custom code Custom Code MADE WITH LOVE Text Block" at bounding box center [572, 308] width 100 height 65
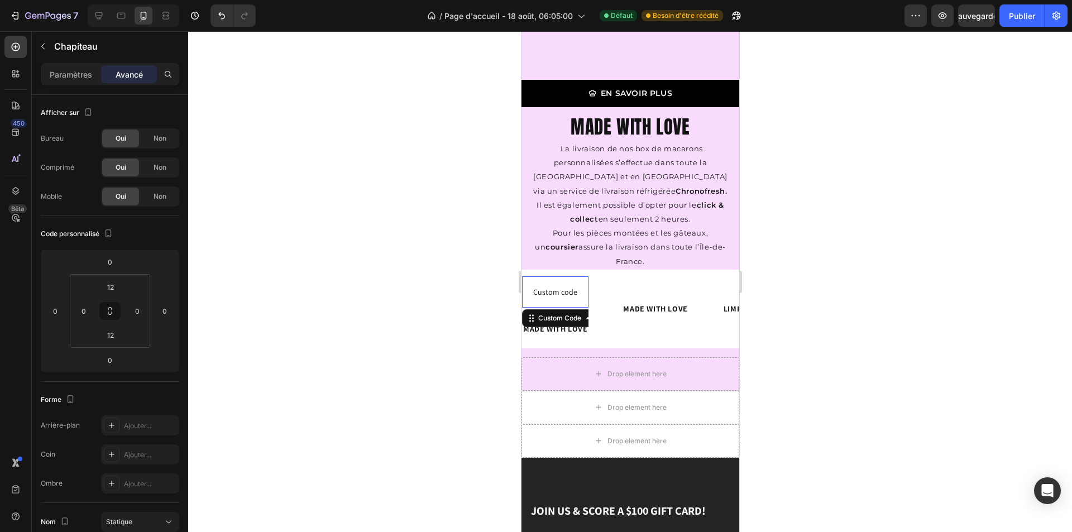
click at [562, 285] on span "Custom code" at bounding box center [555, 291] width 66 height 13
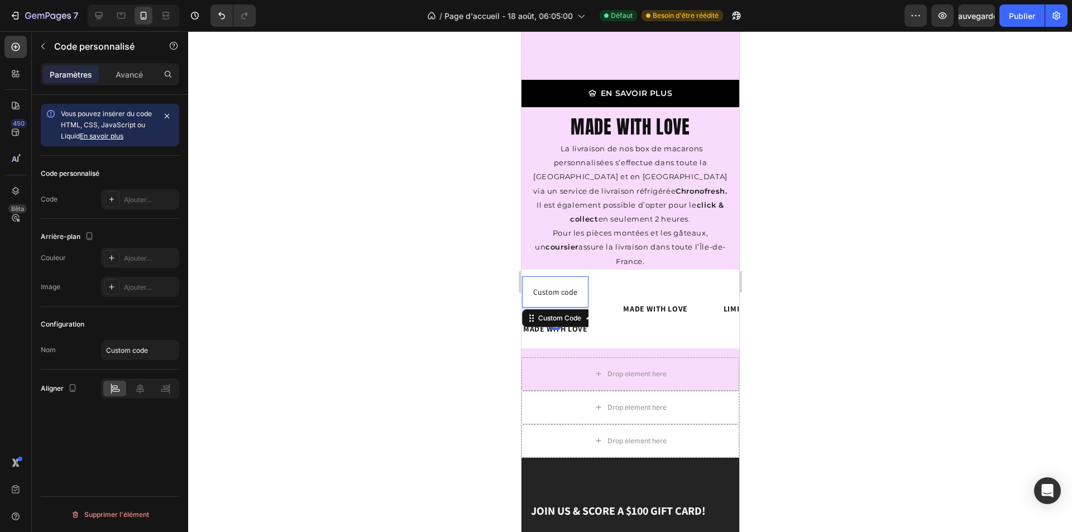
click at [562, 285] on span "Custom code" at bounding box center [555, 291] width 66 height 13
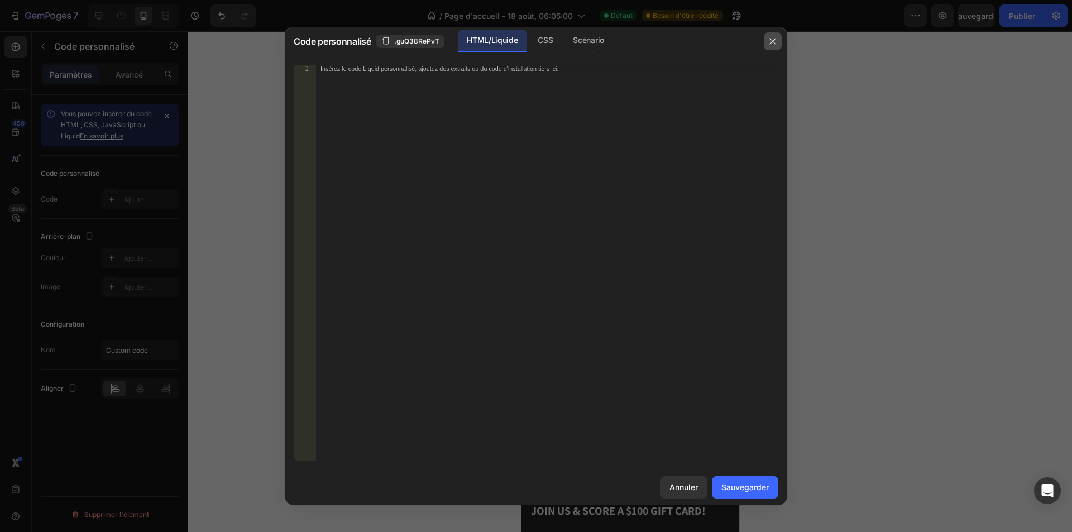
click at [771, 39] on icon "button" at bounding box center [773, 41] width 6 height 6
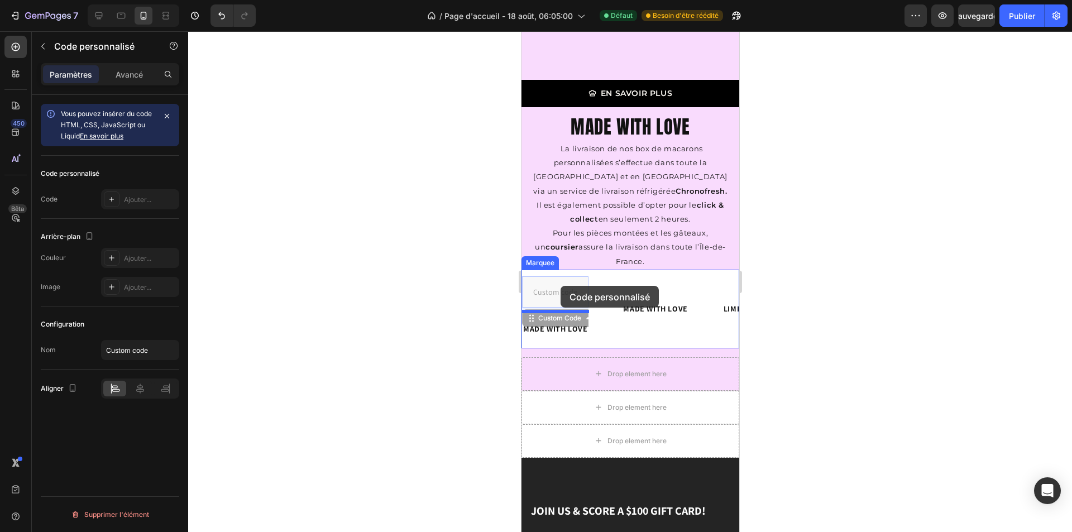
drag, startPoint x: 565, startPoint y: 259, endPoint x: 560, endPoint y: 286, distance: 27.7
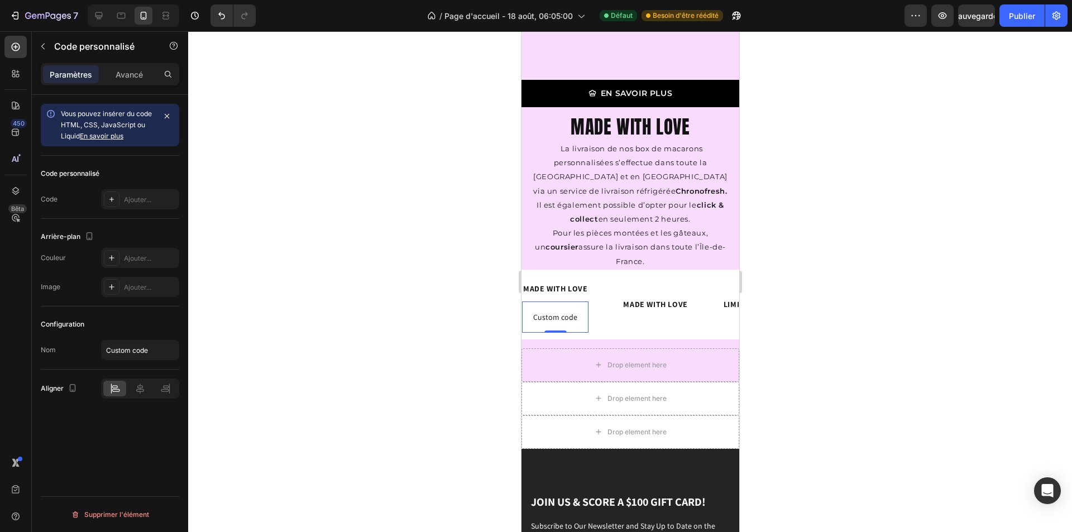
click at [565, 311] on span "Custom code" at bounding box center [555, 317] width 66 height 13
click at [133, 204] on div "Ajouter..." at bounding box center [150, 200] width 53 height 10
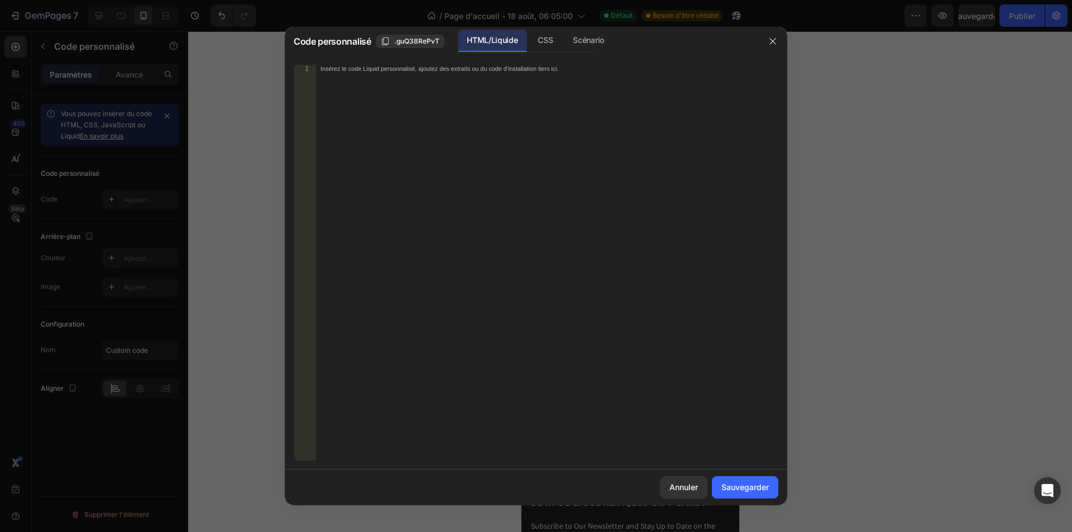
click at [385, 80] on div "Insérez le code Liquid personnalisé, ajoutez des extraits ou du code d'installa…" at bounding box center [547, 271] width 462 height 412
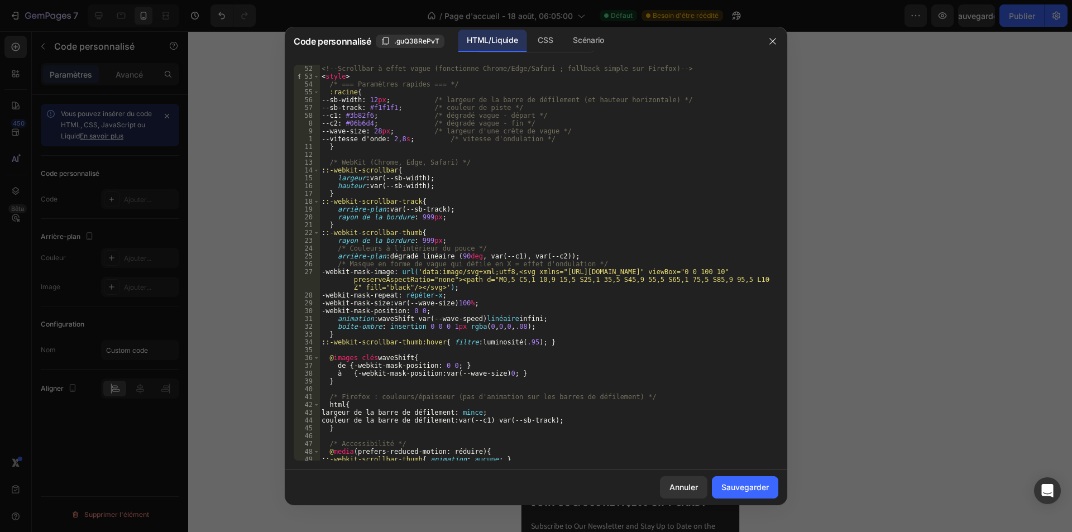
scroll to position [0, 0]
click at [543, 40] on font "CSS" at bounding box center [545, 39] width 15 height 9
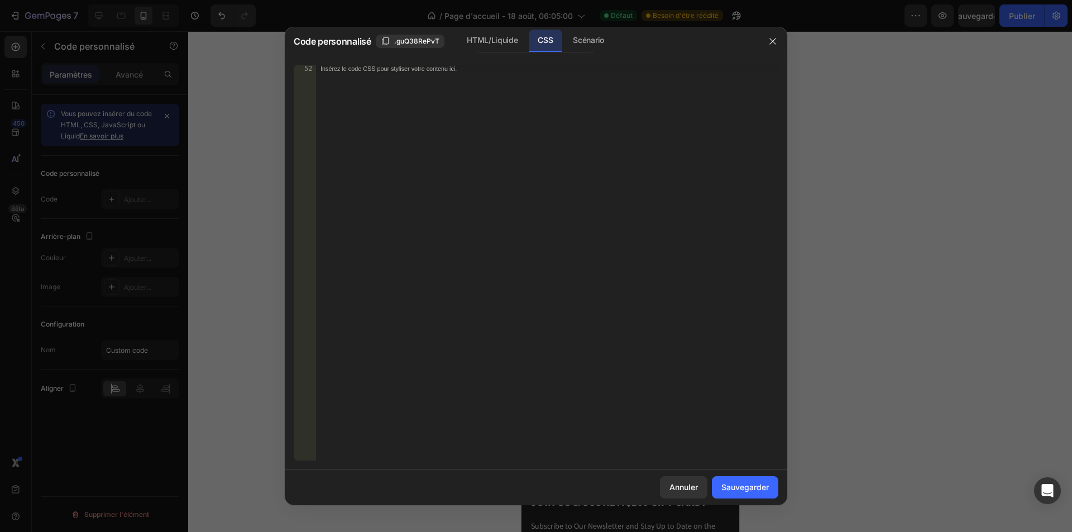
click at [430, 69] on font "Insérez le code CSS pour styliser votre contenu ici." at bounding box center [389, 68] width 136 height 7
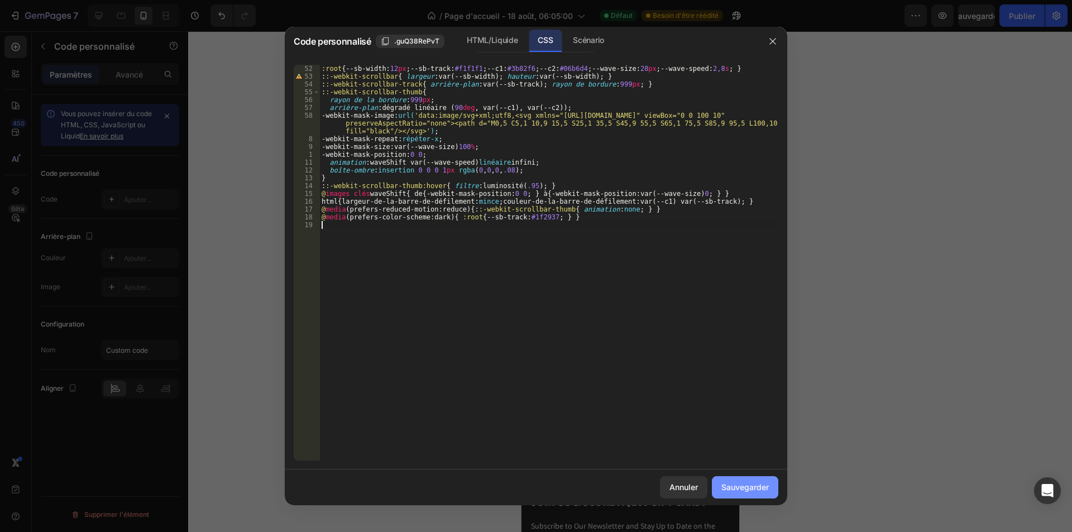
click at [743, 484] on font "Sauvegarder" at bounding box center [745, 487] width 47 height 9
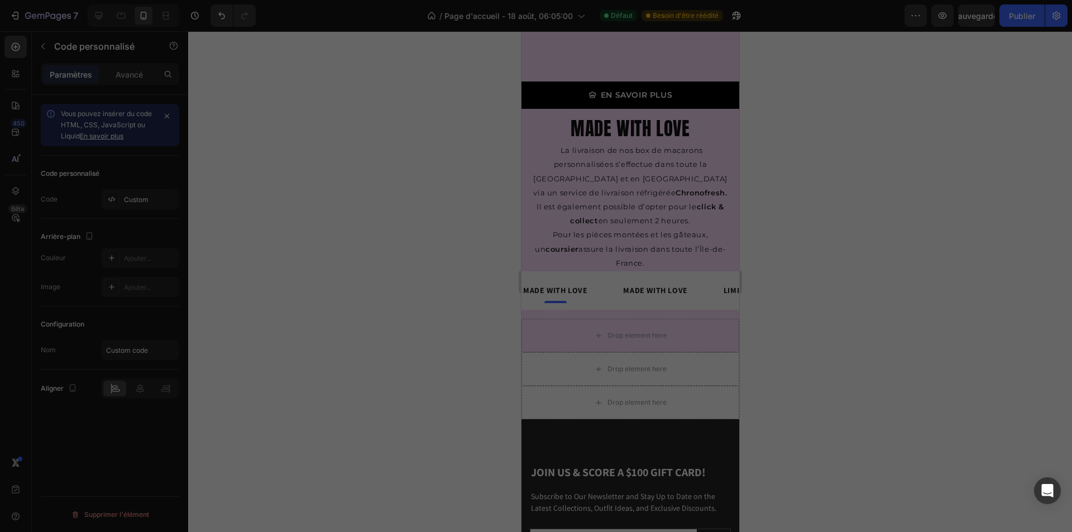
type textarea "@media (prefers-color-scheme:dark){ :root{ --sb-track:#1f2937; } }"
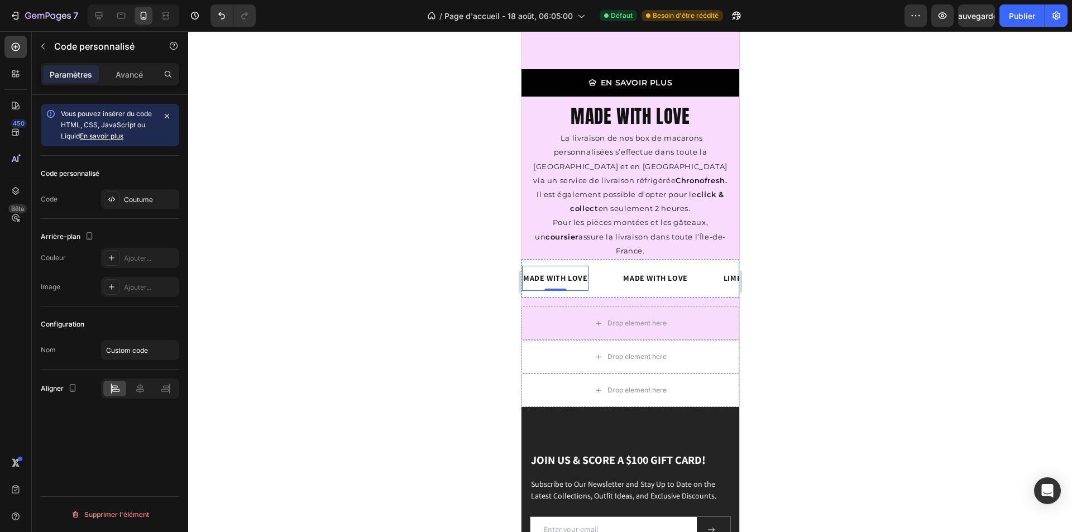
click at [220, 225] on div at bounding box center [630, 281] width 884 height 501
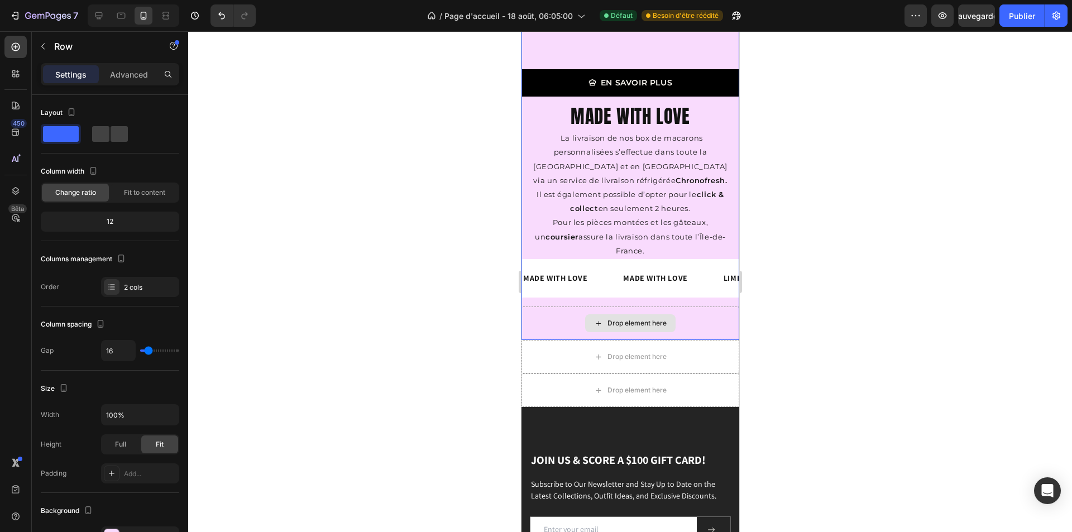
click at [538, 307] on div "Drop element here" at bounding box center [630, 324] width 218 height 34
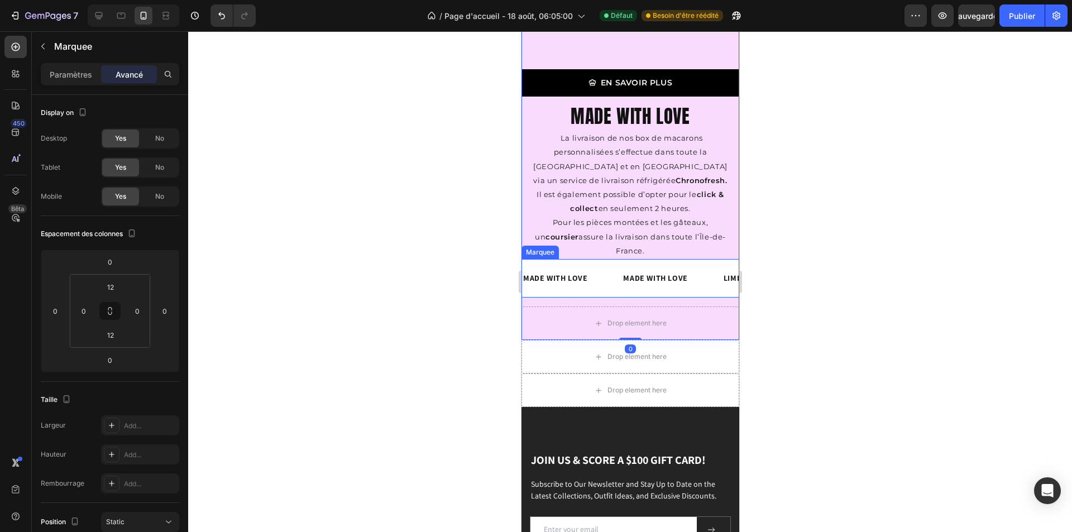
click at [556, 259] on div "MADE WITH LOVE Text Block Custom Code MADE WITH LOVE Text Block LIMITED TIME 50…" at bounding box center [630, 278] width 218 height 39
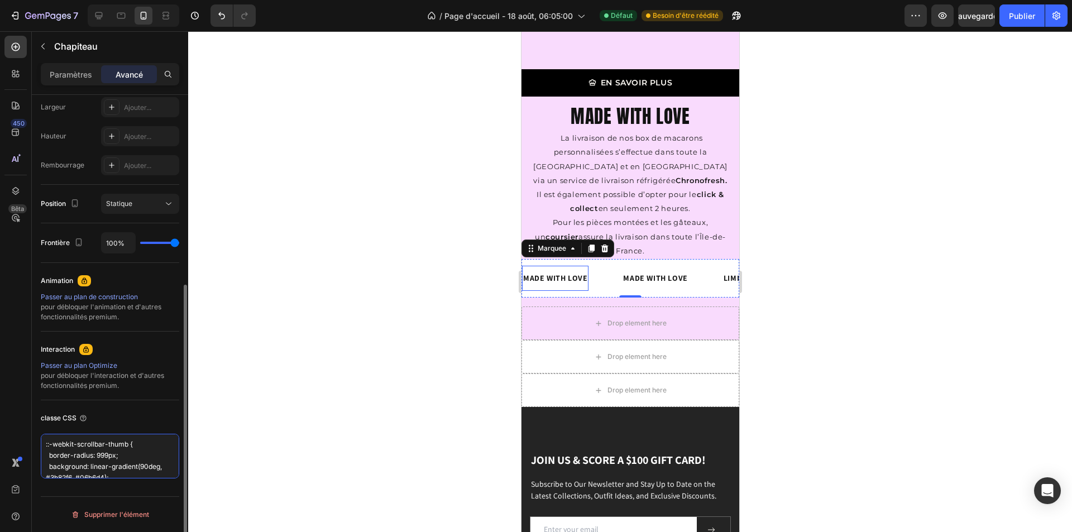
scroll to position [10, 0]
drag, startPoint x: 43, startPoint y: 445, endPoint x: 201, endPoint y: 536, distance: 182.4
click at [201, 0] on html "7 / Page d'accueil - [DATE] 06:05:00 Défaut Besoin d'être réédité Aperçu Sauveg…" at bounding box center [536, 0] width 1072 height 0
type textarea "+"
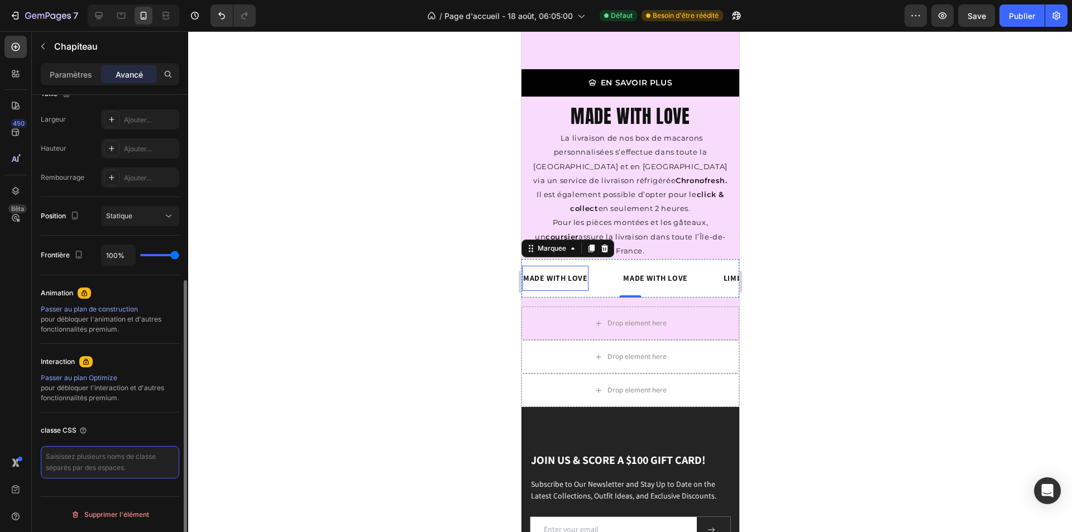
scroll to position [306, 0]
click at [769, 258] on div at bounding box center [630, 281] width 884 height 501
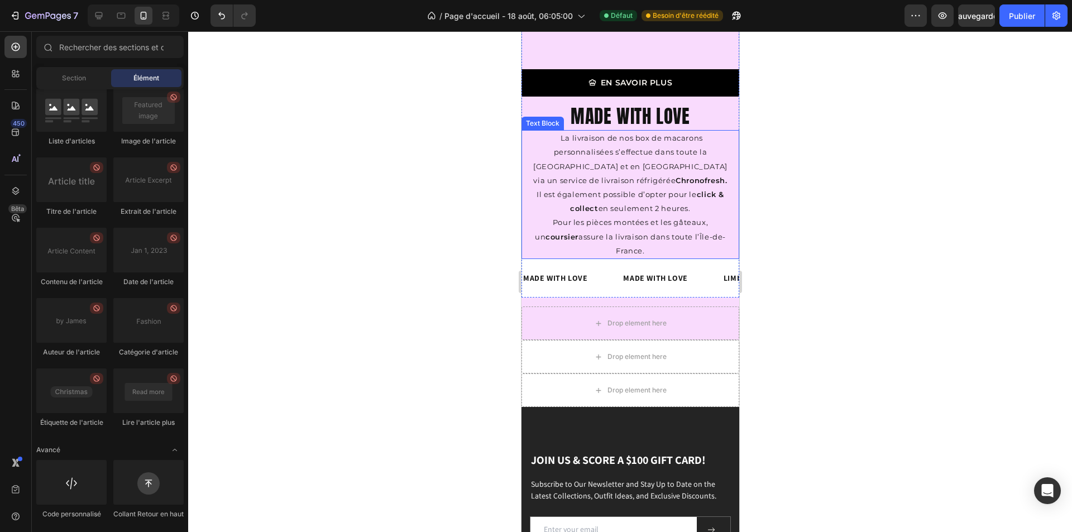
click at [679, 190] on span "Il est également possible d’opter pour le click & collect en seulement 2 heures." at bounding box center [630, 201] width 188 height 23
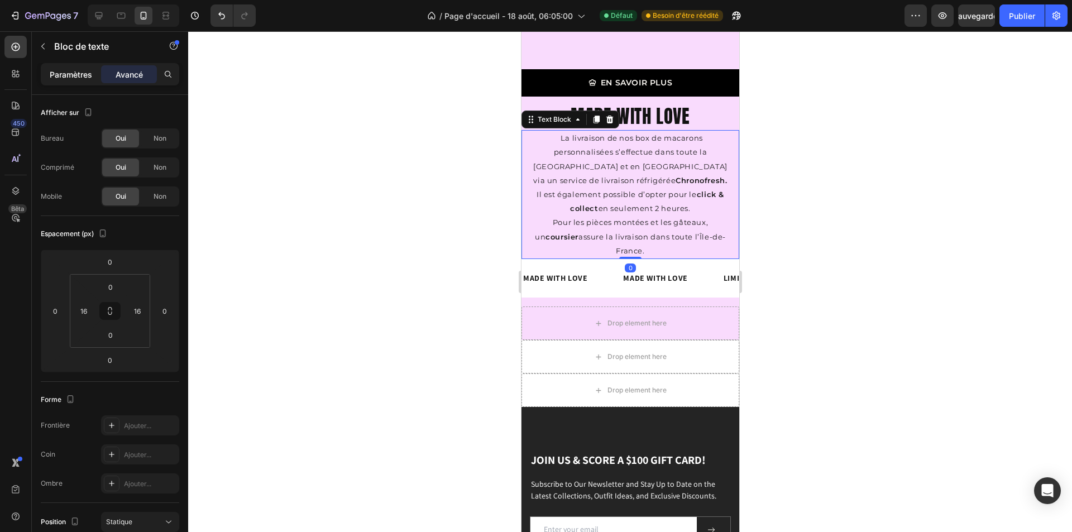
click at [64, 71] on font "Paramètres" at bounding box center [71, 74] width 42 height 9
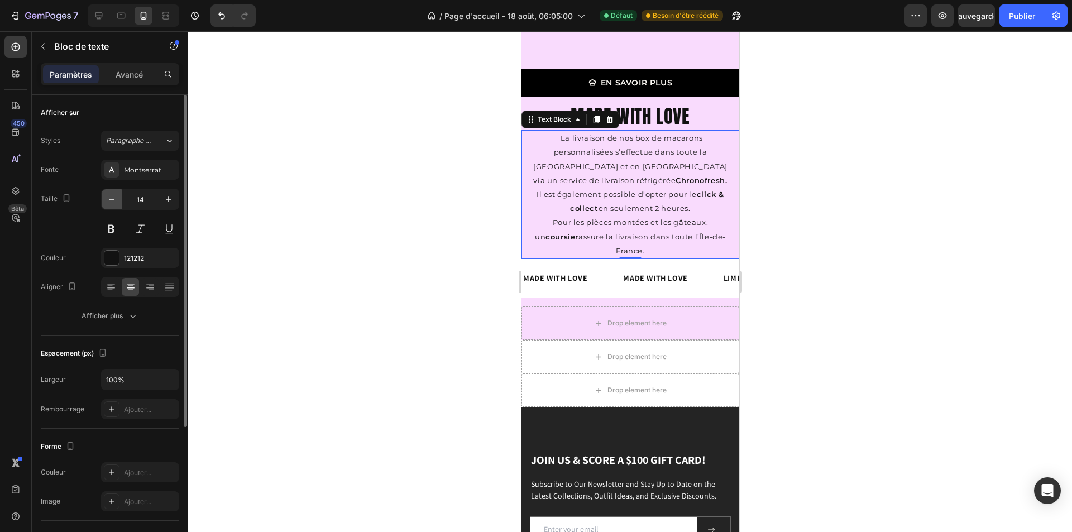
click at [116, 201] on icon "button" at bounding box center [111, 199] width 11 height 11
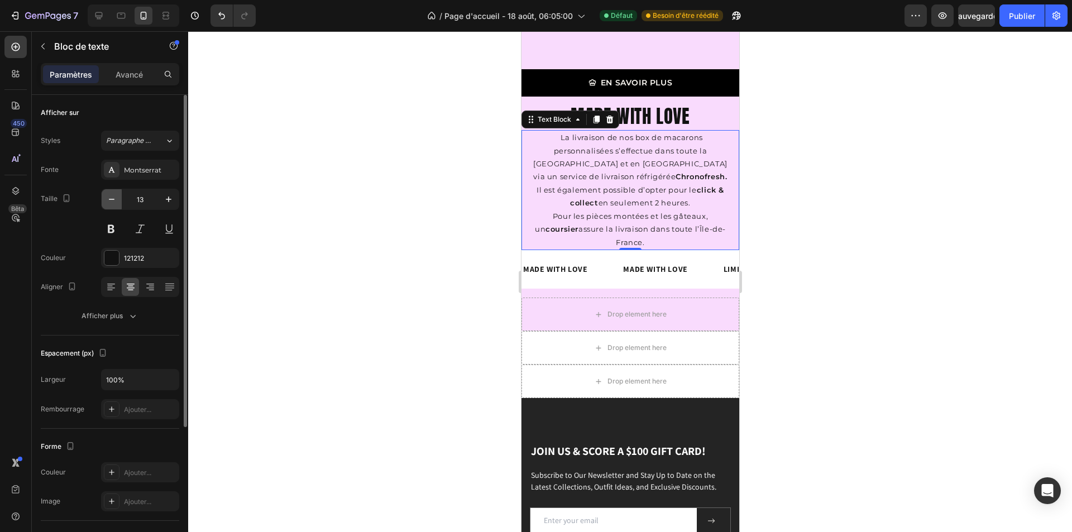
click at [116, 201] on icon "button" at bounding box center [111, 199] width 11 height 11
type input "12"
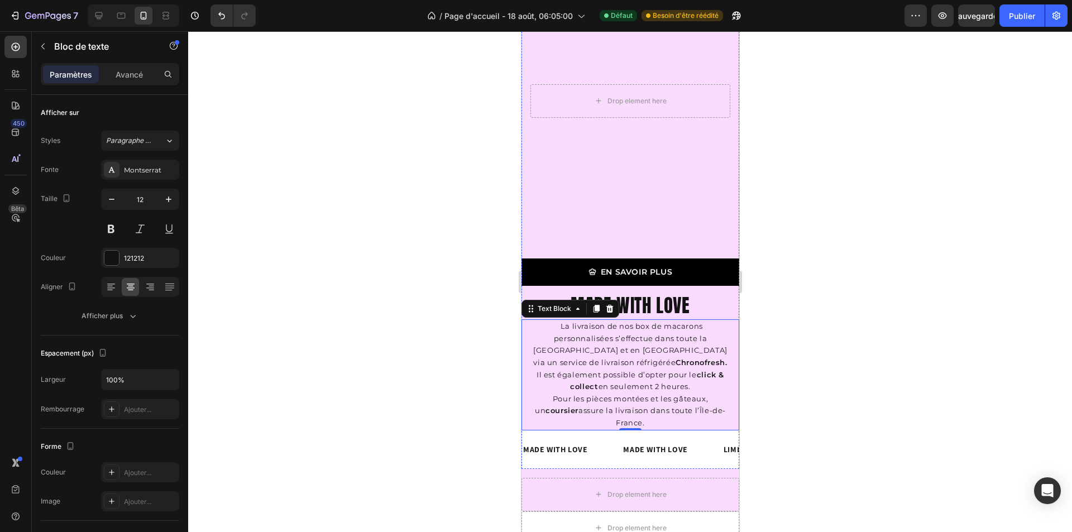
scroll to position [1786, 0]
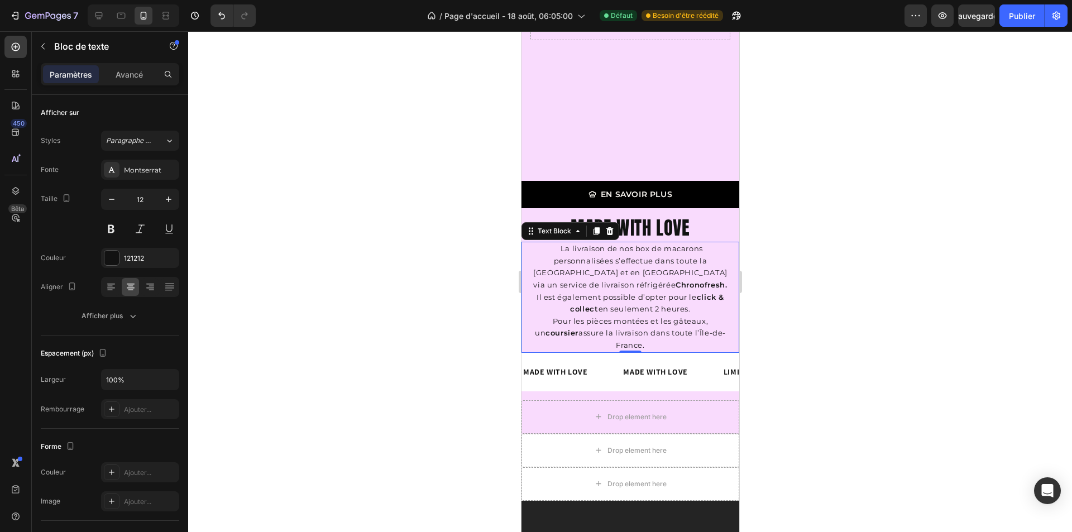
click at [778, 265] on div at bounding box center [630, 281] width 884 height 501
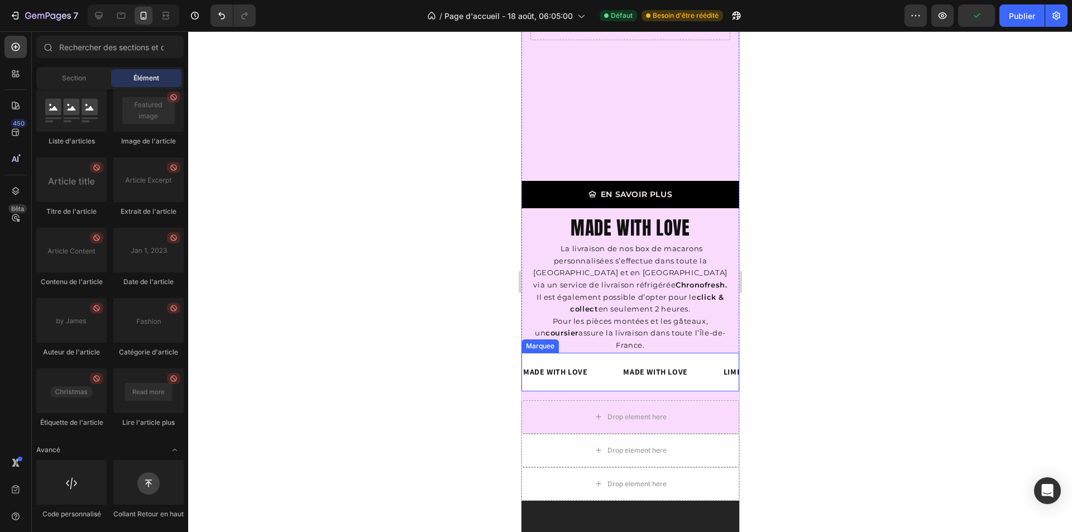
click at [592, 360] on div "MADE WITH LOVE Text Block Custom Code" at bounding box center [572, 372] width 100 height 25
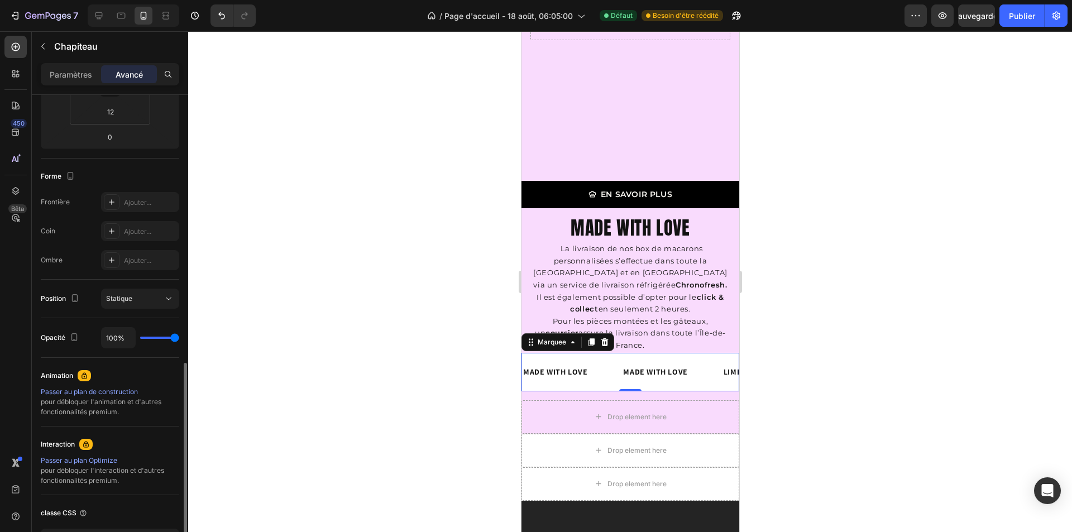
scroll to position [306, 0]
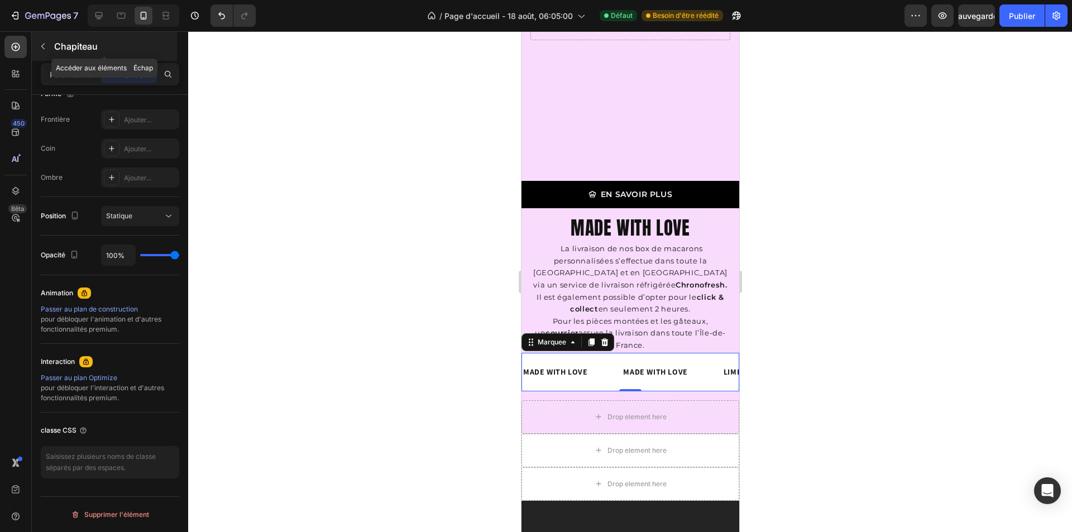
click at [44, 46] on icon "button" at bounding box center [43, 46] width 9 height 9
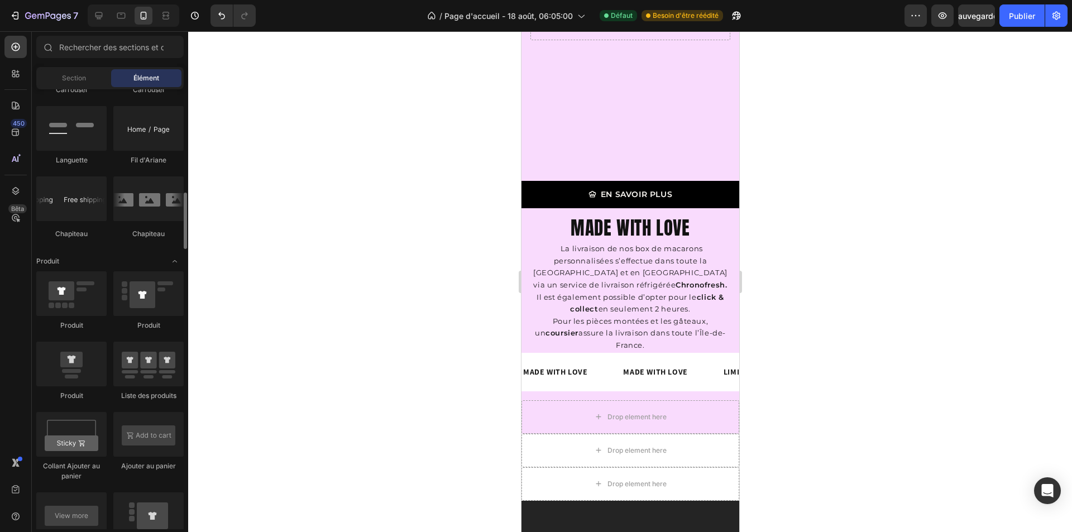
scroll to position [1229, 0]
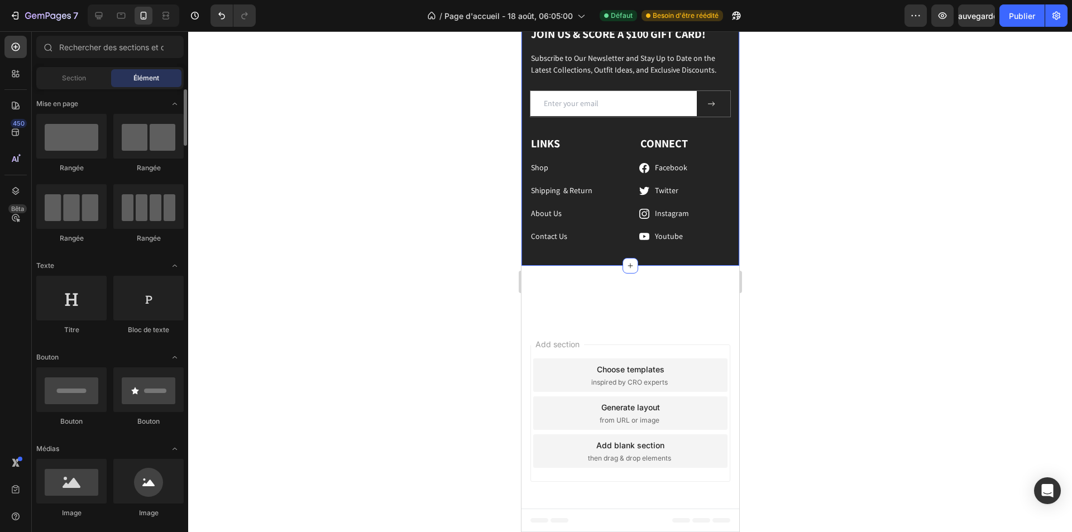
scroll to position [56, 0]
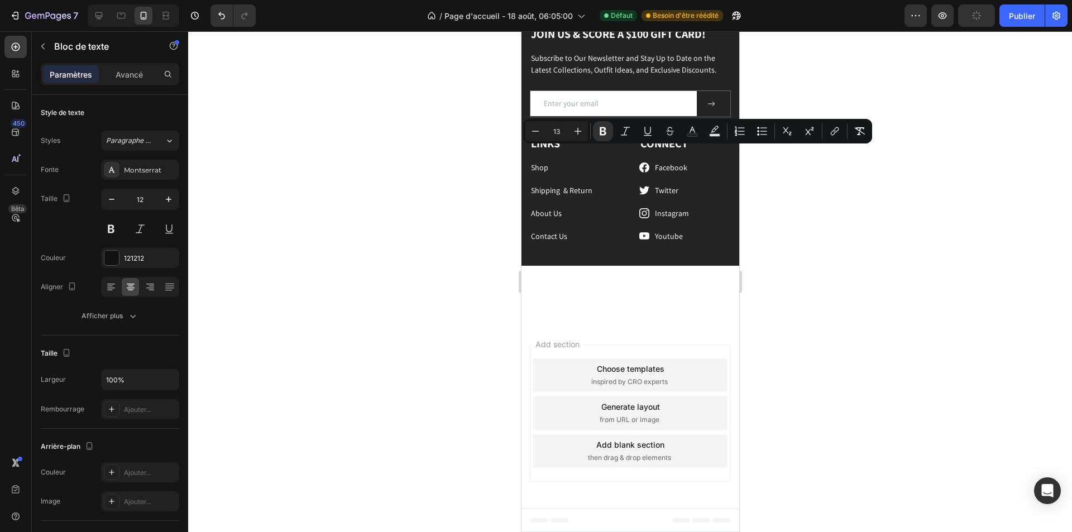
drag, startPoint x: 652, startPoint y: 152, endPoint x: 691, endPoint y: 159, distance: 39.7
click at [611, 132] on button "Bold" at bounding box center [603, 131] width 20 height 20
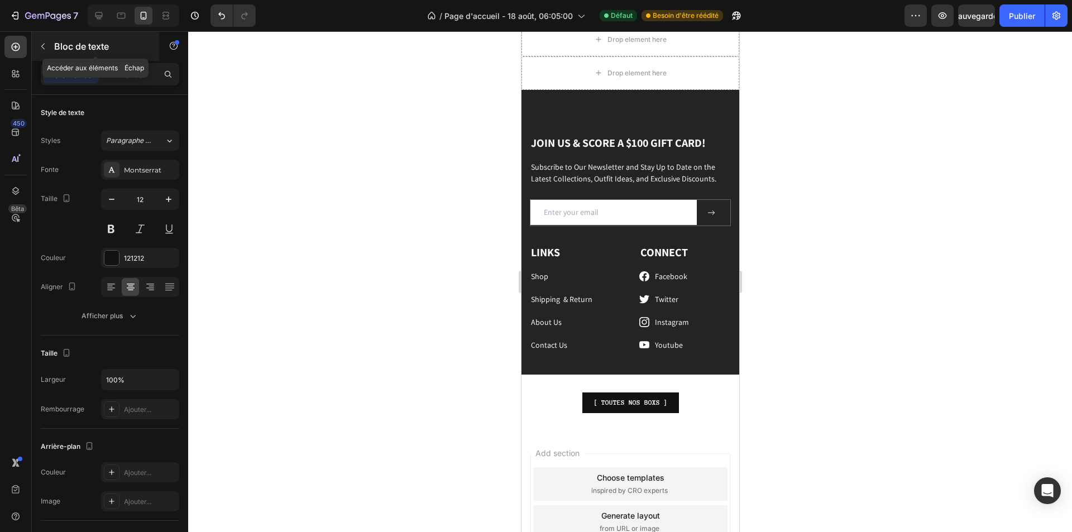
click at [35, 45] on button "button" at bounding box center [43, 46] width 18 height 18
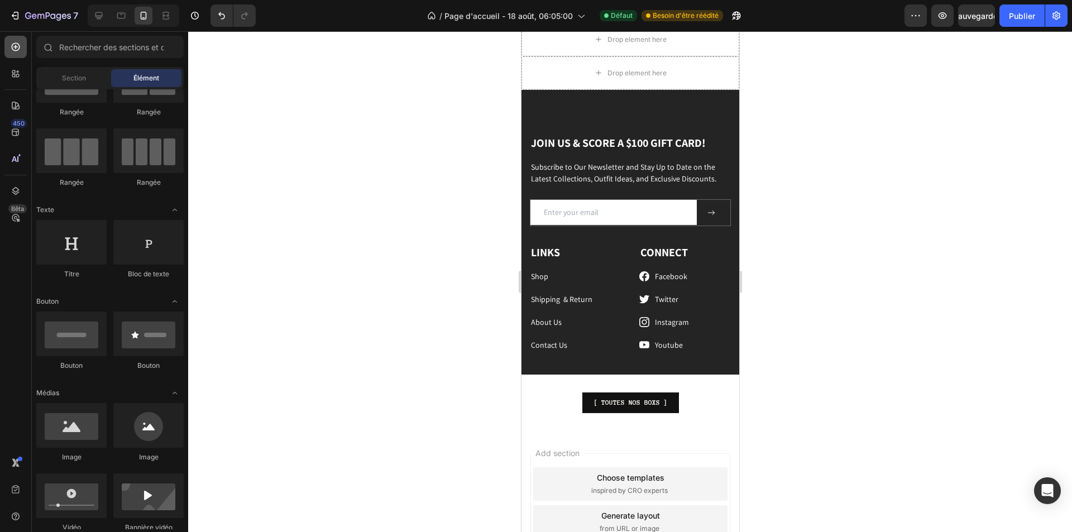
click at [22, 47] on div at bounding box center [15, 47] width 22 height 22
click at [71, 73] on span "Section" at bounding box center [74, 78] width 24 height 10
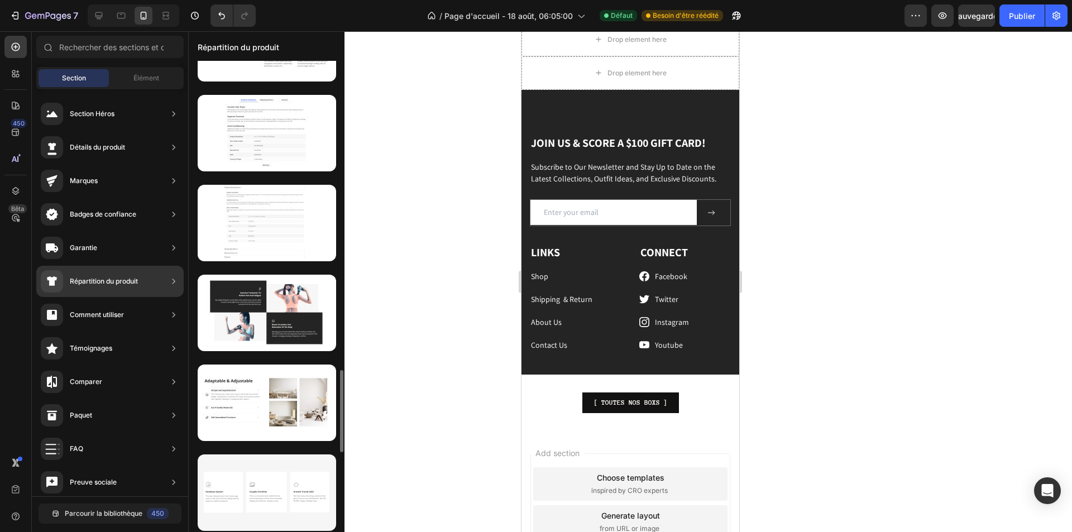
scroll to position [1880, 0]
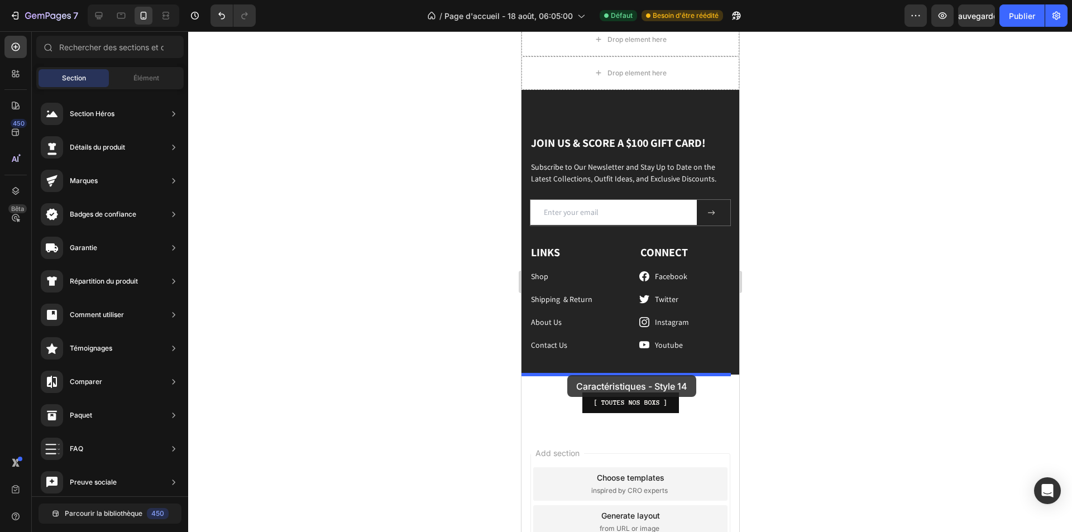
drag, startPoint x: 757, startPoint y: 412, endPoint x: 567, endPoint y: 375, distance: 193.4
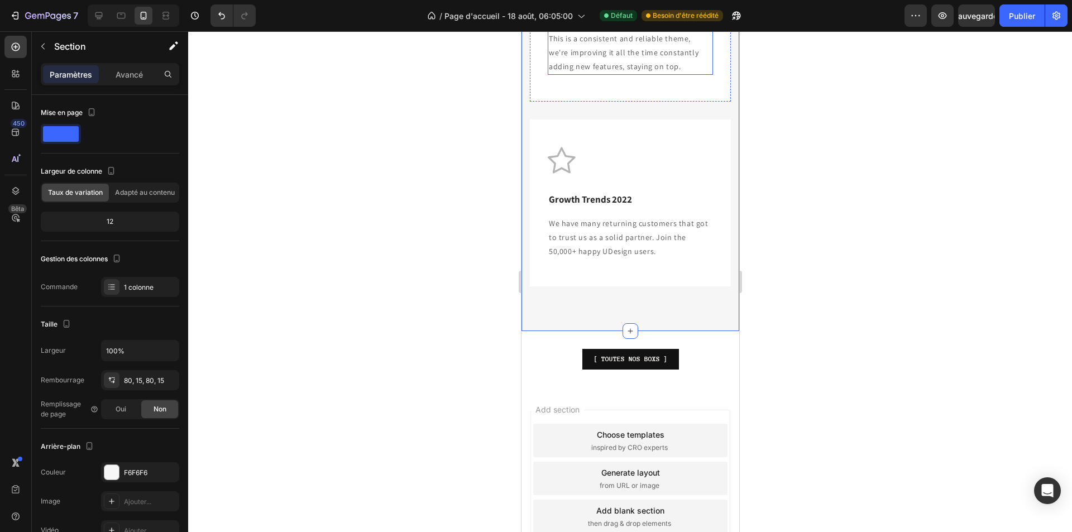
scroll to position [2816, 0]
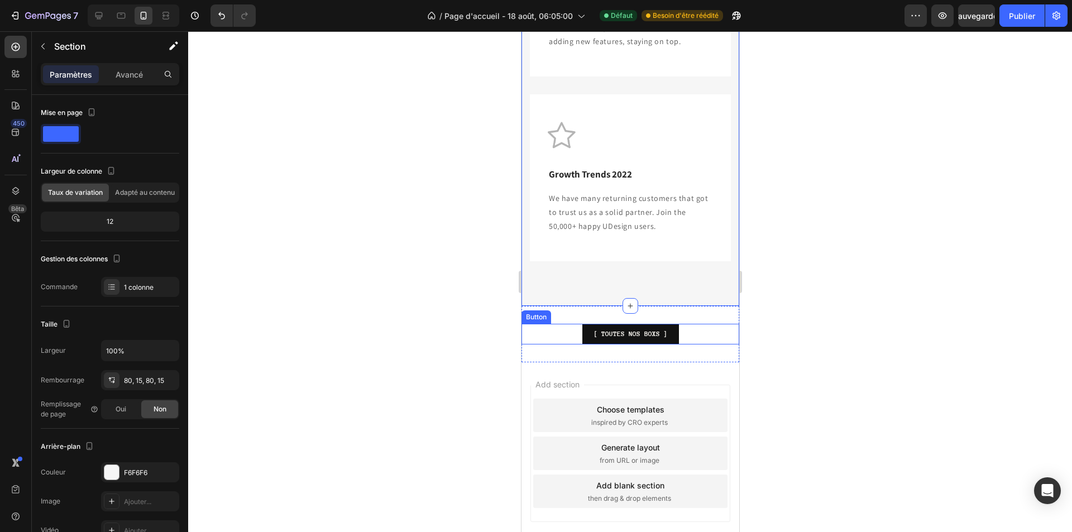
click at [545, 345] on div "[ TOUTES NOS BOXS ] Button" at bounding box center [630, 334] width 218 height 21
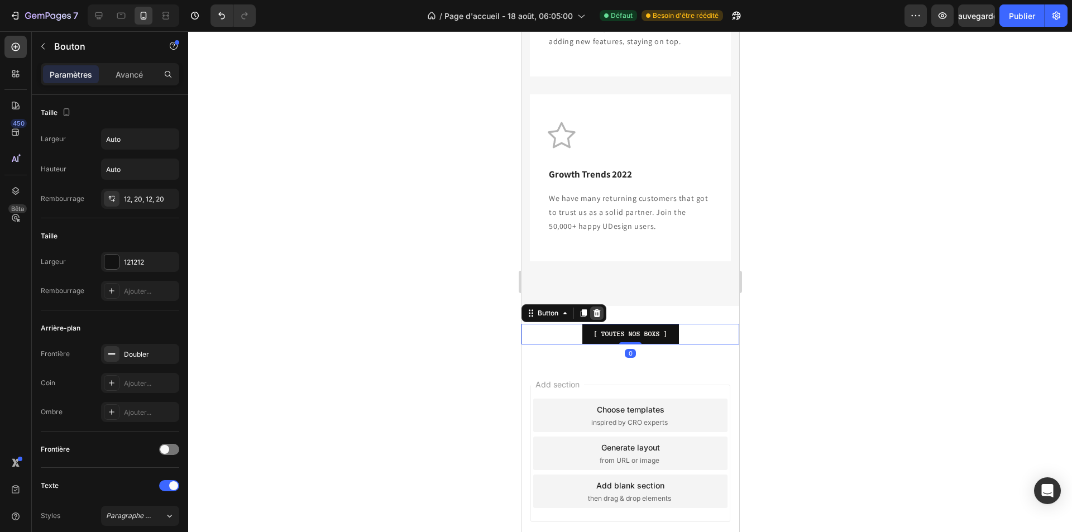
click at [594, 318] on icon at bounding box center [596, 313] width 9 height 9
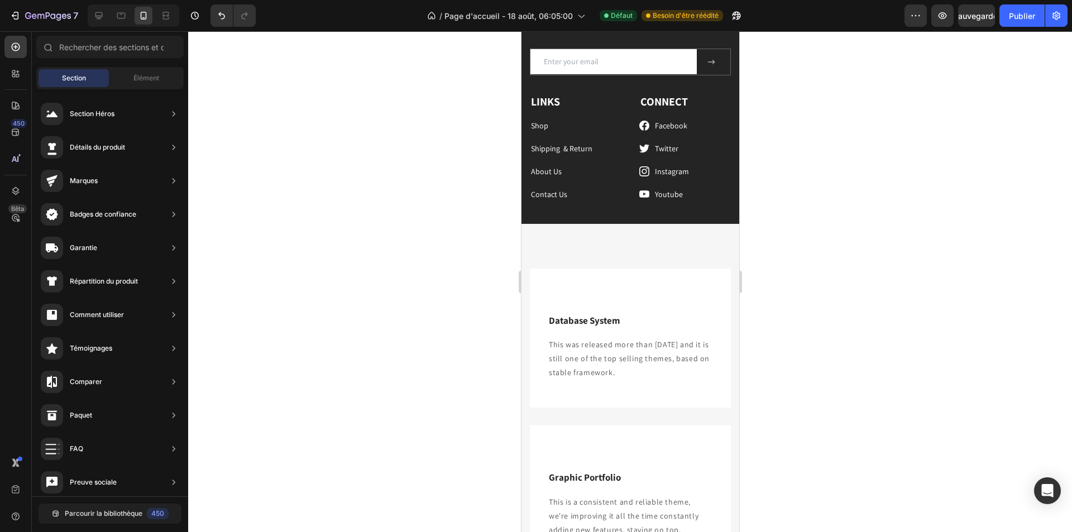
scroll to position [2314, 0]
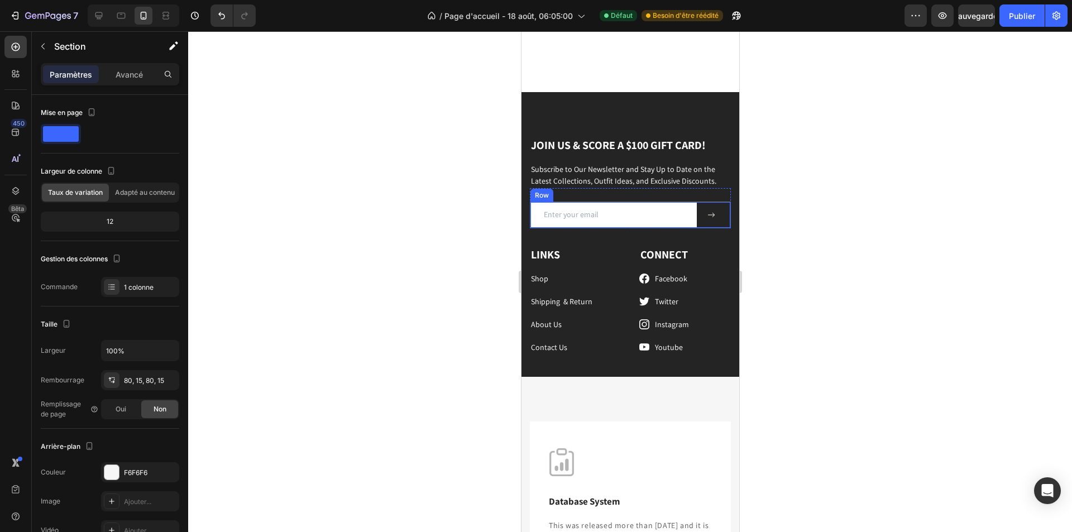
scroll to position [2258, 0]
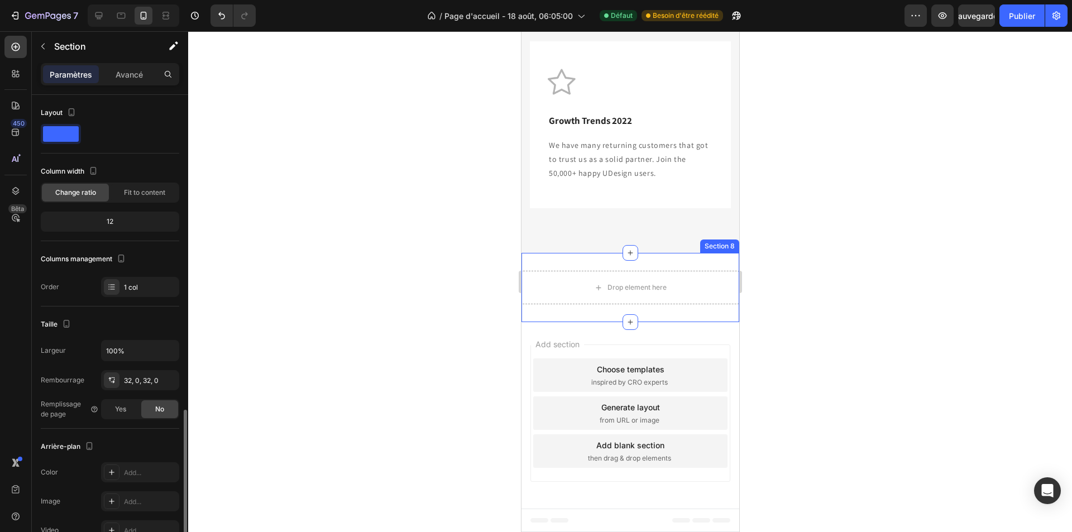
scroll to position [183, 0]
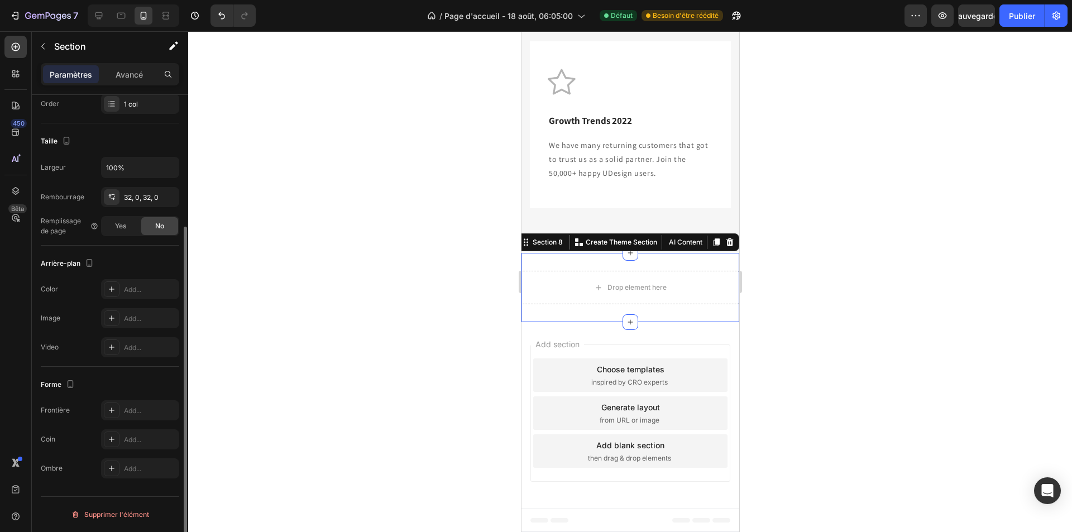
click at [566, 260] on div "Drop element here Section 8 You can create reusable sections Create Theme Secti…" at bounding box center [630, 287] width 218 height 69
click at [726, 246] on icon at bounding box center [729, 243] width 7 height 8
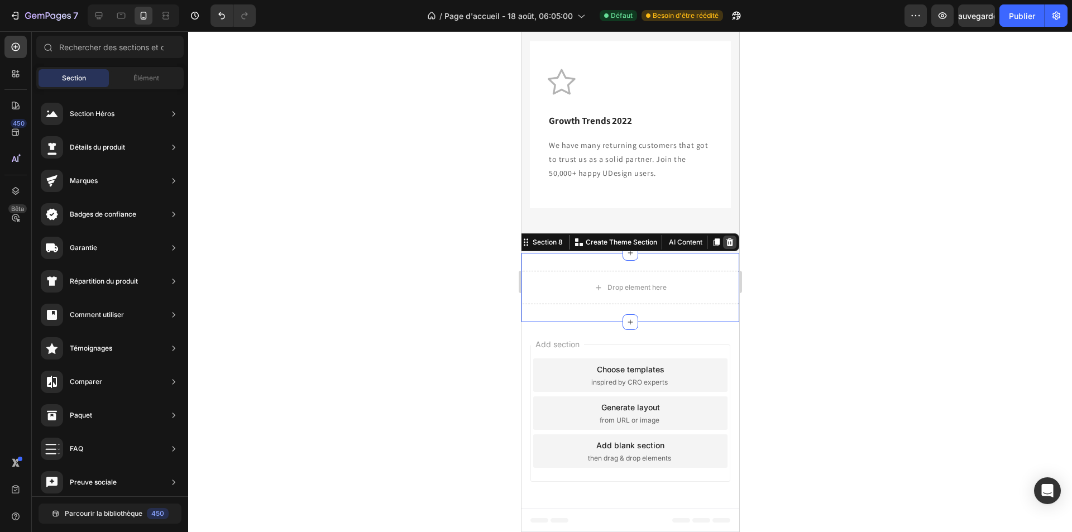
scroll to position [2856, 0]
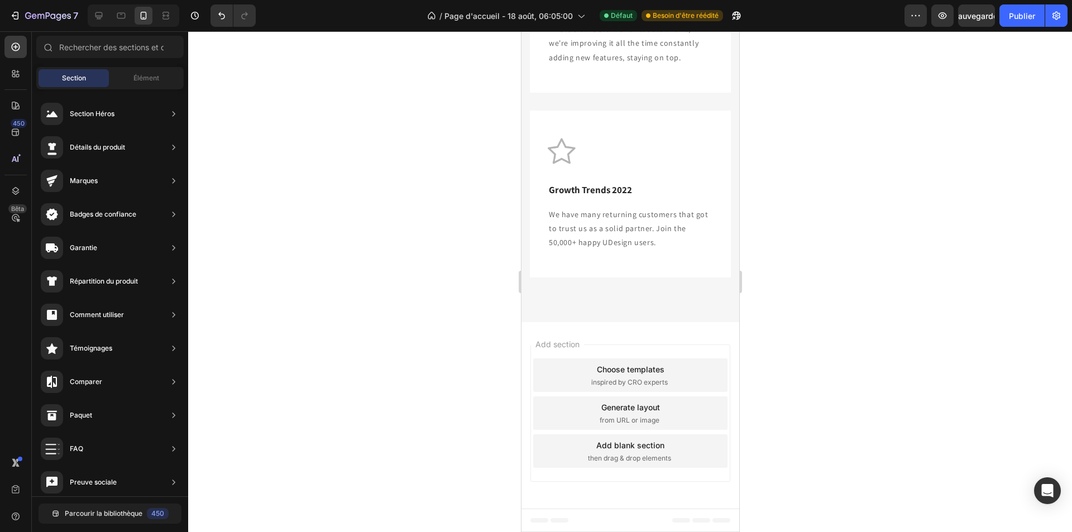
click at [630, 368] on div "Choose templates" at bounding box center [631, 370] width 68 height 12
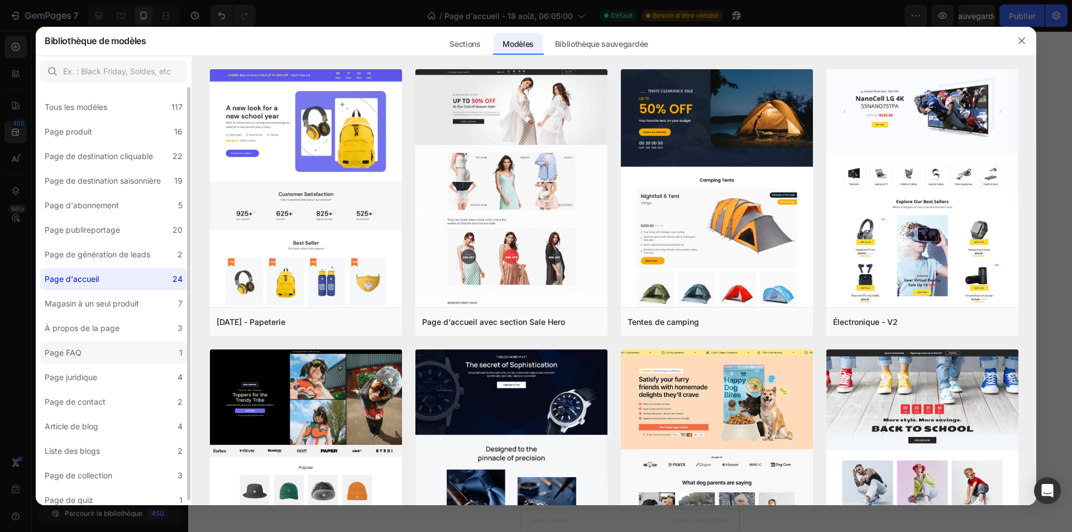
click at [83, 348] on div "Page FAQ" at bounding box center [65, 352] width 41 height 13
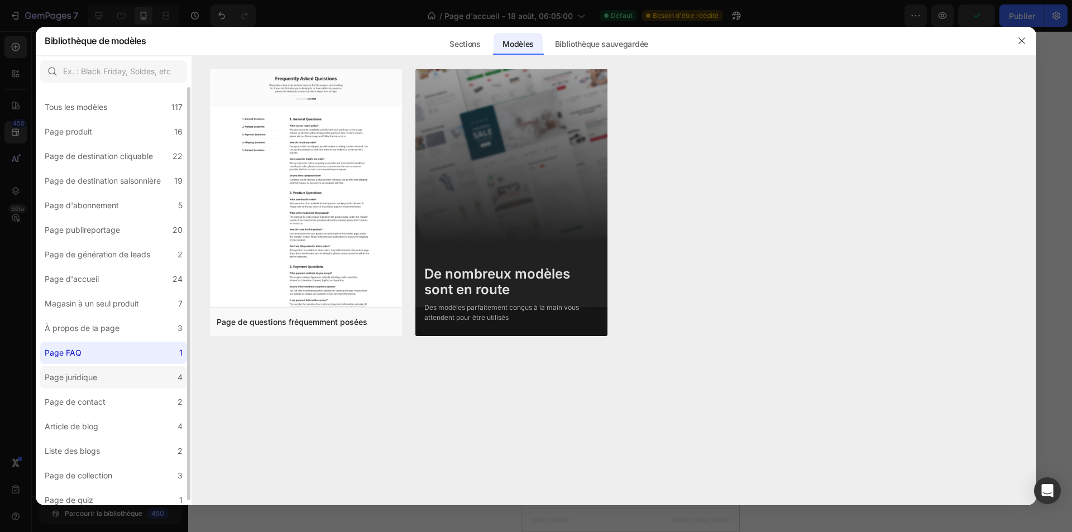
click at [80, 371] on div "Page juridique" at bounding box center [71, 377] width 53 height 13
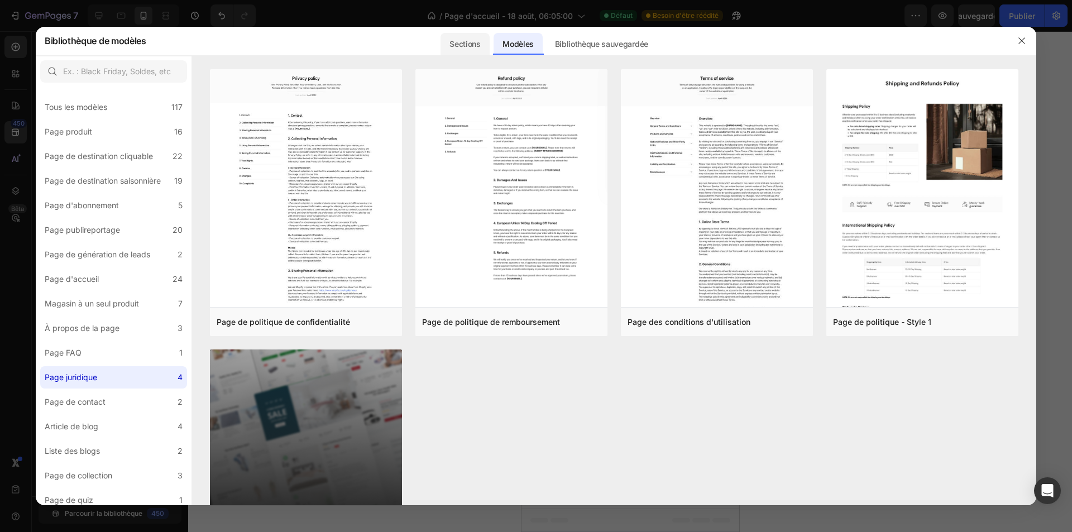
click at [480, 42] on font "Sections" at bounding box center [465, 43] width 31 height 9
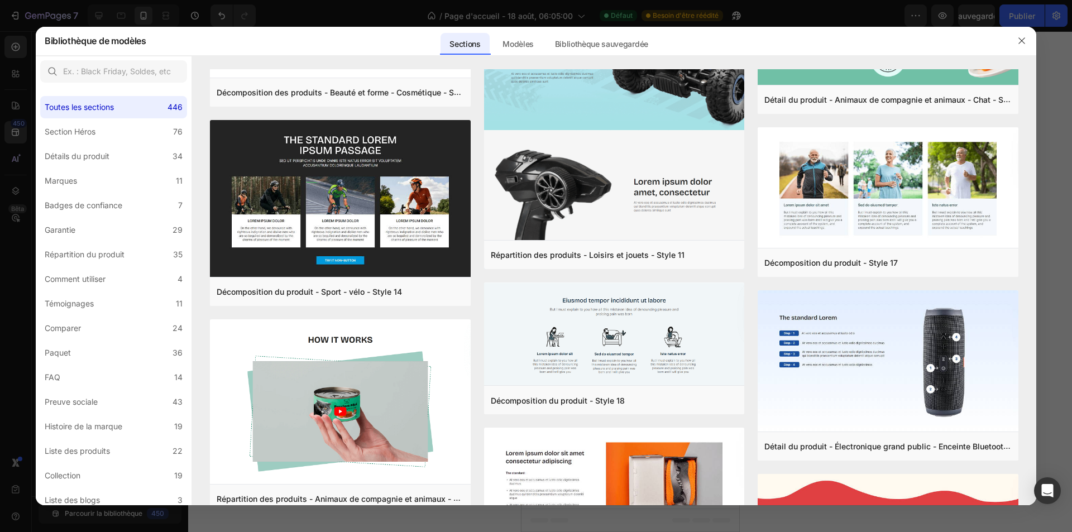
scroll to position [6825, 0]
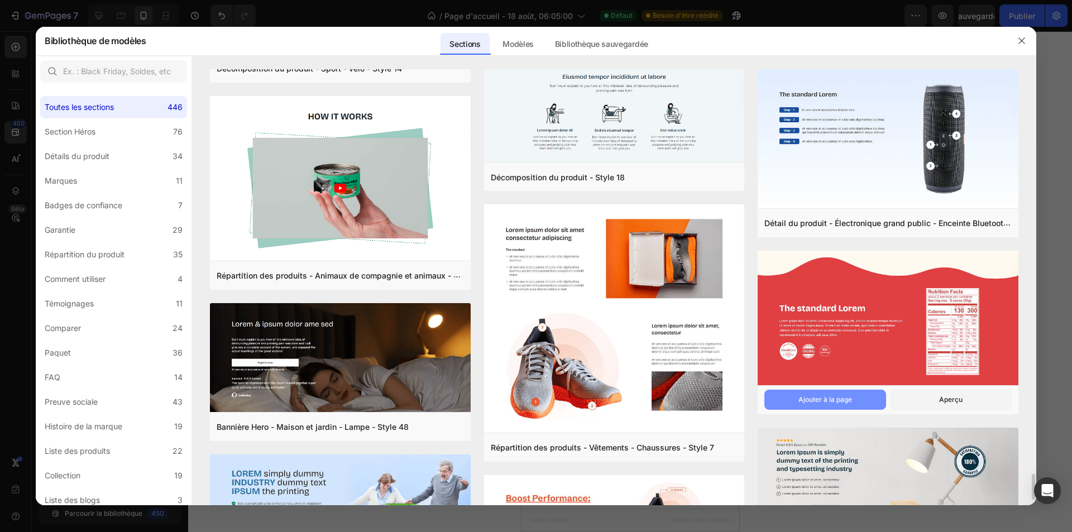
click at [789, 395] on button "Ajouter à la page" at bounding box center [825, 400] width 121 height 20
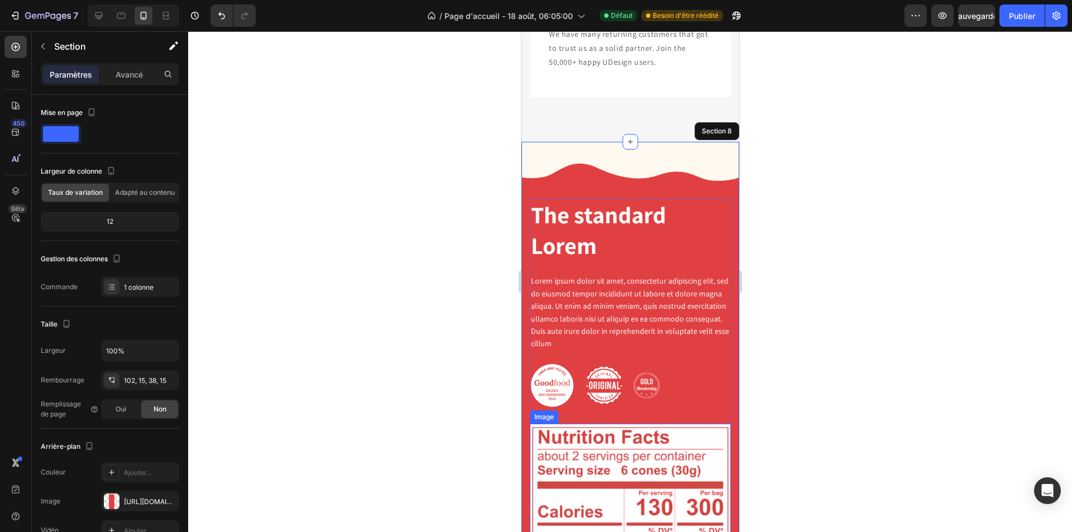
scroll to position [2979, 0]
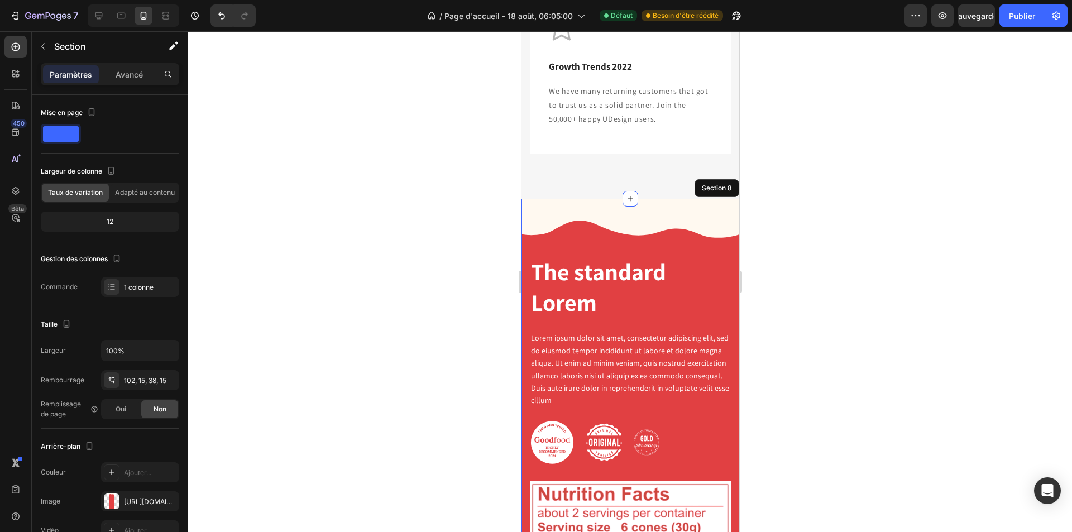
click at [569, 234] on div "The standard Lorem Heading Lorem ipsum dolor sit amet, consectetur adipiscing e…" at bounding box center [630, 517] width 218 height 637
click at [570, 202] on div "The standard Lorem Heading Lorem ipsum dolor sit amet, consectetur adipiscing e…" at bounding box center [630, 517] width 218 height 637
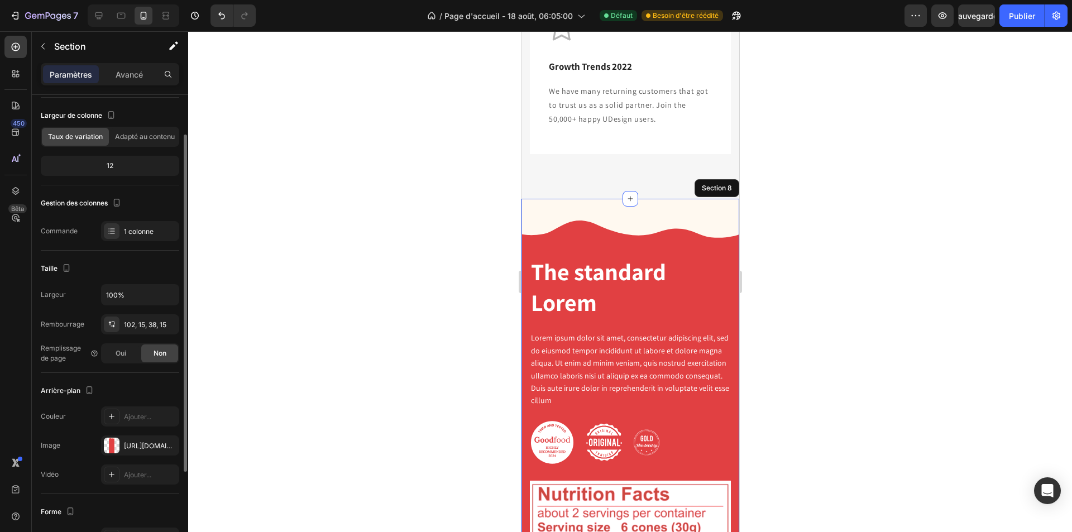
scroll to position [112, 0]
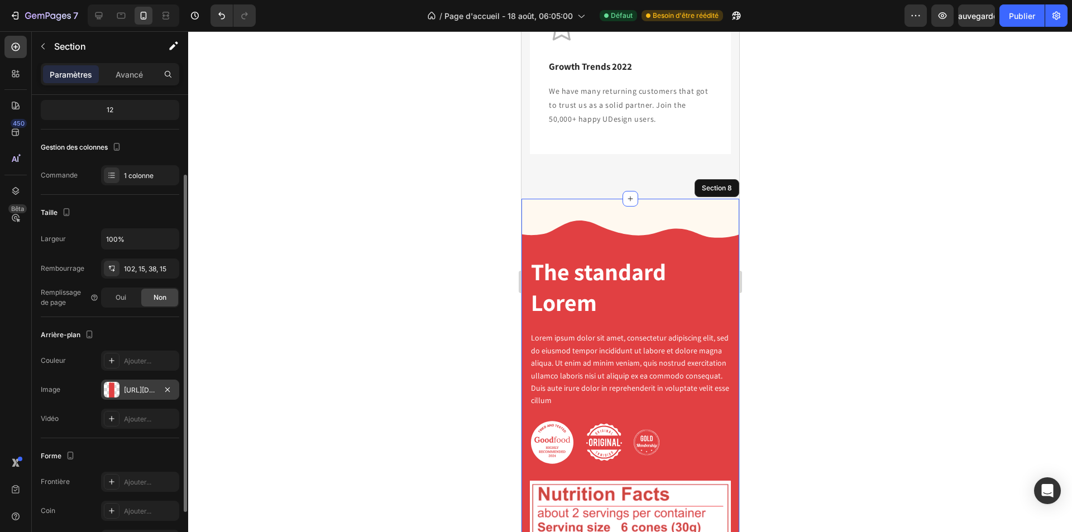
click at [117, 396] on div at bounding box center [112, 390] width 16 height 16
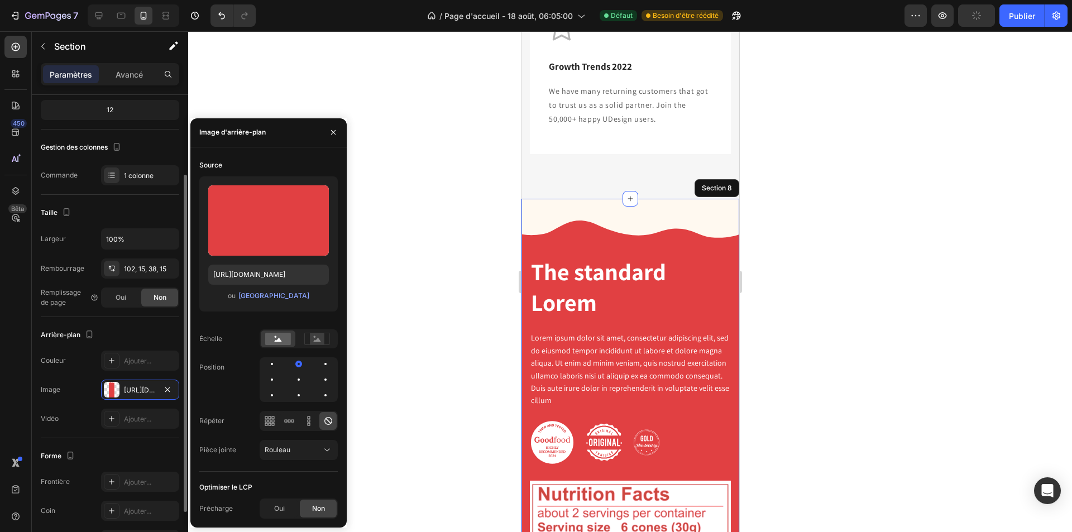
click at [124, 329] on div "Arrière-plan" at bounding box center [110, 335] width 139 height 18
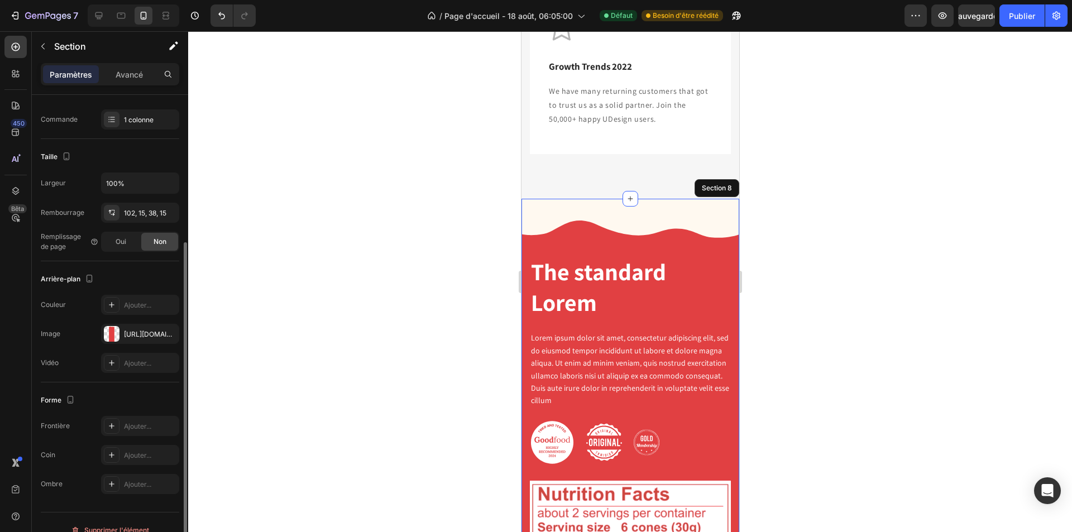
scroll to position [183, 0]
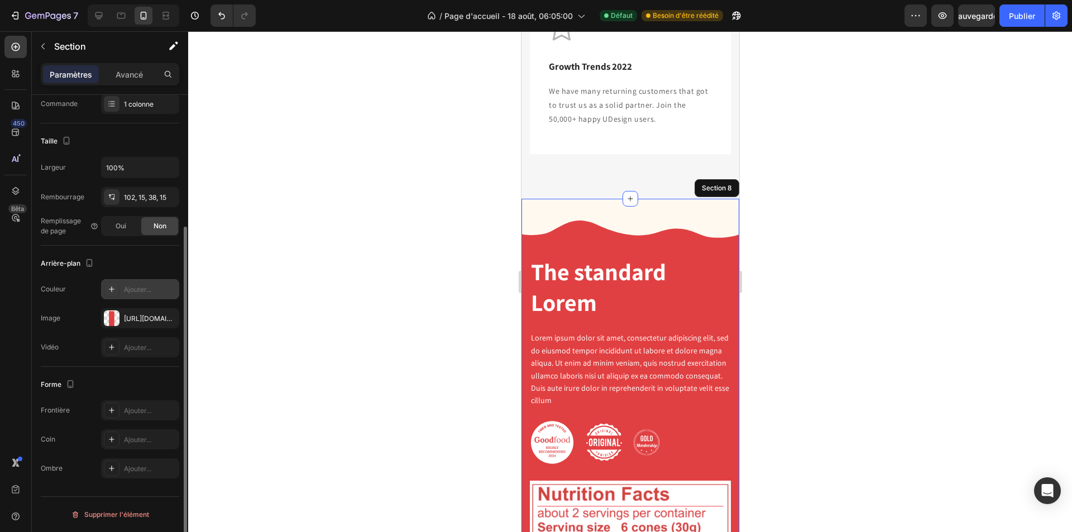
click at [149, 283] on div "Ajouter..." at bounding box center [140, 289] width 78 height 20
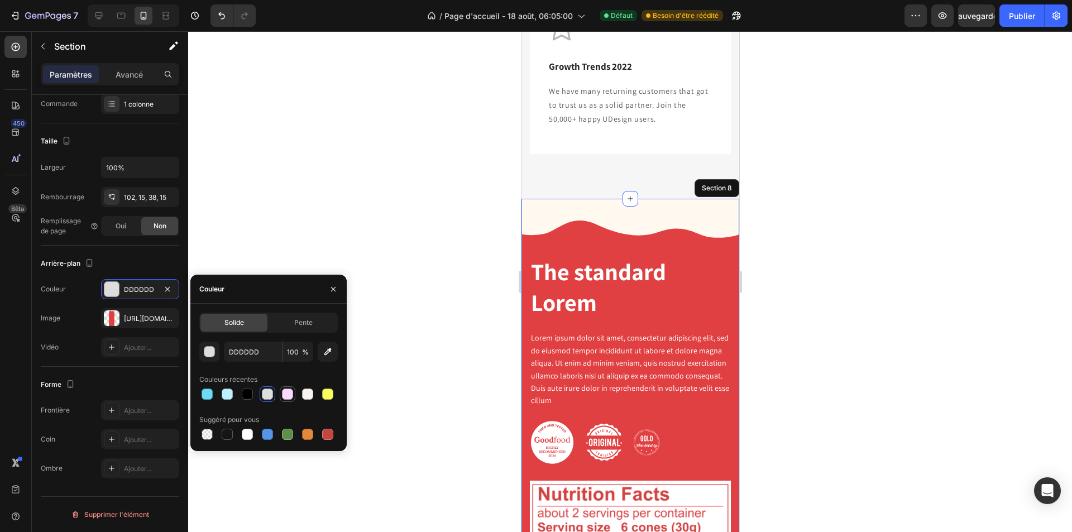
click at [293, 393] on div at bounding box center [287, 394] width 13 height 13
click at [245, 398] on div at bounding box center [247, 394] width 11 height 11
click at [285, 391] on div at bounding box center [287, 394] width 11 height 11
type input "F9DBFD"
click at [333, 288] on icon "button" at bounding box center [333, 289] width 9 height 9
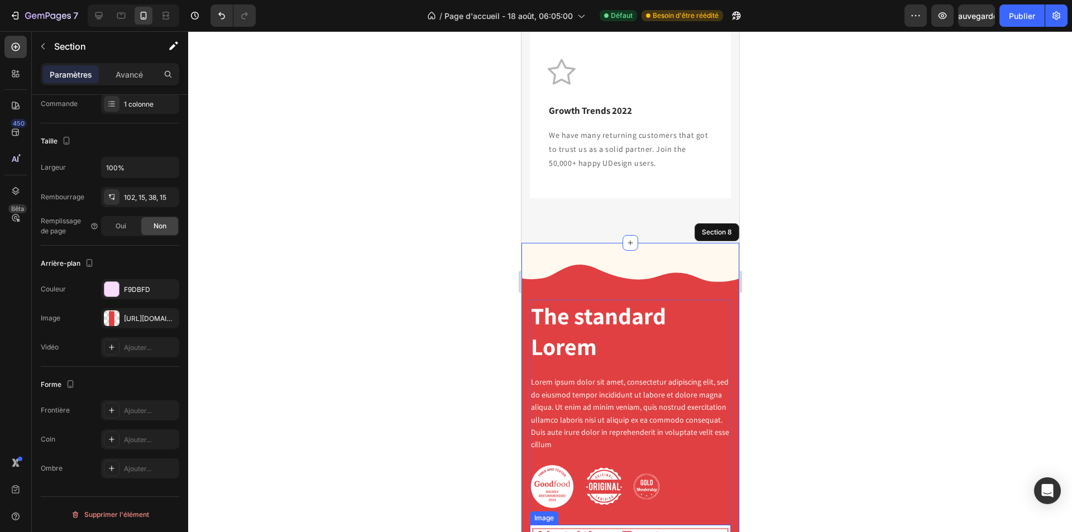
scroll to position [2924, 0]
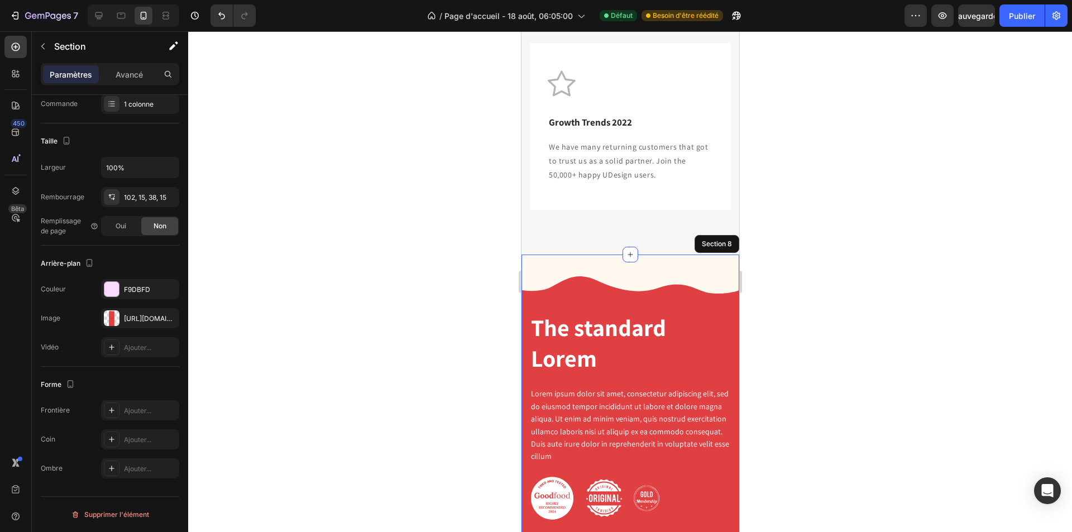
click at [772, 318] on div at bounding box center [630, 281] width 884 height 501
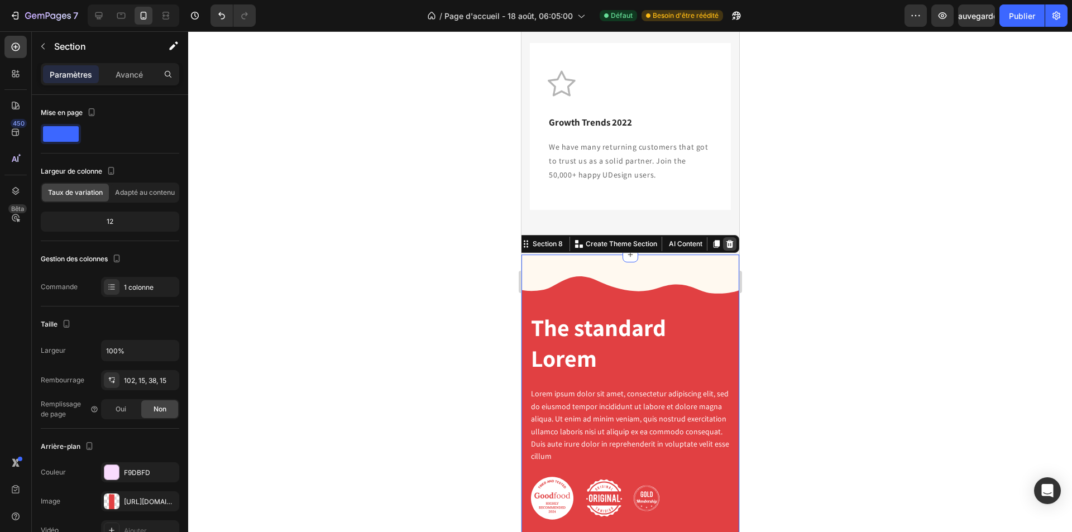
click at [725, 242] on icon at bounding box center [729, 244] width 9 height 9
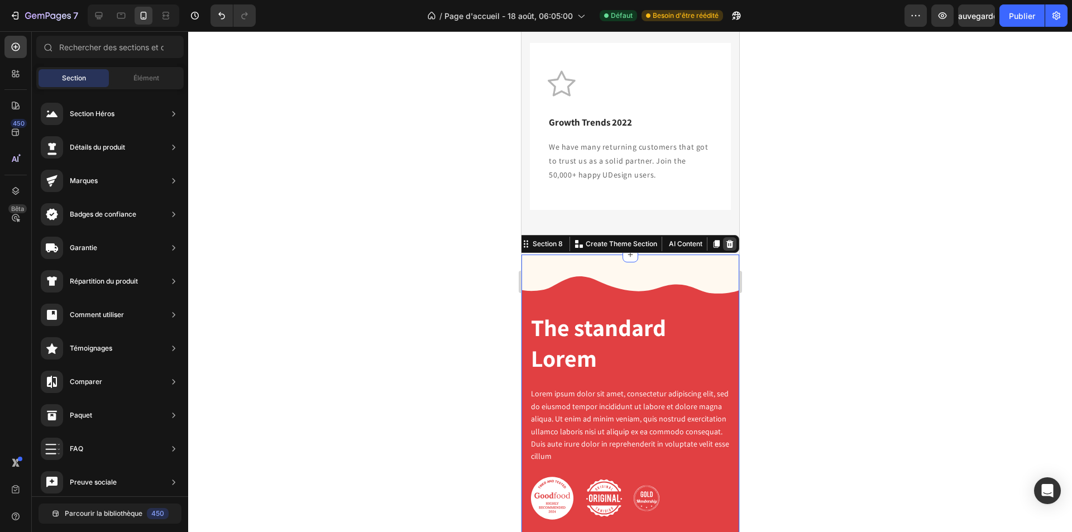
scroll to position [2856, 0]
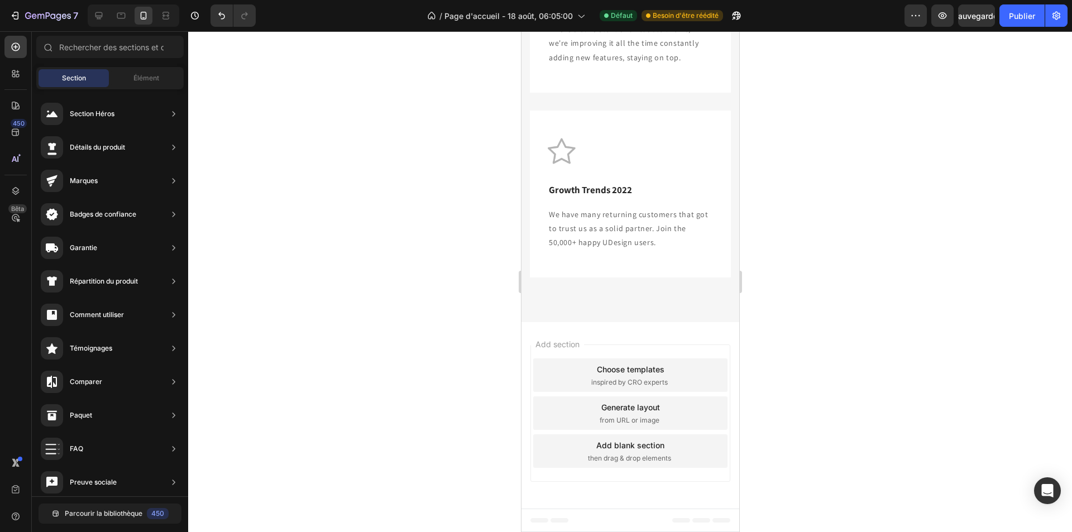
click at [656, 380] on span "inspired by CRO experts" at bounding box center [629, 383] width 77 height 10
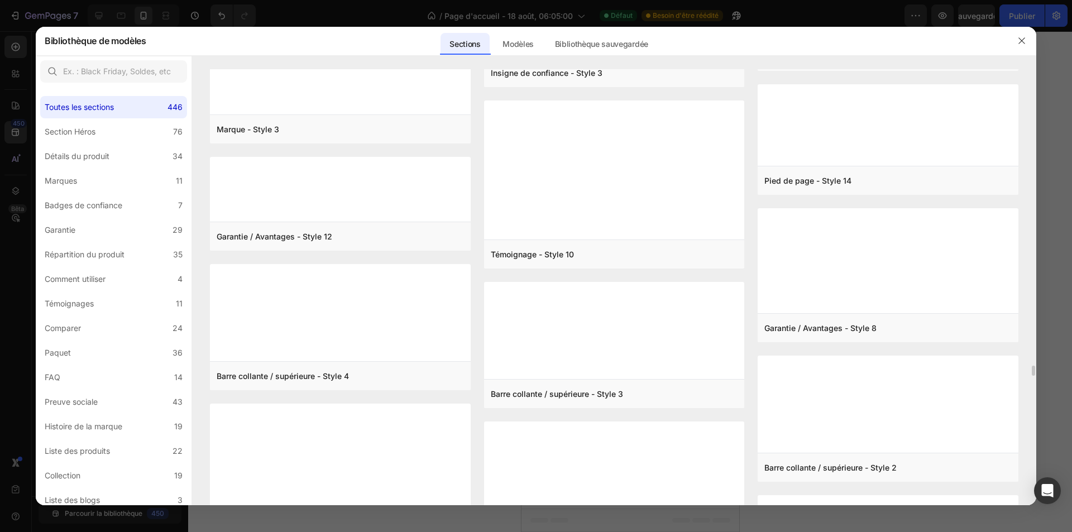
scroll to position [16912, 0]
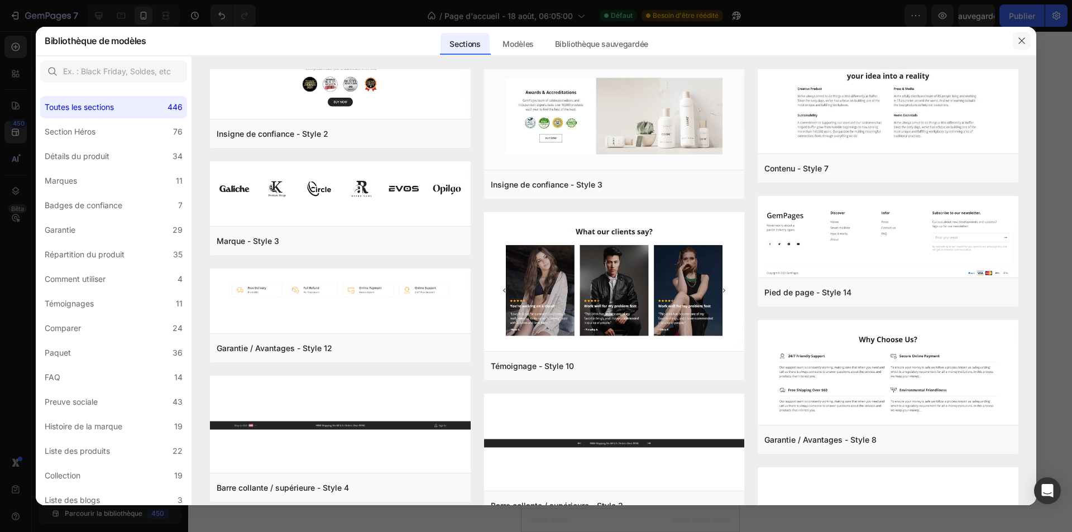
click at [1018, 37] on icon "button" at bounding box center [1022, 40] width 9 height 9
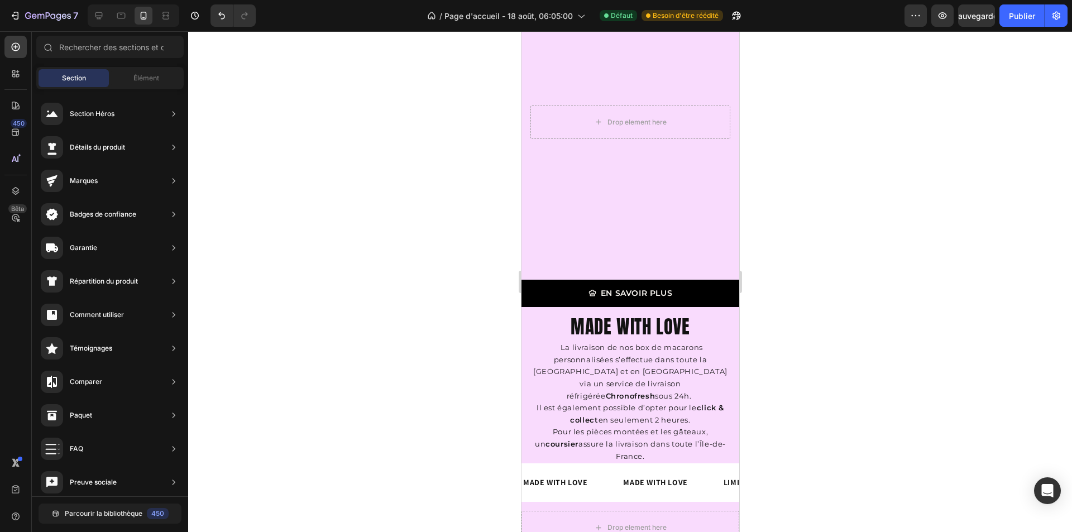
scroll to position [1683, 0]
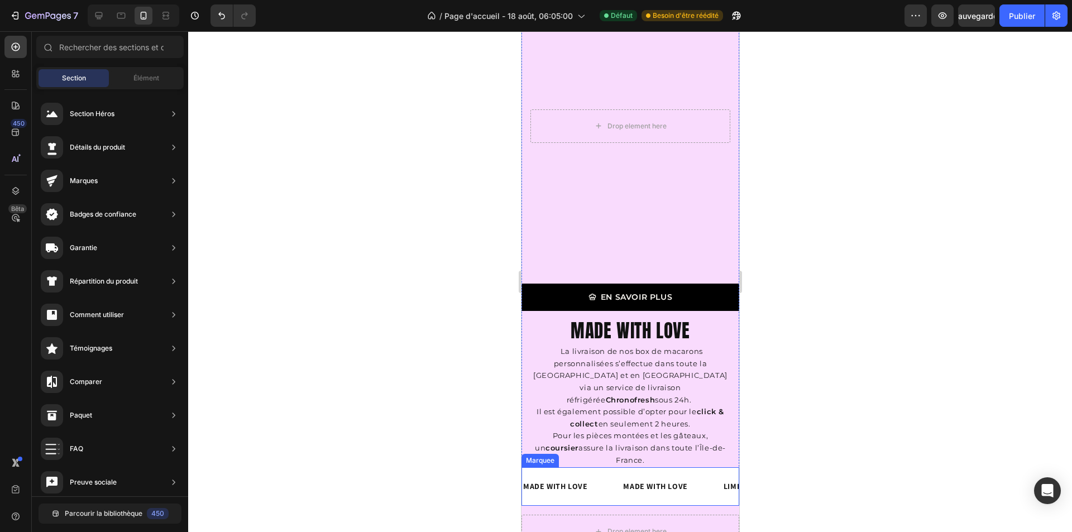
click at [613, 474] on div "MADE WITH LOVE Text Block Custom Code" at bounding box center [572, 486] width 100 height 25
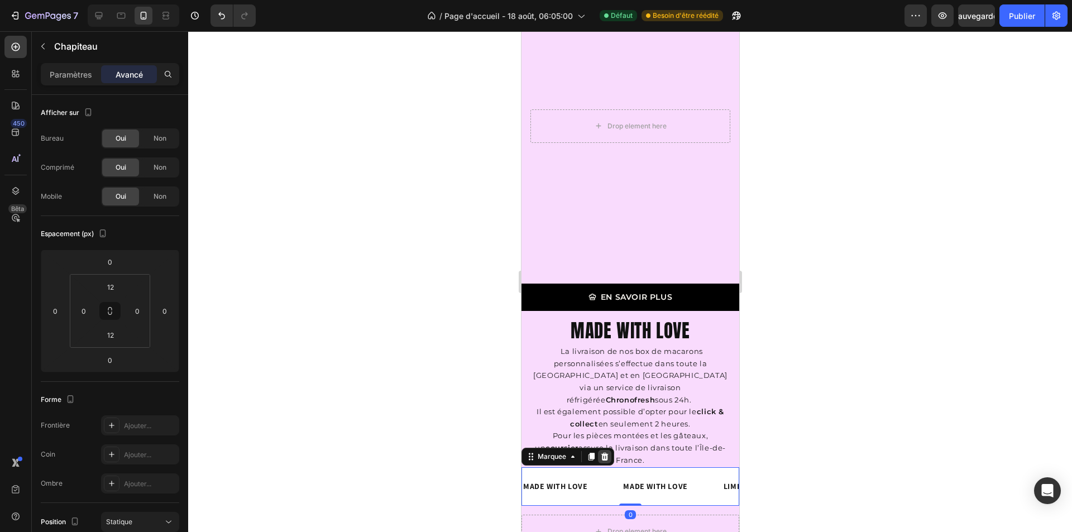
click at [604, 453] on icon at bounding box center [604, 457] width 7 height 8
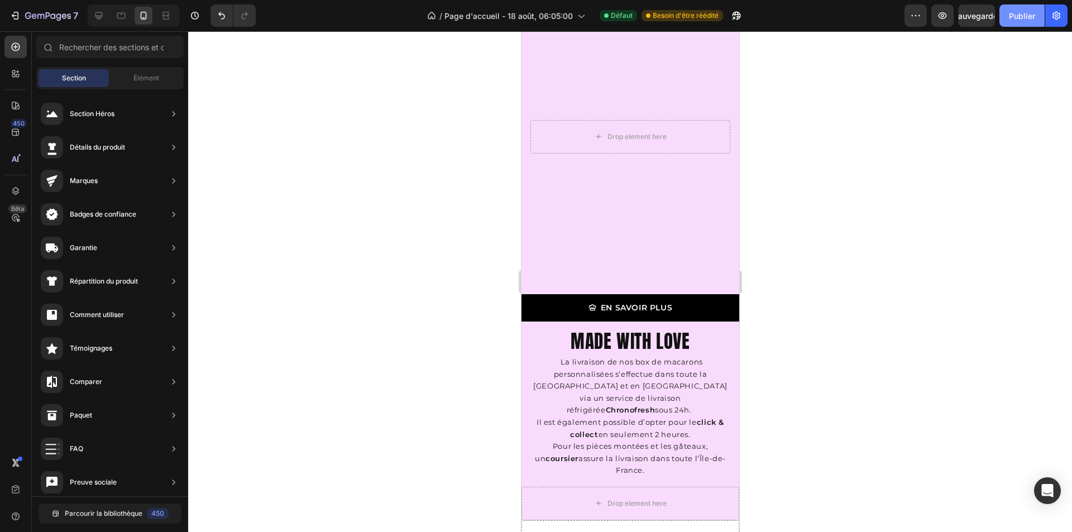
click at [1023, 12] on font "Publier" at bounding box center [1022, 15] width 26 height 9
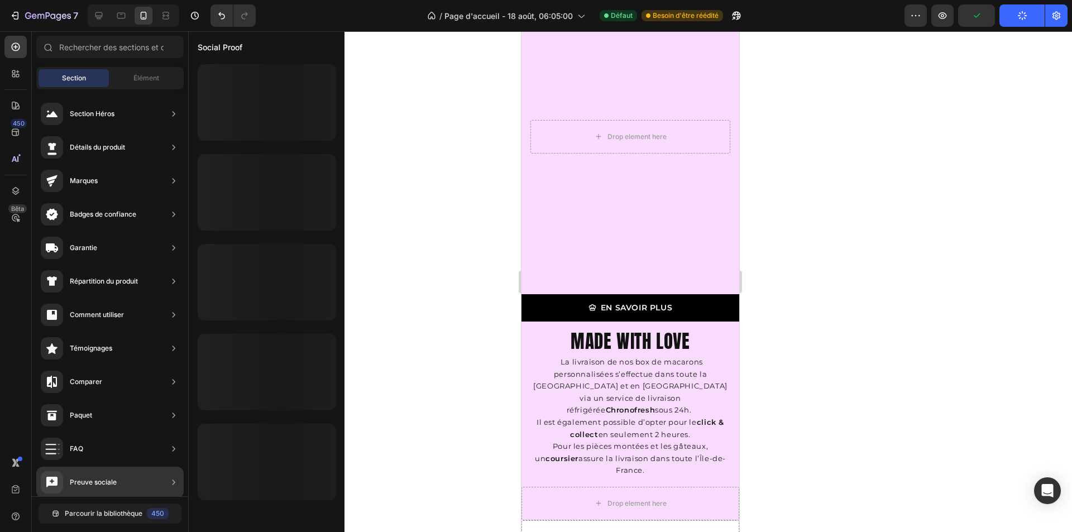
scroll to position [0, 0]
